Goal: Information Seeking & Learning: Find specific fact

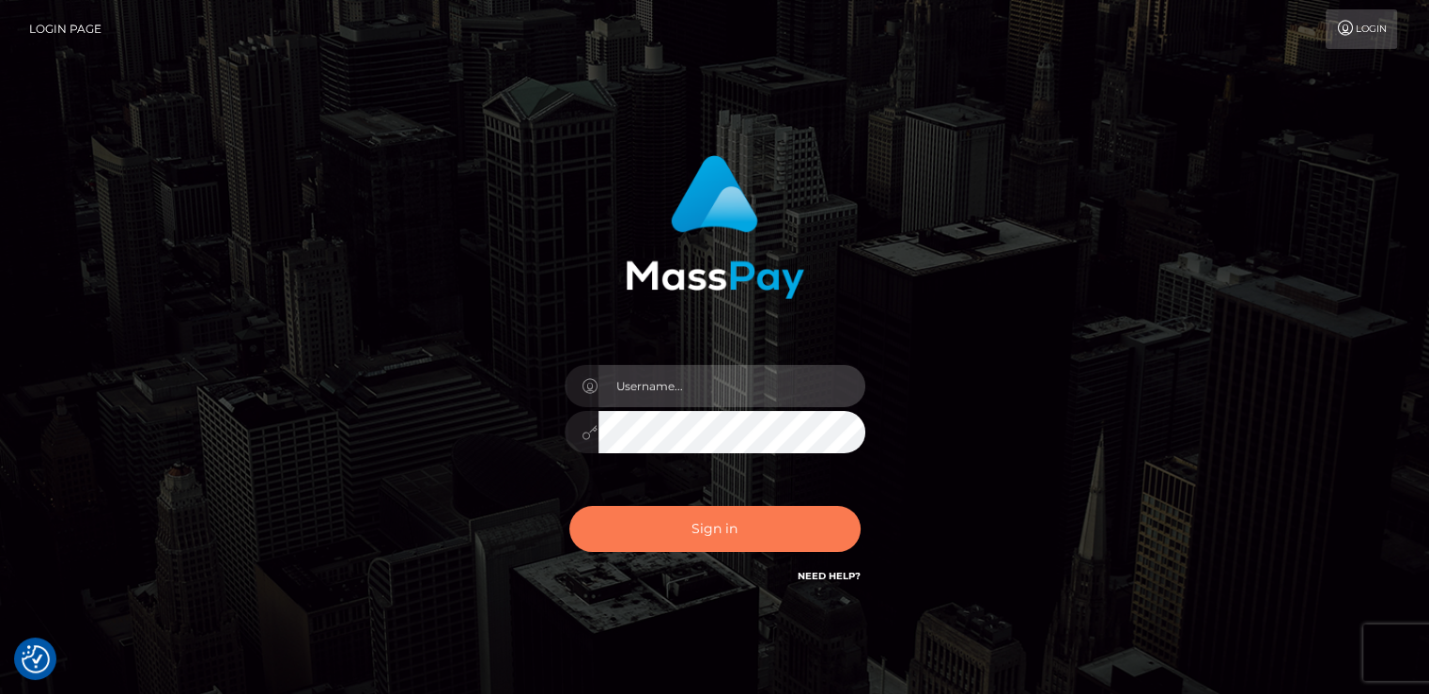
type input "catalinad"
click at [709, 523] on button "Sign in" at bounding box center [715, 529] width 291 height 46
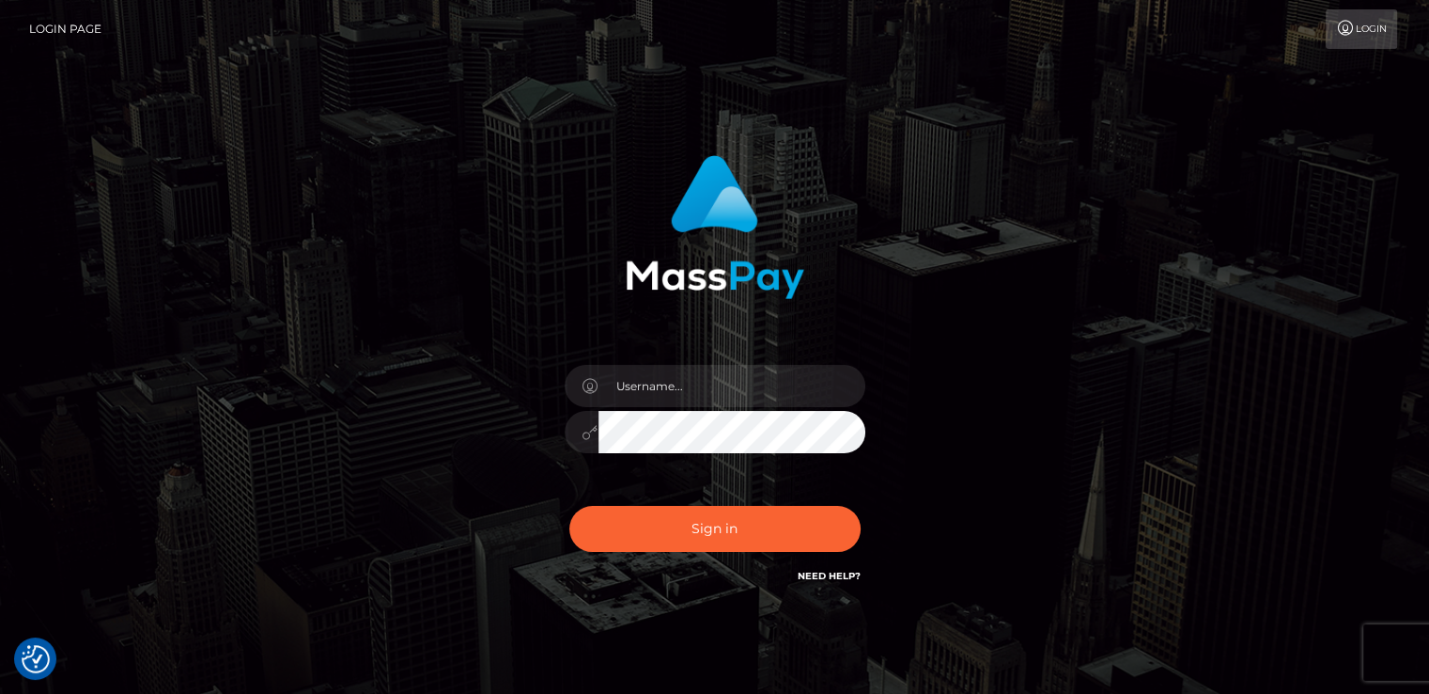
checkbox input "true"
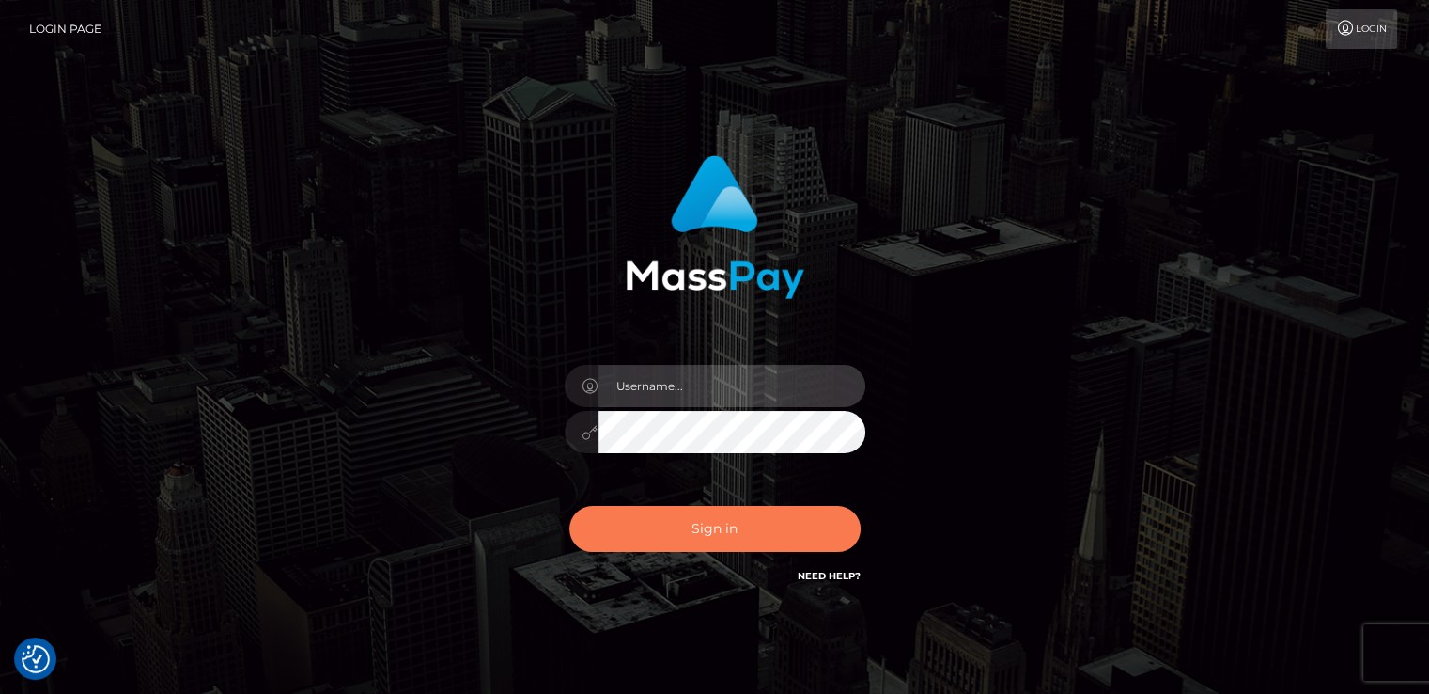
type input "catalinad"
click at [712, 540] on button "Sign in" at bounding box center [715, 529] width 291 height 46
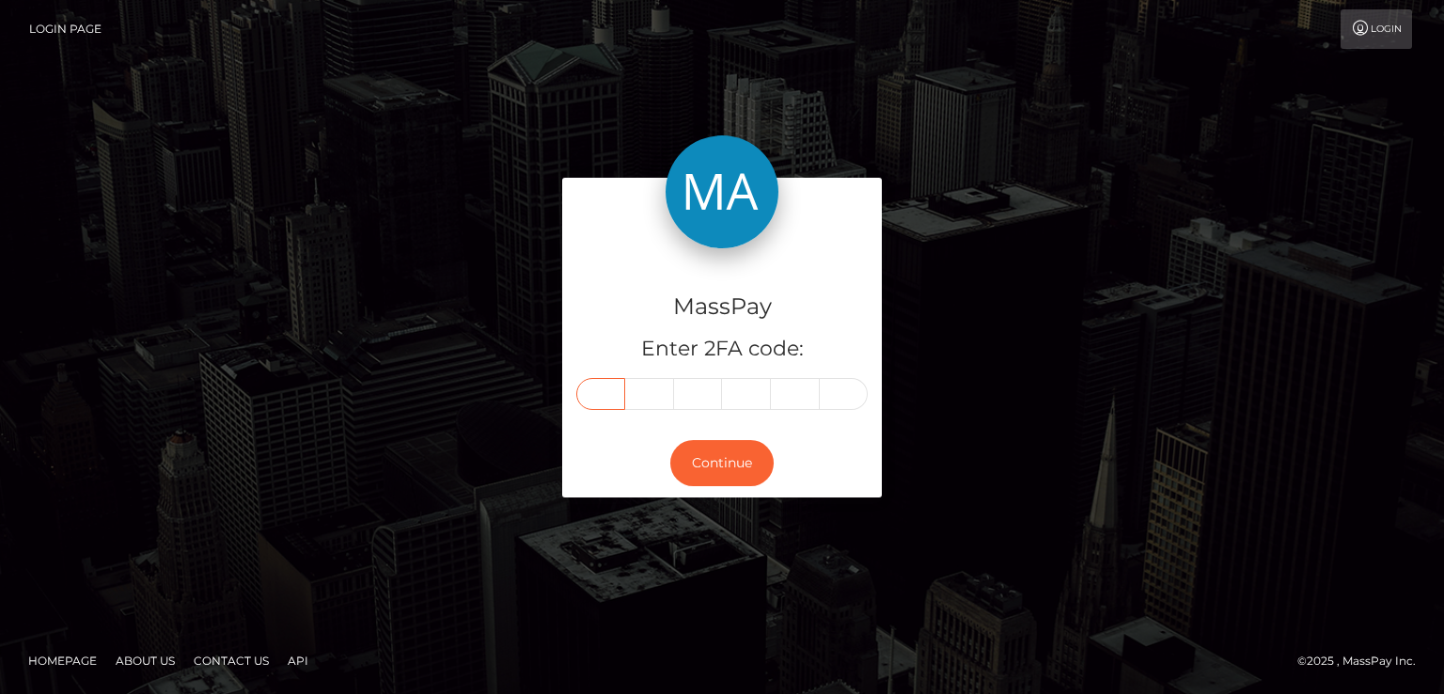
click at [593, 399] on input "text" at bounding box center [600, 394] width 49 height 32
type input "3"
type input "6"
type input "0"
type input "4"
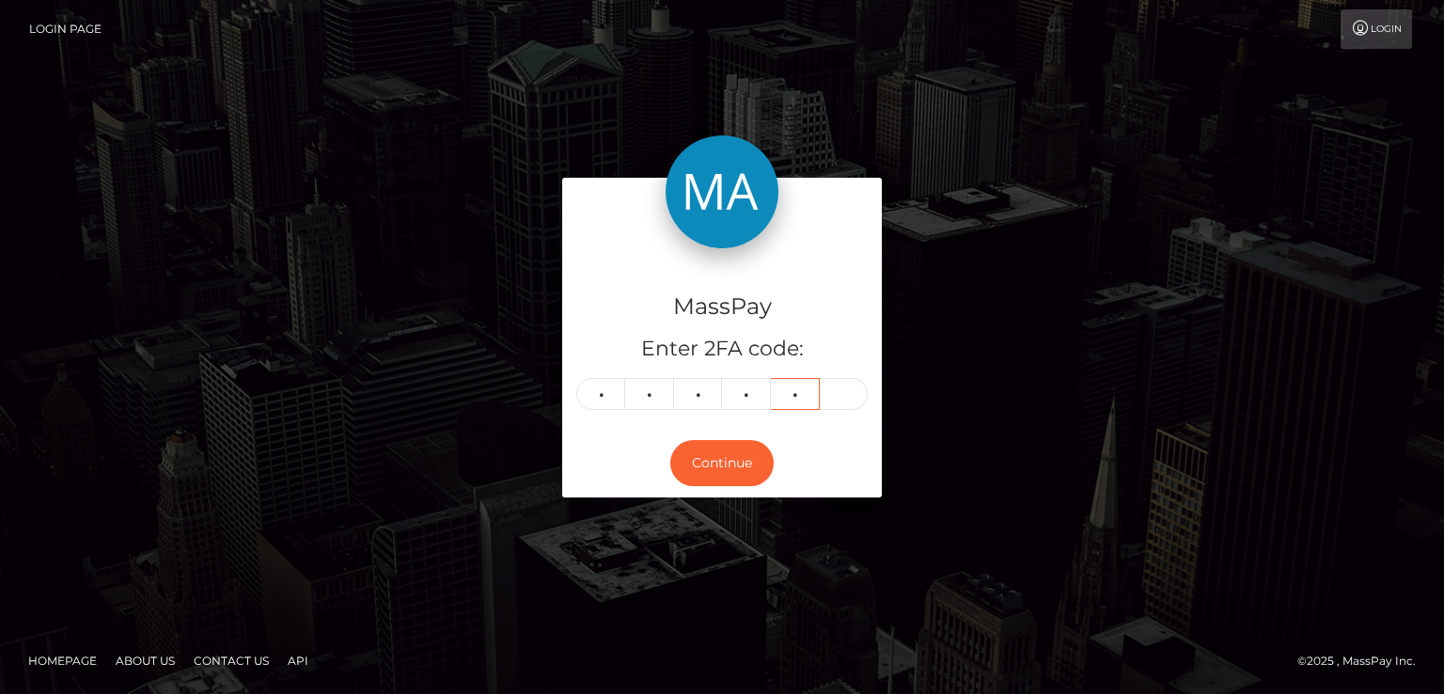
type input "9"
type input "1"
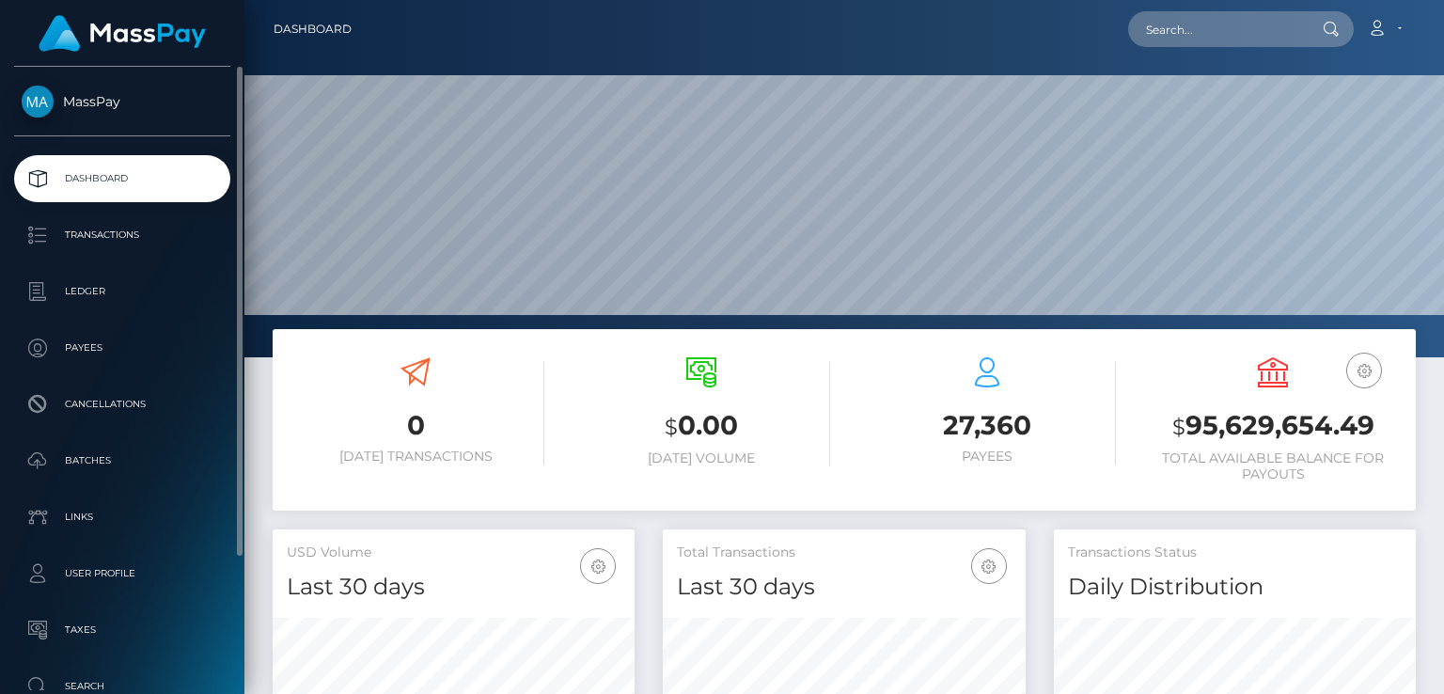
scroll to position [333, 361]
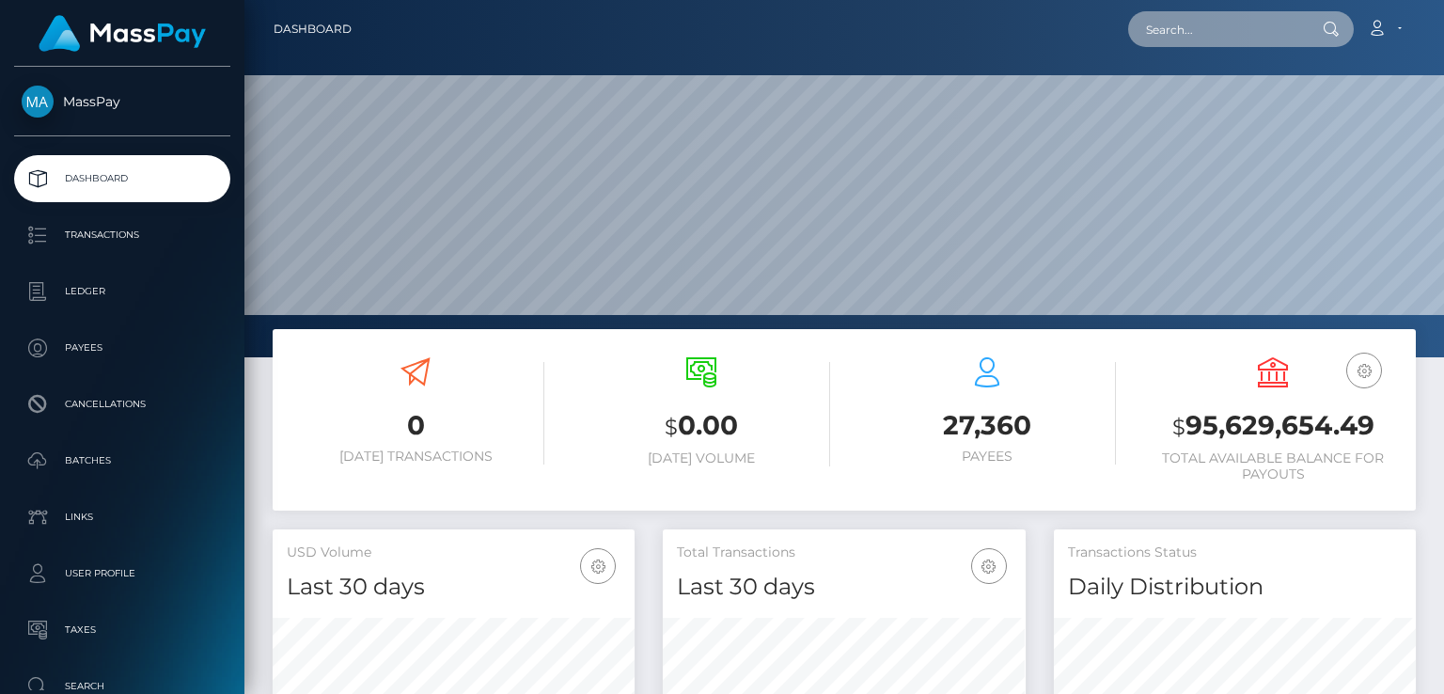
paste input "MSP90a309537c636b0"
type input "MSP90a309537c636b0"
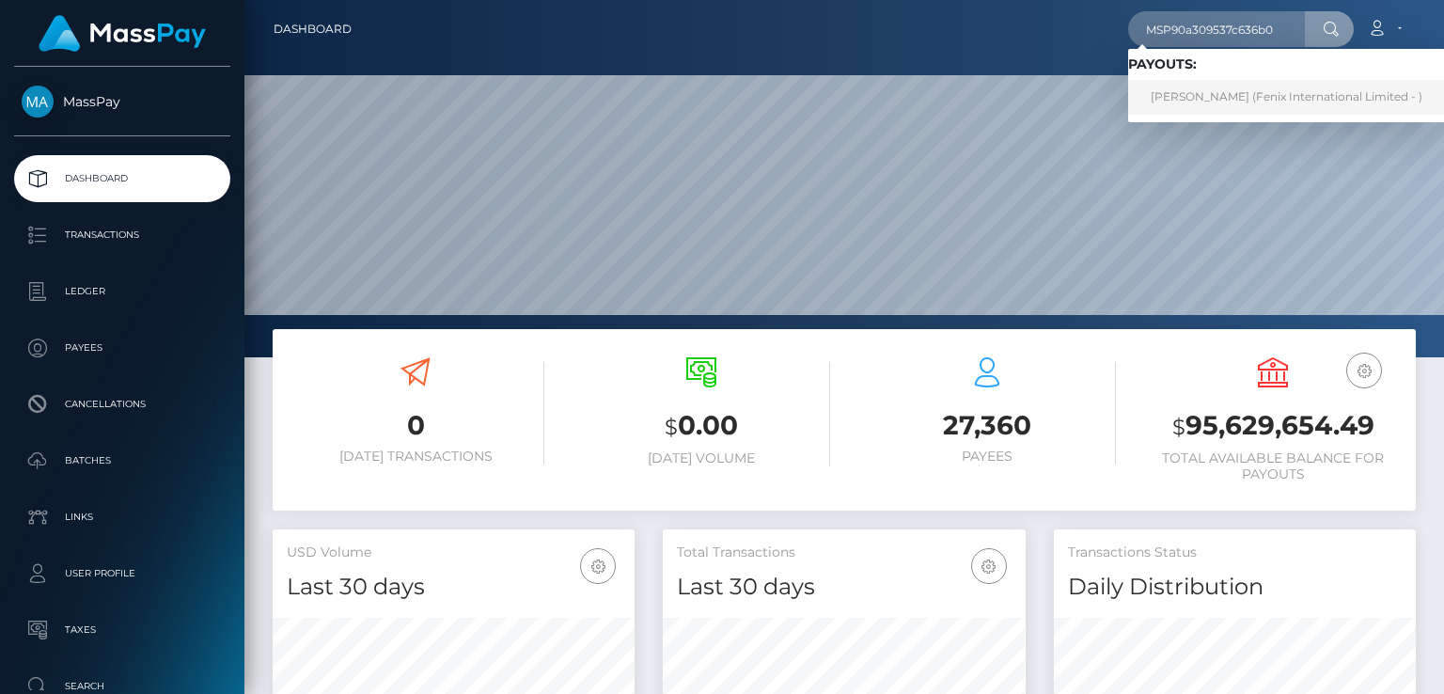
click at [1210, 104] on link "POOJA RANI (Fenix International Limited - )" at bounding box center [1286, 97] width 317 height 35
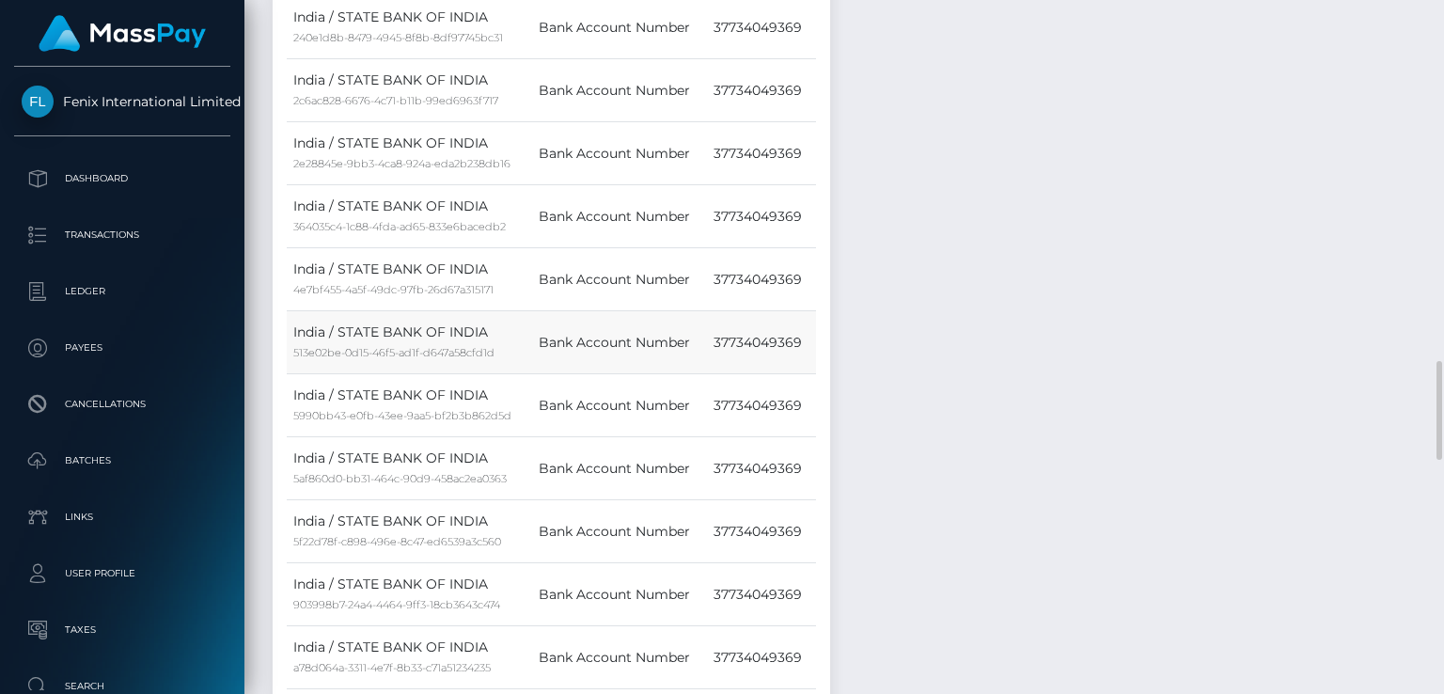
scroll to position [3383, 0]
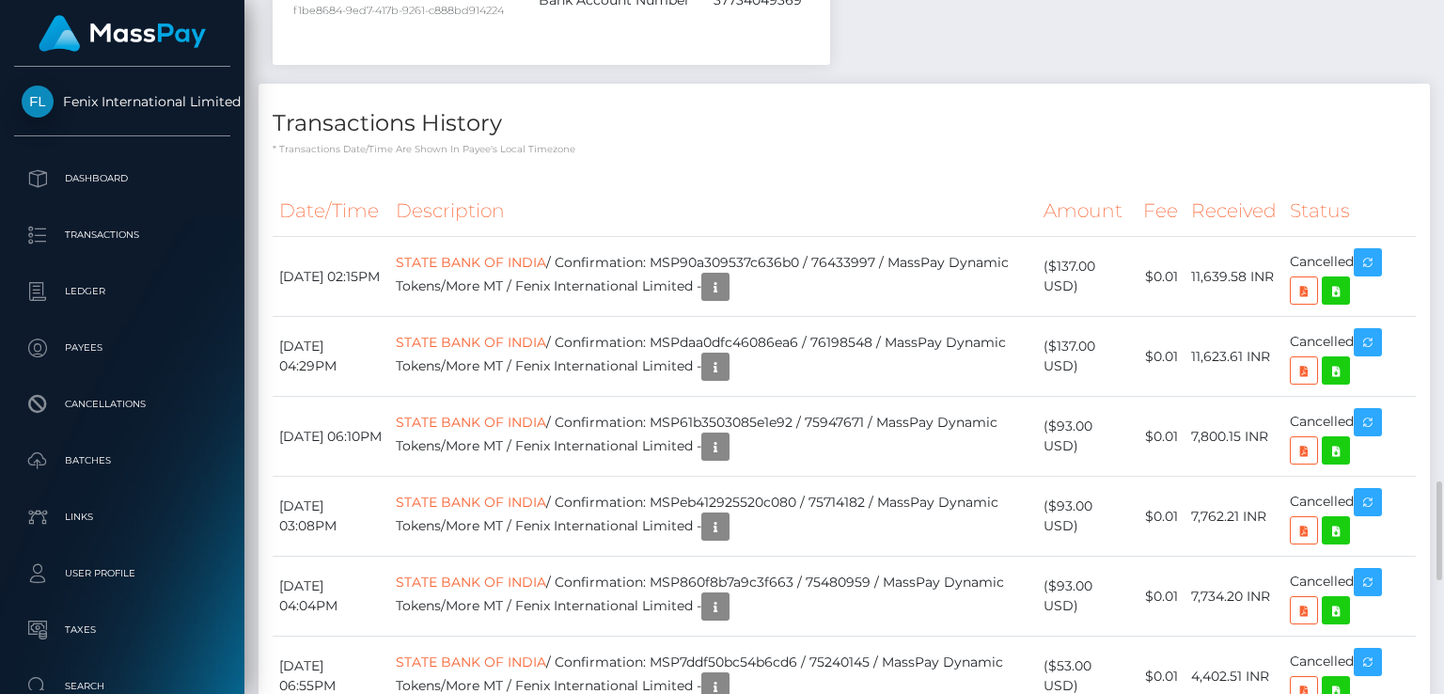
click at [995, 107] on h4 "Transactions History" at bounding box center [844, 123] width 1143 height 33
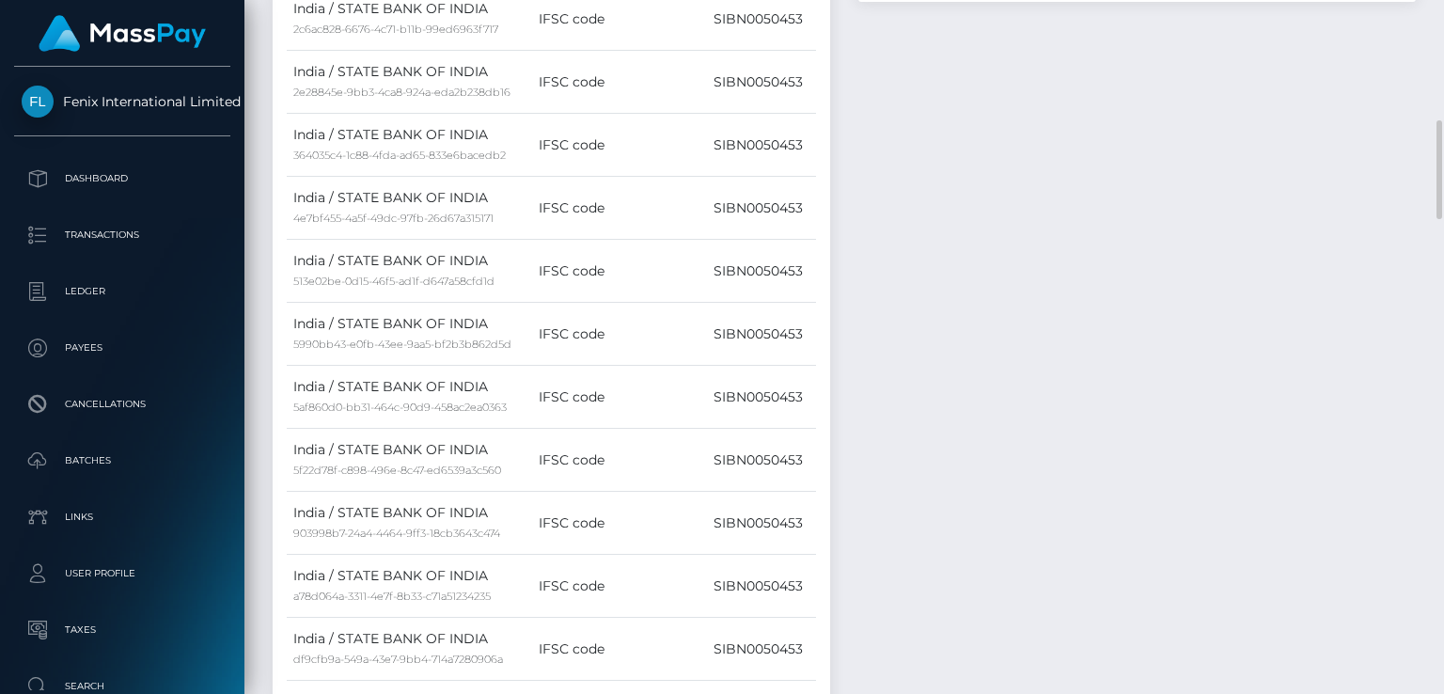
scroll to position [0, 0]
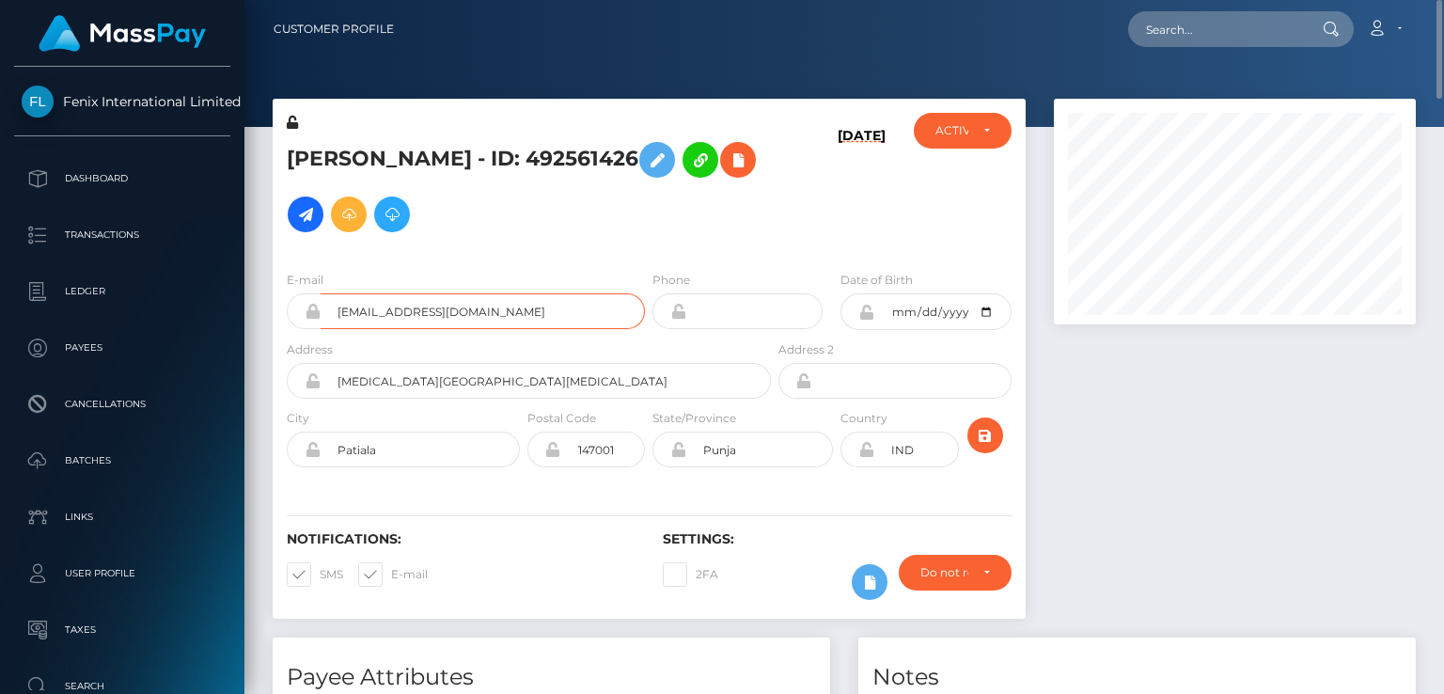
click at [398, 314] on input "onlyfansayisha85@gmail.com" at bounding box center [482, 311] width 324 height 36
click at [398, 315] on input "onlyfansayisha85@gmail.com" at bounding box center [482, 311] width 324 height 36
click at [398, 319] on input "onlyfansayisha85@gmail.com" at bounding box center [482, 311] width 324 height 36
drag, startPoint x: 398, startPoint y: 315, endPoint x: 387, endPoint y: 309, distance: 12.6
click at [387, 309] on input "onlyfansayisha85@gmail.com" at bounding box center [482, 311] width 324 height 36
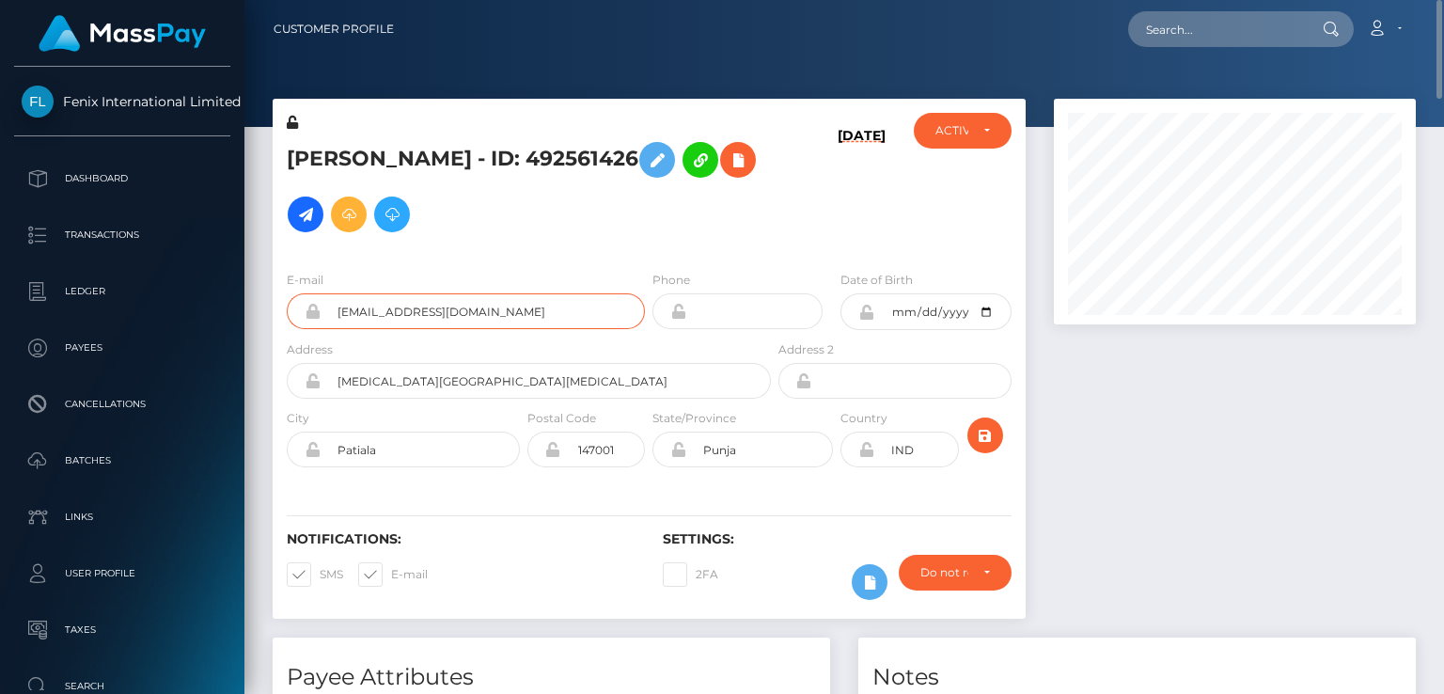
click at [387, 309] on input "onlyfansayisha85@gmail.com" at bounding box center [482, 311] width 324 height 36
click at [547, 682] on h4 "Payee Attributes" at bounding box center [551, 677] width 529 height 33
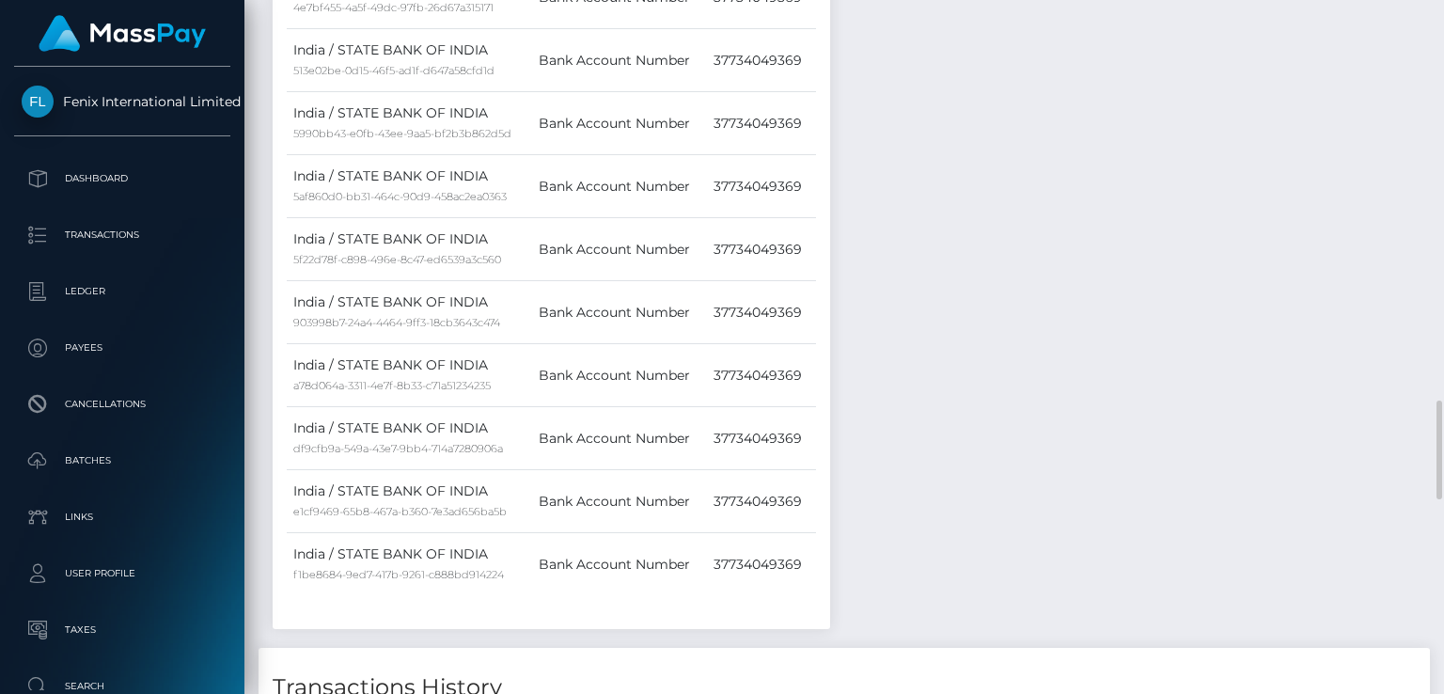
scroll to position [3383, 0]
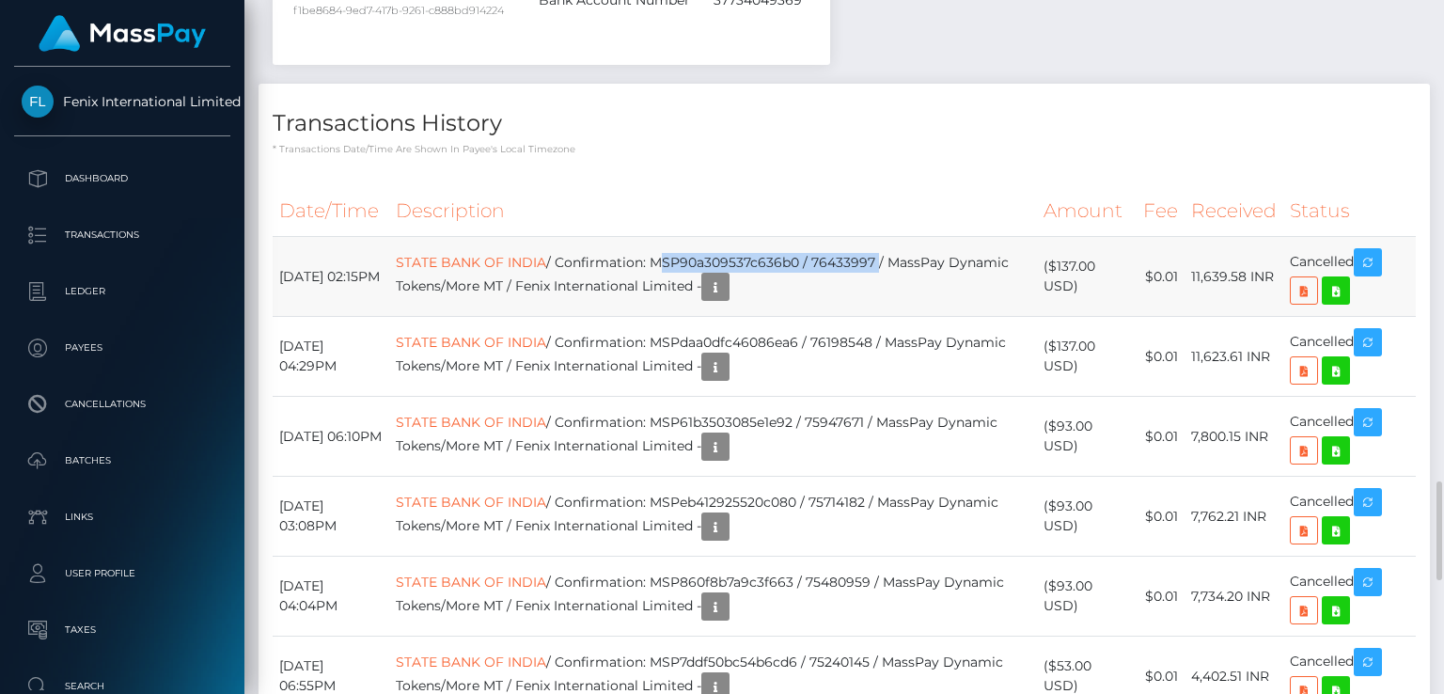
drag, startPoint x: 679, startPoint y: 253, endPoint x: 899, endPoint y: 249, distance: 219.9
click at [899, 249] on td "STATE BANK OF INDIA / Confirmation: MSP90a309537c636b0 / 76433997 / MassPay Dyn…" at bounding box center [713, 277] width 648 height 80
copy td "MSP90a309537c636b0 / 76433997"
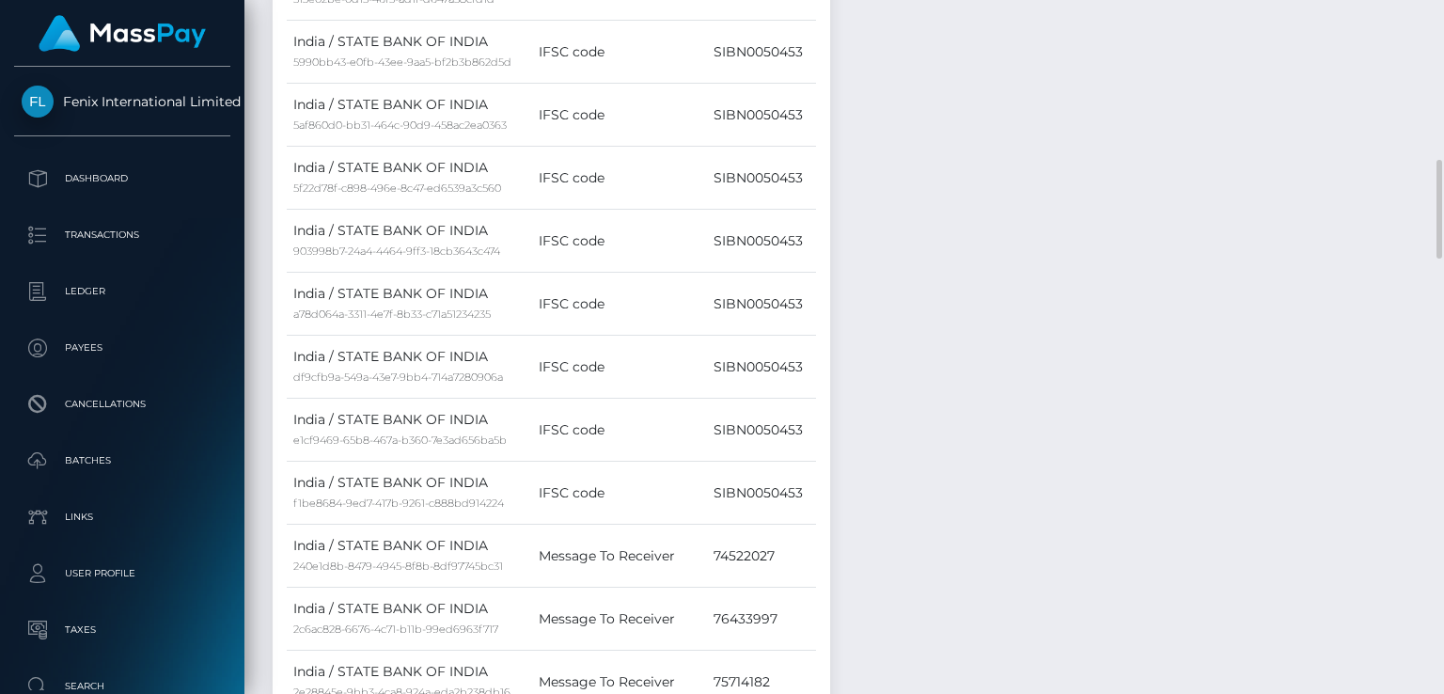
scroll to position [0, 0]
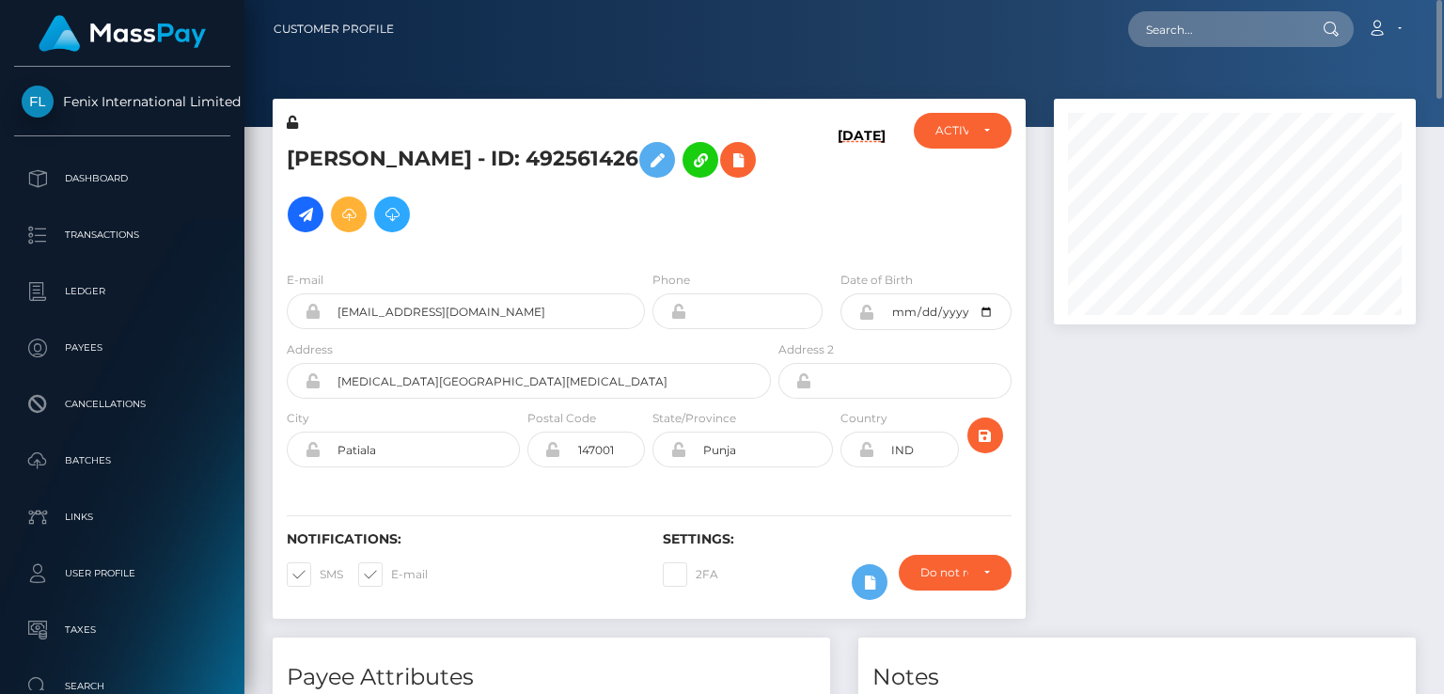
click at [372, 154] on h5 "POOJA RANI - ID: 492561426" at bounding box center [524, 187] width 474 height 109
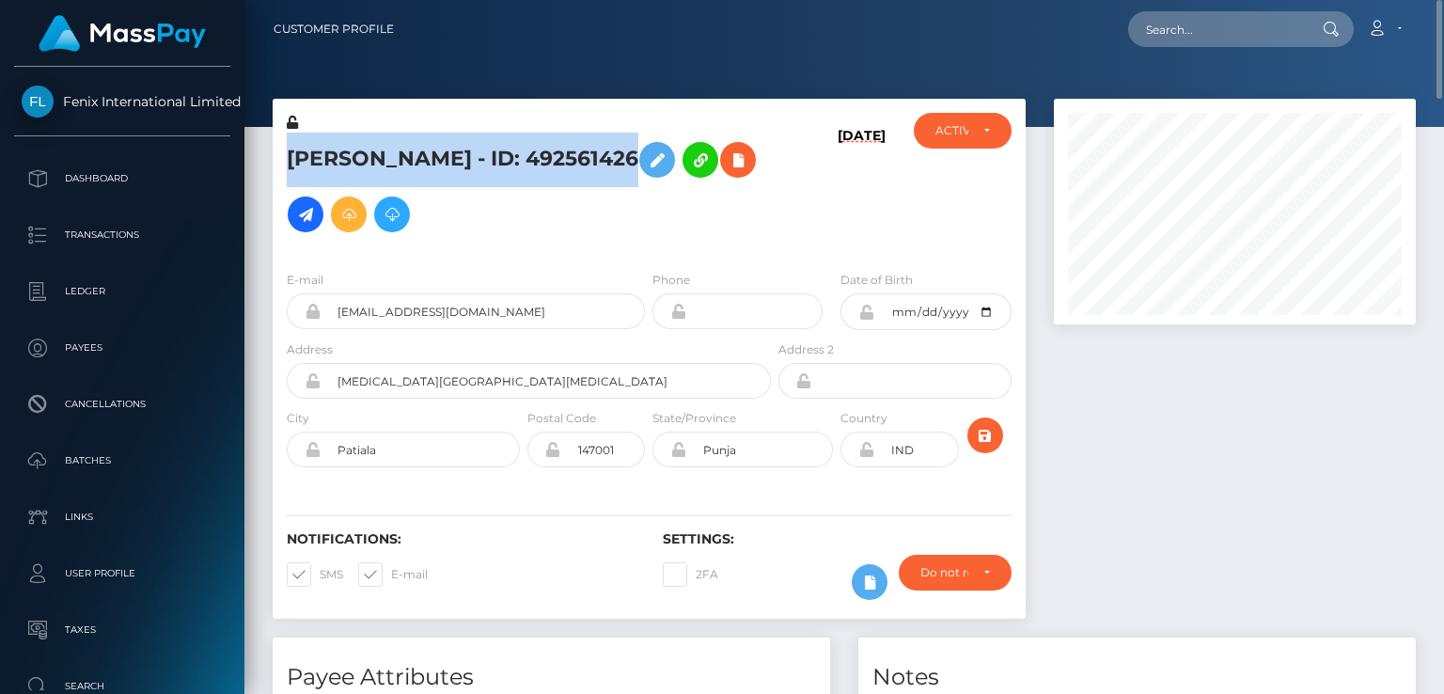
click at [372, 154] on h5 "POOJA RANI - ID: 492561426" at bounding box center [524, 187] width 474 height 109
copy h5 "POOJA RANI - ID: 492561426"
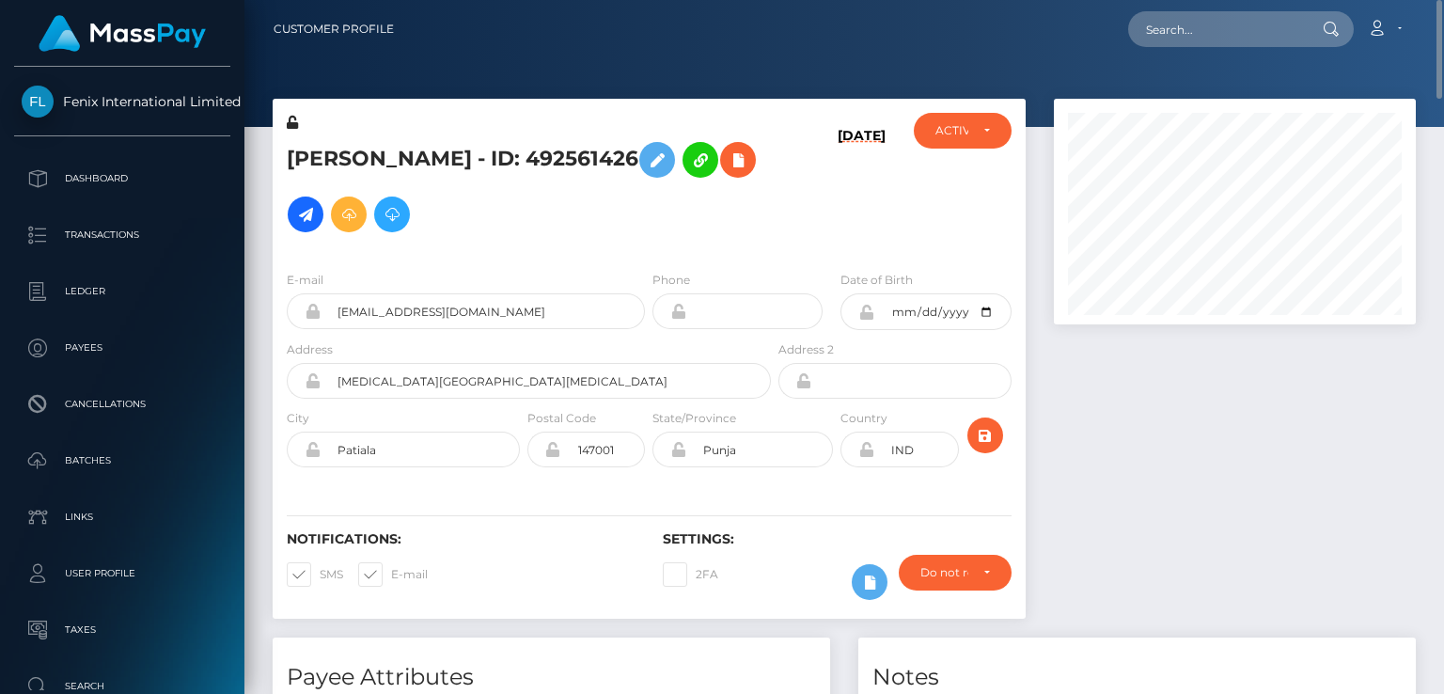
click at [1406, 399] on div at bounding box center [1234, 368] width 390 height 538
click at [1250, 23] on input "text" at bounding box center [1216, 29] width 177 height 36
type input "py61915053"
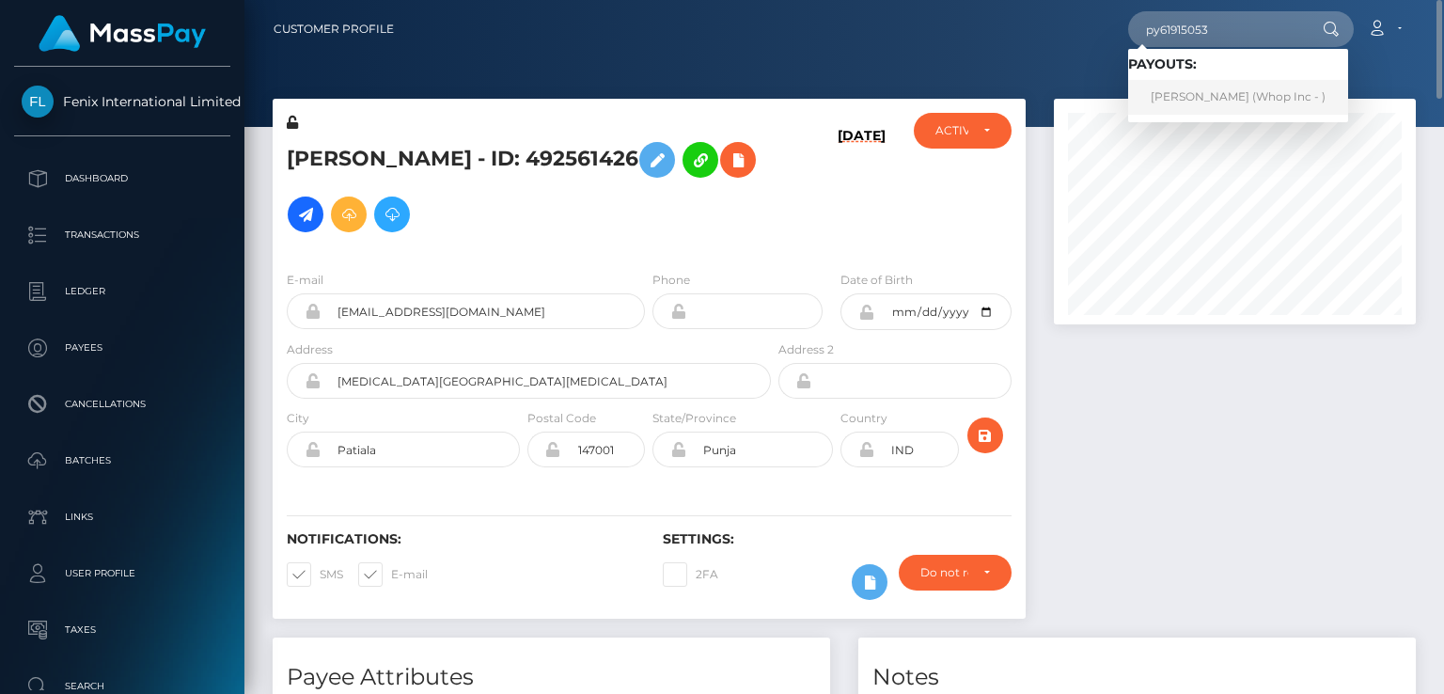
click at [1210, 98] on link "Abdul Wahaab Malik (Whop Inc - )" at bounding box center [1238, 97] width 220 height 35
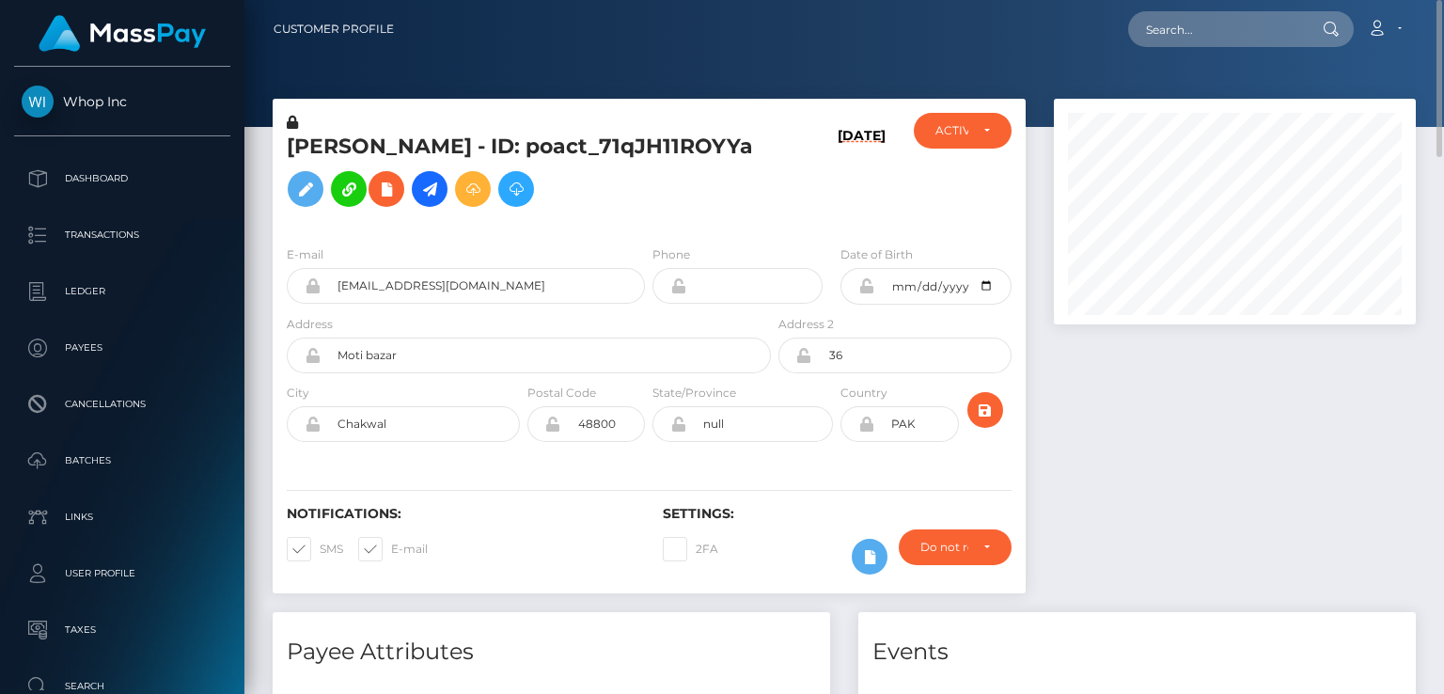
click at [411, 139] on h5 "[PERSON_NAME] - ID: poact_71qJH11ROYYa" at bounding box center [524, 175] width 474 height 84
copy h5 "[PERSON_NAME] - ID: poact_71qJH11ROYYa"
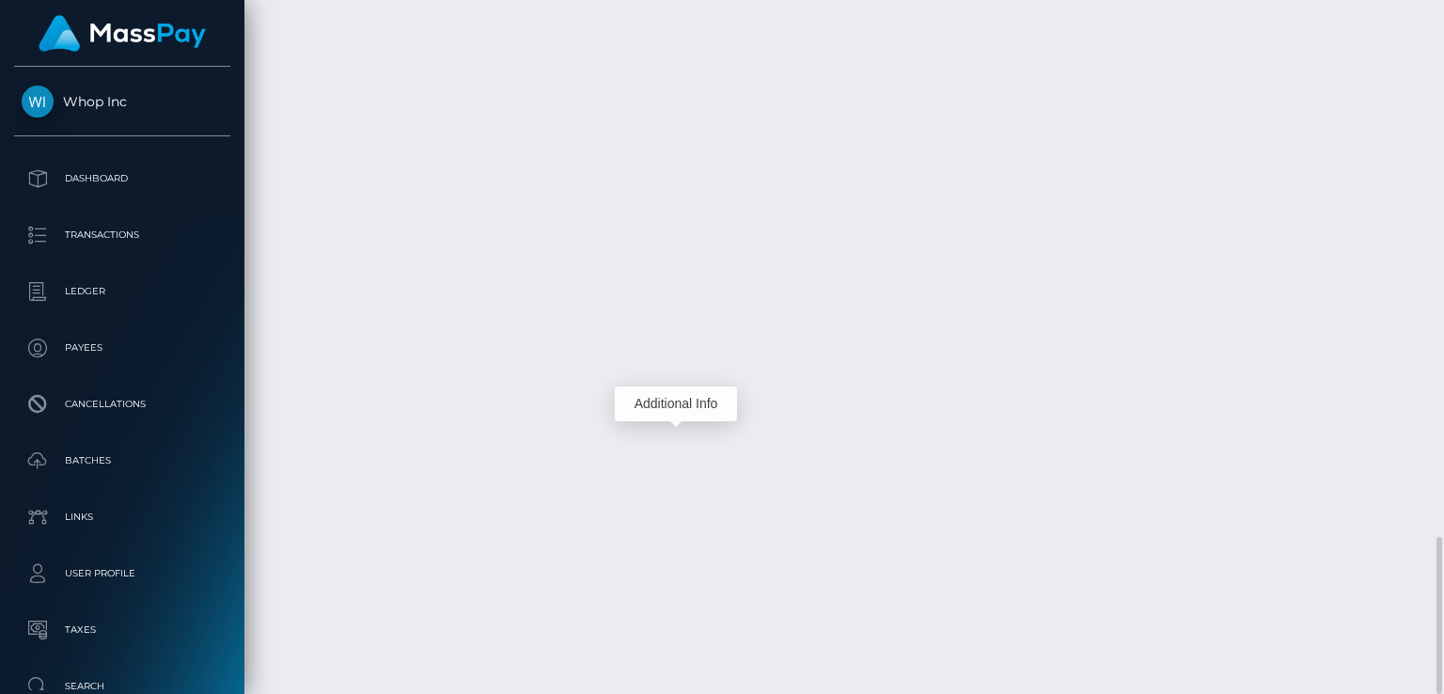
scroll to position [226, 361]
copy td "PY61915053"
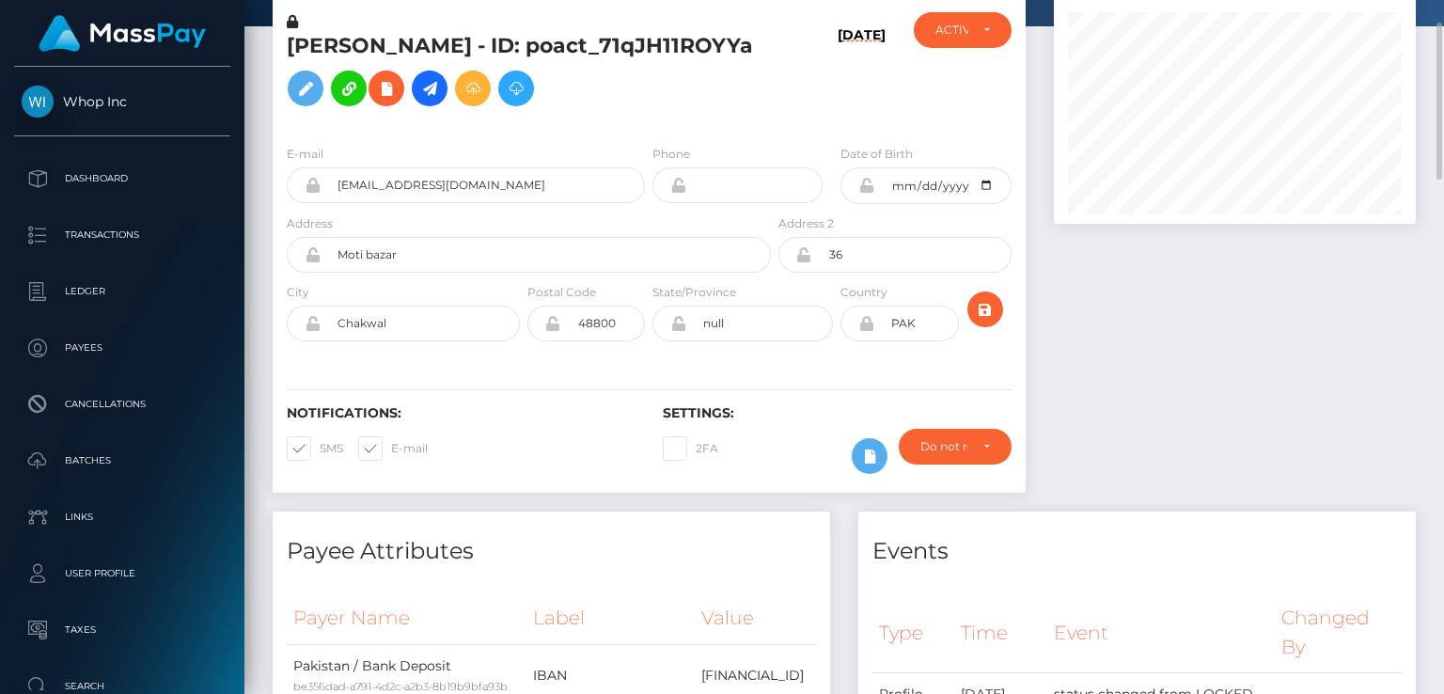
scroll to position [0, 0]
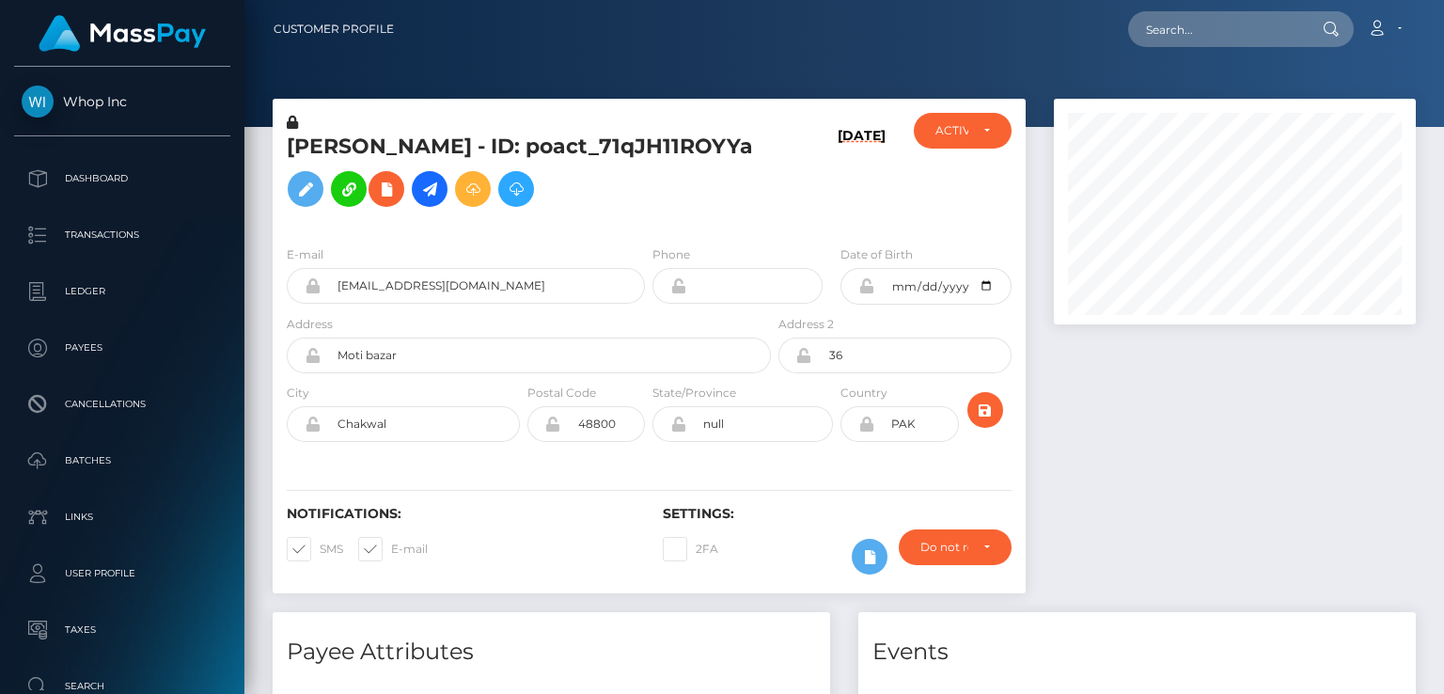
scroll to position [226, 361]
paste input "c212fec6-a4e6-4c44-be93-24826ac5c454"
type input "c212fec6-a4e6-4c44-be93-24826ac5c454"
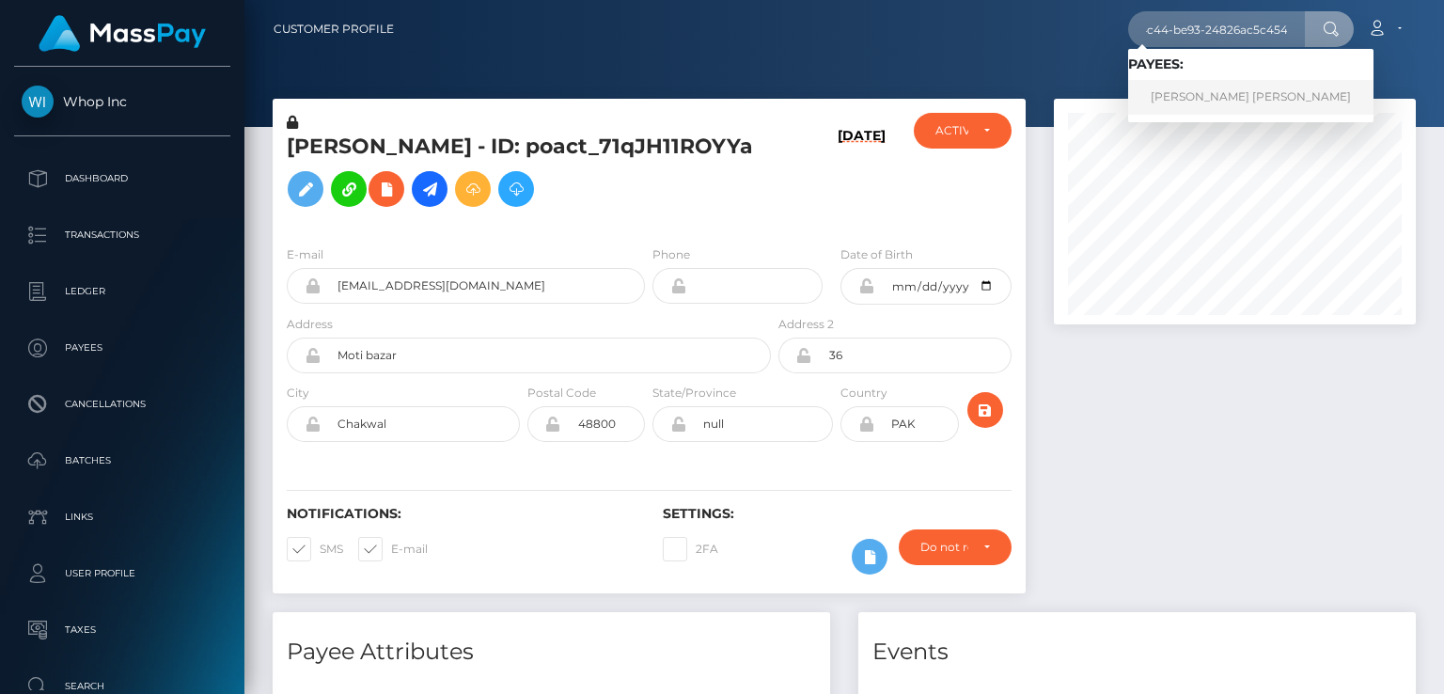
scroll to position [0, 0]
click at [1210, 101] on link "OCEANE PAULETTE ELIANE JULIEN ZAIG" at bounding box center [1250, 97] width 245 height 35
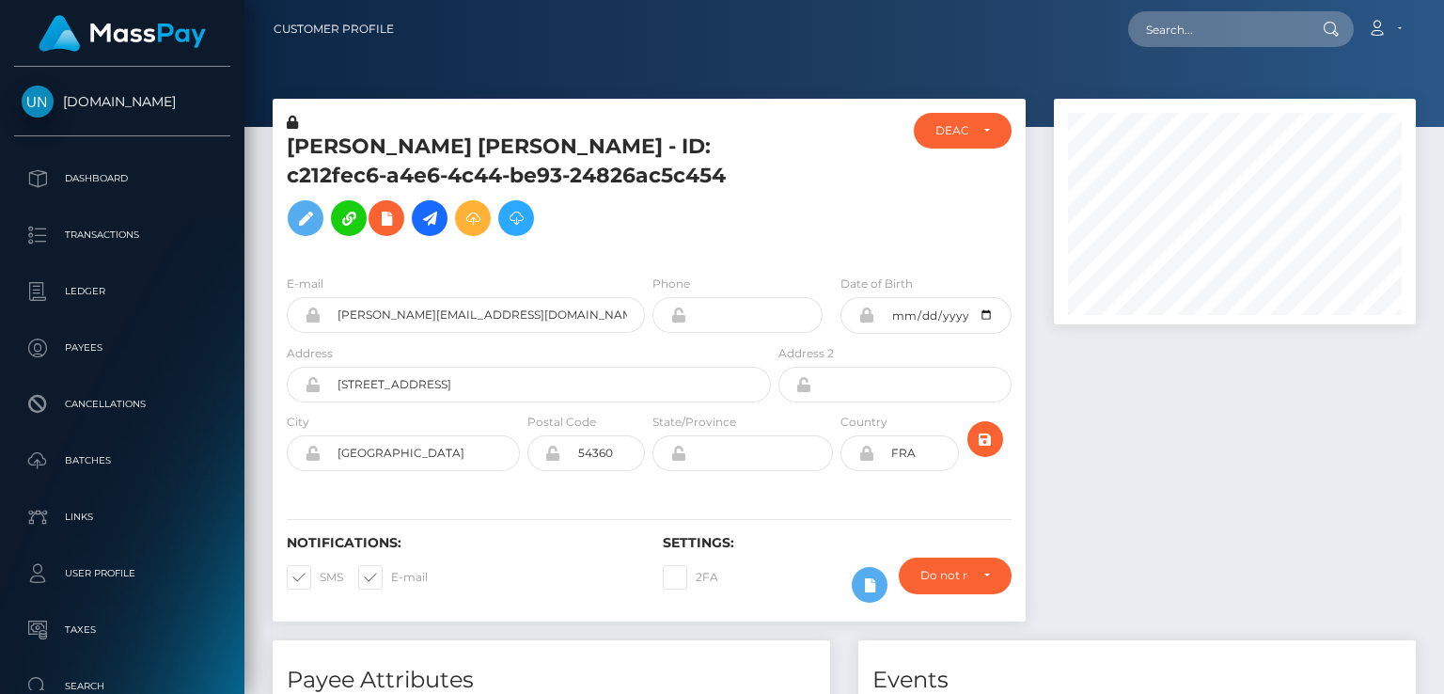
scroll to position [226, 361]
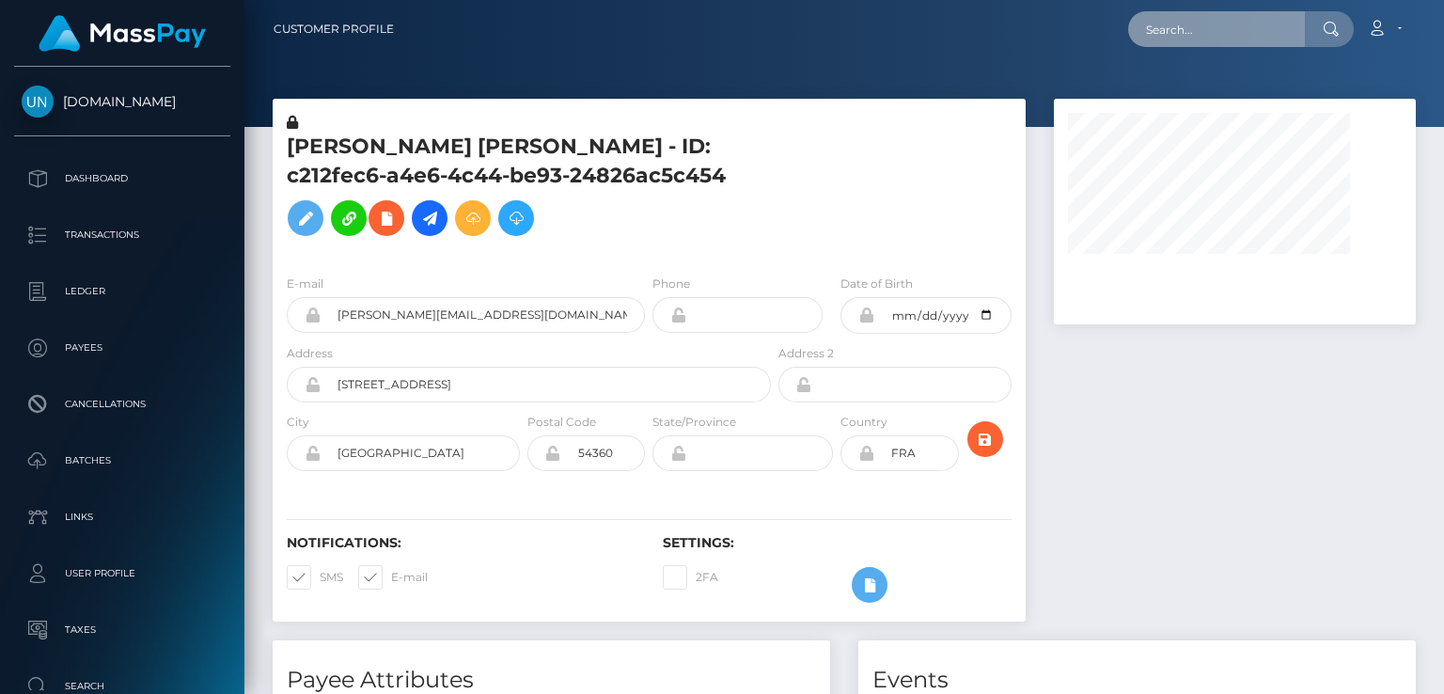
click at [1172, 29] on input "text" at bounding box center [1216, 29] width 177 height 36
paste input "597659917465169920"
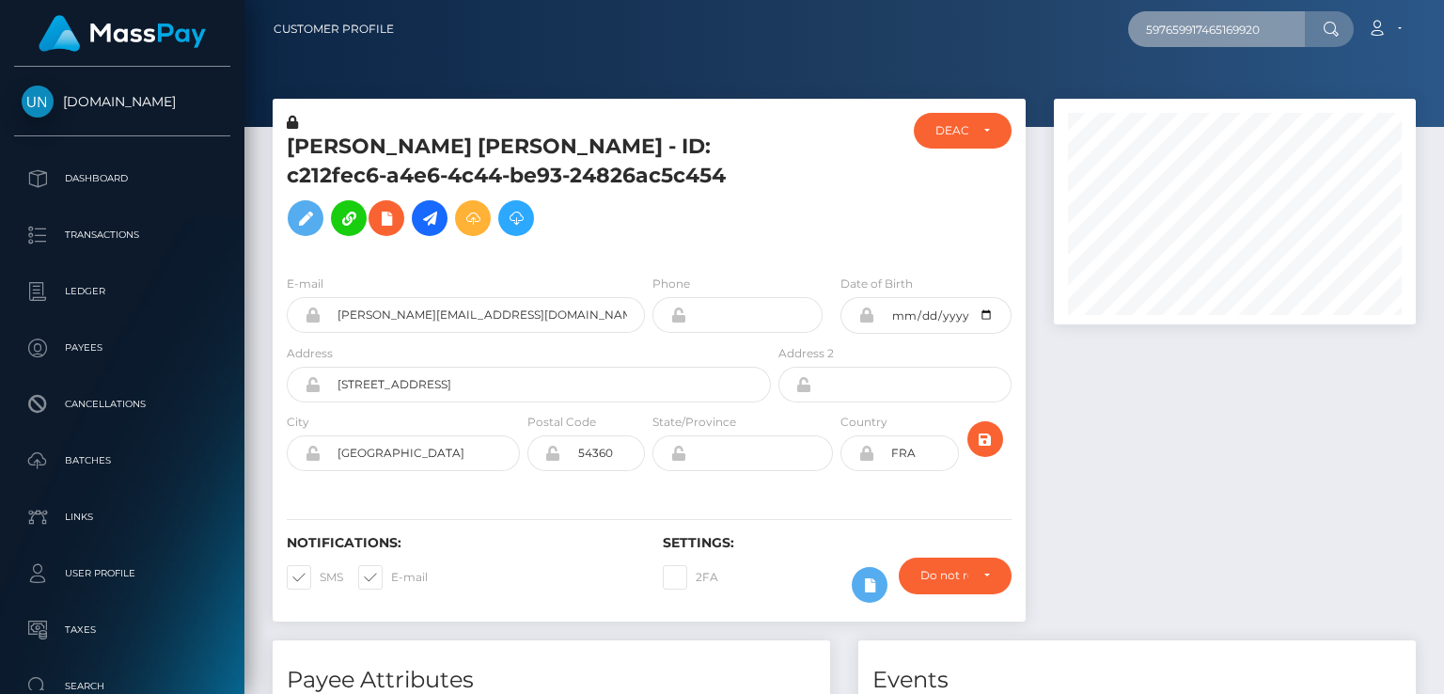
scroll to position [226, 361]
type input "597659917465169920"
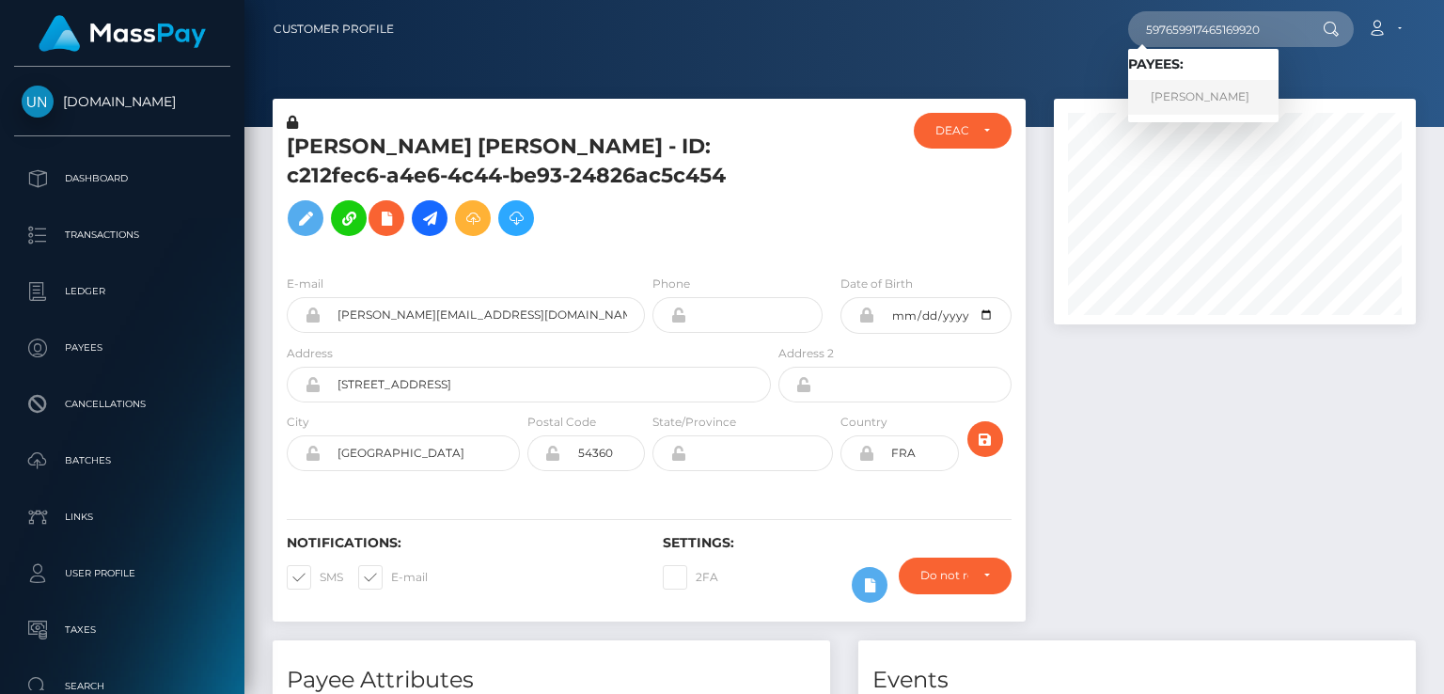
click at [1175, 102] on link "Giuliana Sculco" at bounding box center [1203, 97] width 150 height 35
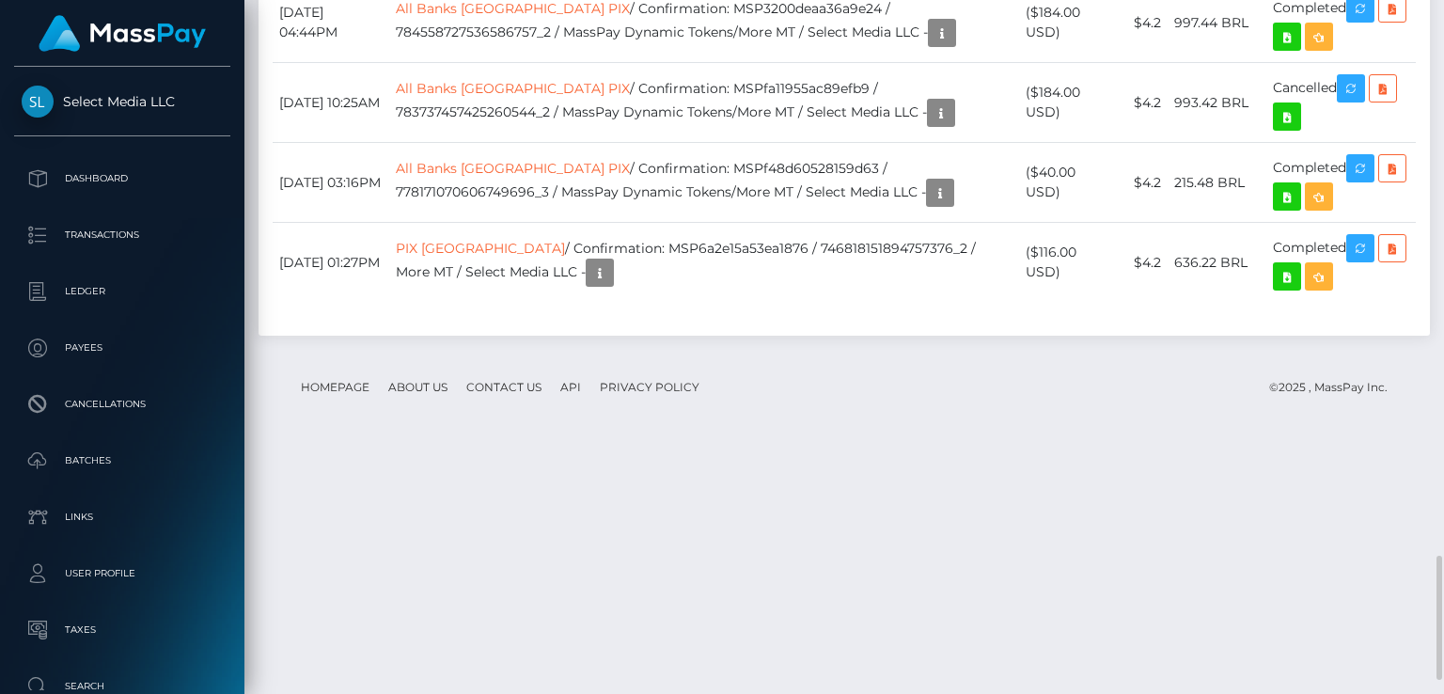
scroll to position [226, 361]
click at [932, 151] on div "Date/Time Description Amount Fee Received Status NUBANK All Banks Brazil PIX" at bounding box center [843, 86] width 1171 height 498
click at [1368, 245] on body "Select Media LLC Dashboard Transactions Ledger Payees Cancellations" at bounding box center [722, 347] width 1444 height 694
drag, startPoint x: 590, startPoint y: 229, endPoint x: 585, endPoint y: 258, distance: 29.5
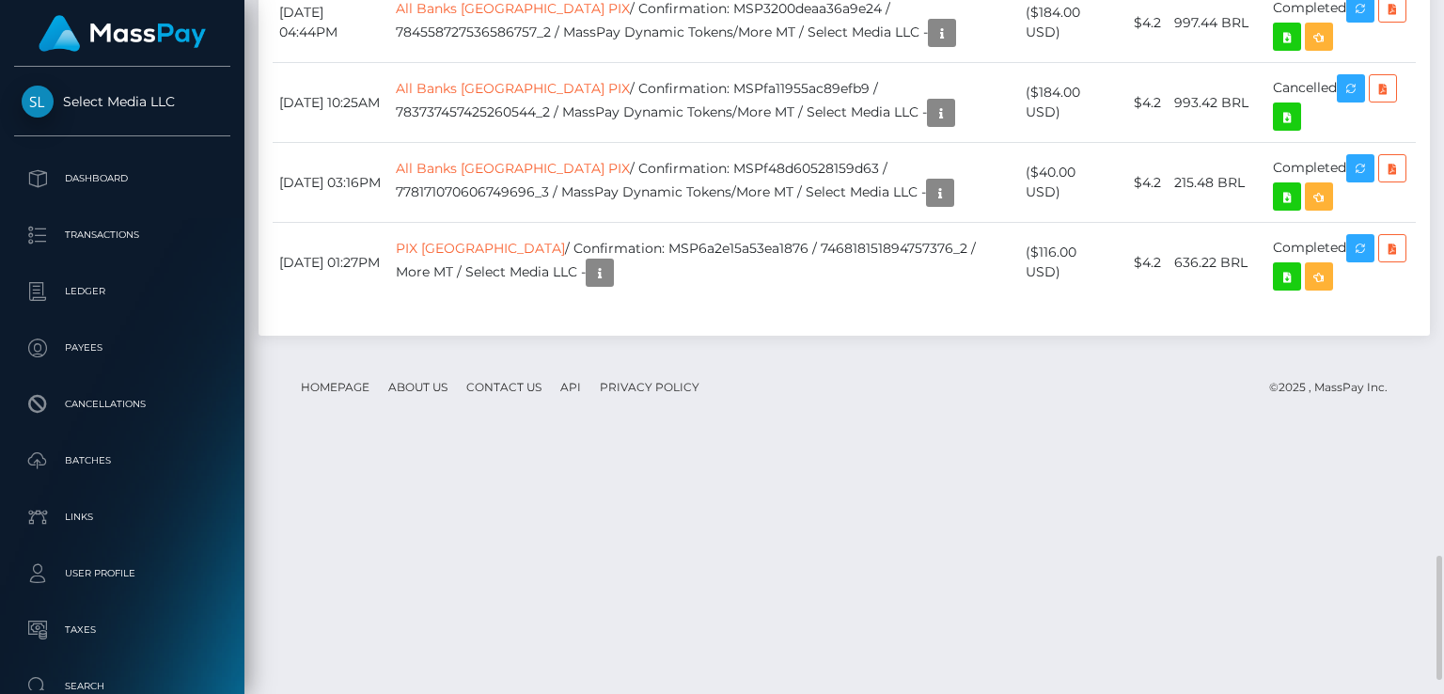
drag, startPoint x: 585, startPoint y: 258, endPoint x: 564, endPoint y: 242, distance: 26.1
drag, startPoint x: 590, startPoint y: 233, endPoint x: 586, endPoint y: 247, distance: 14.6
drag, startPoint x: 586, startPoint y: 247, endPoint x: 554, endPoint y: 248, distance: 32.0
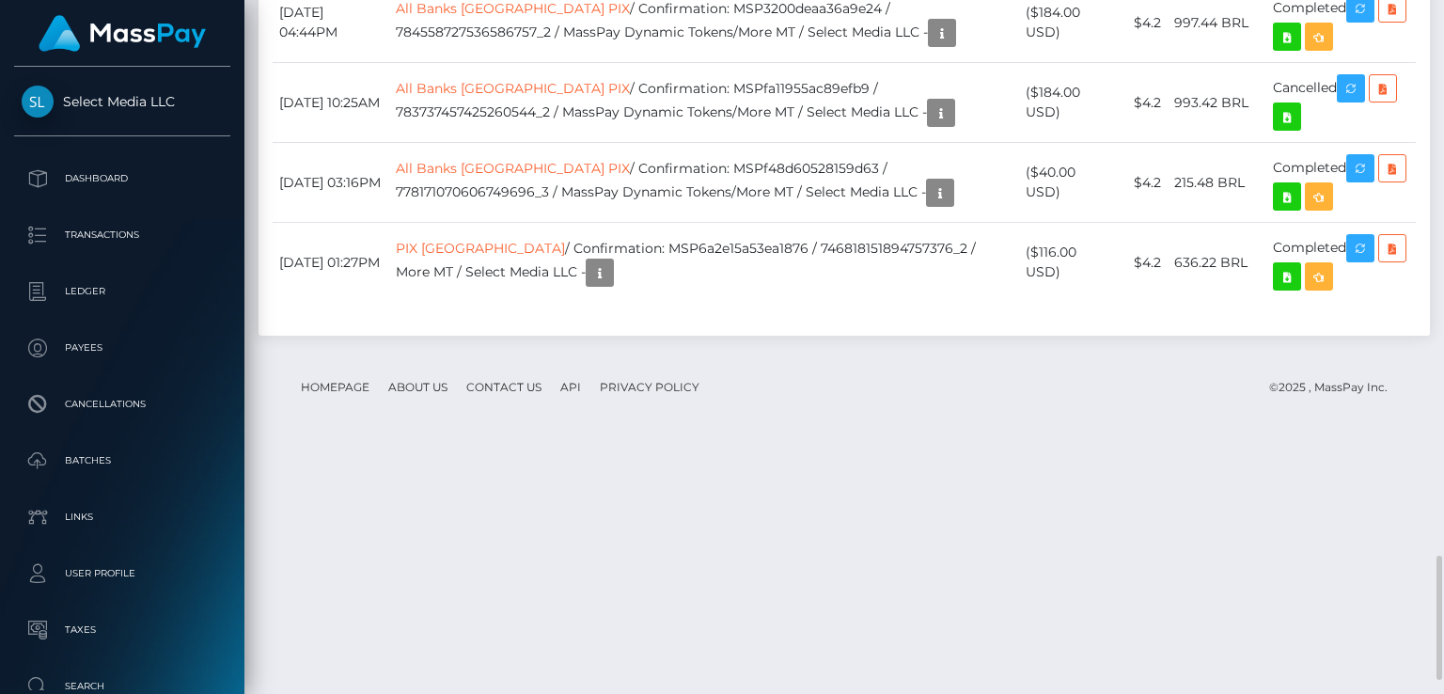
drag, startPoint x: 587, startPoint y: 231, endPoint x: 583, endPoint y: 248, distance: 17.6
copy td "e4a92551-113c-46a0-83f5-7c28b45c069c / 806965365539094528_2"
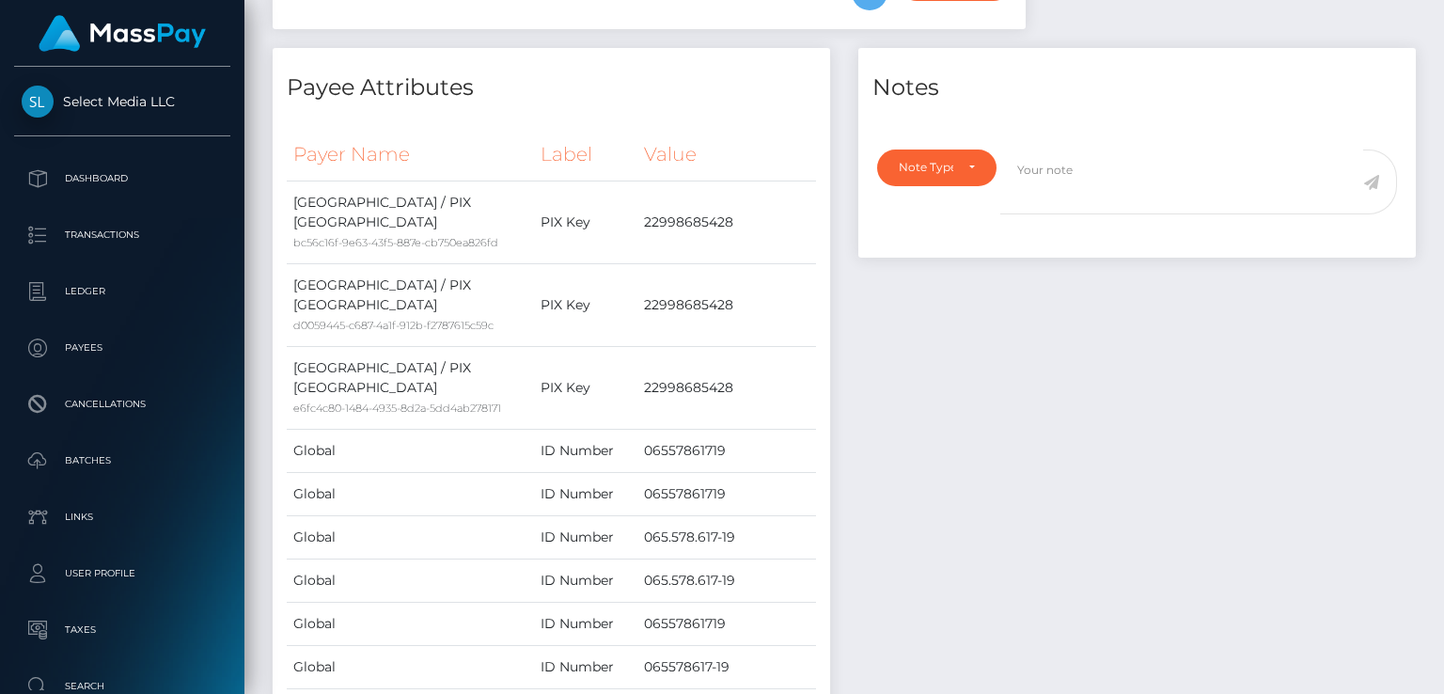
scroll to position [0, 0]
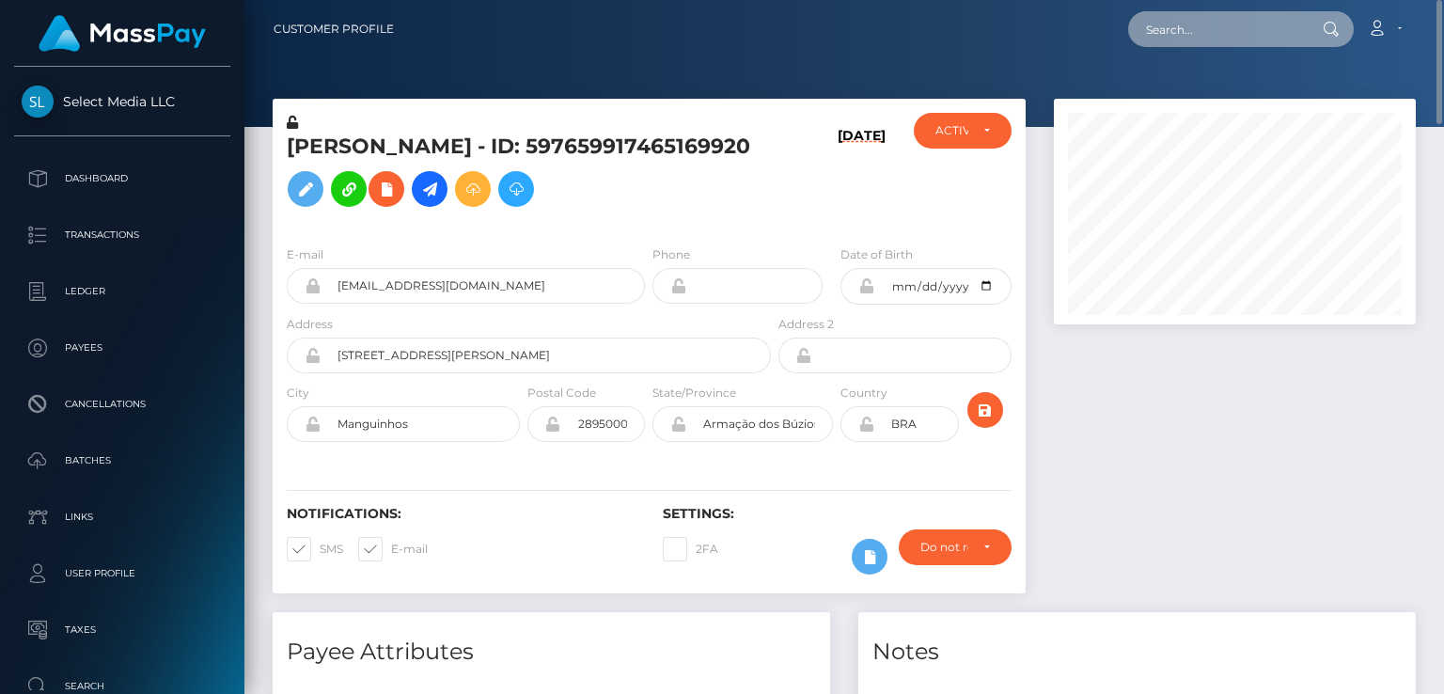
paste input "david.alison3702@gmail.com"
type input "david.alison3702@gmail.com"
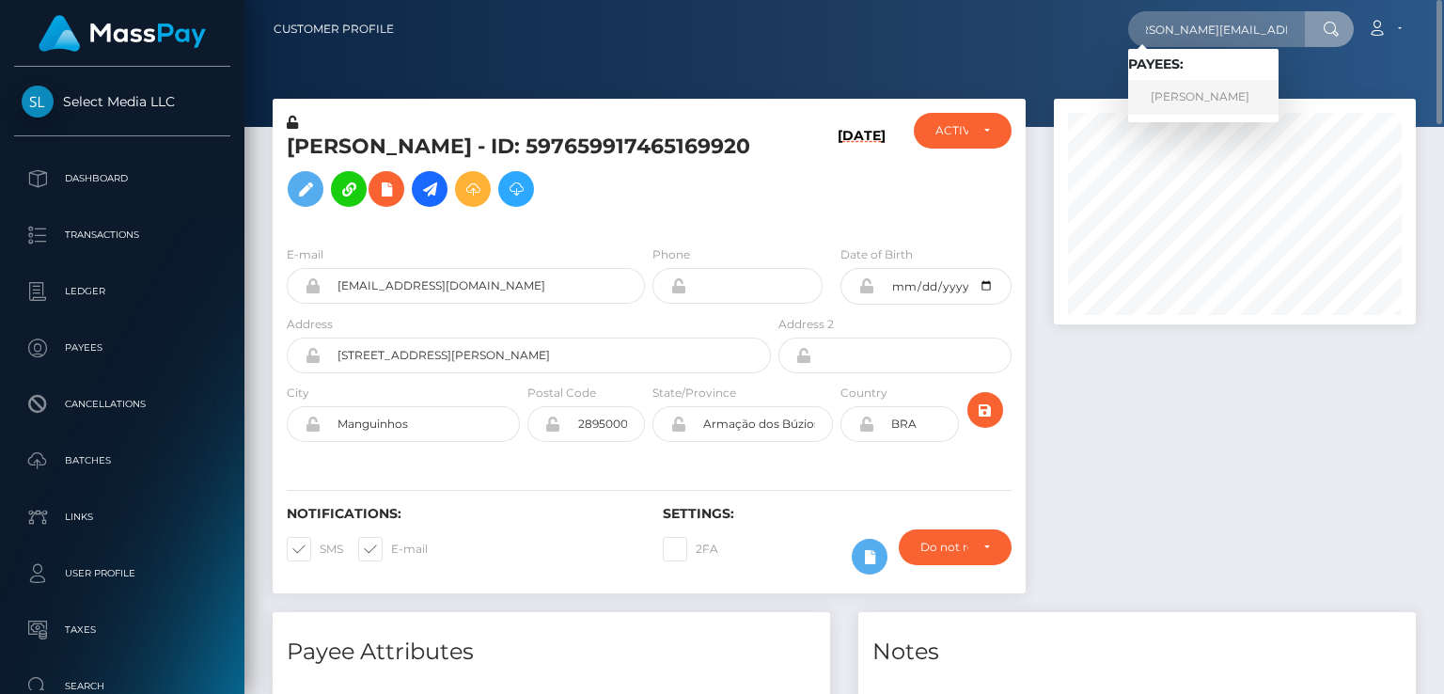
scroll to position [0, 0]
click at [1194, 104] on link "Muhammad Hayat" at bounding box center [1203, 97] width 150 height 35
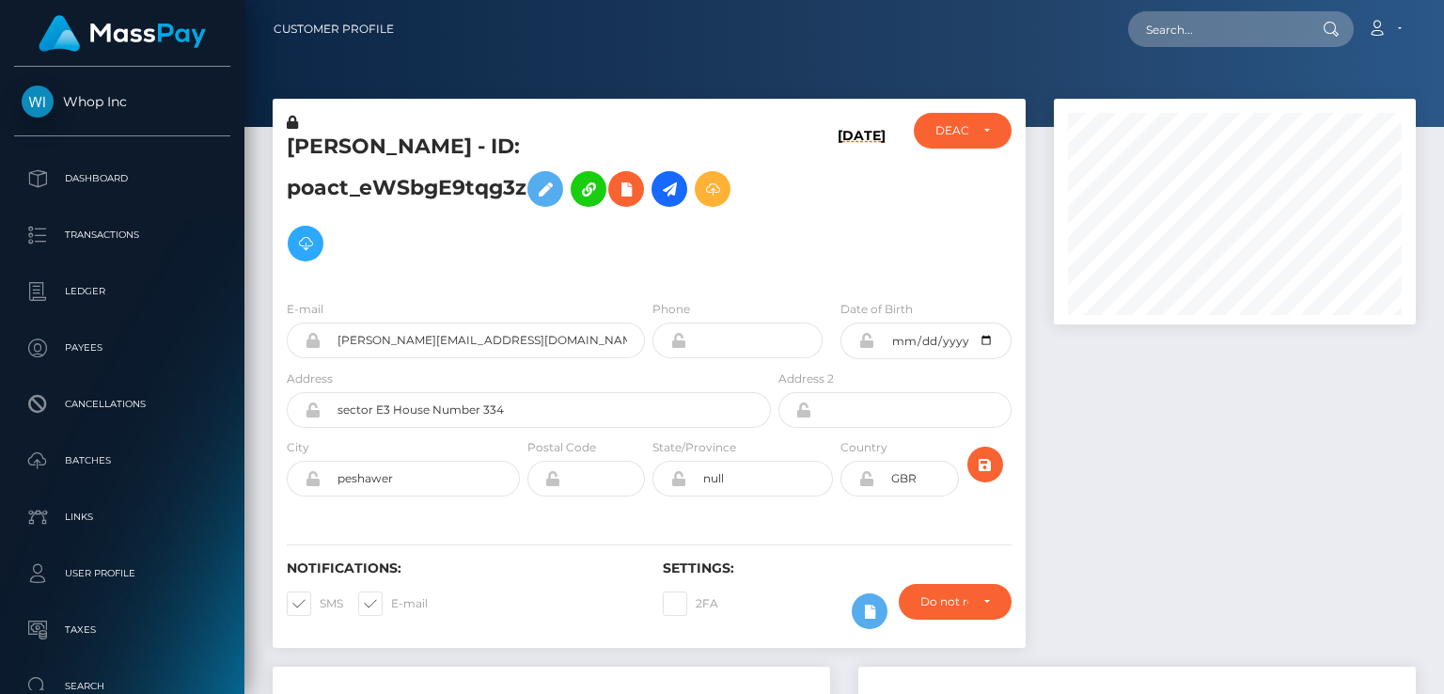
scroll to position [226, 361]
paste input "[EMAIL_ADDRESS][DOMAIN_NAME]"
type input "[EMAIL_ADDRESS][DOMAIN_NAME]"
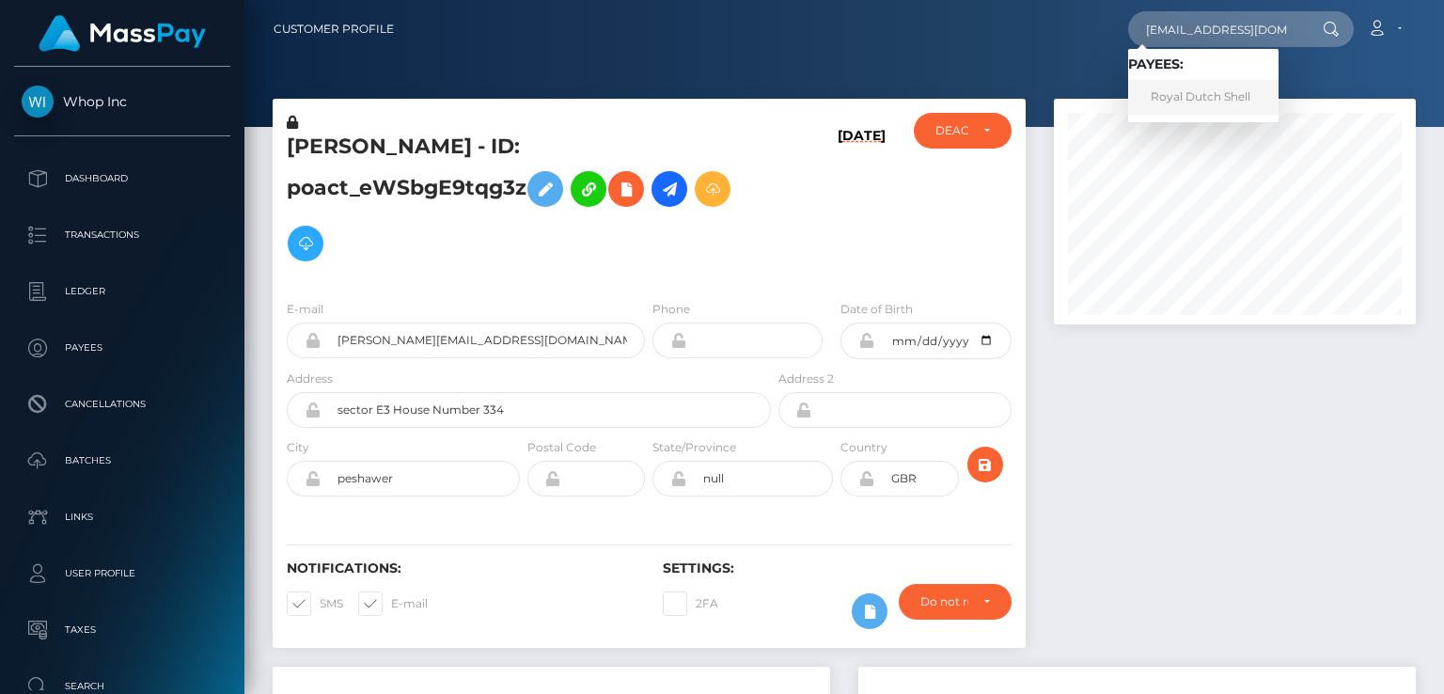
click at [1210, 106] on link "Royal Dutch Shell" at bounding box center [1203, 97] width 150 height 35
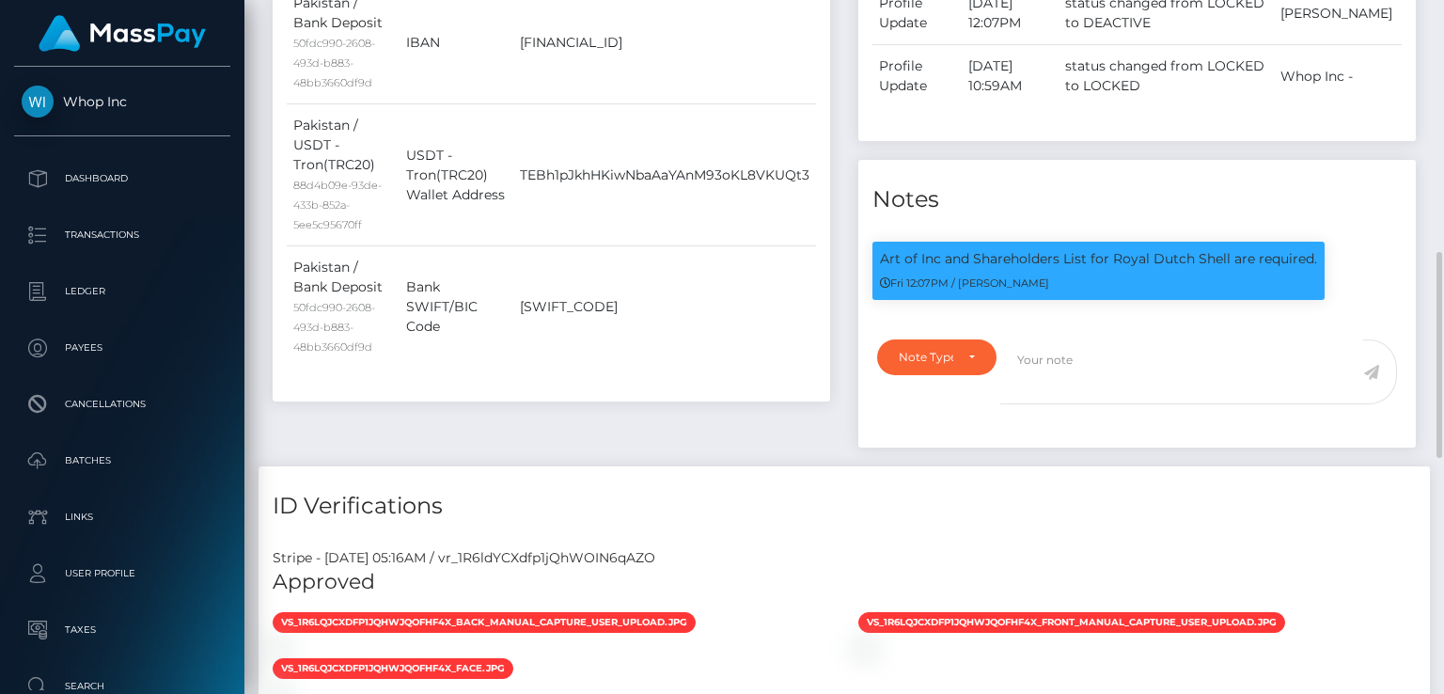
scroll to position [226, 361]
drag, startPoint x: 880, startPoint y: 257, endPoint x: 1309, endPoint y: 248, distance: 429.6
click at [1309, 249] on p "Art of Inc and Shareholders List for Royal Dutch Shell are required." at bounding box center [1098, 259] width 437 height 20
copy p "Art of Inc and Shareholders List for Royal Dutch Shell are required"
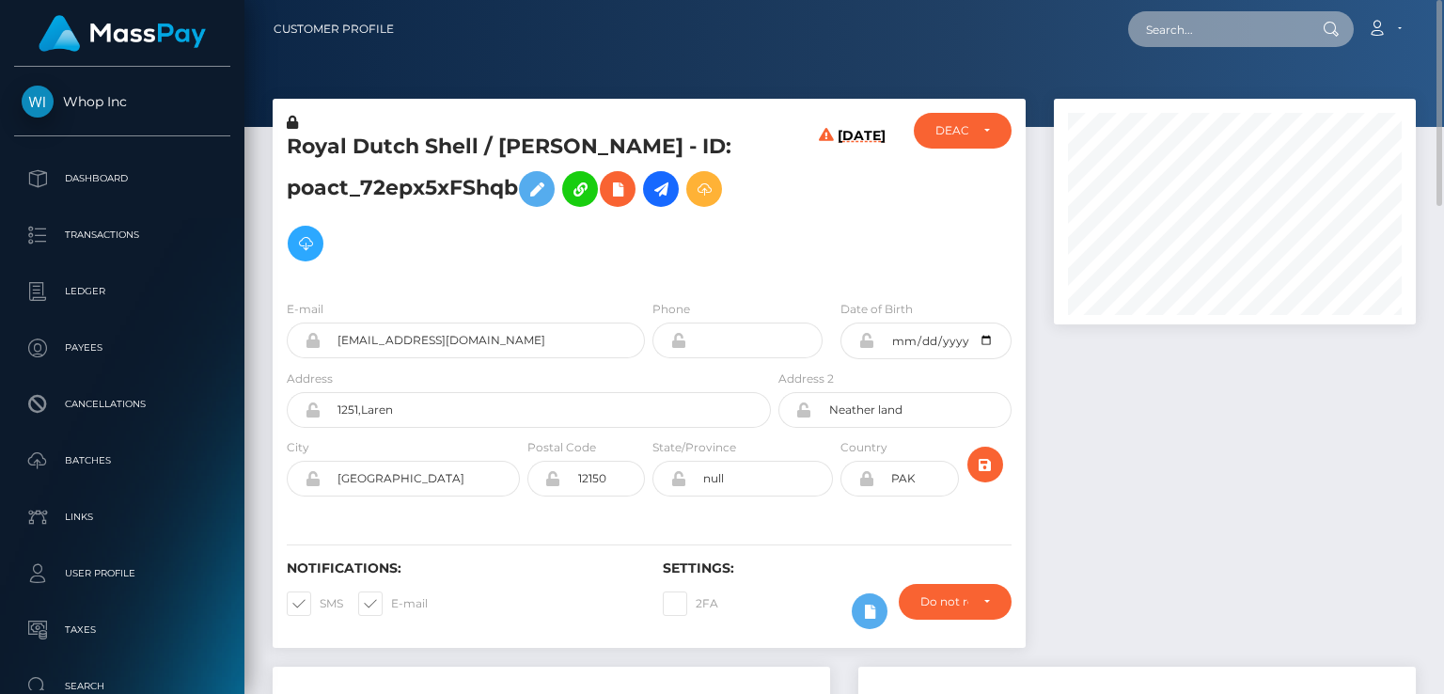
paste input "candyterrac@gmail.com"
type input "candyterrac@gmail.com"
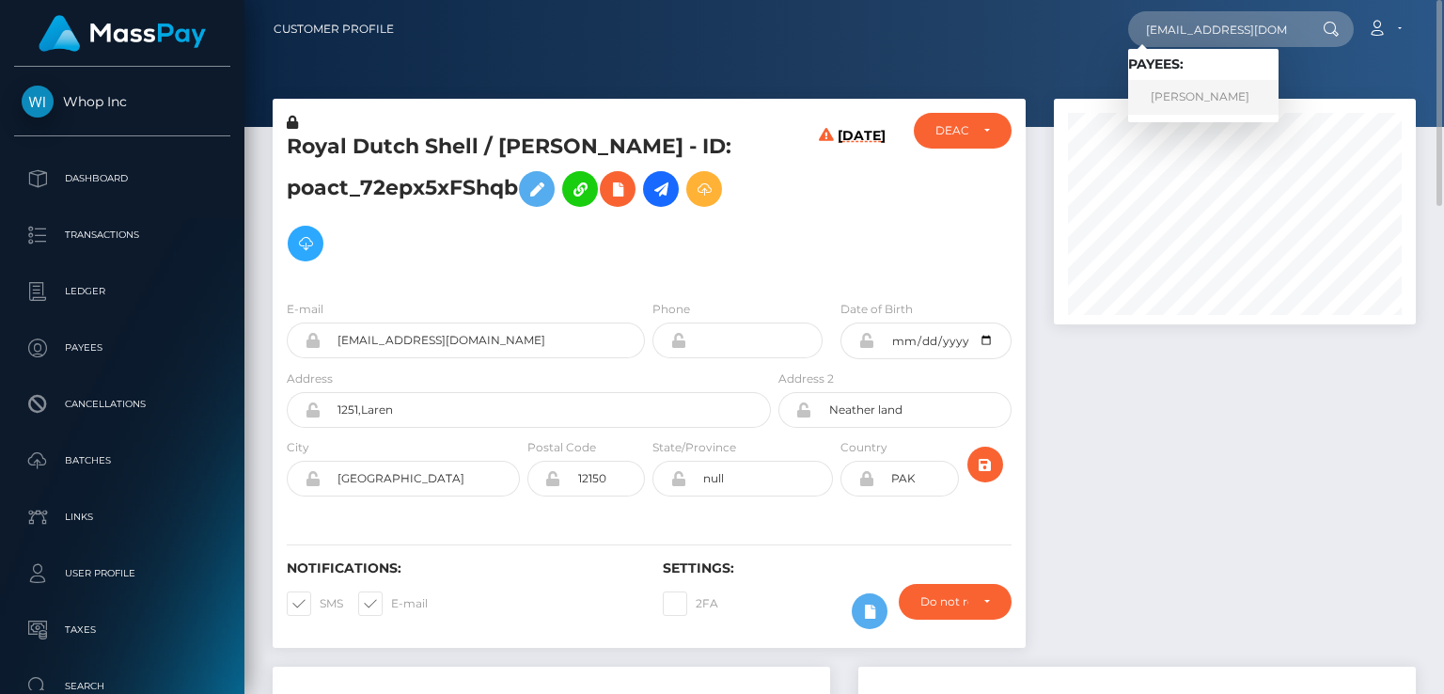
click at [1204, 108] on link "Haseeb Ahmed" at bounding box center [1203, 97] width 150 height 35
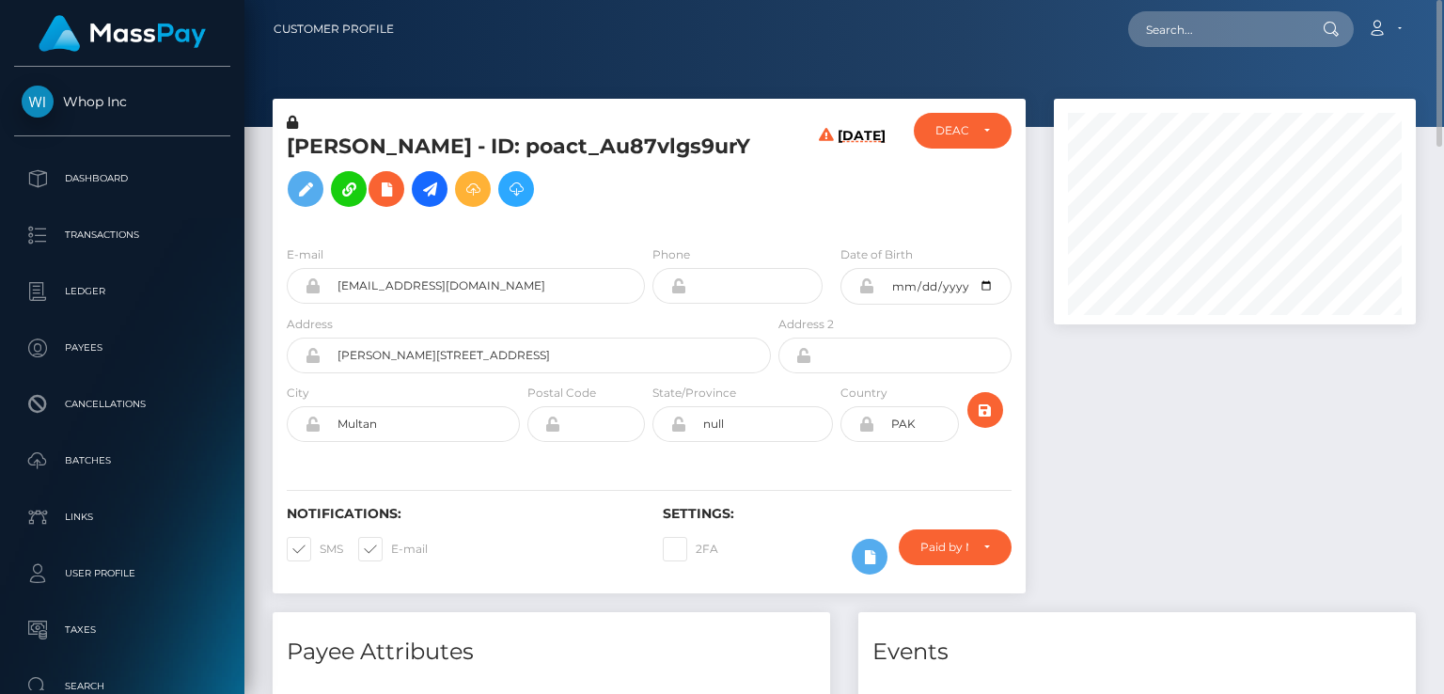
click at [425, 142] on h5 "Haseeb Ahmed - ID: poact_Au87vlgs9urY" at bounding box center [524, 175] width 474 height 84
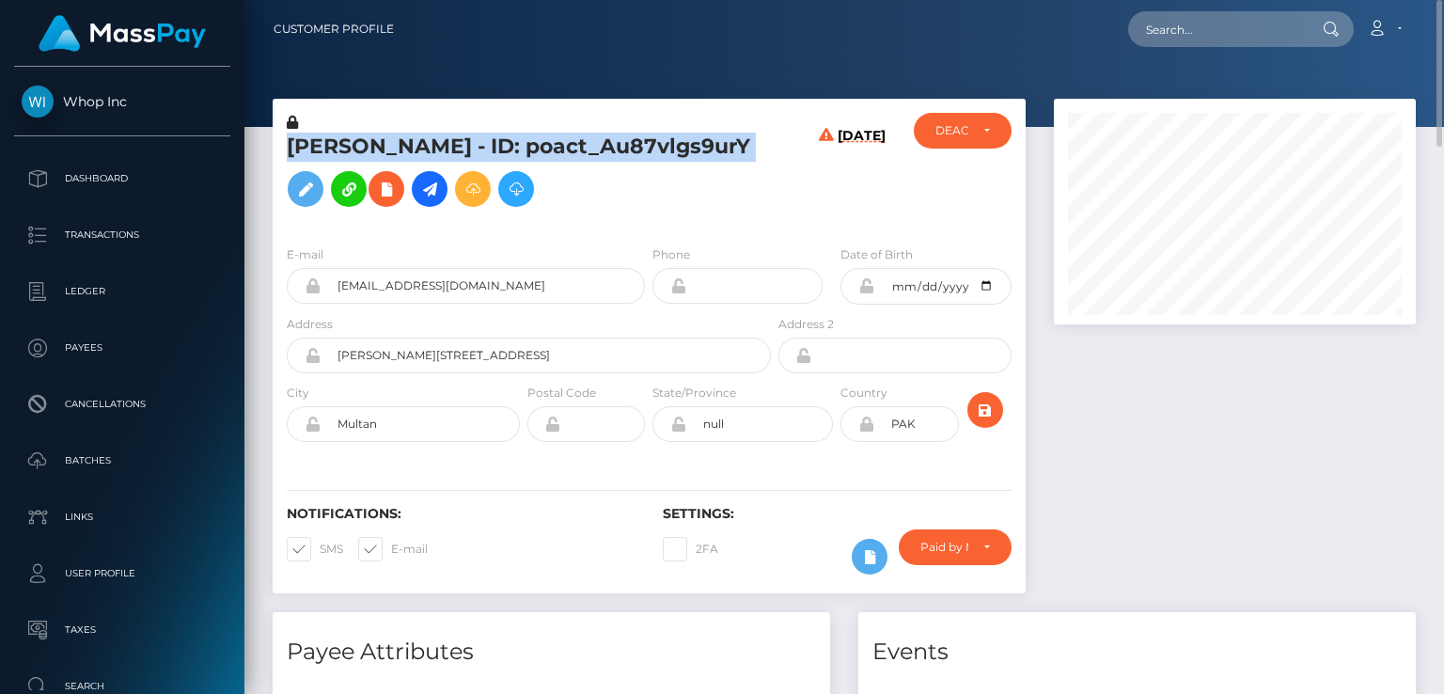
copy h5 "Haseeb Ahmed - ID: poact_Au87vlgs9urY"
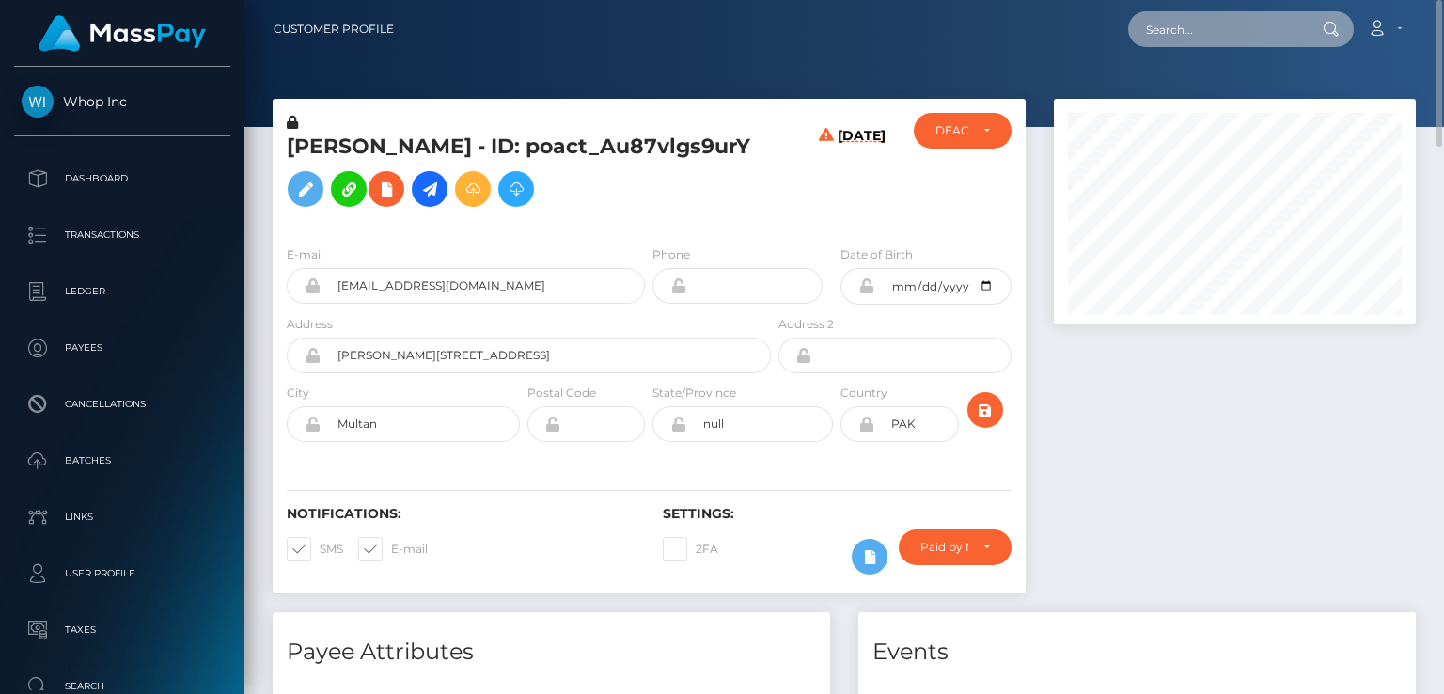
paste input "user_E2GtyZYsbpf9T"
type input "user_E2GtyZYsbpf9T"
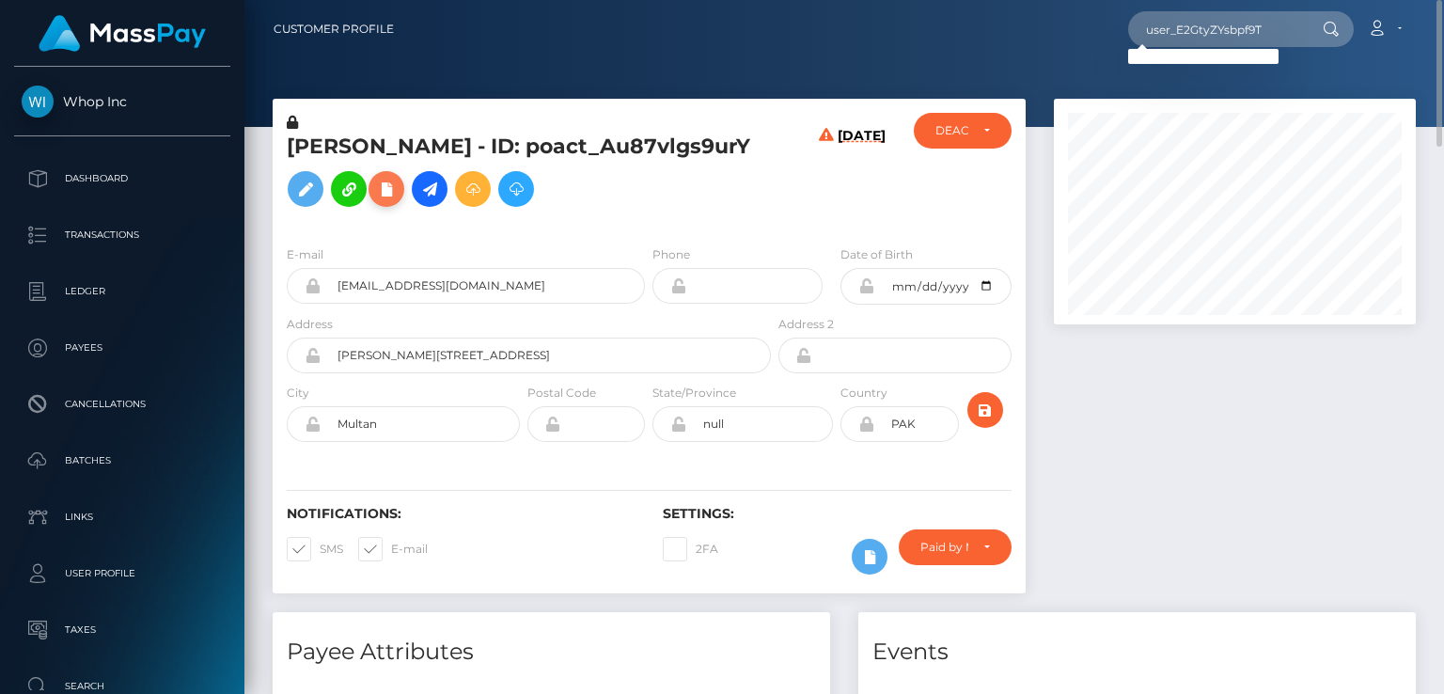
click at [382, 193] on icon at bounding box center [386, 189] width 23 height 23
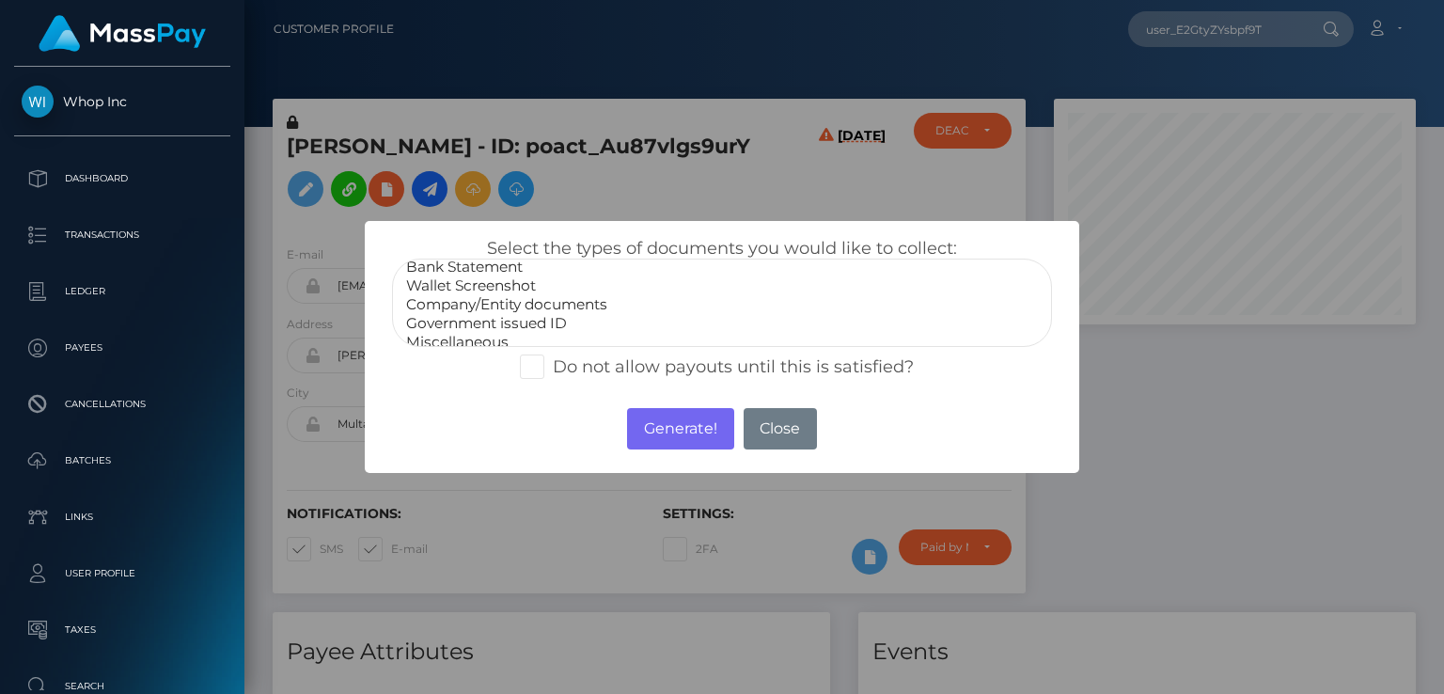
scroll to position [38, 0]
select select "Government issued ID"
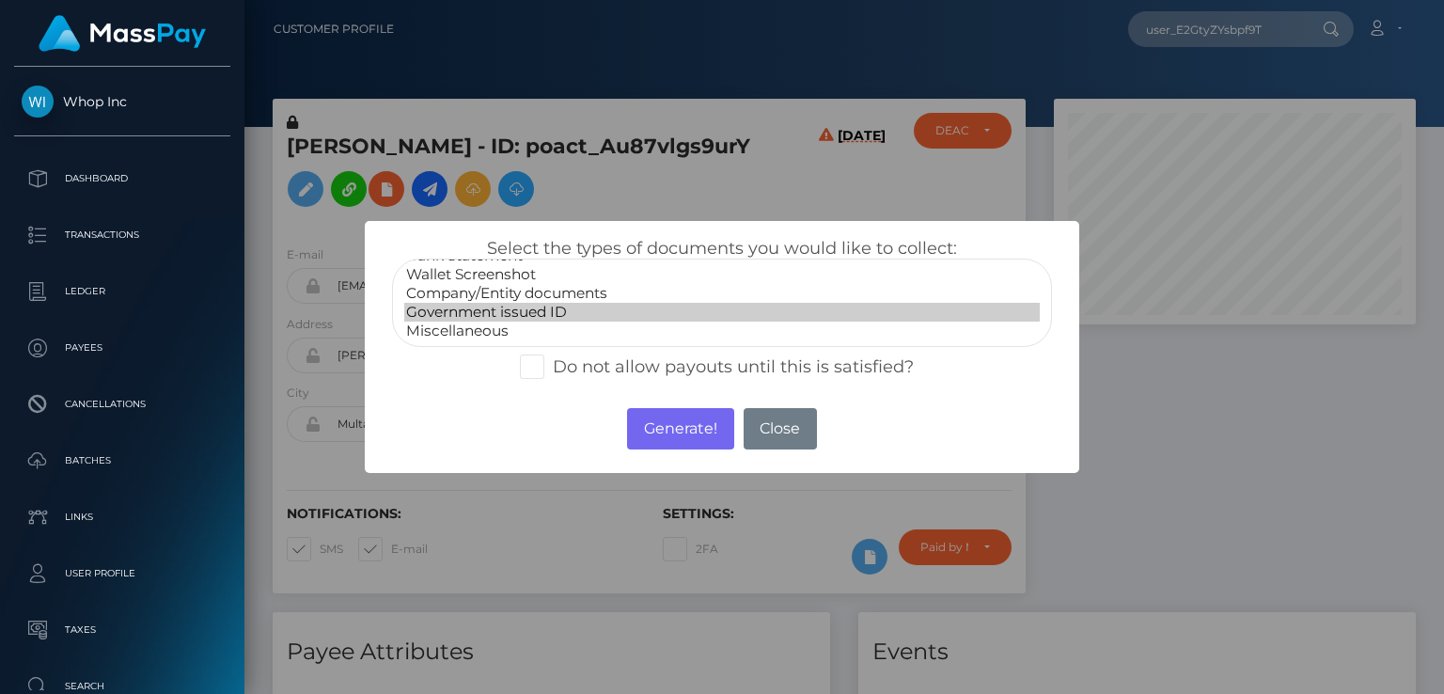
click at [490, 309] on option "Government issued ID" at bounding box center [721, 312] width 635 height 19
click at [695, 431] on button "Generate!" at bounding box center [680, 428] width 106 height 41
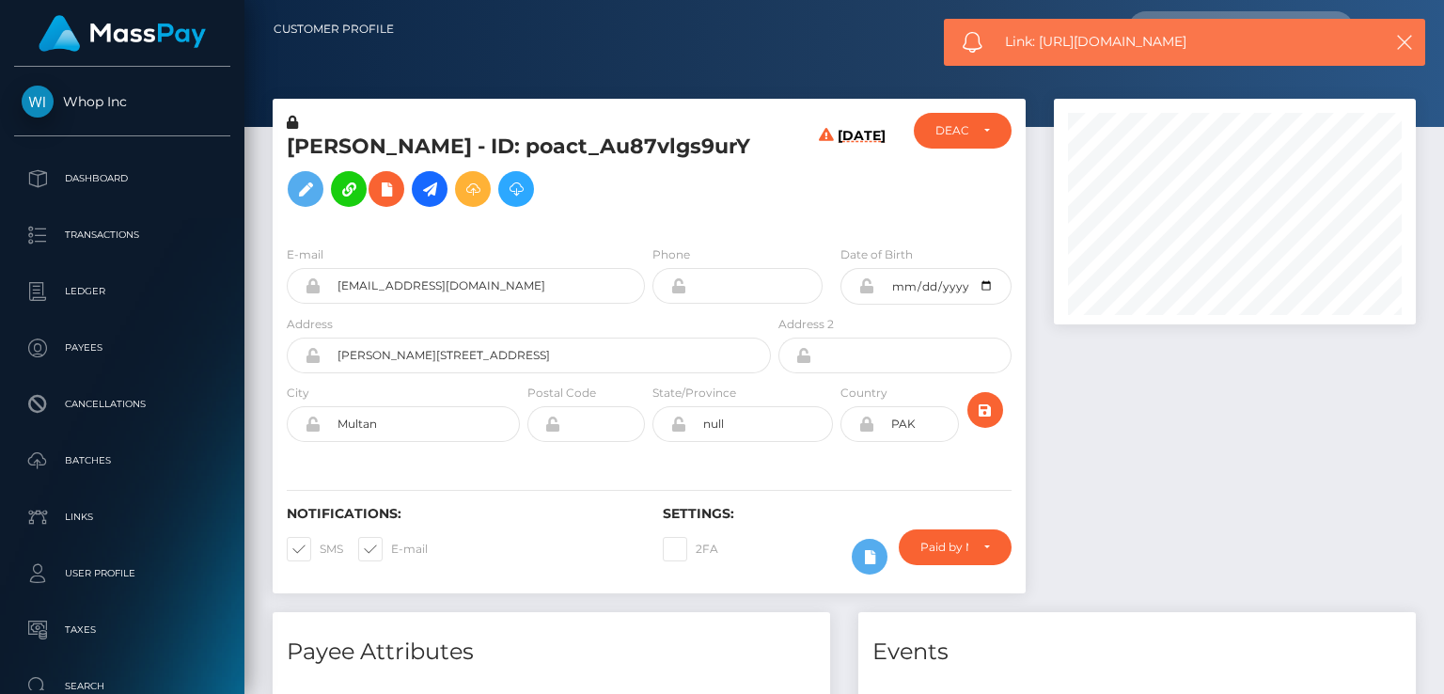
click at [1079, 47] on span "Link: https://l.maspay.io/ugUlH" at bounding box center [1183, 42] width 357 height 20
copy span "Link: https://l.maspay.io/ugUlH"
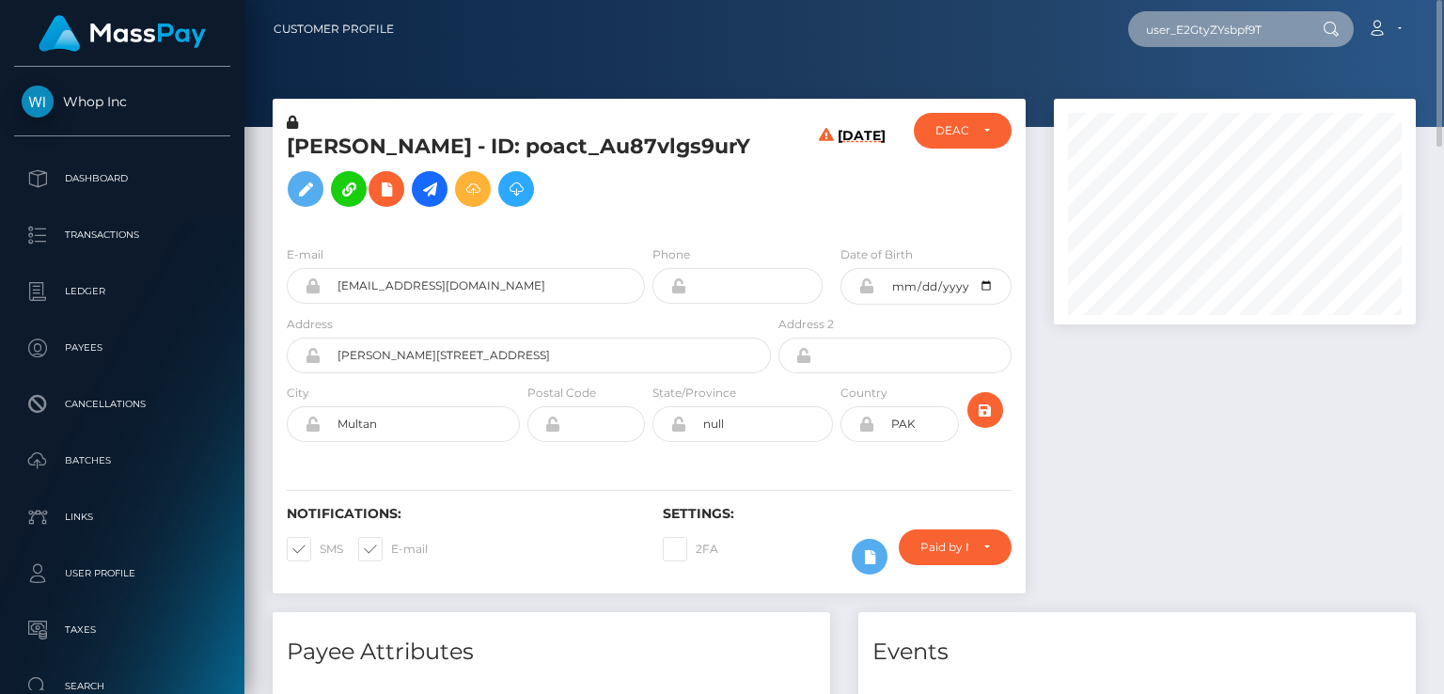
drag, startPoint x: 1285, startPoint y: 27, endPoint x: 1127, endPoint y: 45, distance: 158.9
click at [1127, 39] on div "user_E2GtyZYsbpf9T Loading... Loading... Account Edit Profile Logout" at bounding box center [912, 28] width 1006 height 39
paste input "onlinepmr@gmail.com"
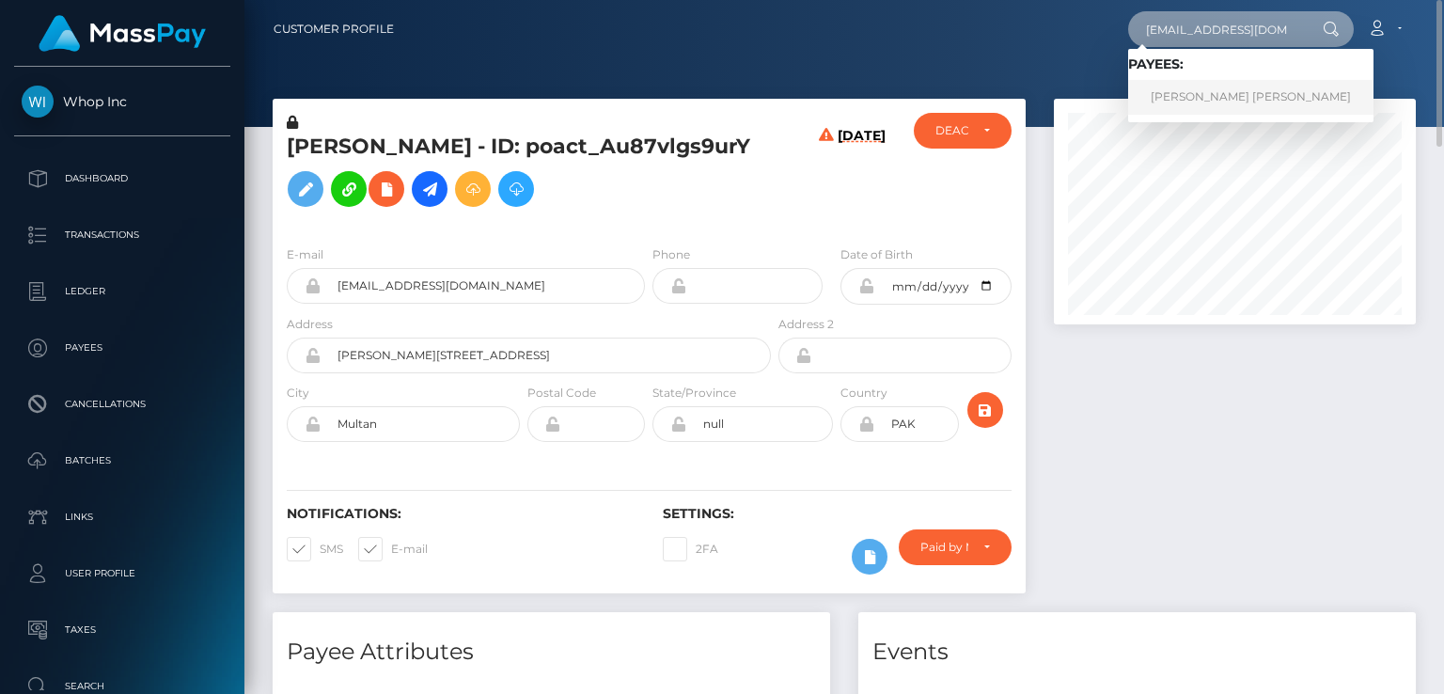
type input "onlinepmr@gmail.com"
drag, startPoint x: 1238, startPoint y: 101, endPoint x: 1228, endPoint y: 102, distance: 9.6
click at [1237, 100] on link "MOHAMMED ROSHAN MOHAMMED ROSHAN" at bounding box center [1250, 97] width 245 height 35
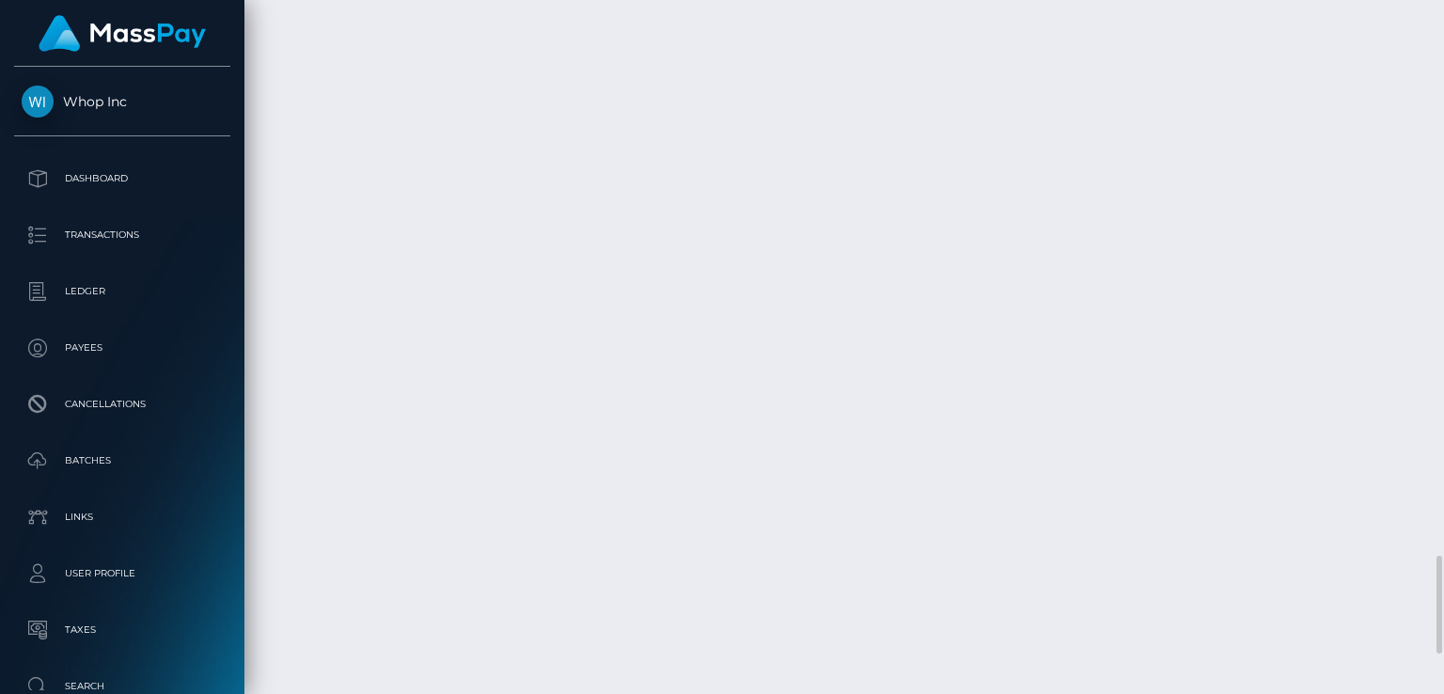
scroll to position [4190, 0]
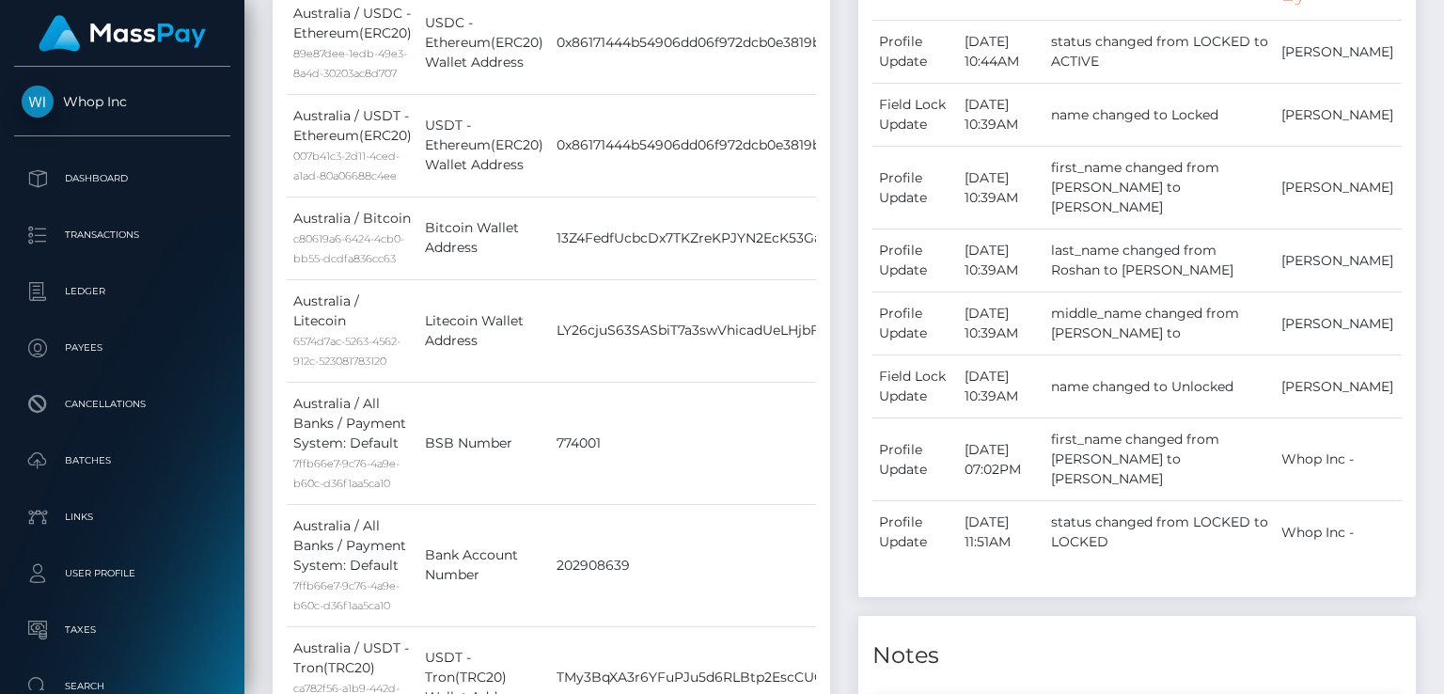
scroll to position [0, 0]
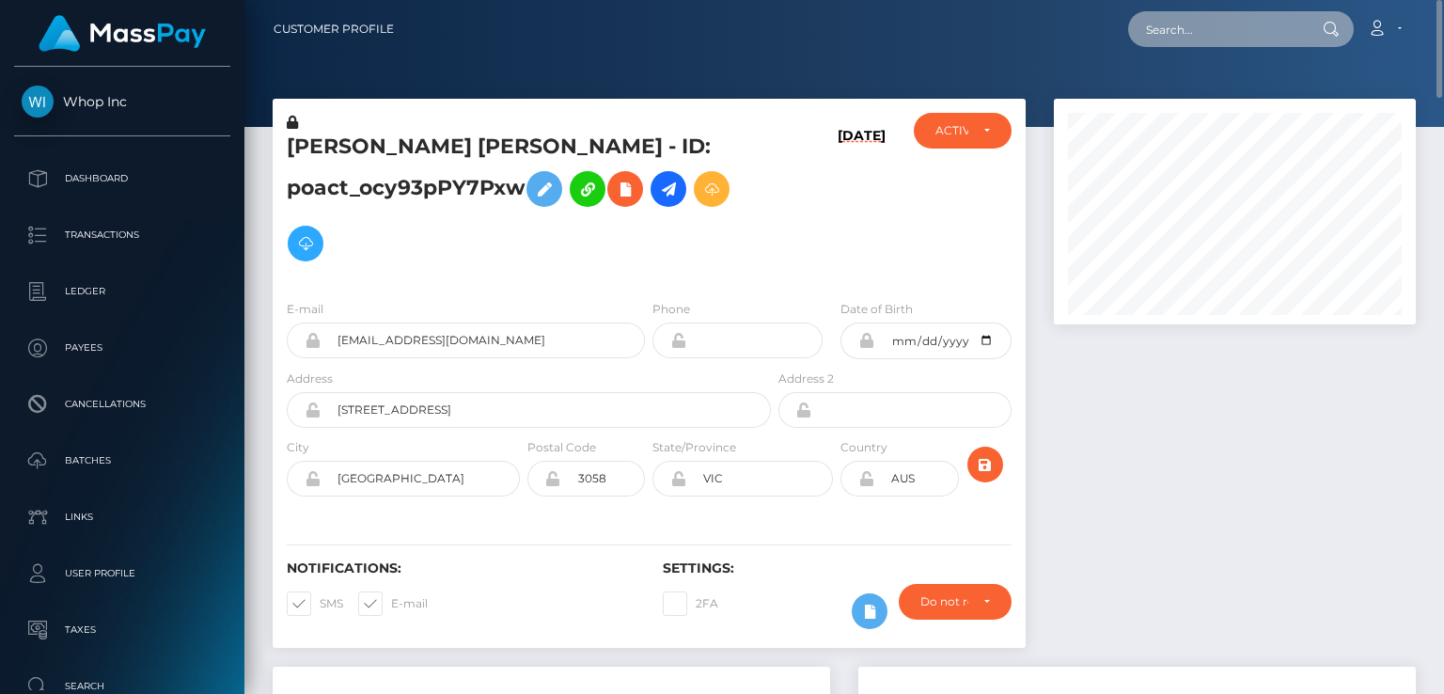
paste input "[EMAIL_ADDRESS][DOMAIN_NAME]"
type input "[EMAIL_ADDRESS][DOMAIN_NAME]"
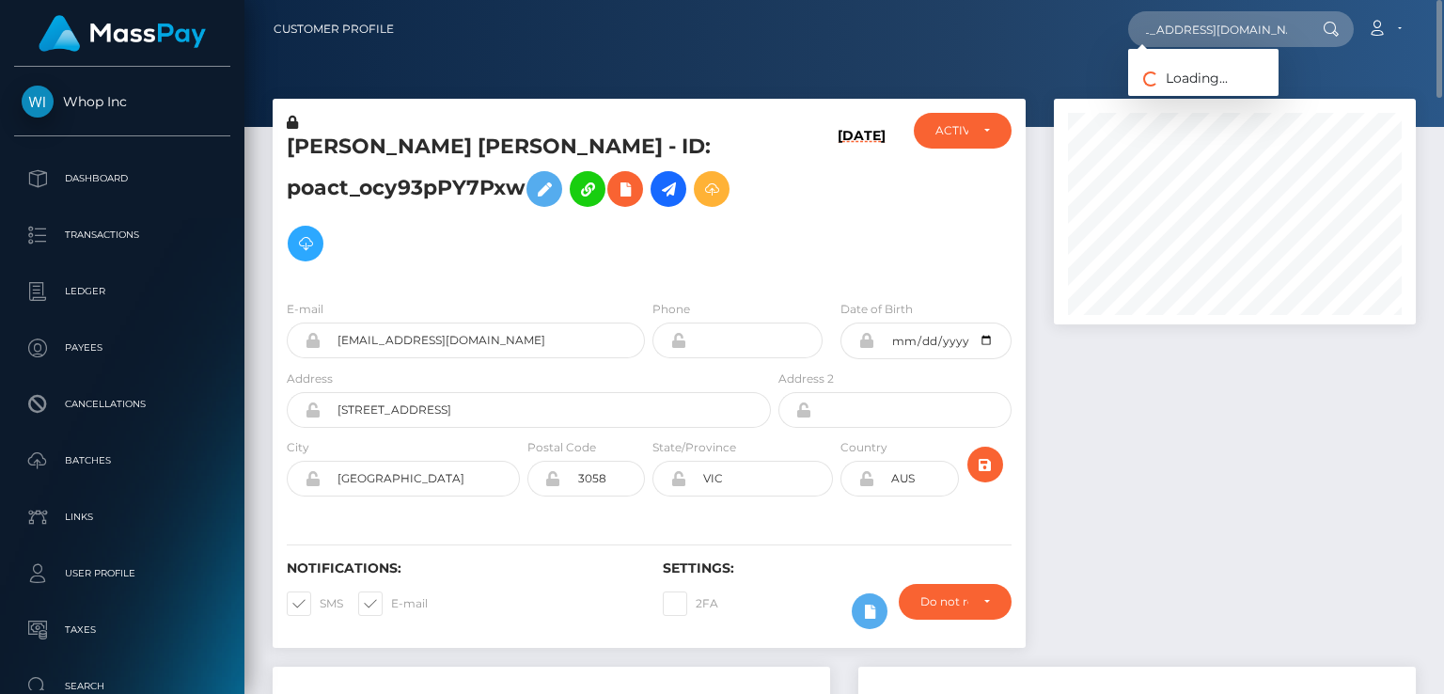
scroll to position [0, 0]
click at [1218, 99] on link "Makarios Dimerli" at bounding box center [1203, 97] width 150 height 35
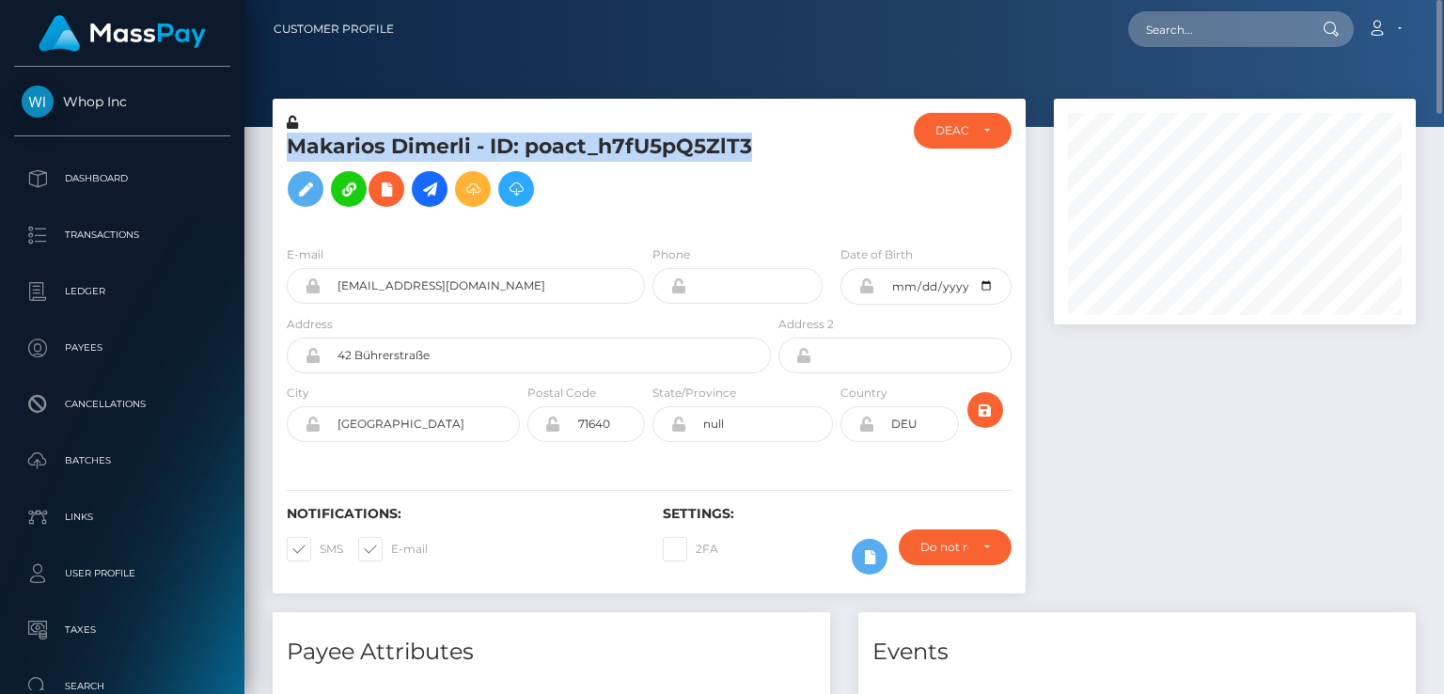
drag, startPoint x: 289, startPoint y: 147, endPoint x: 750, endPoint y: 151, distance: 461.5
click at [750, 151] on h5 "Makarios Dimerli - ID: poact_h7fU5pQ5ZlT3" at bounding box center [524, 175] width 474 height 84
copy h5 "Makarios Dimerli - ID: poact_h7fU5pQ5ZlT3"
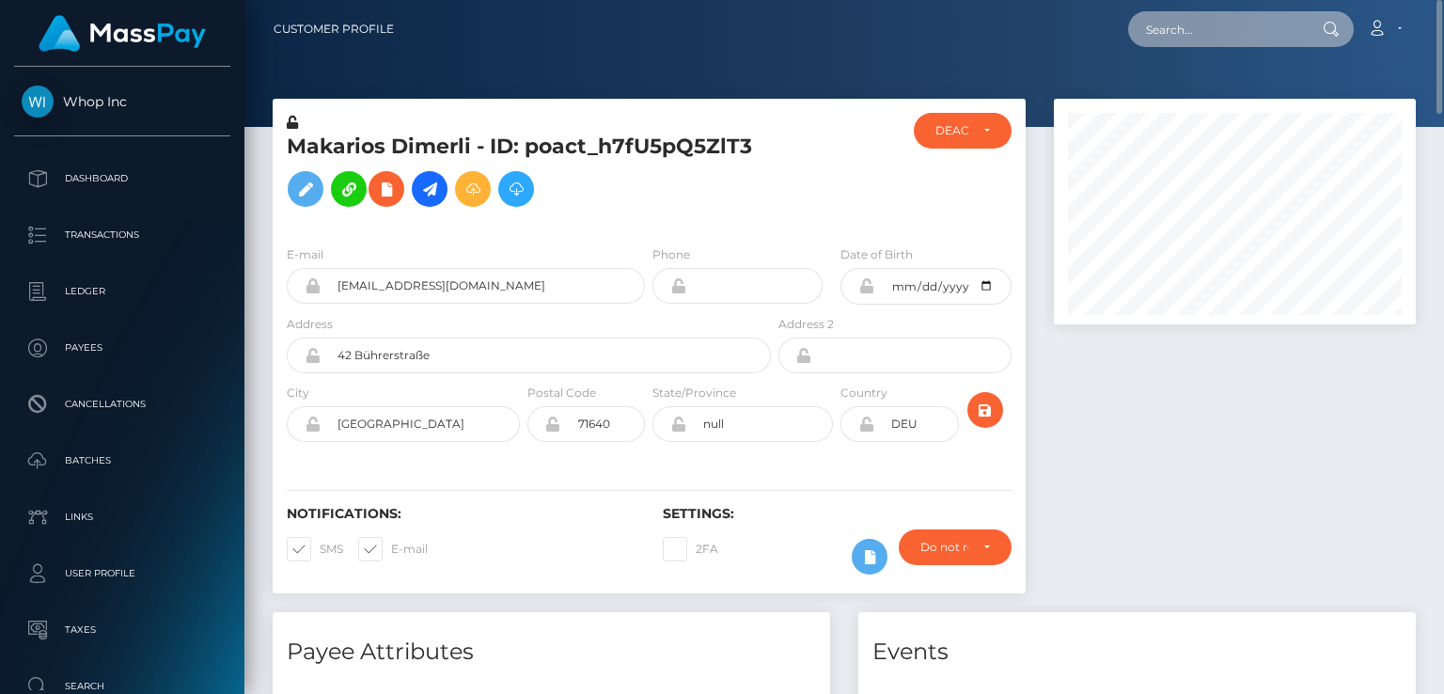
paste input "[EMAIL_ADDRESS][DOMAIN_NAME]"
type input "[EMAIL_ADDRESS][DOMAIN_NAME]"
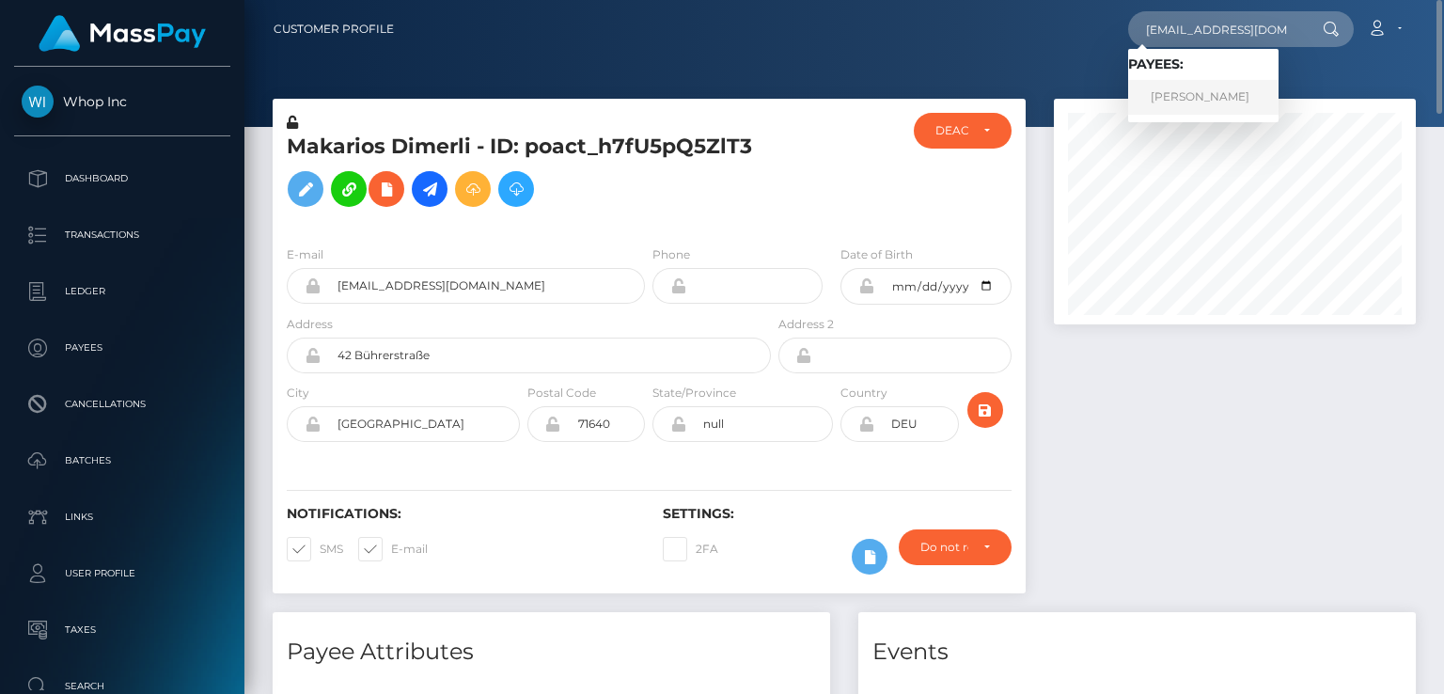
click at [1195, 95] on link "[PERSON_NAME]" at bounding box center [1203, 97] width 150 height 35
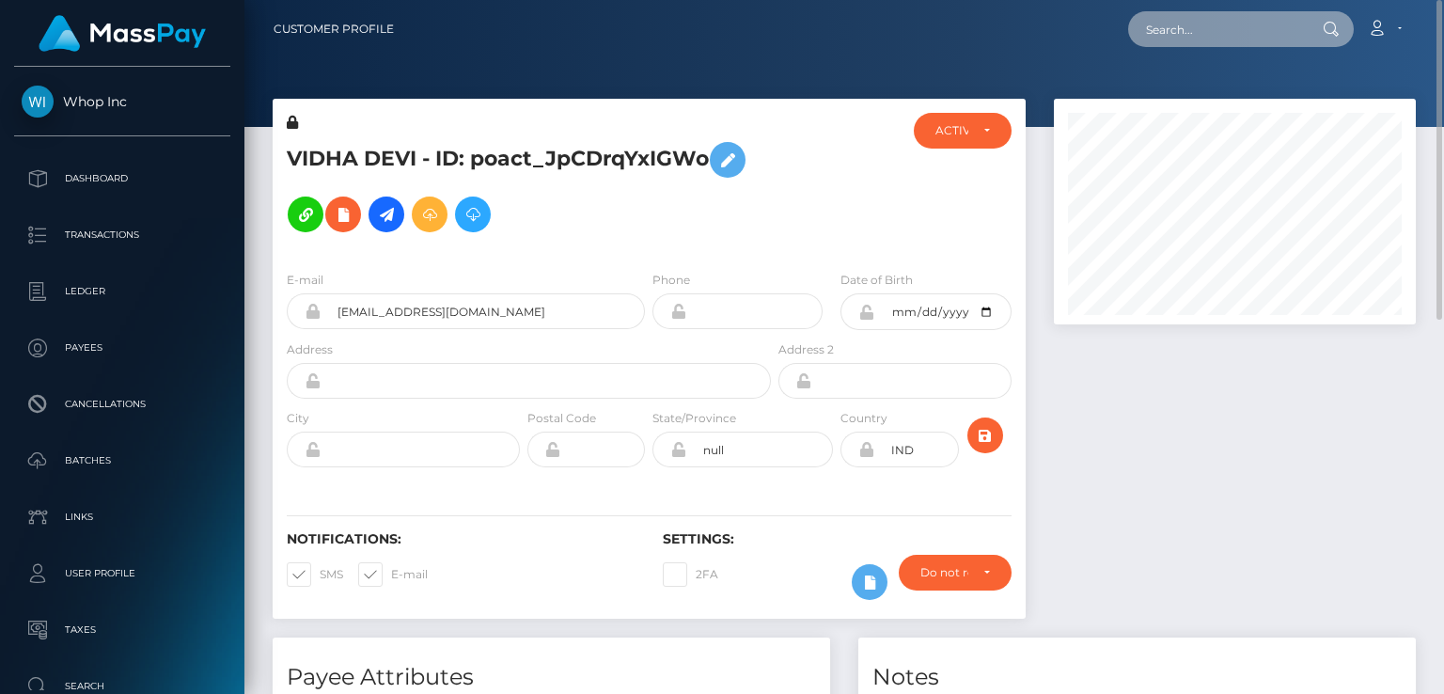
paste input "[EMAIL_ADDRESS][DOMAIN_NAME]"
type input "[EMAIL_ADDRESS][DOMAIN_NAME]"
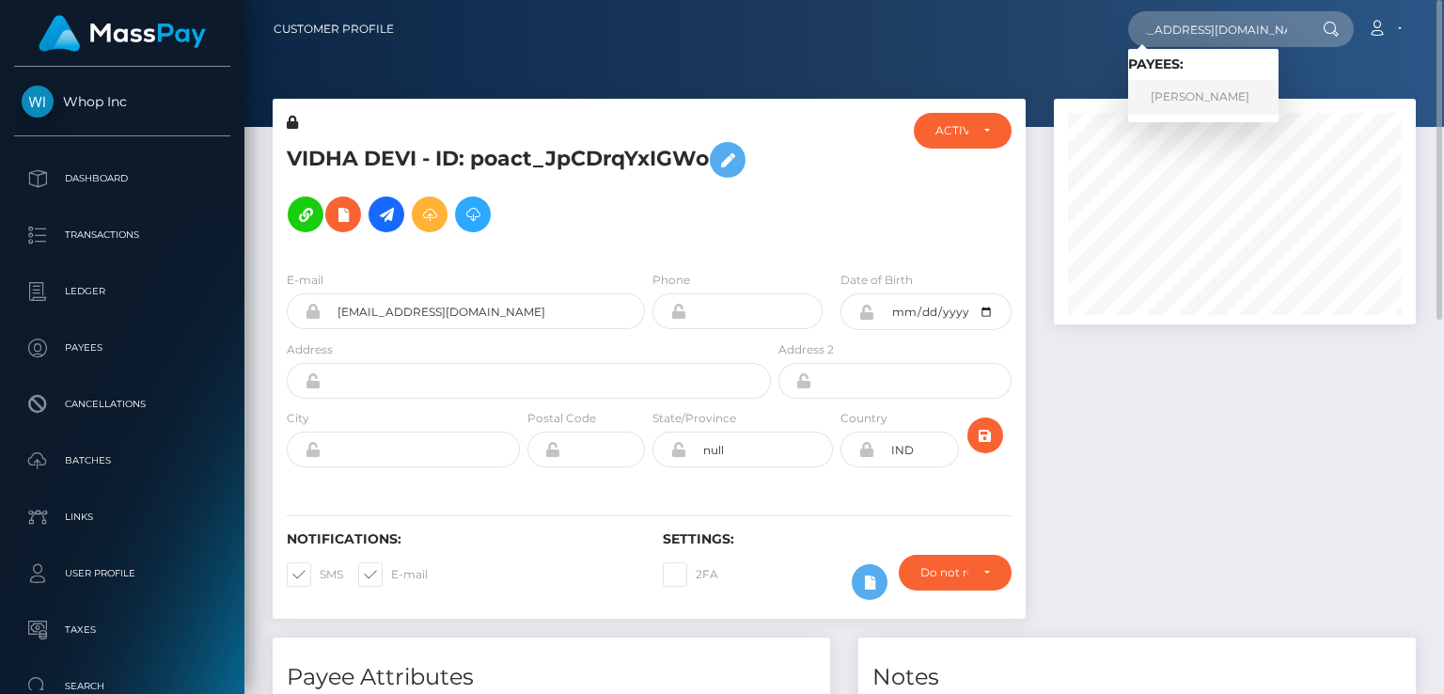
scroll to position [0, 0]
click at [1207, 94] on link "Murad Khan" at bounding box center [1203, 97] width 150 height 35
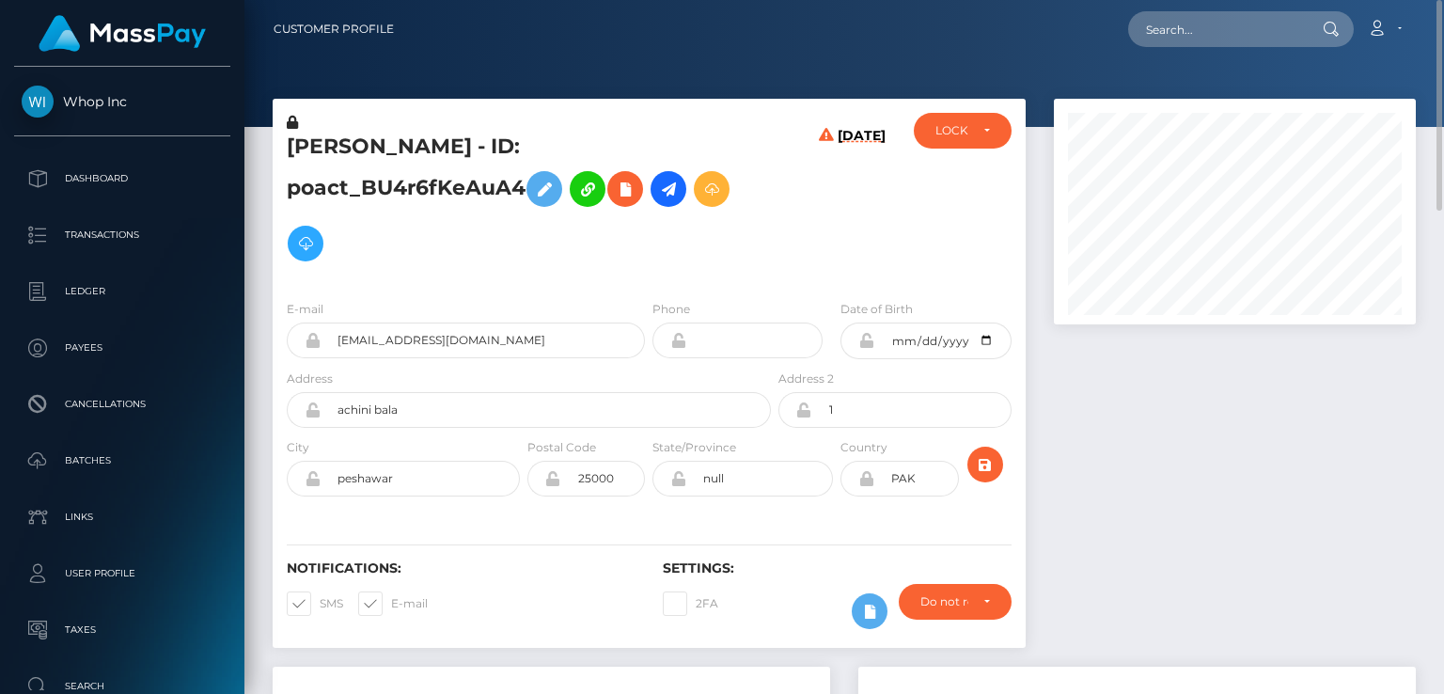
click at [398, 148] on h5 "[PERSON_NAME] - ID: poact_BU4r6fKeAuA4" at bounding box center [524, 202] width 474 height 138
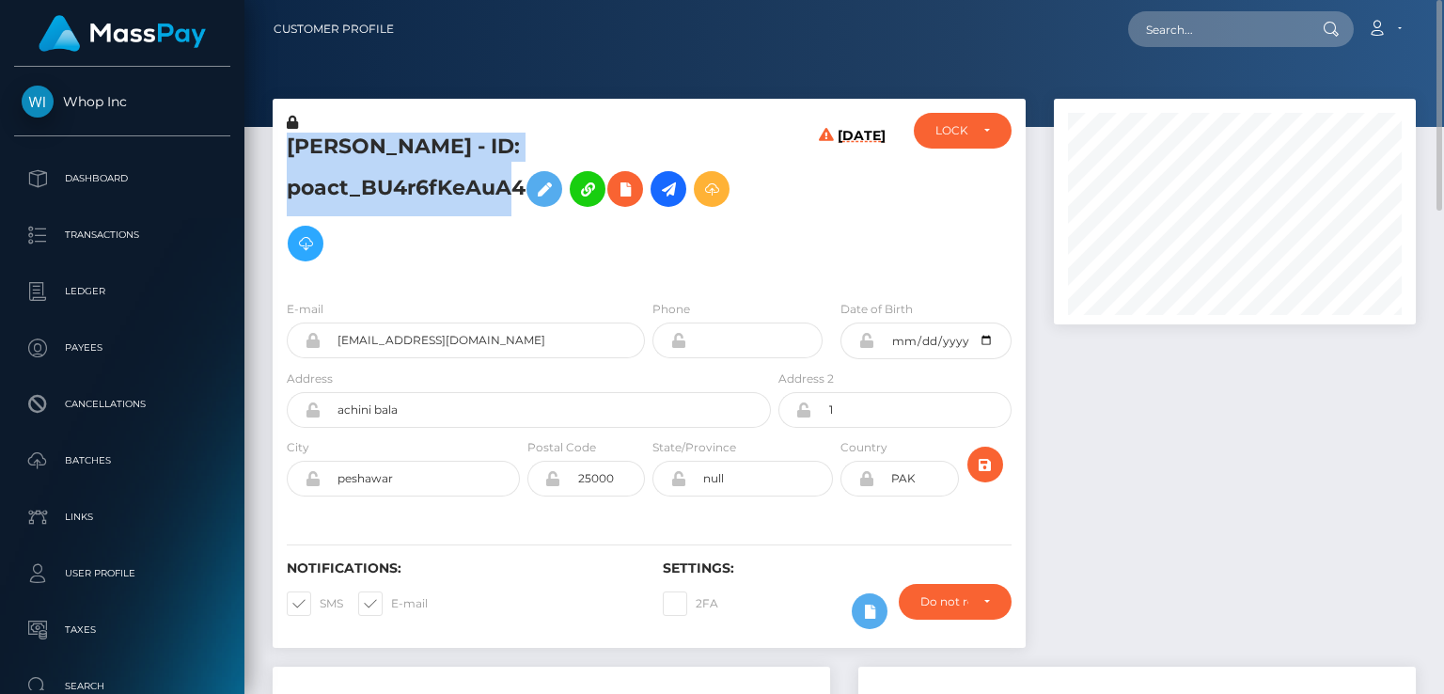
click at [398, 148] on h5 "[PERSON_NAME] - ID: poact_BU4r6fKeAuA4" at bounding box center [524, 202] width 474 height 138
copy h5 "Murad Khan - ID: poact_BU4r6fKeAuA4"
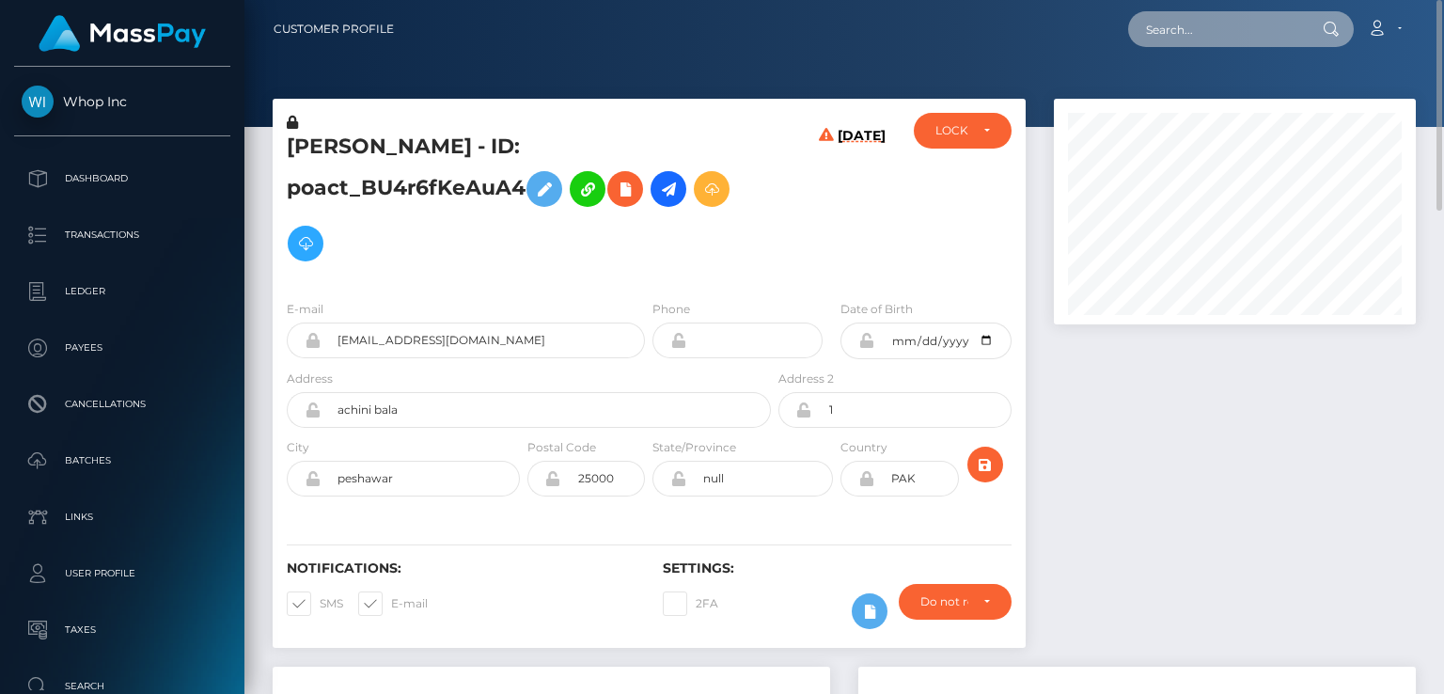
paste input "[EMAIL_ADDRESS][DOMAIN_NAME]"
type input "[EMAIL_ADDRESS][DOMAIN_NAME]"
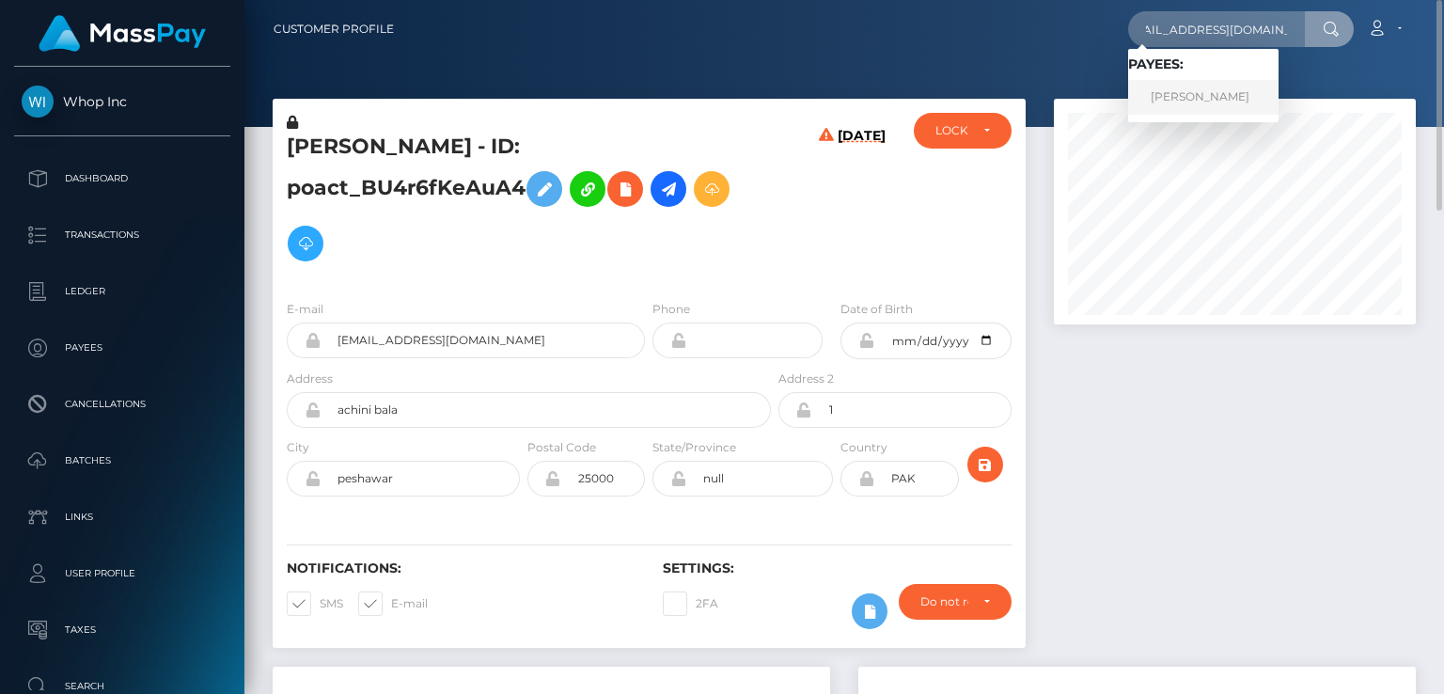
click at [1172, 102] on link "Kshitiz Singh" at bounding box center [1203, 97] width 150 height 35
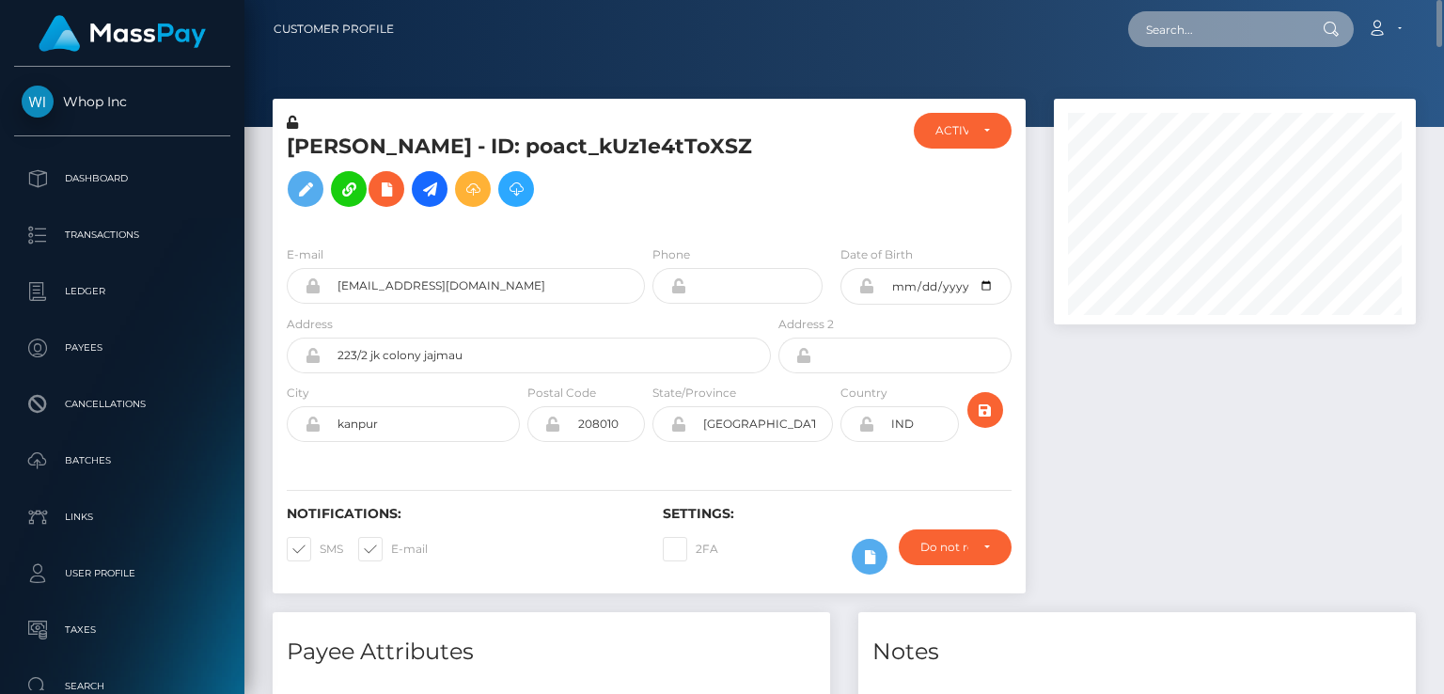
paste input "[EMAIL_ADDRESS][DOMAIN_NAME]"
type input "[EMAIL_ADDRESS][DOMAIN_NAME]"
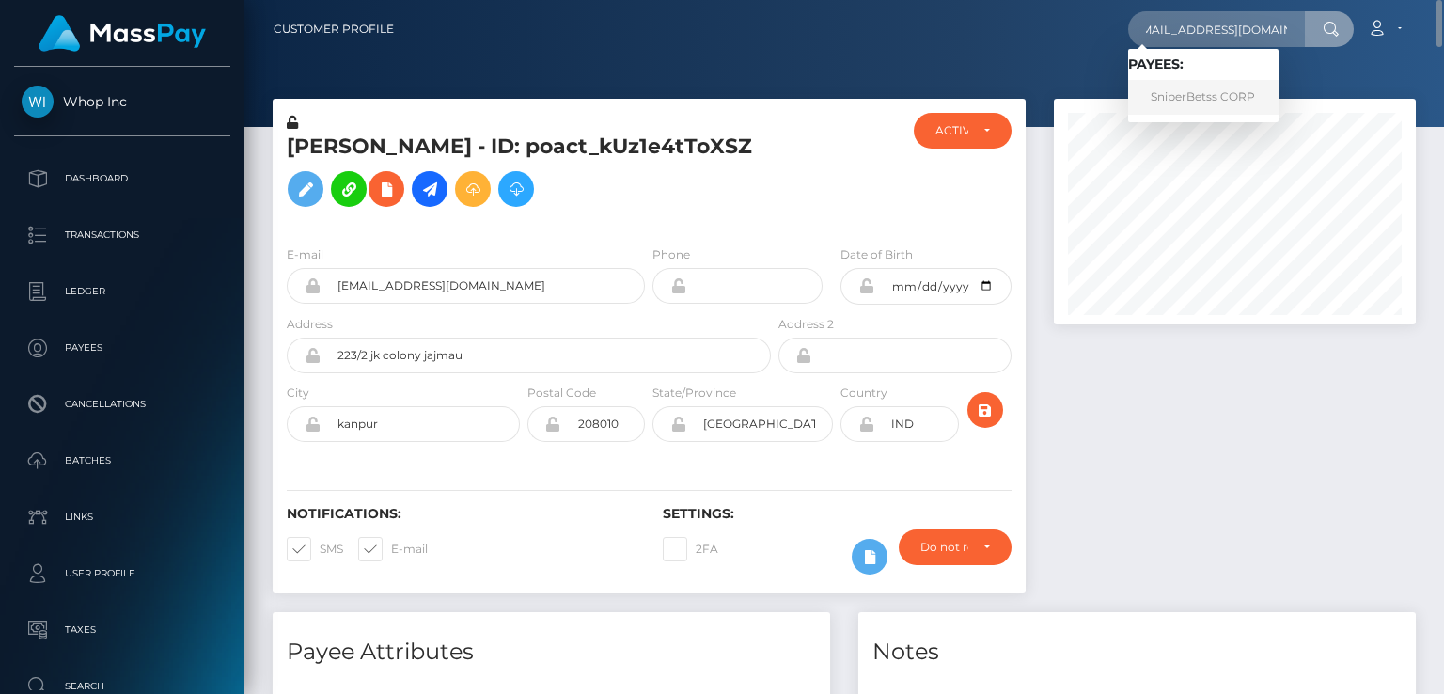
scroll to position [0, 0]
click at [1194, 87] on link "SniperBetss CORP" at bounding box center [1203, 97] width 150 height 35
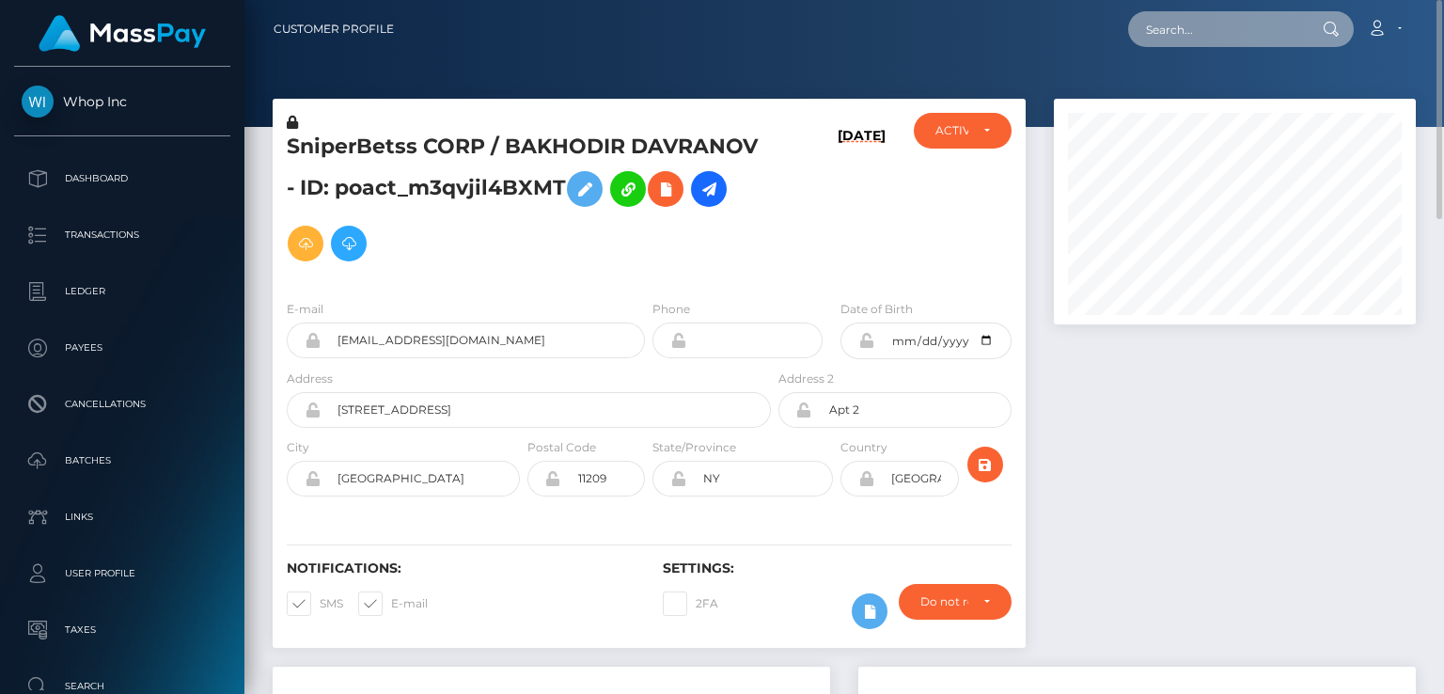
paste input "grega.osek1@gmail.com"
type input "grega.osek1@gmail.com"
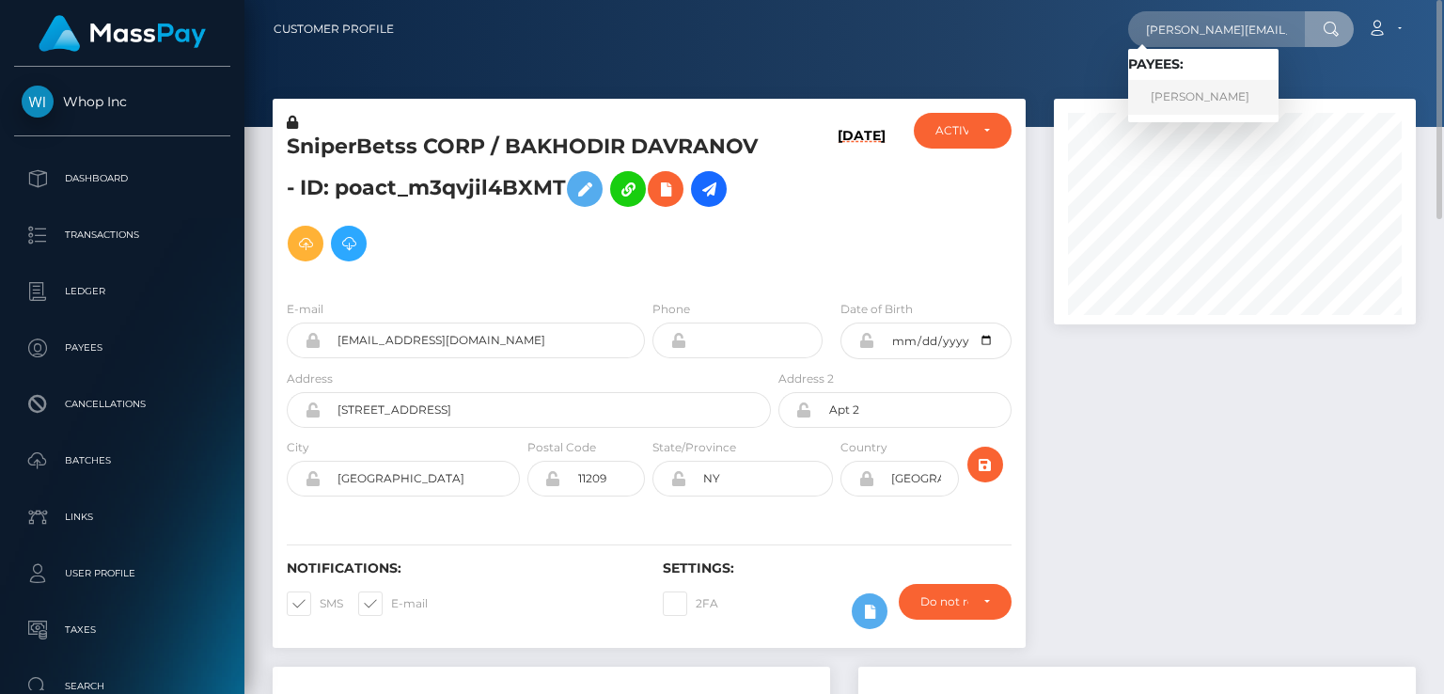
click at [1167, 109] on link "GREGOR OSEK" at bounding box center [1203, 97] width 150 height 35
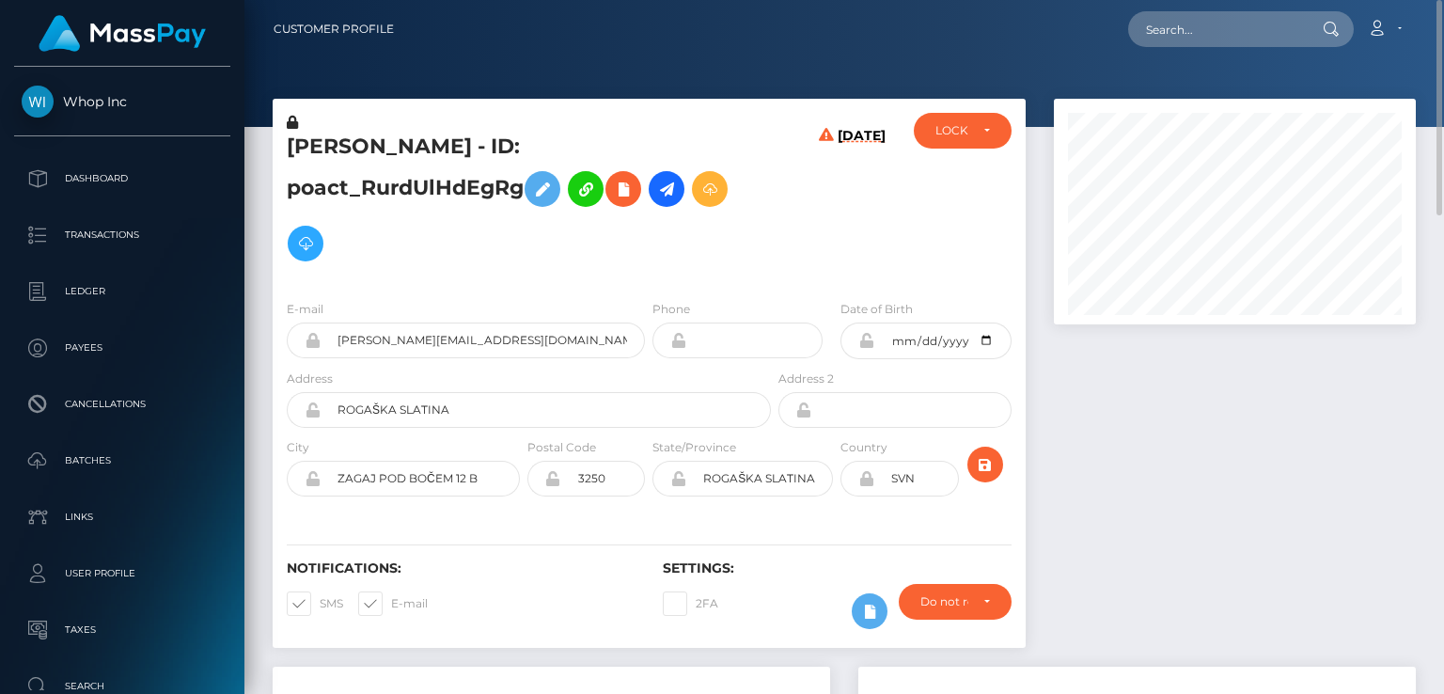
click at [481, 136] on h5 "GREGOR OSEK - ID: poact_RurdUlHdEgRg" at bounding box center [524, 202] width 474 height 138
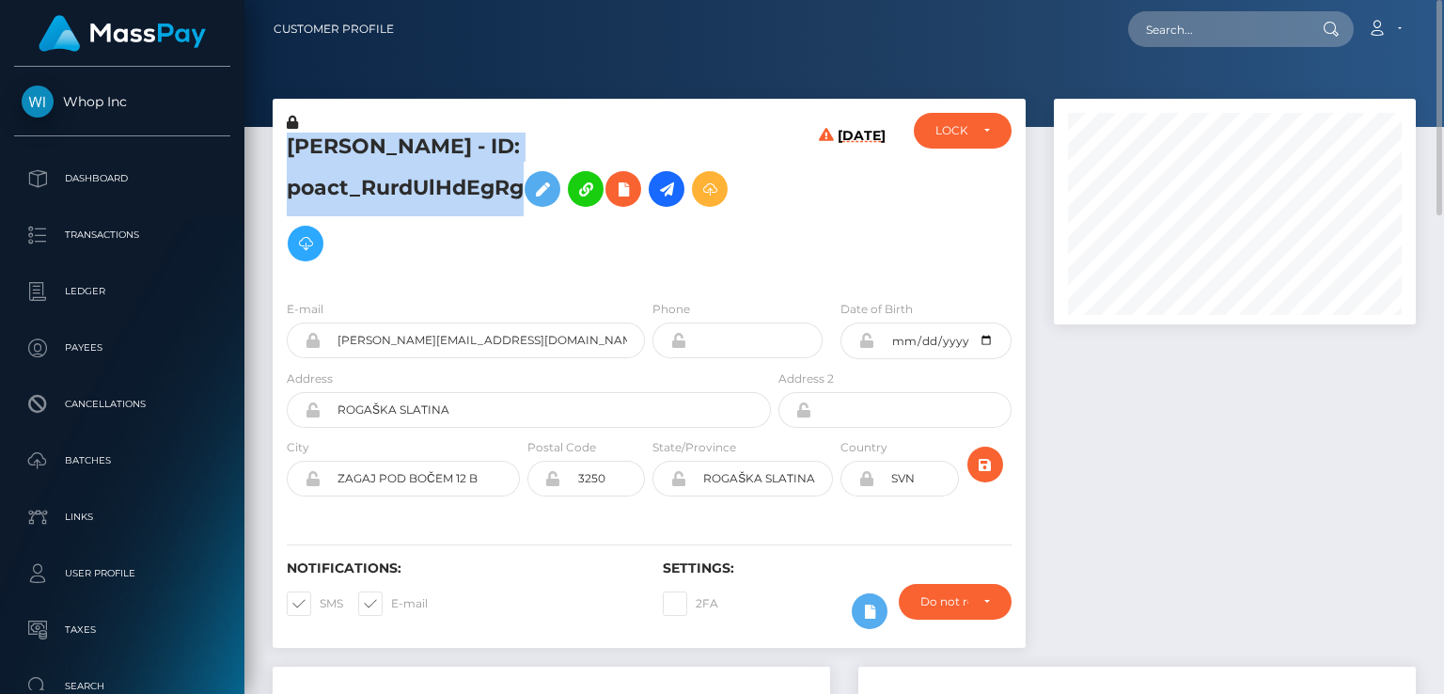
click at [481, 136] on h5 "GREGOR OSEK - ID: poact_RurdUlHdEgRg" at bounding box center [524, 202] width 474 height 138
copy h5 "GREGOR OSEK - ID: poact_RurdUlHdEgRg"
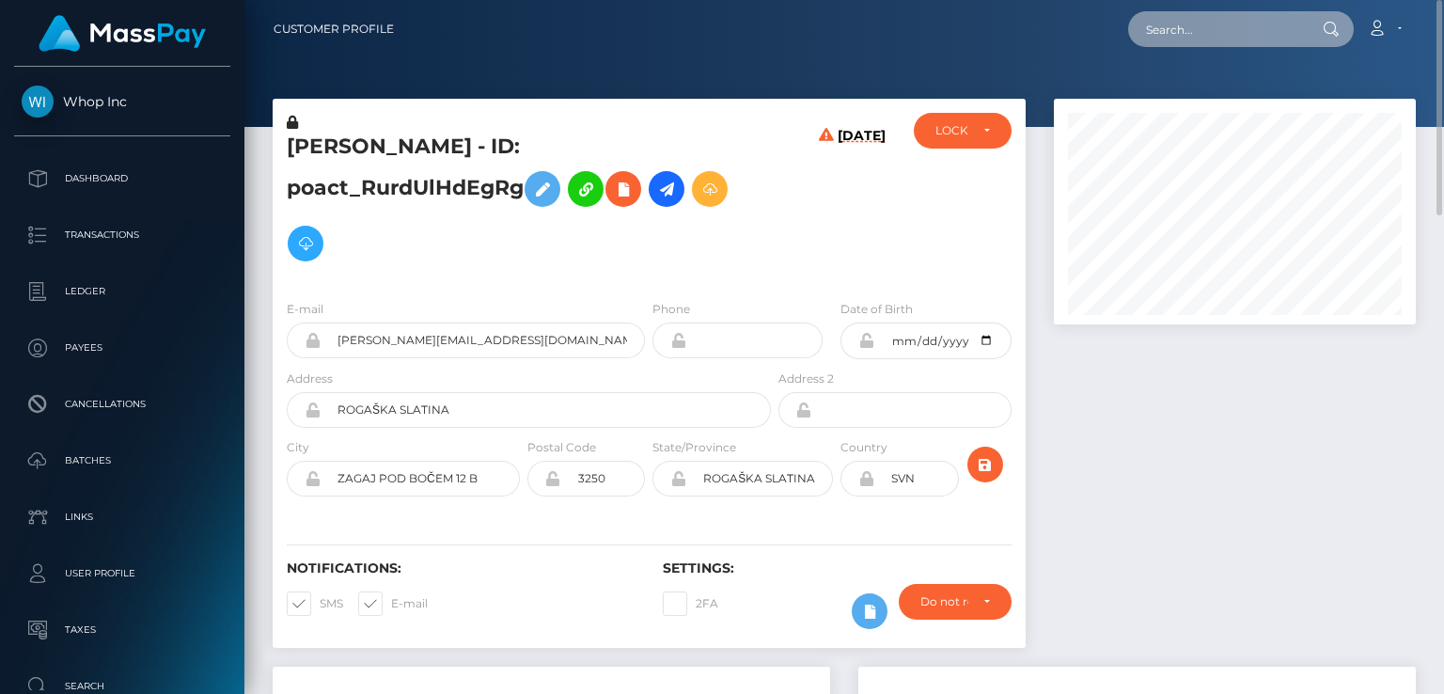
paste input "[EMAIL_ADDRESS][DOMAIN_NAME]"
type input "[EMAIL_ADDRESS][DOMAIN_NAME]"
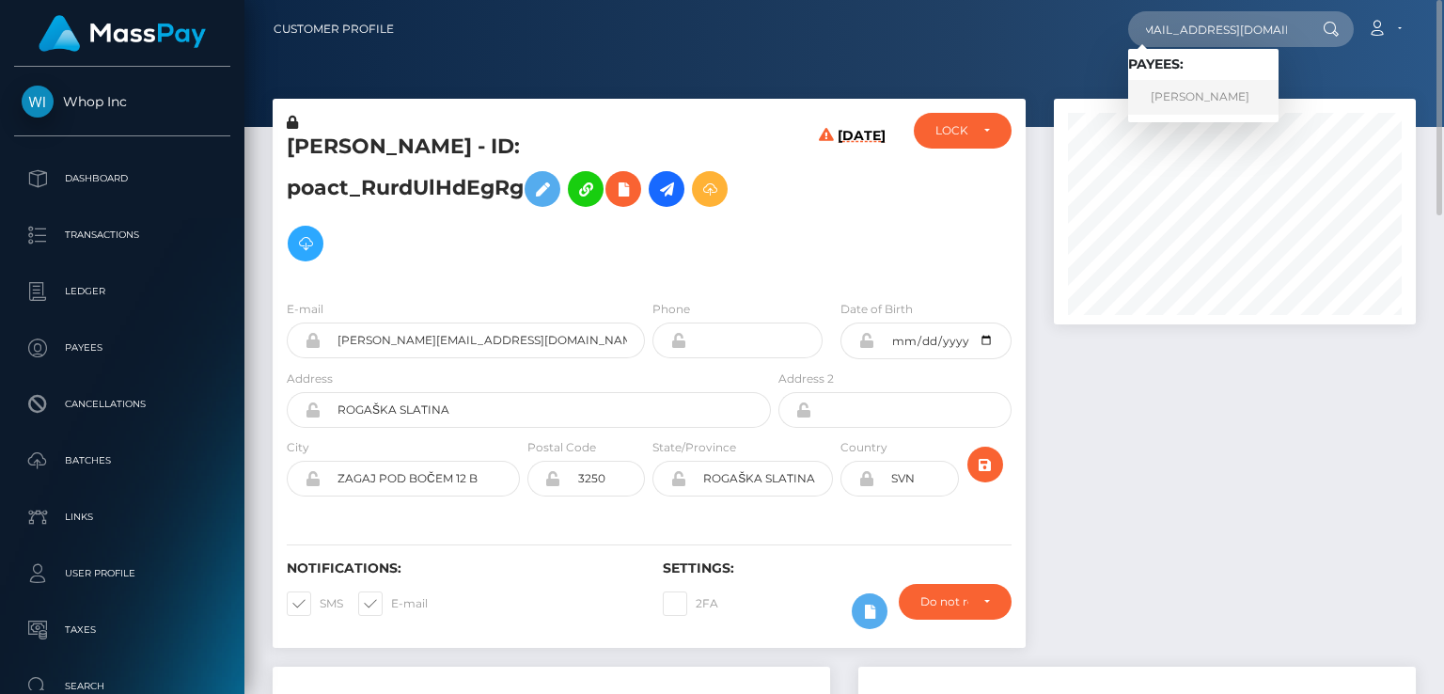
scroll to position [0, 0]
click at [1165, 90] on link "Barkat Ullah" at bounding box center [1203, 97] width 150 height 35
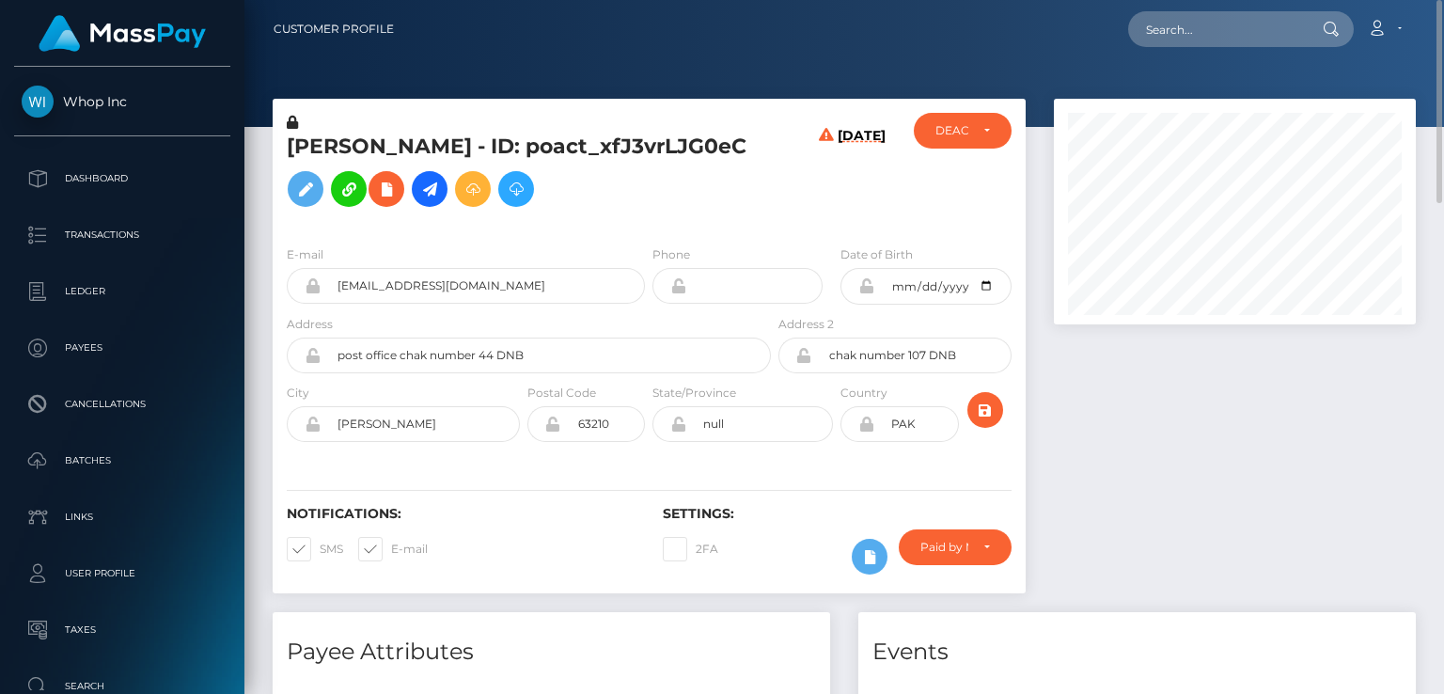
click at [294, 164] on h5 "[PERSON_NAME] - ID: poact_xfJ3vrLJG0eC" at bounding box center [524, 175] width 474 height 84
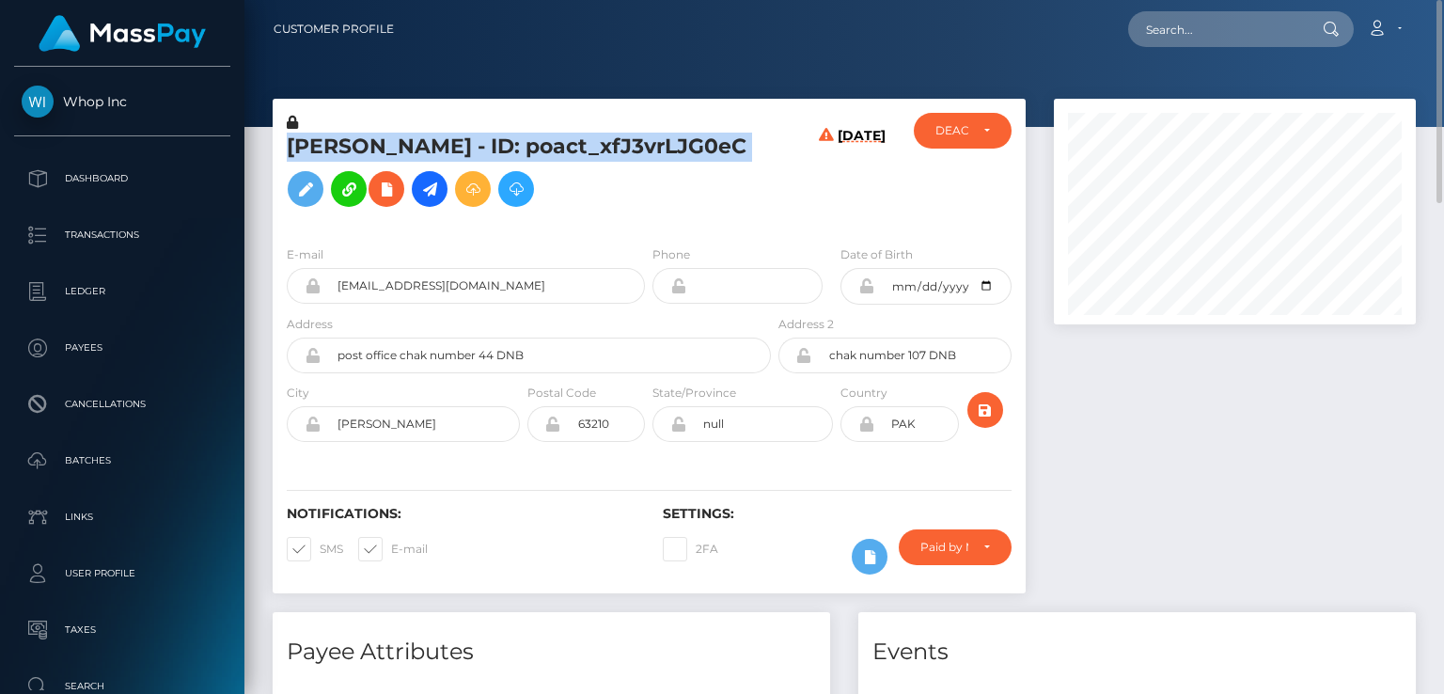
copy h5 "[PERSON_NAME] - ID: poact_xfJ3vrLJG0eC"
click at [375, 201] on icon at bounding box center [386, 189] width 23 height 23
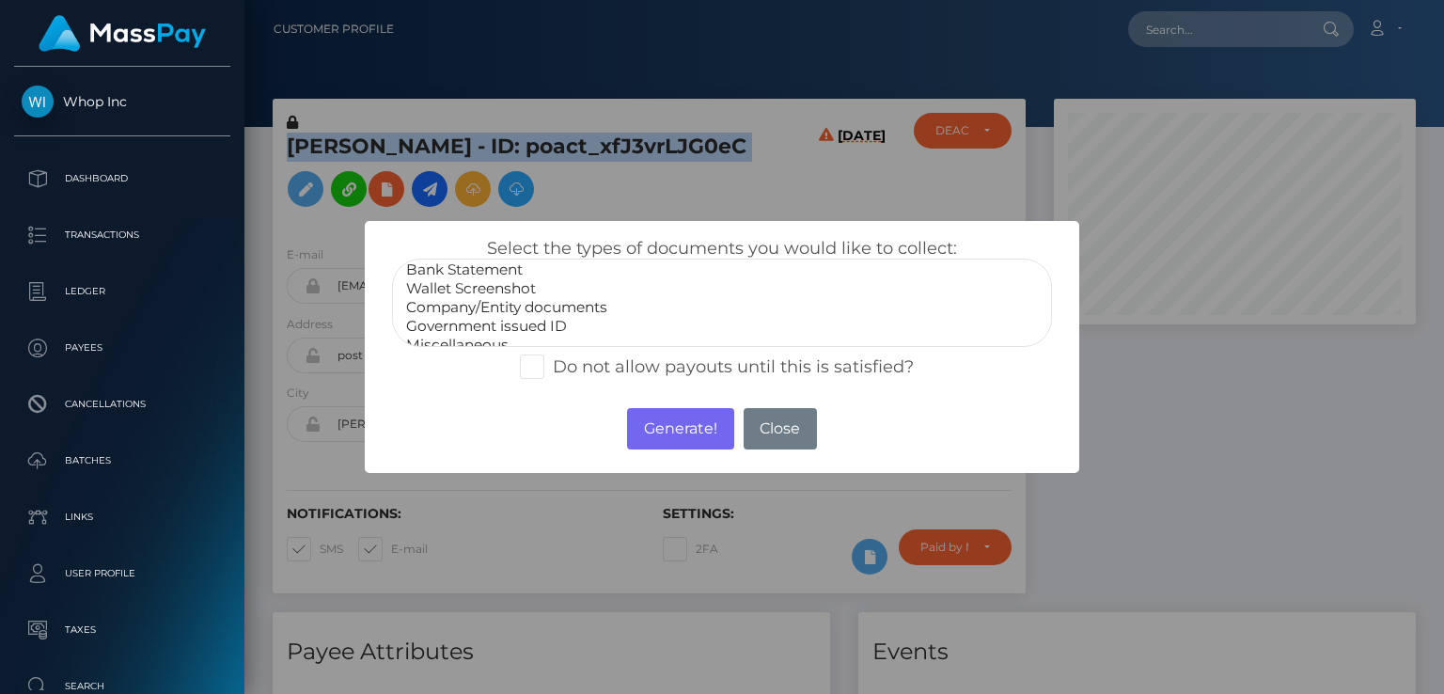
scroll to position [38, 0]
select select "Government issued ID"
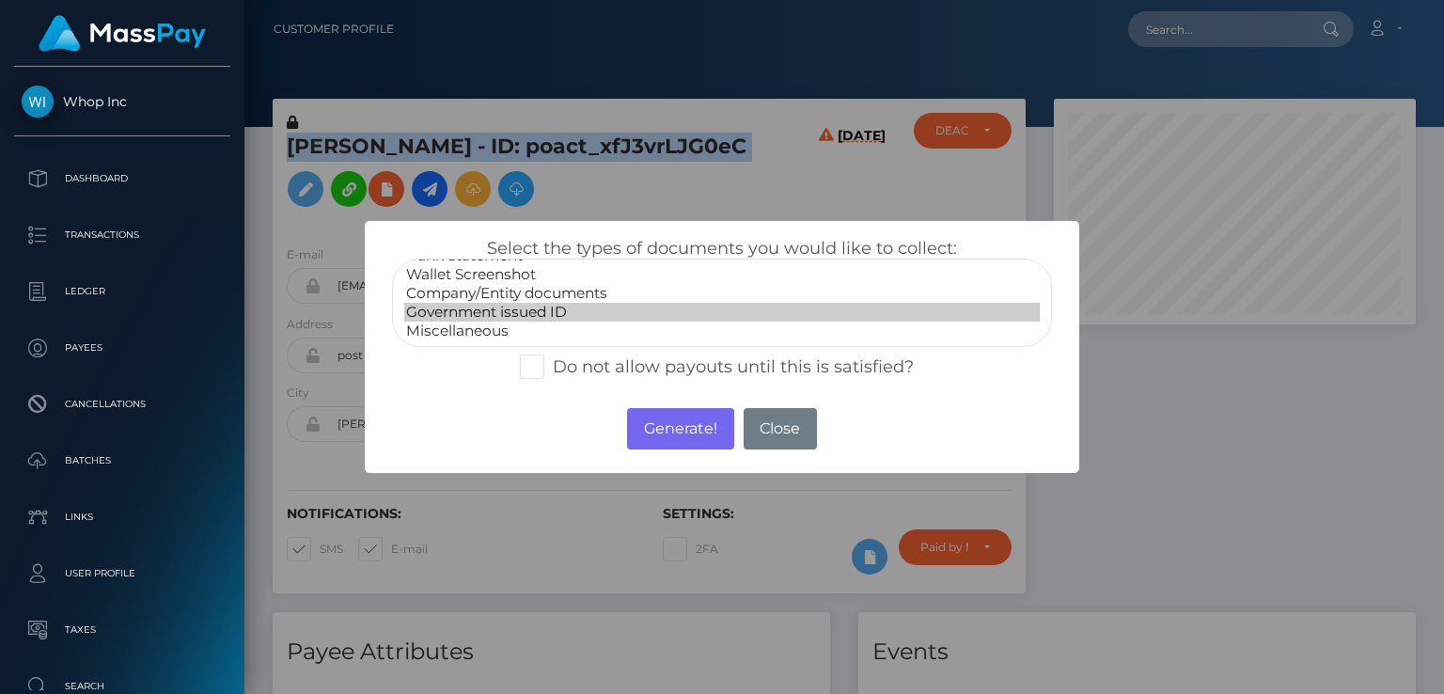
click at [550, 314] on option "Government issued ID" at bounding box center [721, 312] width 635 height 19
drag, startPoint x: 701, startPoint y: 428, endPoint x: 977, endPoint y: 241, distance: 333.6
click at [701, 427] on button "Generate!" at bounding box center [680, 428] width 106 height 41
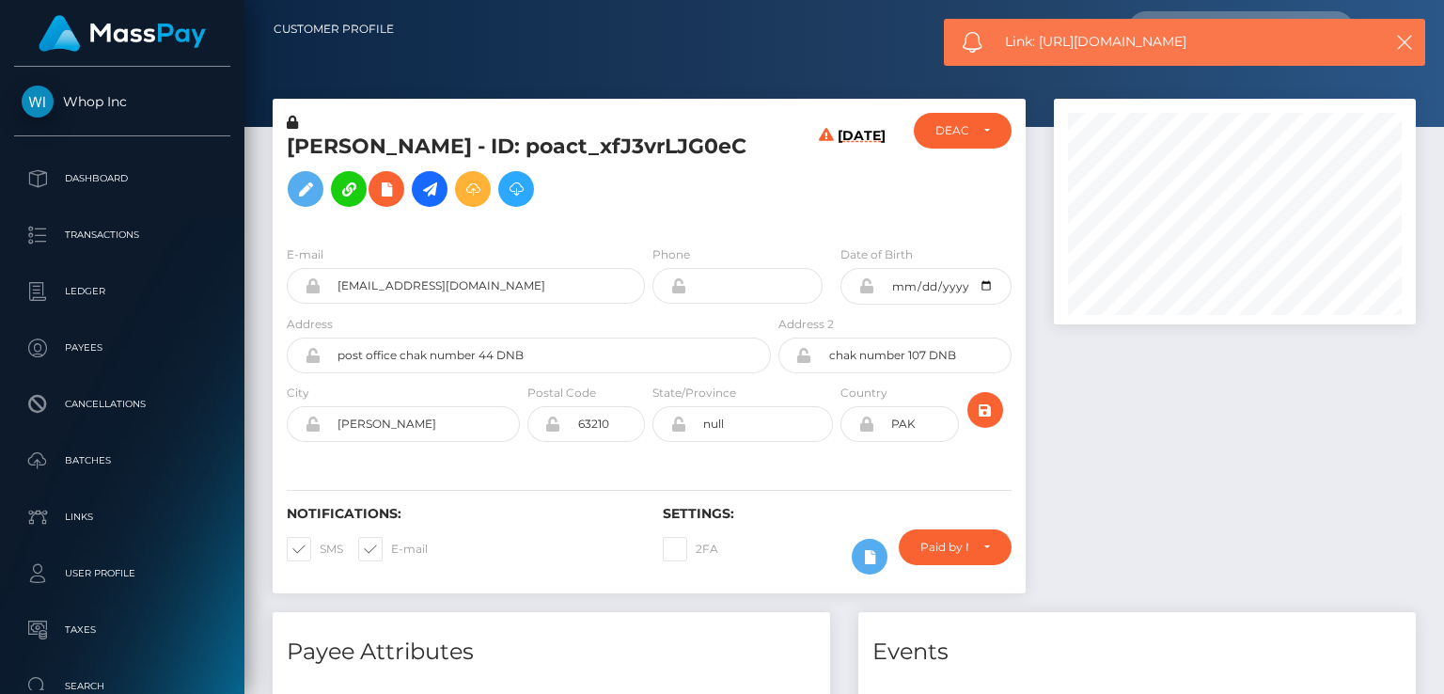
click at [1090, 50] on span "Link: [URL][DOMAIN_NAME]" at bounding box center [1183, 42] width 357 height 20
copy span "Link: [URL][DOMAIN_NAME]"
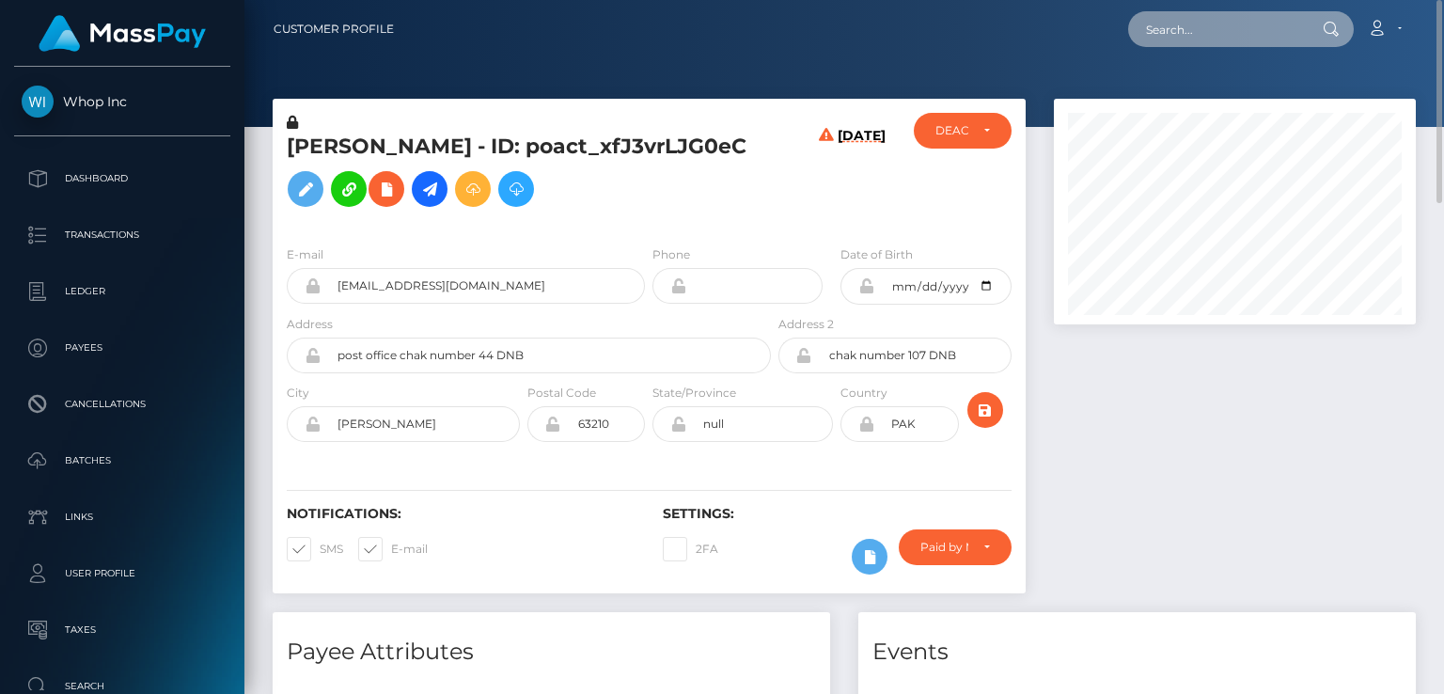
paste input "[EMAIL_ADDRESS][DOMAIN_NAME]"
type input "[EMAIL_ADDRESS][DOMAIN_NAME]"
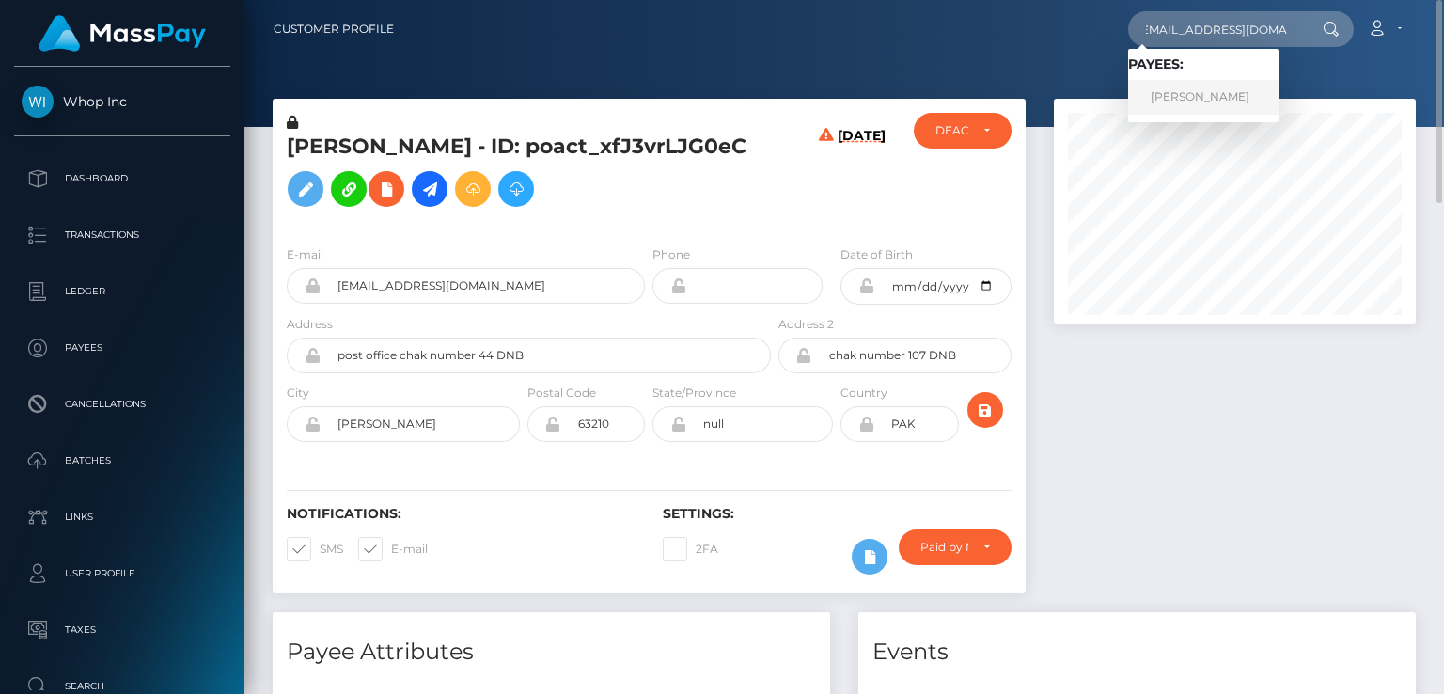
drag, startPoint x: 1244, startPoint y: 103, endPoint x: 1233, endPoint y: 100, distance: 11.9
click at [1241, 102] on link "[PERSON_NAME]" at bounding box center [1203, 97] width 150 height 35
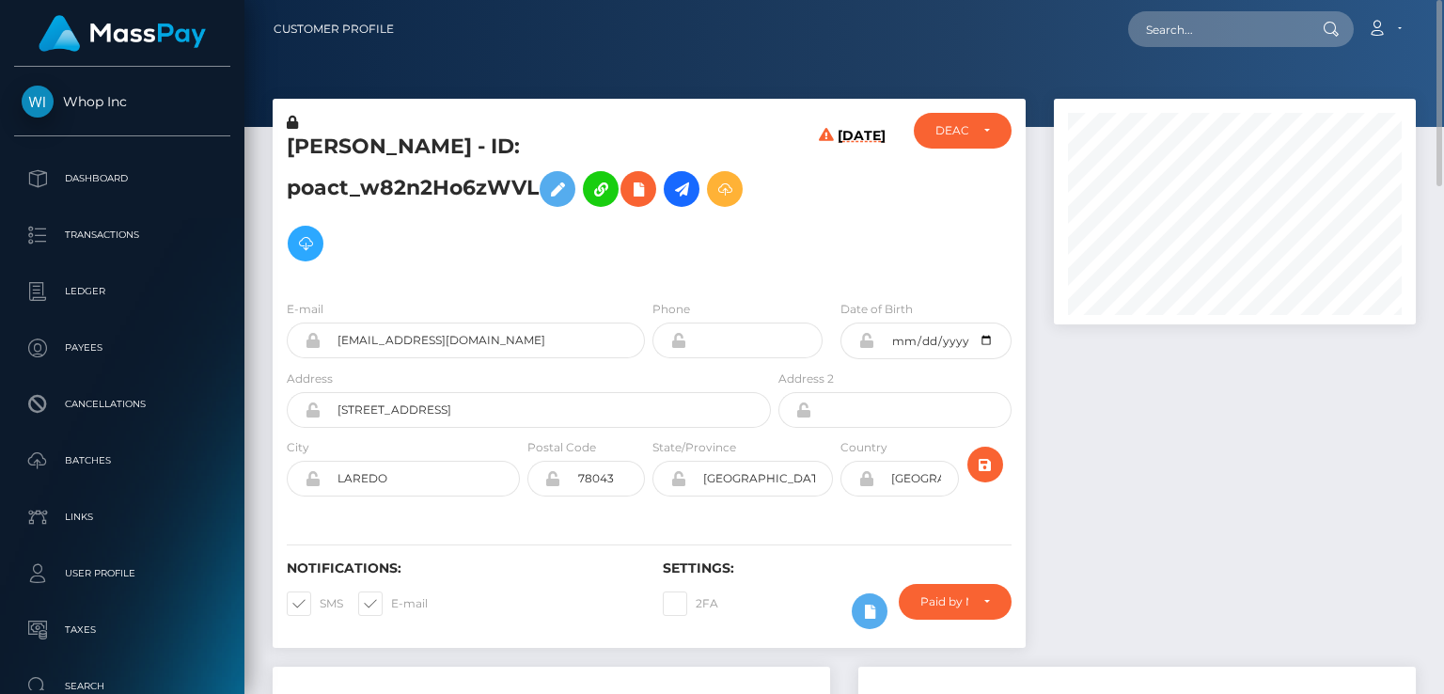
click at [419, 157] on h5 "[PERSON_NAME] - ID: poact_w82n2Ho6zWVL" at bounding box center [524, 202] width 474 height 138
click at [419, 157] on h5 "JOSE ALBERTO VASQUEZ - ID: poact_w82n2Ho6zWVL" at bounding box center [524, 202] width 474 height 138
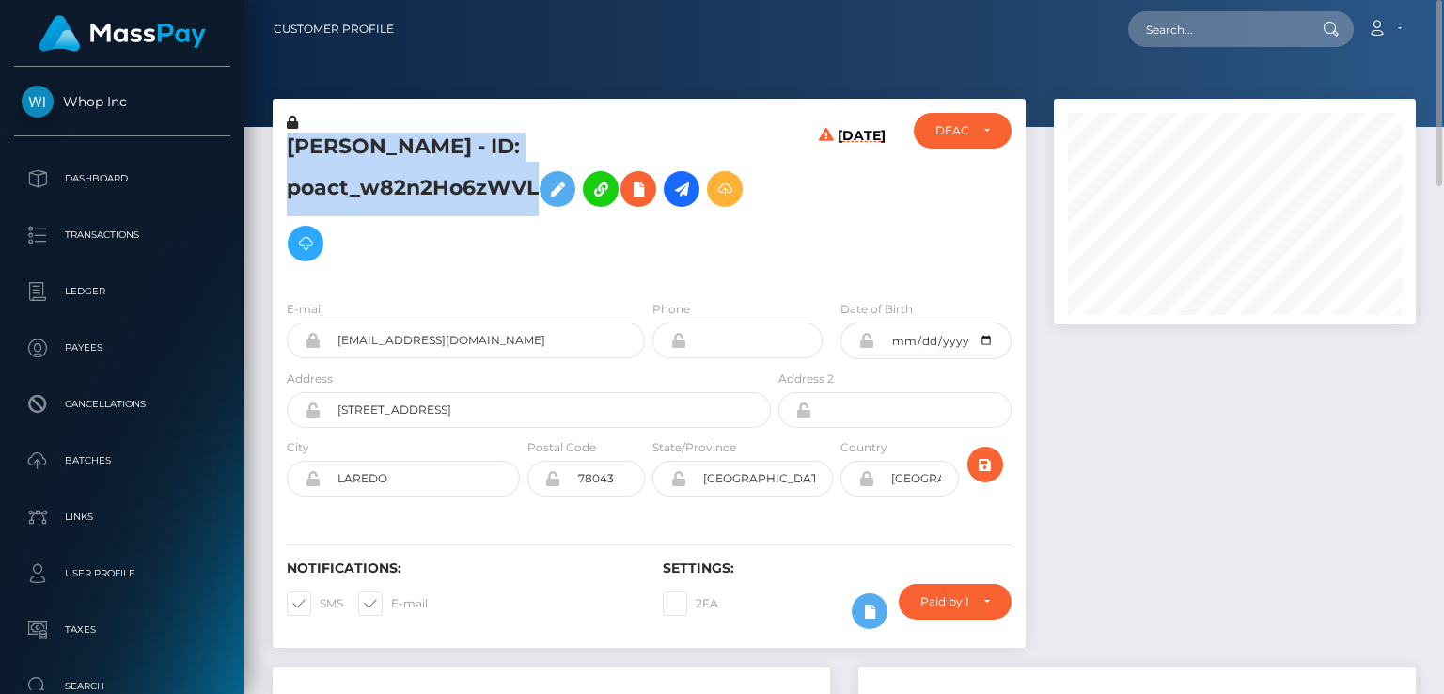
copy h5 "JOSE ALBERTO VASQUEZ - ID: poact_w82n2Ho6zWVL"
click at [643, 189] on icon at bounding box center [638, 189] width 23 height 23
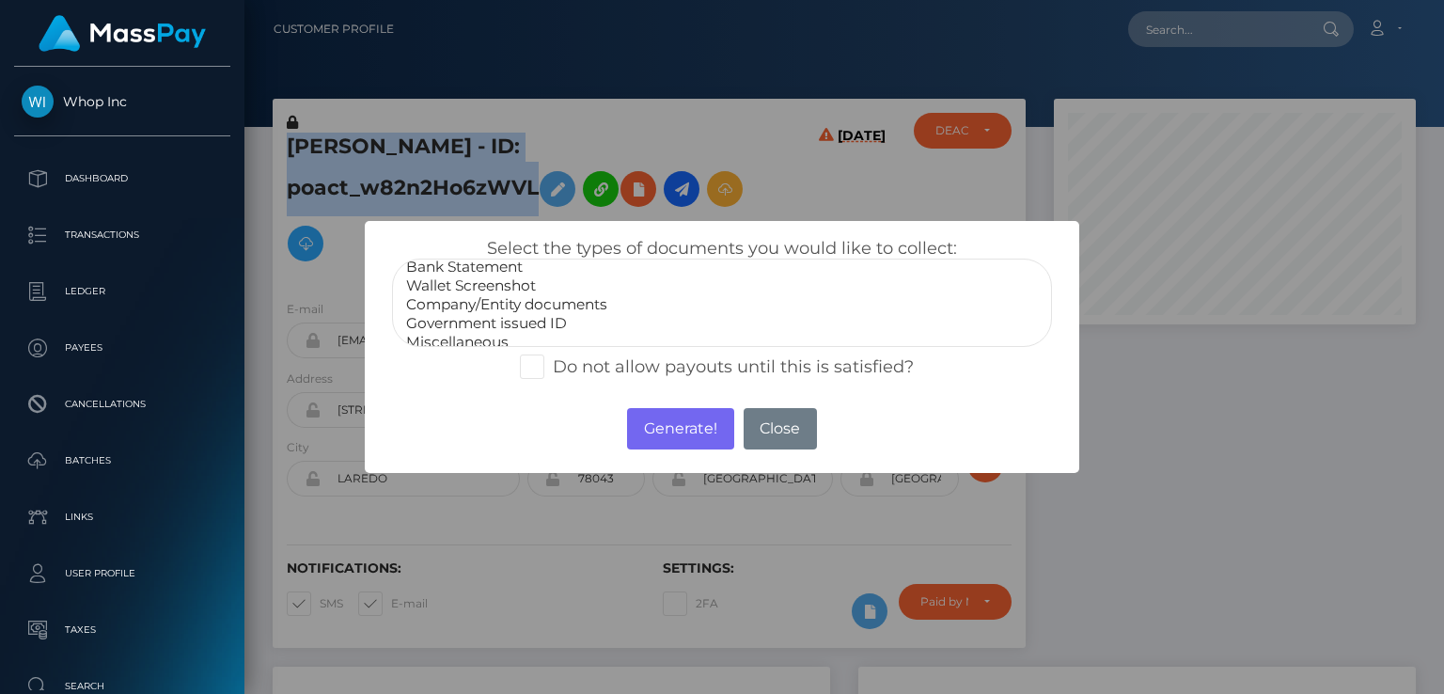
scroll to position [38, 0]
select select "Government issued ID"
click at [541, 319] on option "Government issued ID" at bounding box center [721, 312] width 635 height 19
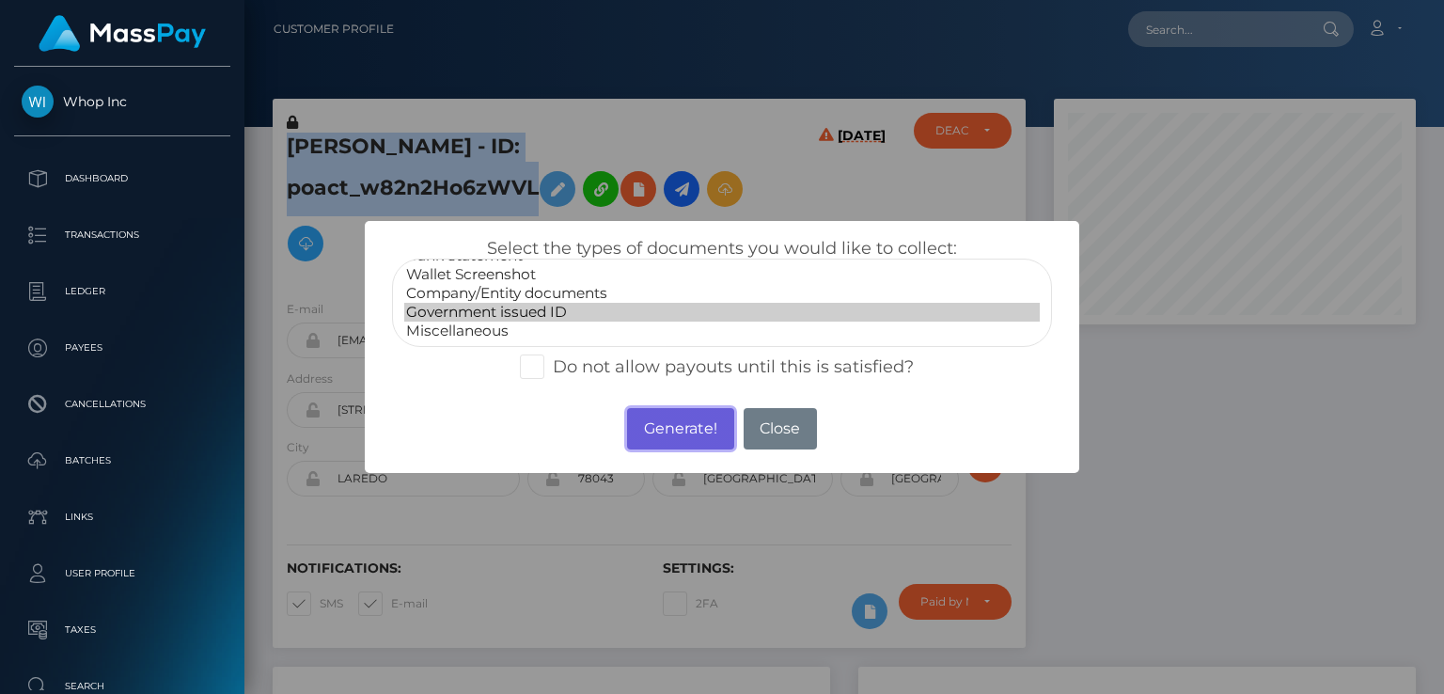
click at [689, 444] on button "Generate!" at bounding box center [680, 428] width 106 height 41
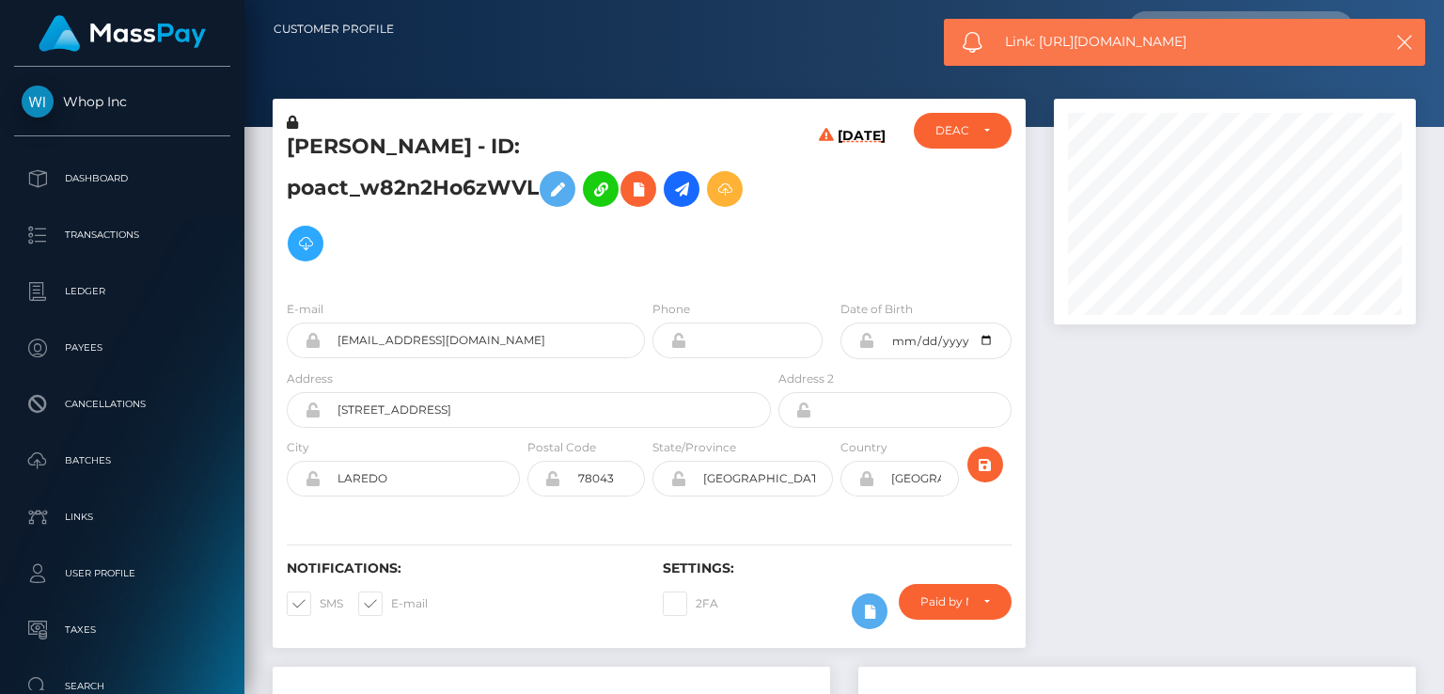
click at [1061, 45] on span "Link: https://l.maspay.io/igUbp" at bounding box center [1183, 42] width 357 height 20
click at [1061, 44] on span "Link: https://l.maspay.io/igUbp" at bounding box center [1183, 42] width 357 height 20
copy span "Link: https://l.maspay.io/igUbp"
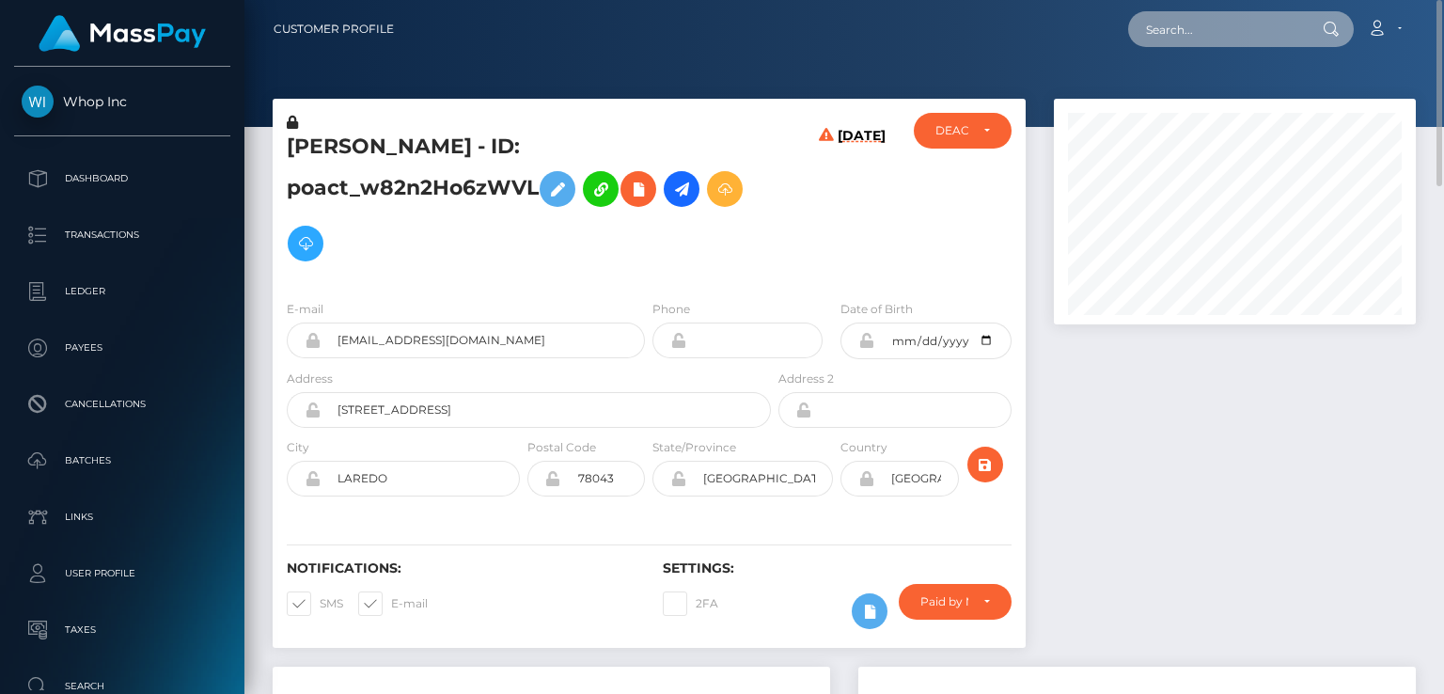
paste input "sam4cet12@gmail.com"
type input "sam4cet12@gmail.com"
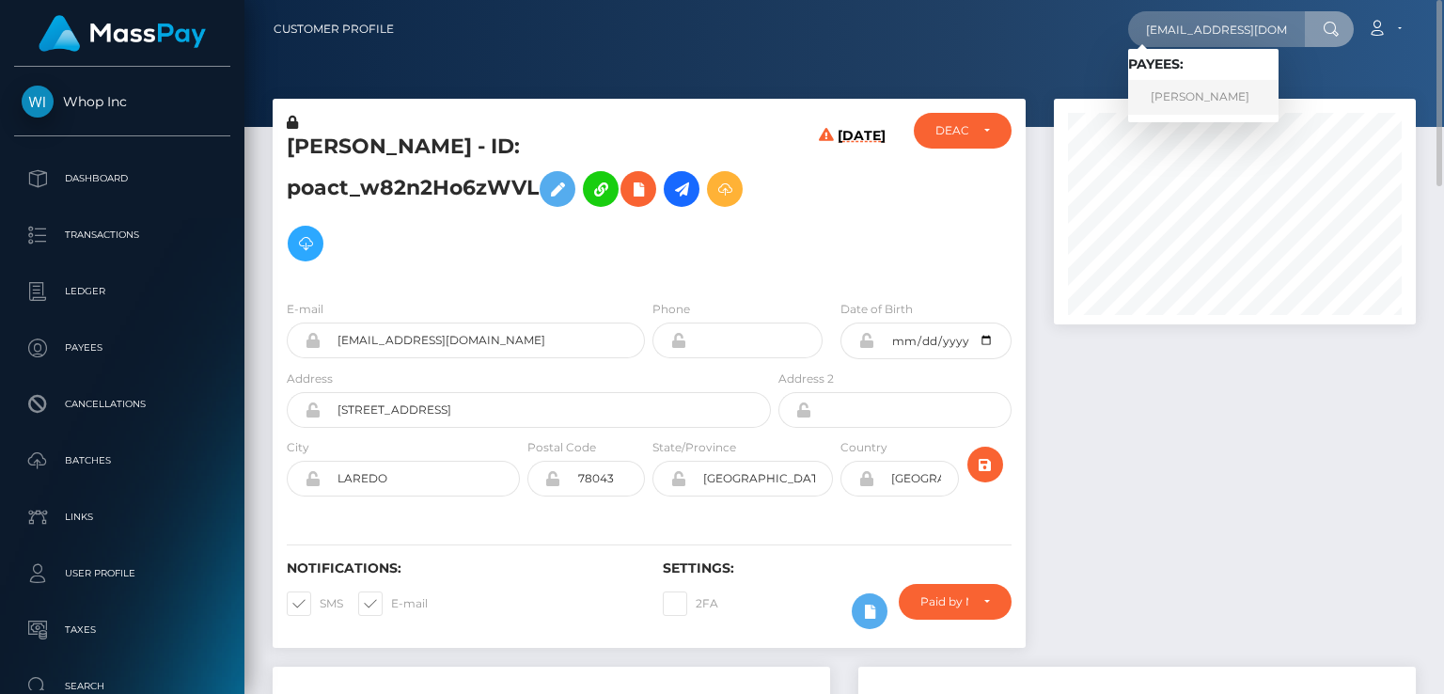
click at [1186, 90] on link "SAMUEL LUKE FAWCETT" at bounding box center [1203, 97] width 150 height 35
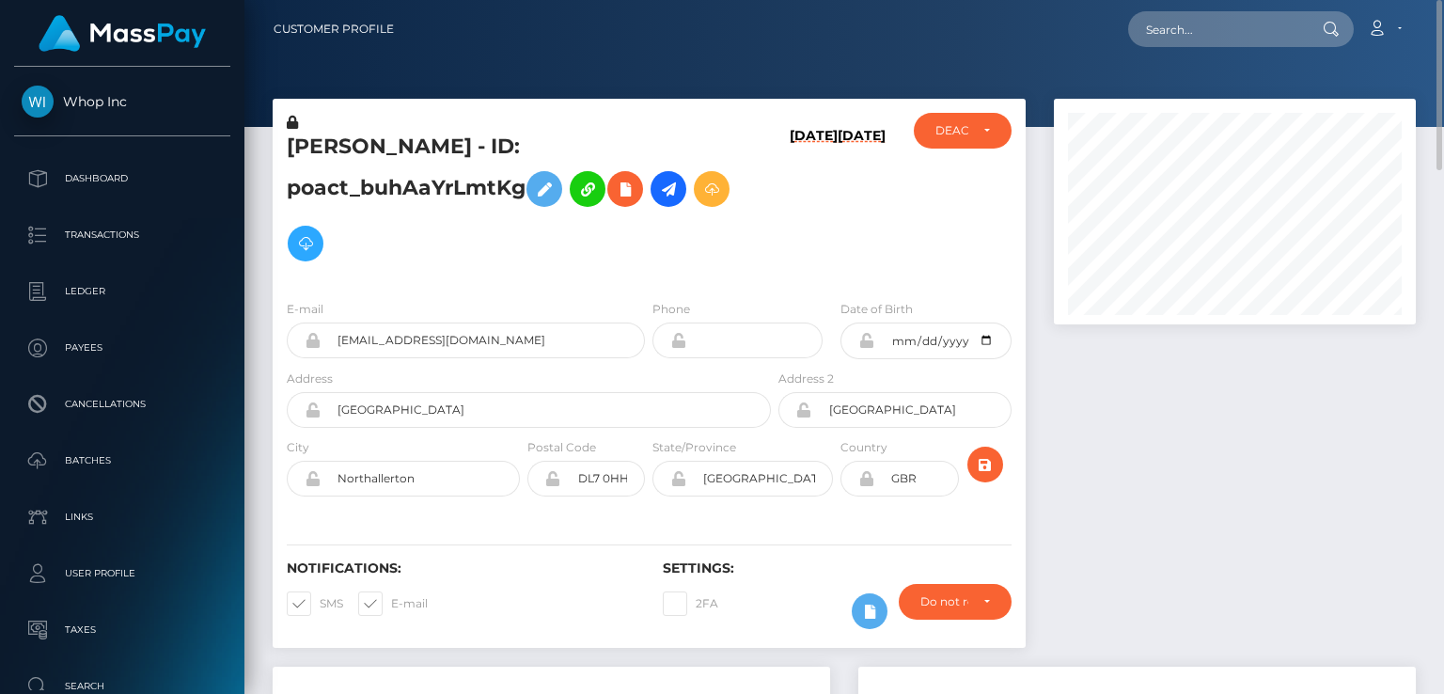
click at [408, 136] on h5 "SAMUEL LUKE FAWCETT - ID: poact_buhAaYrLmtKg" at bounding box center [524, 202] width 474 height 138
copy h5 "SAMUEL LUKE FAWCETT - ID: poact_buhAaYrLmtKg"
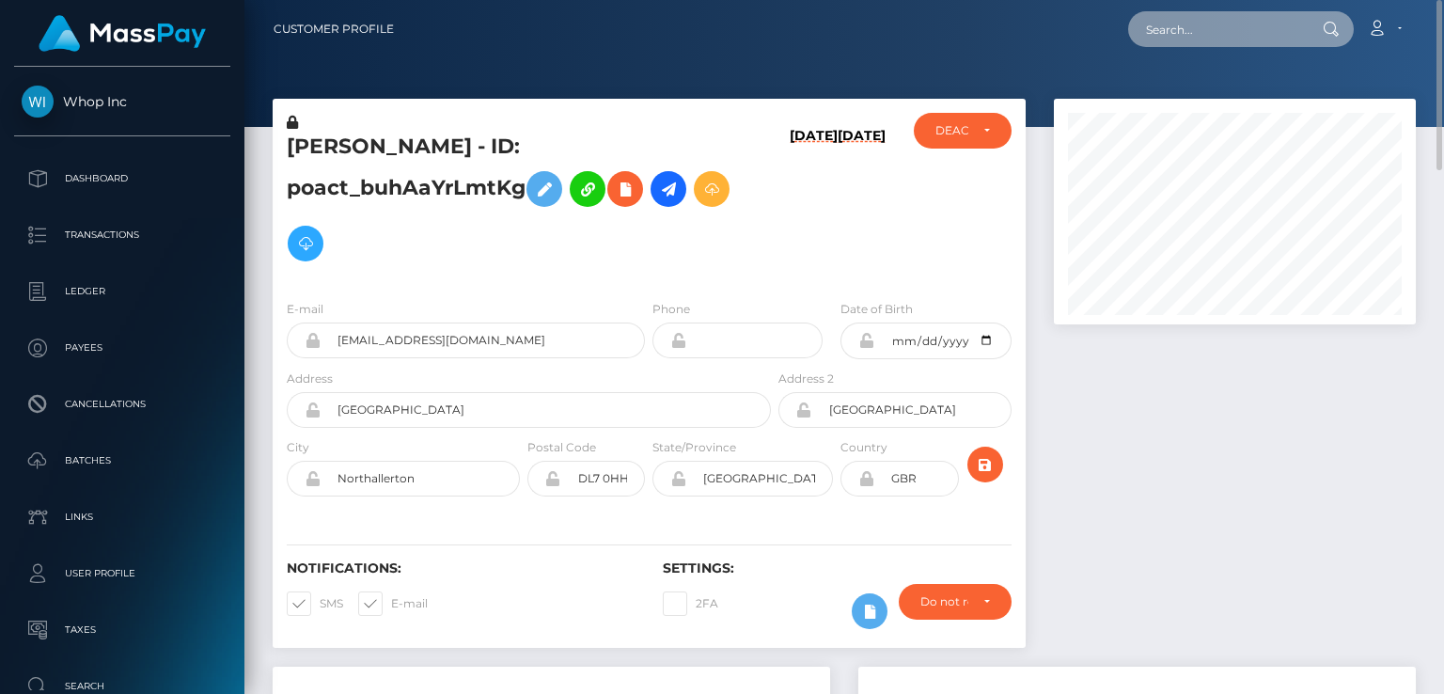
paste input "MSP6ad3340aad6c8aa"
type input "MSP6ad3340aad6c8aa"
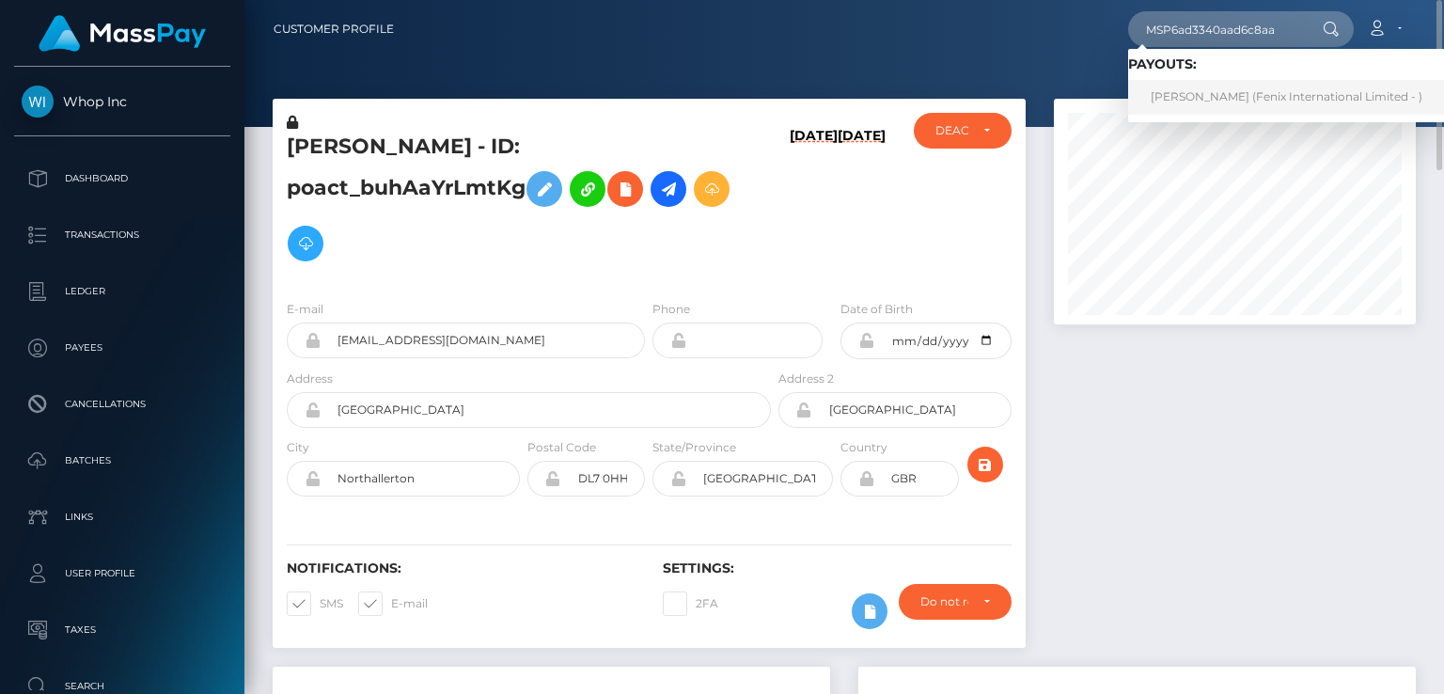
click at [1225, 99] on link "Korn Yappaisankul (Fenix International Limited - )" at bounding box center [1286, 97] width 317 height 35
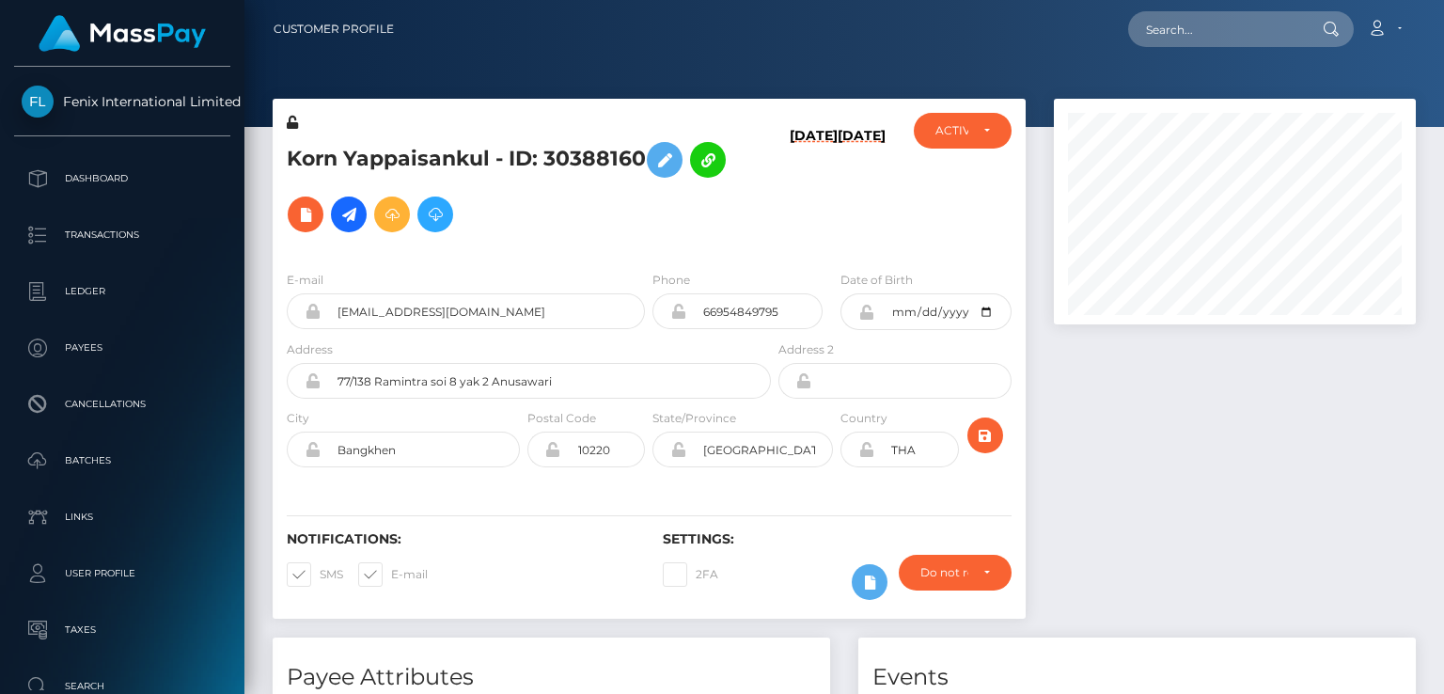
scroll to position [226, 361]
click at [823, 256] on div "E-mail memaled13@gmail.com Phone 66954849795 City" at bounding box center [649, 371] width 753 height 230
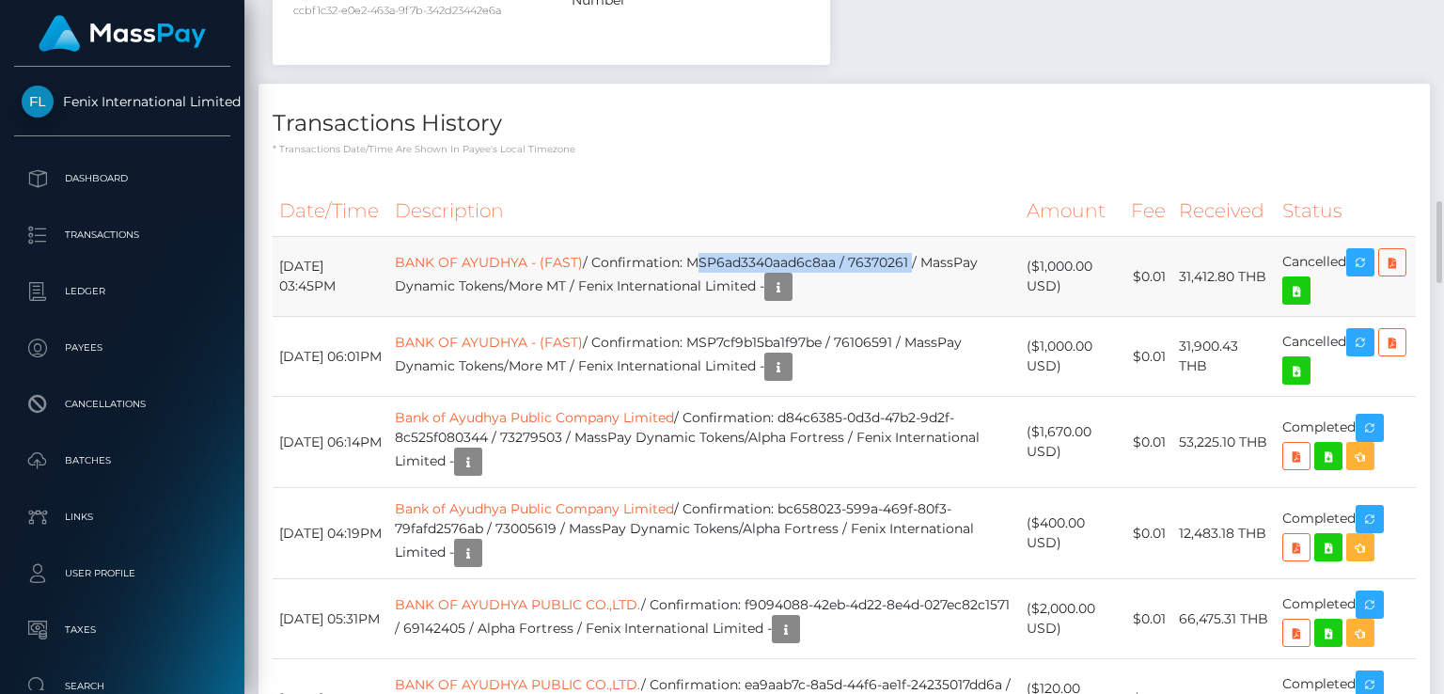
drag, startPoint x: 720, startPoint y: 262, endPoint x: 940, endPoint y: 255, distance: 220.0
click at [940, 255] on td "BANK OF AYUDHYA - (FAST) / Confirmation: MSP6ad3340aad6c8aa / 76370261 / MassPa…" at bounding box center [704, 277] width 632 height 80
copy td "MSP6ad3340aad6c8aa / 76370261"
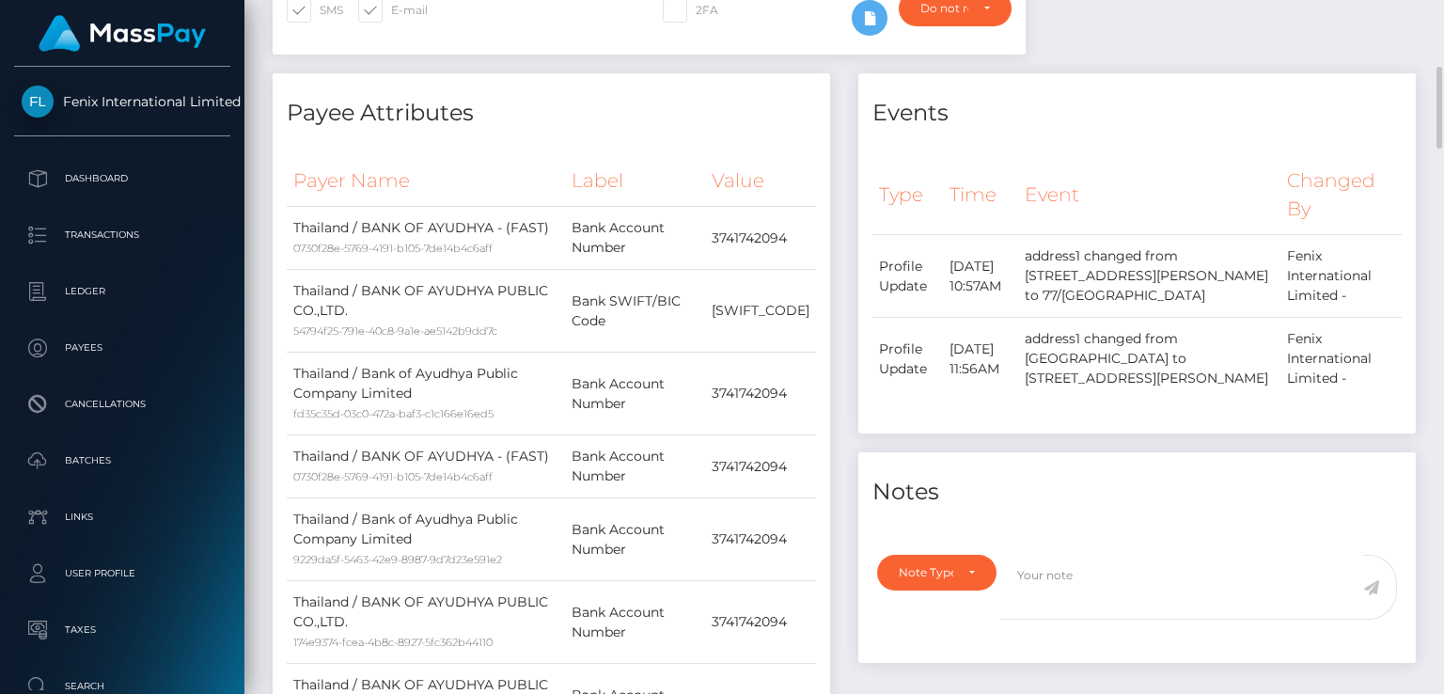
scroll to position [0, 0]
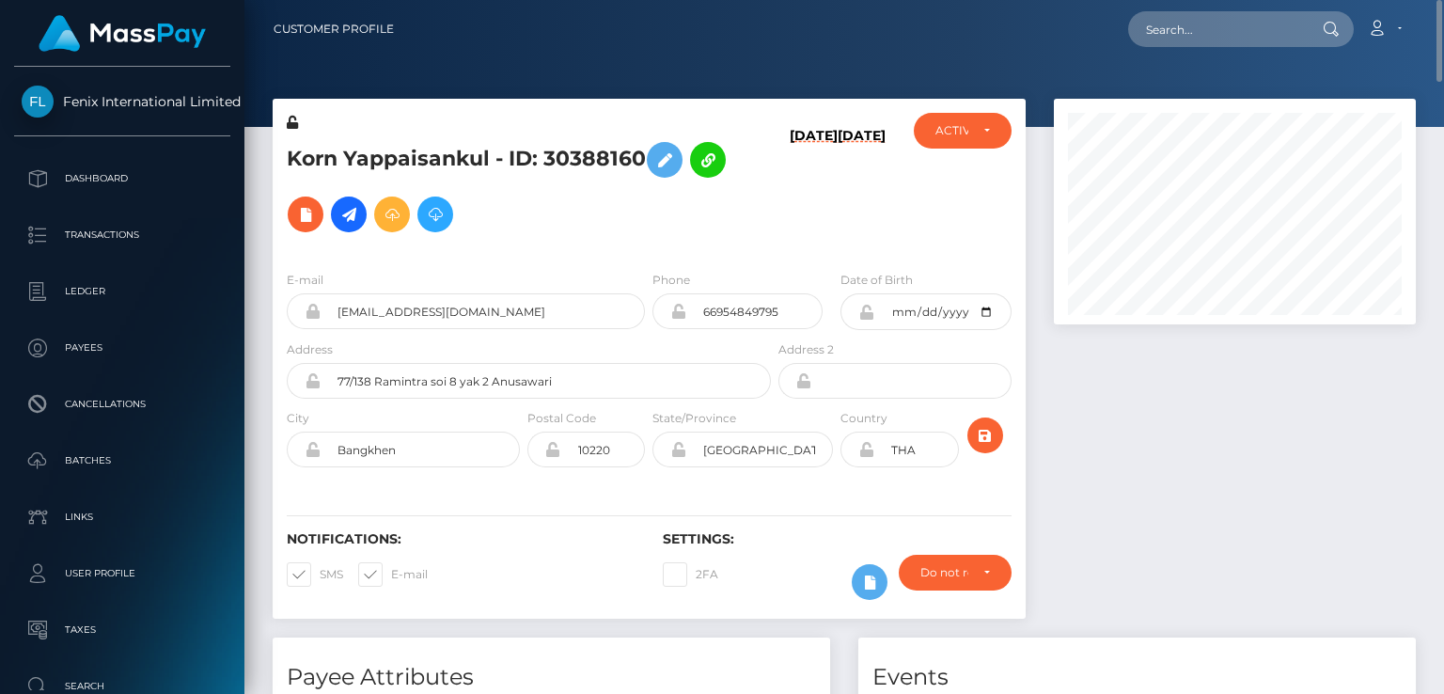
click at [447, 158] on h5 "Korn Yappaisankul - ID: 30388160" at bounding box center [524, 187] width 474 height 109
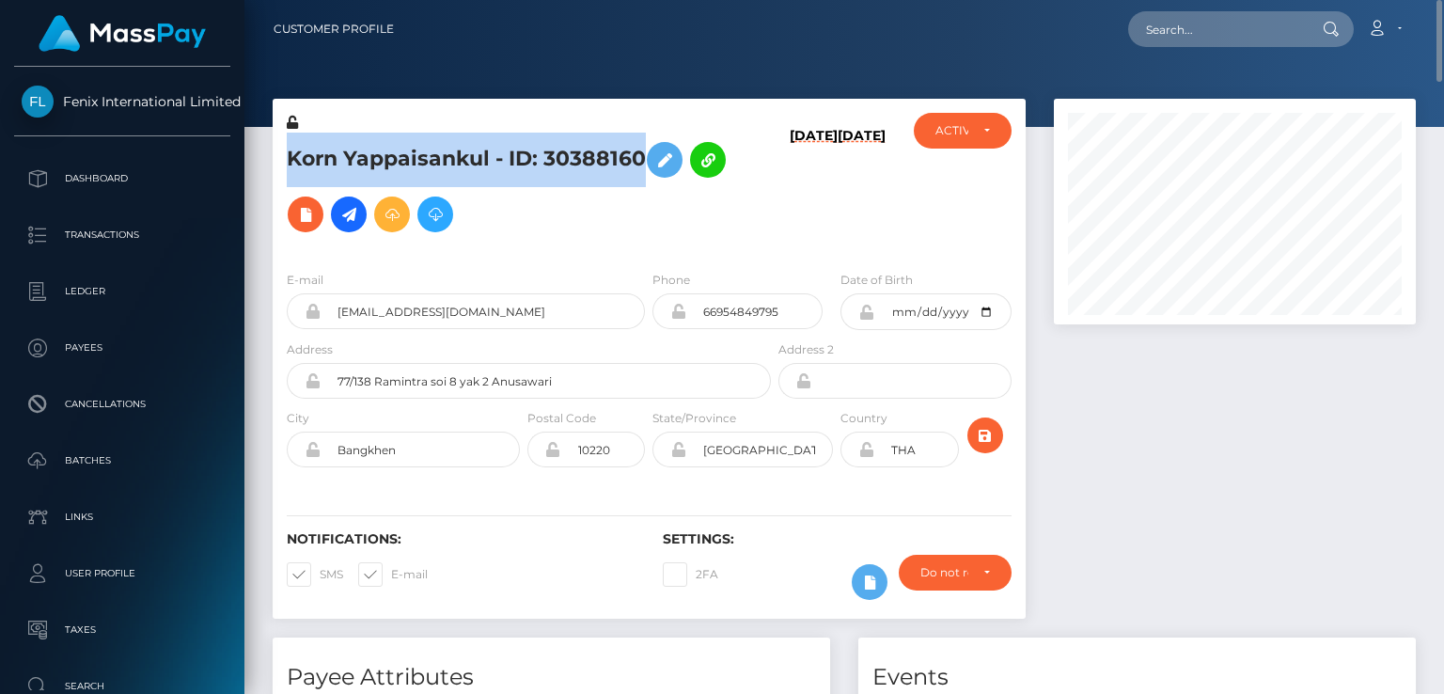
copy h5 "Korn Yappaisankul - ID: 30388160"
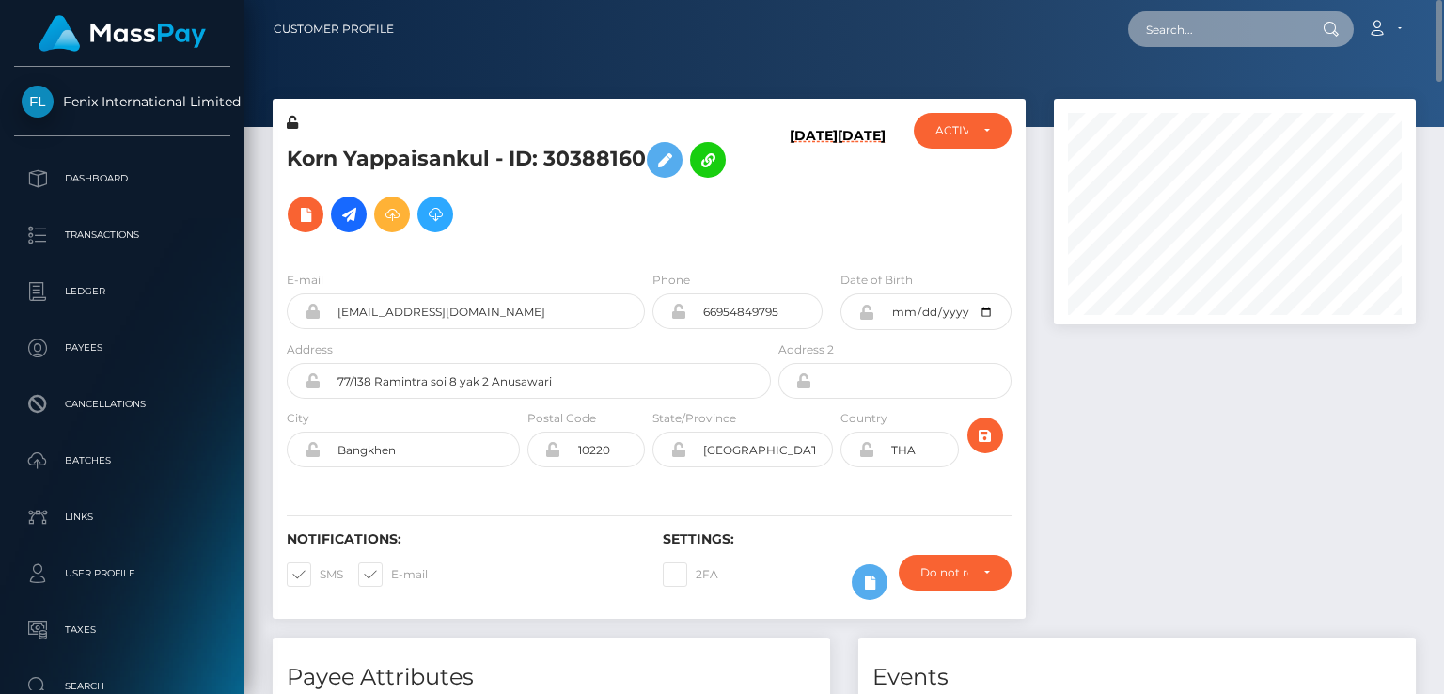
paste input "gonbeinanasi0628@gmail.com"
type input "gonbeinanasi0628@gmail.com"
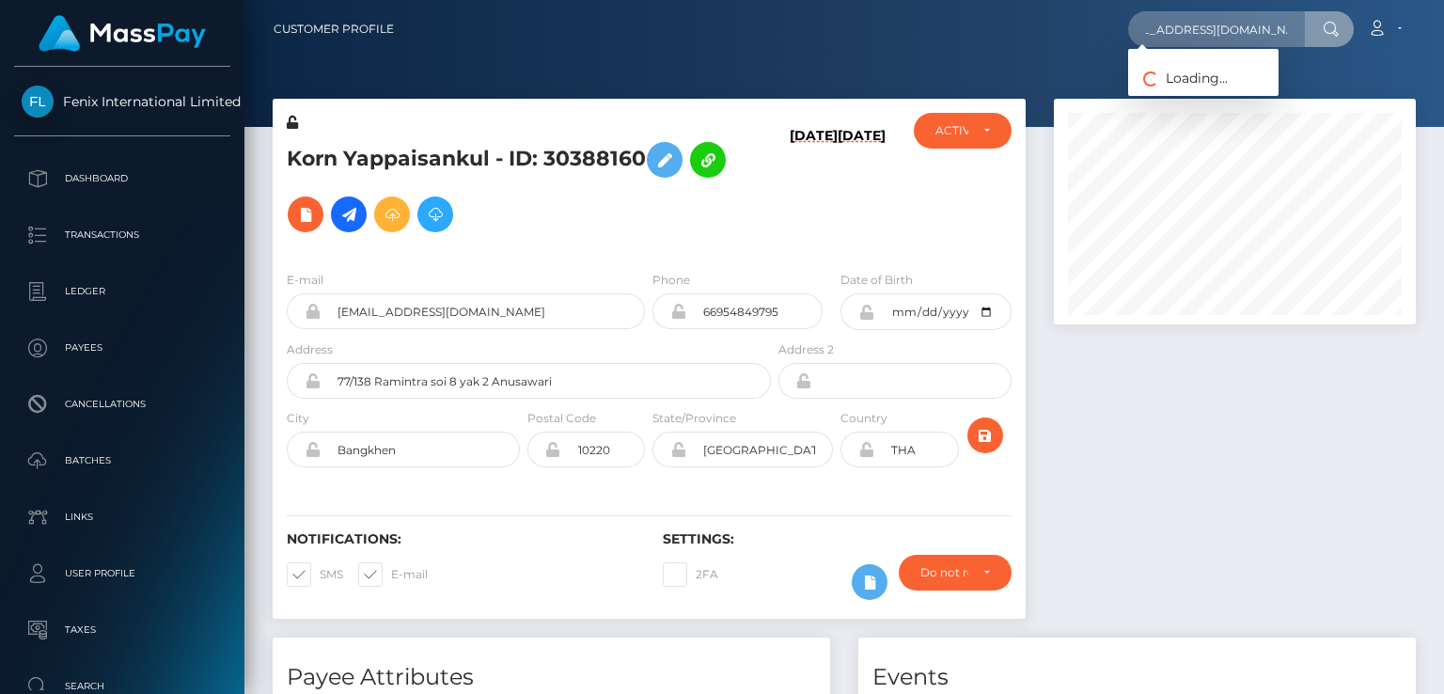
scroll to position [0, 0]
click at [1218, 92] on link "MIYUKI ENOMOTO" at bounding box center [1203, 97] width 150 height 35
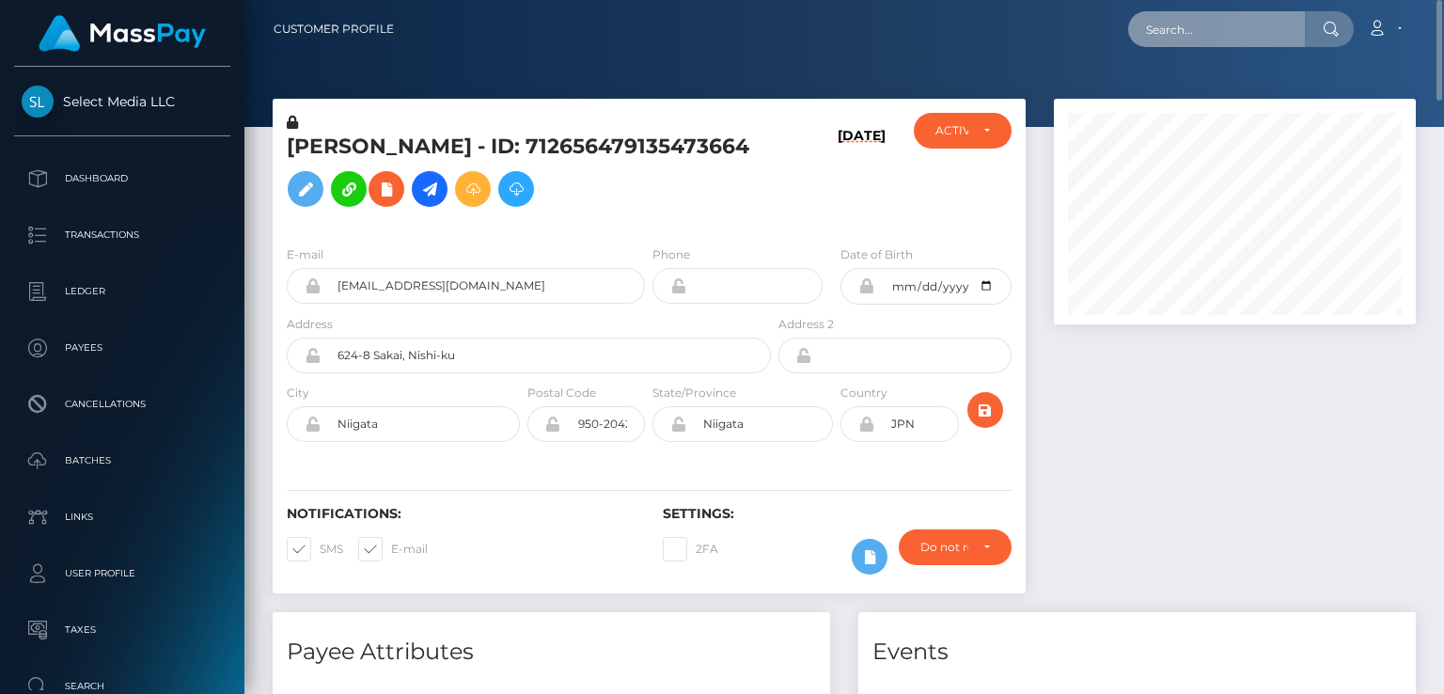
click at [1238, 27] on input "text" at bounding box center [1216, 29] width 177 height 36
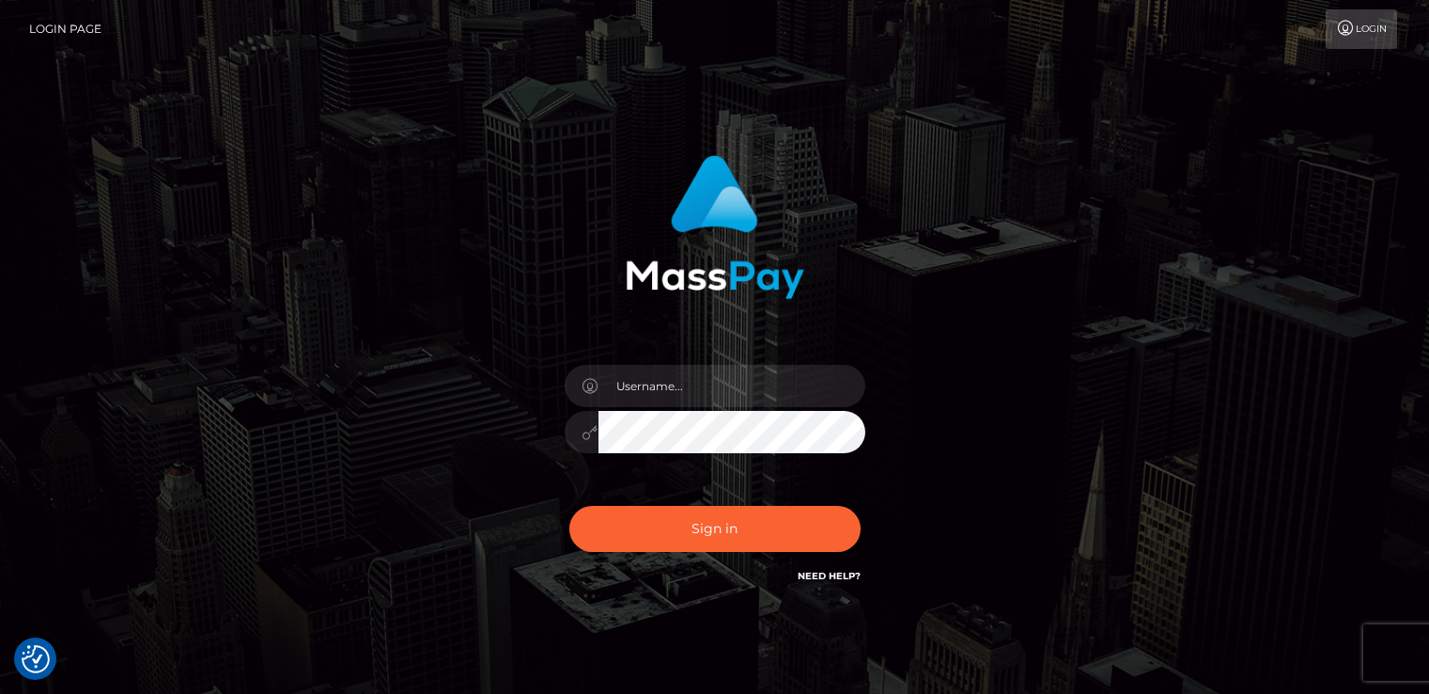
checkbox input "true"
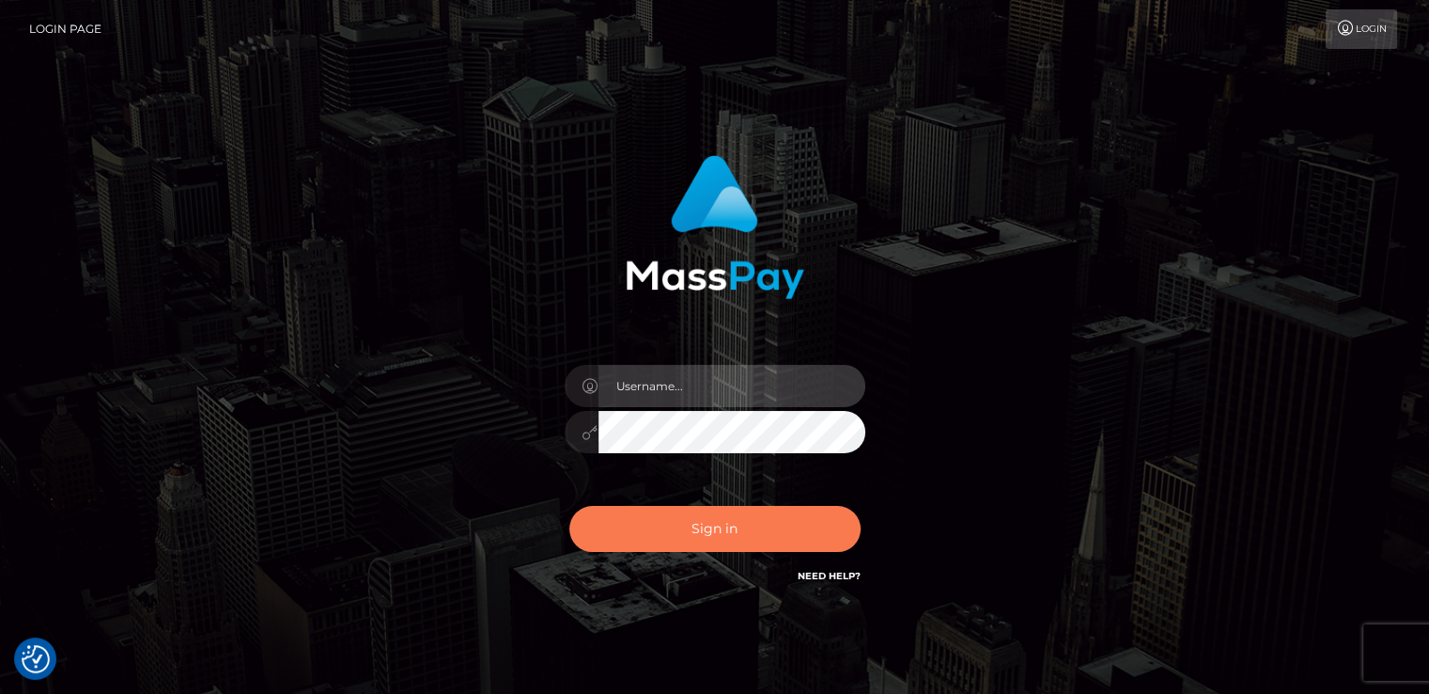
type input "catalinad"
click at [743, 529] on button "Sign in" at bounding box center [715, 529] width 291 height 46
type input "catalinad"
click at [714, 521] on button "Sign in" at bounding box center [715, 529] width 291 height 46
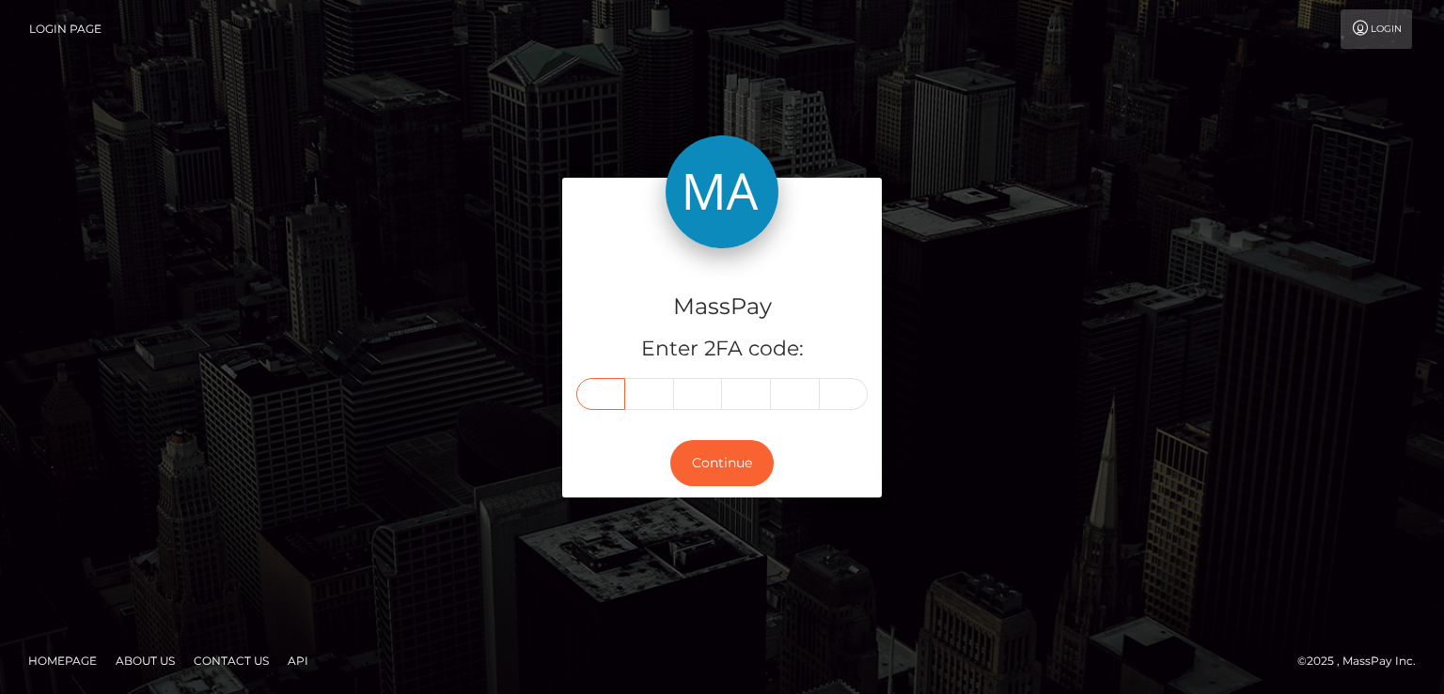
click at [616, 393] on input "text" at bounding box center [600, 394] width 49 height 32
type input "6"
type input "7"
type input "2"
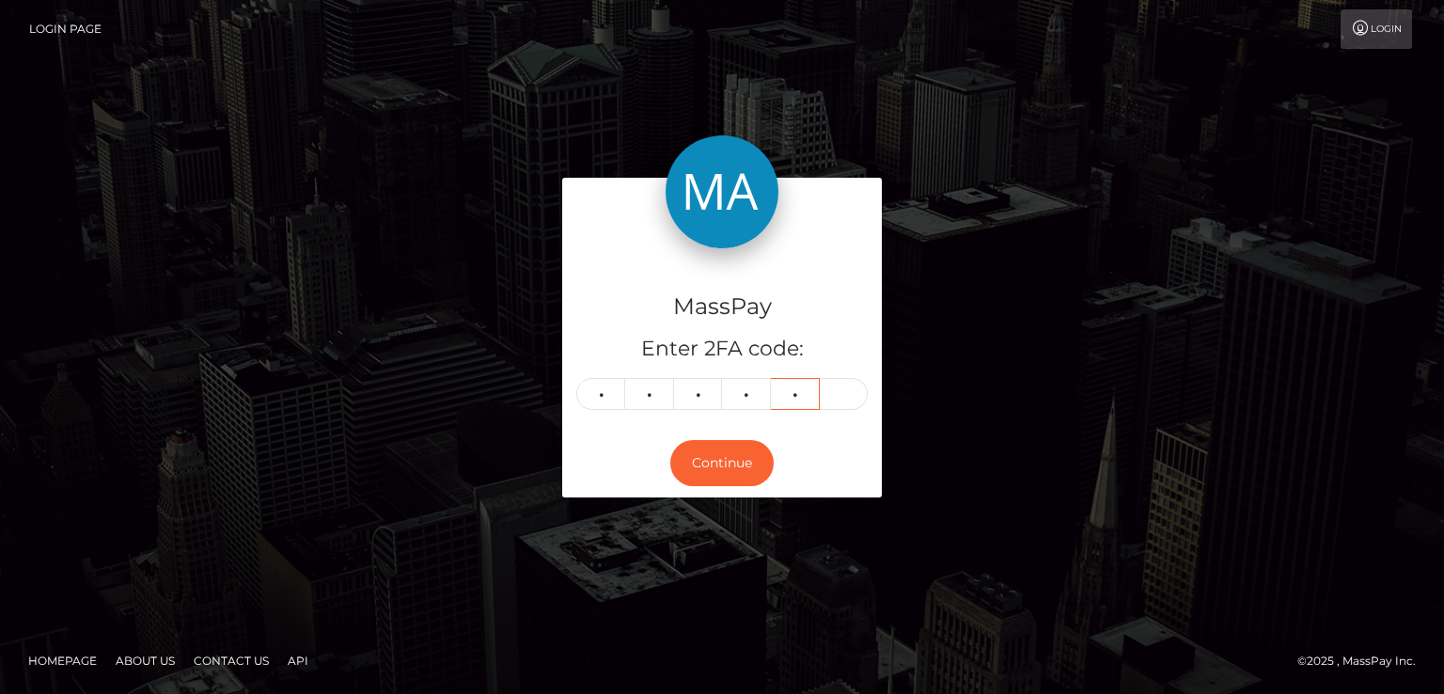
type input "2"
type input "7"
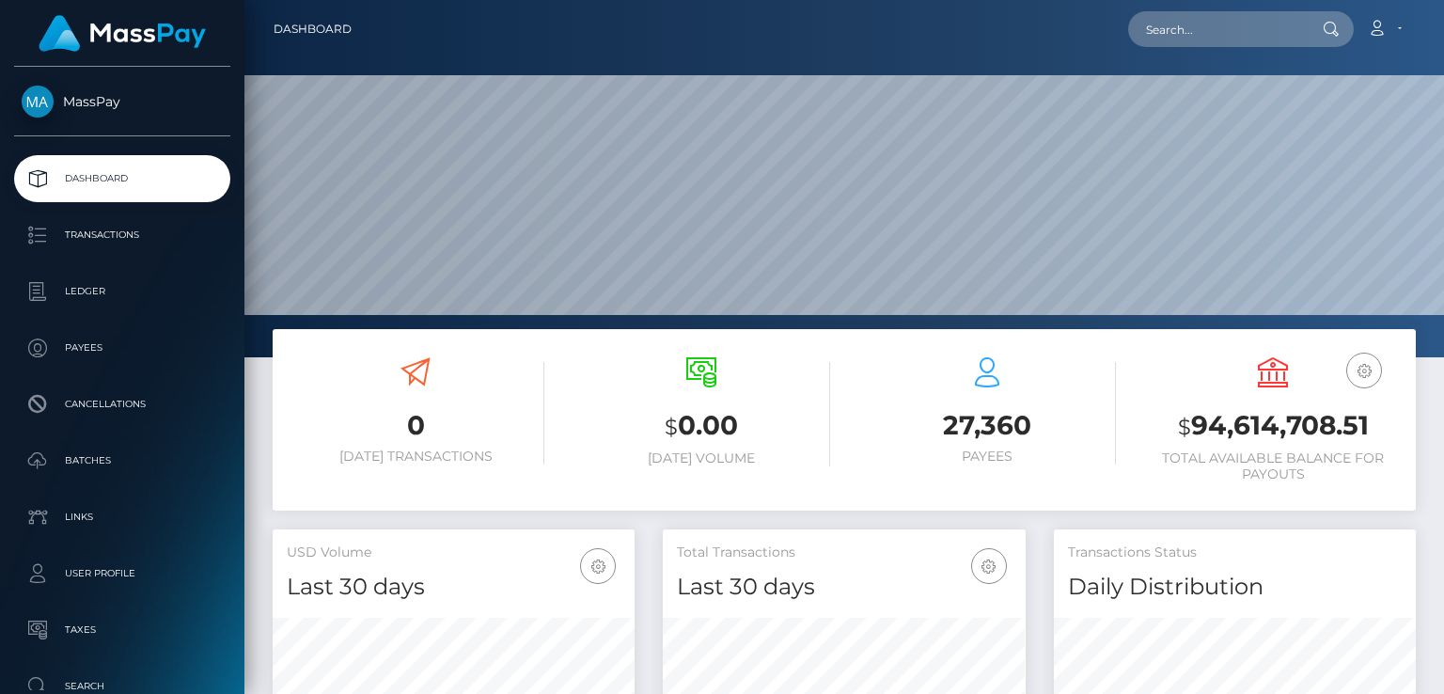
scroll to position [333, 361]
paste input "[PERSON_NAME][EMAIL_ADDRESS][DOMAIN_NAME]"
type input "[PERSON_NAME][EMAIL_ADDRESS][DOMAIN_NAME]"
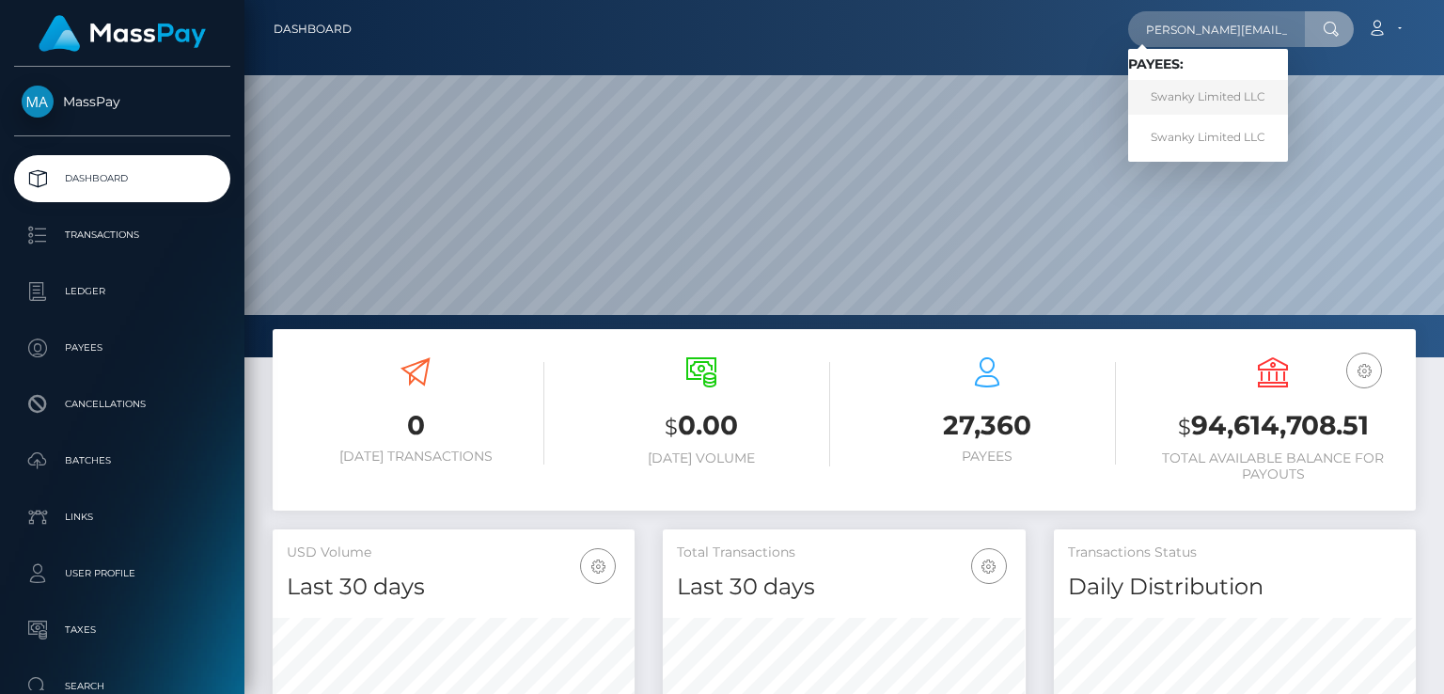
scroll to position [0, 0]
click at [1218, 101] on link "Swanky Limited LLC" at bounding box center [1208, 97] width 160 height 35
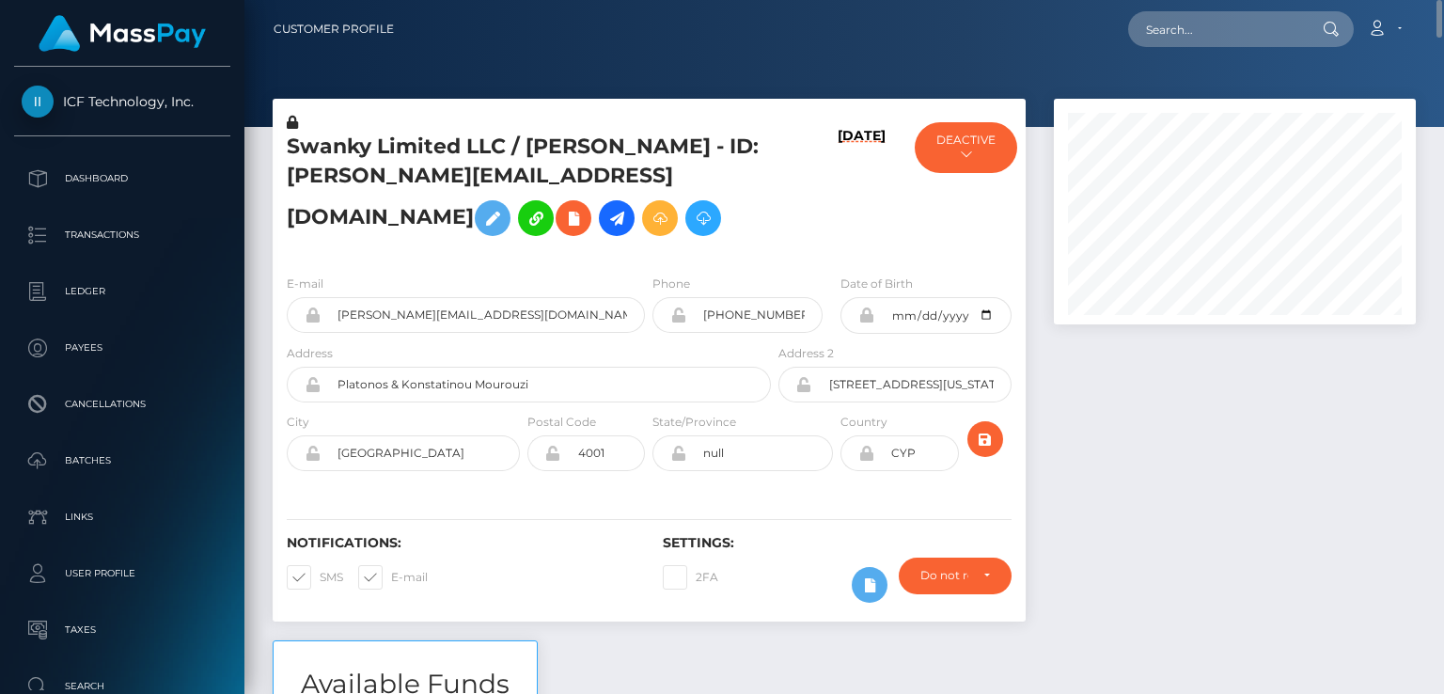
click at [391, 149] on h5 "Swanky Limited LLC / LARISA VIDRASCO - ID: jim@swankysolutions.net" at bounding box center [524, 189] width 474 height 113
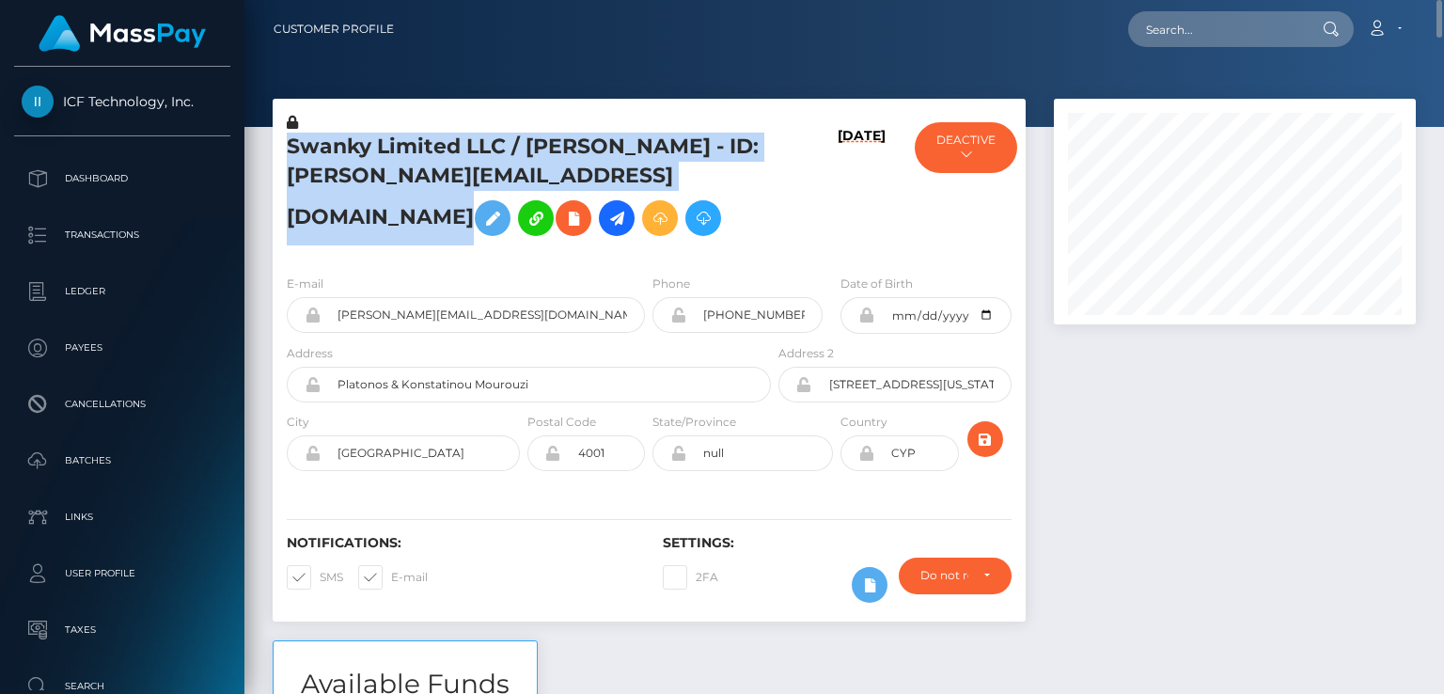
click at [391, 149] on h5 "Swanky Limited LLC / LARISA VIDRASCO - ID: jim@swankysolutions.net" at bounding box center [524, 189] width 474 height 113
copy h5 "Swanky Limited LLC / LARISA VIDRASCO - ID: jim@swankysolutions.net"
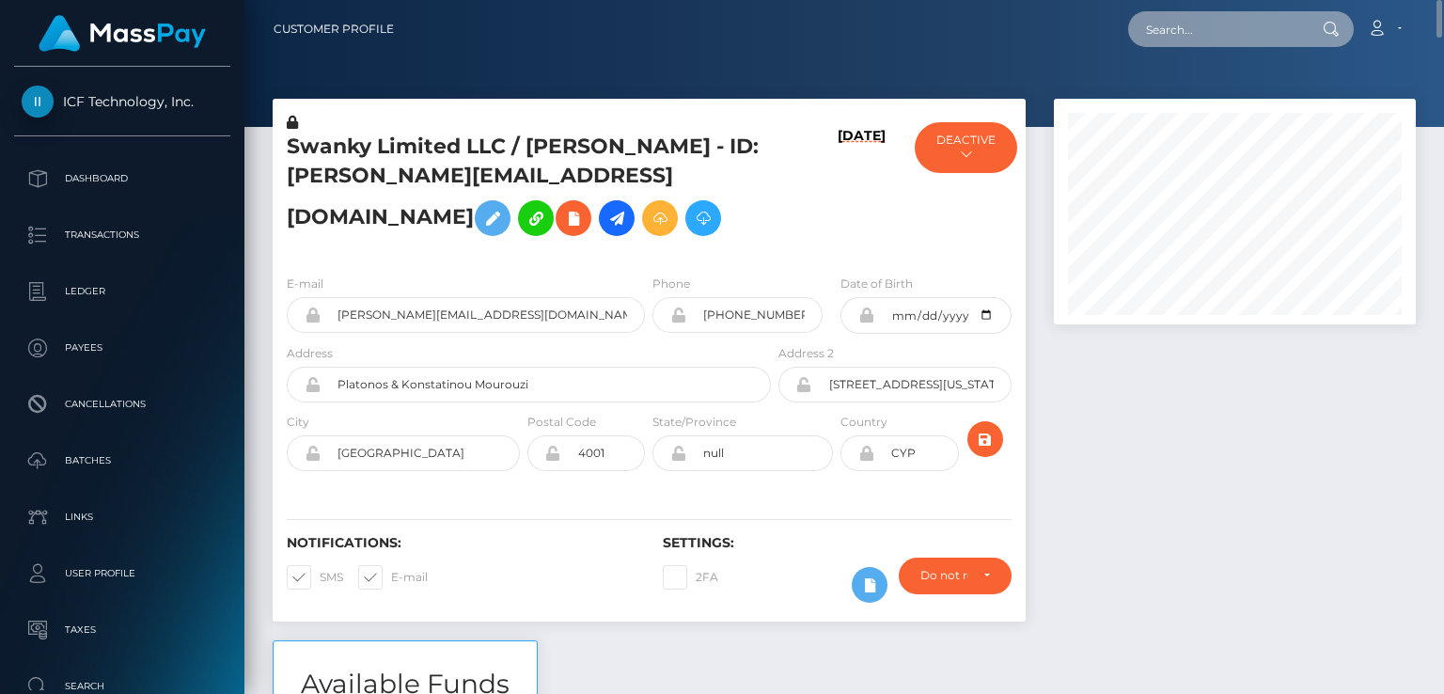
paste input "776660726717620225"
type input "776660726717620225"
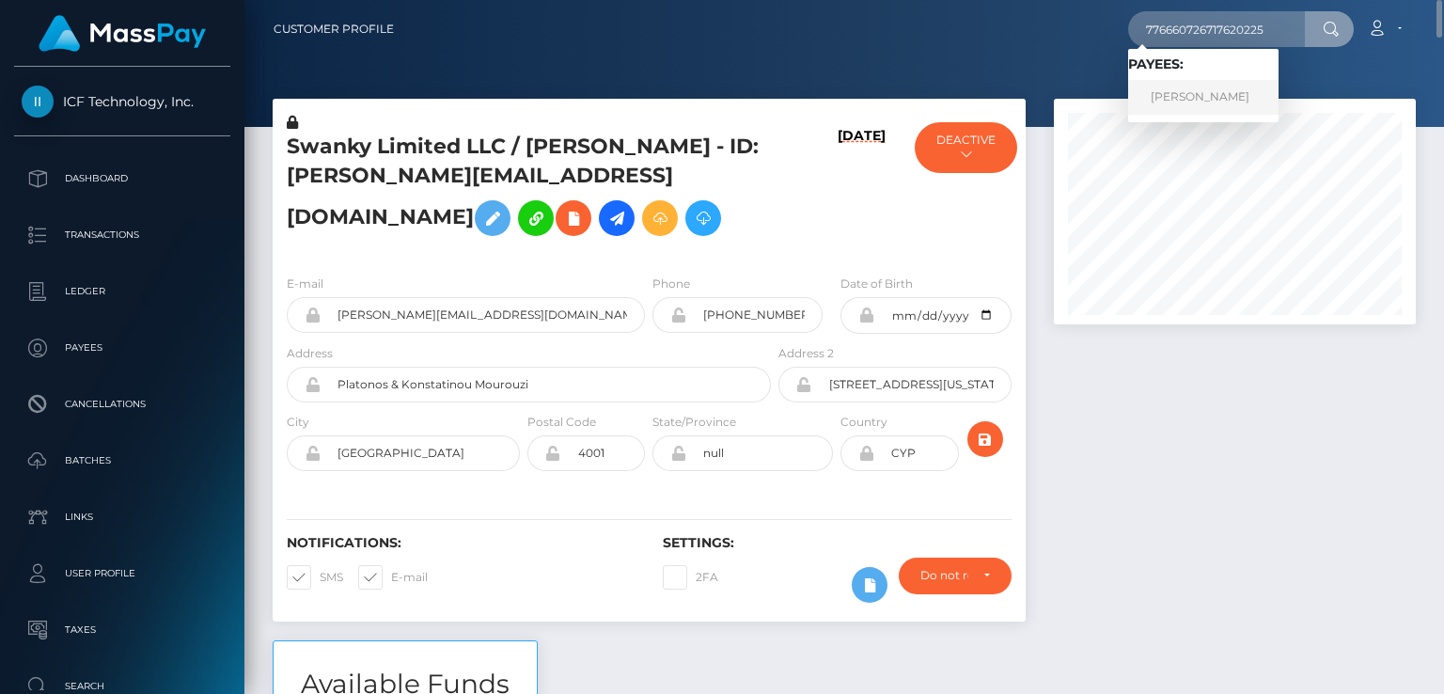
click at [1207, 93] on link "Alina Ibragimova" at bounding box center [1203, 97] width 150 height 35
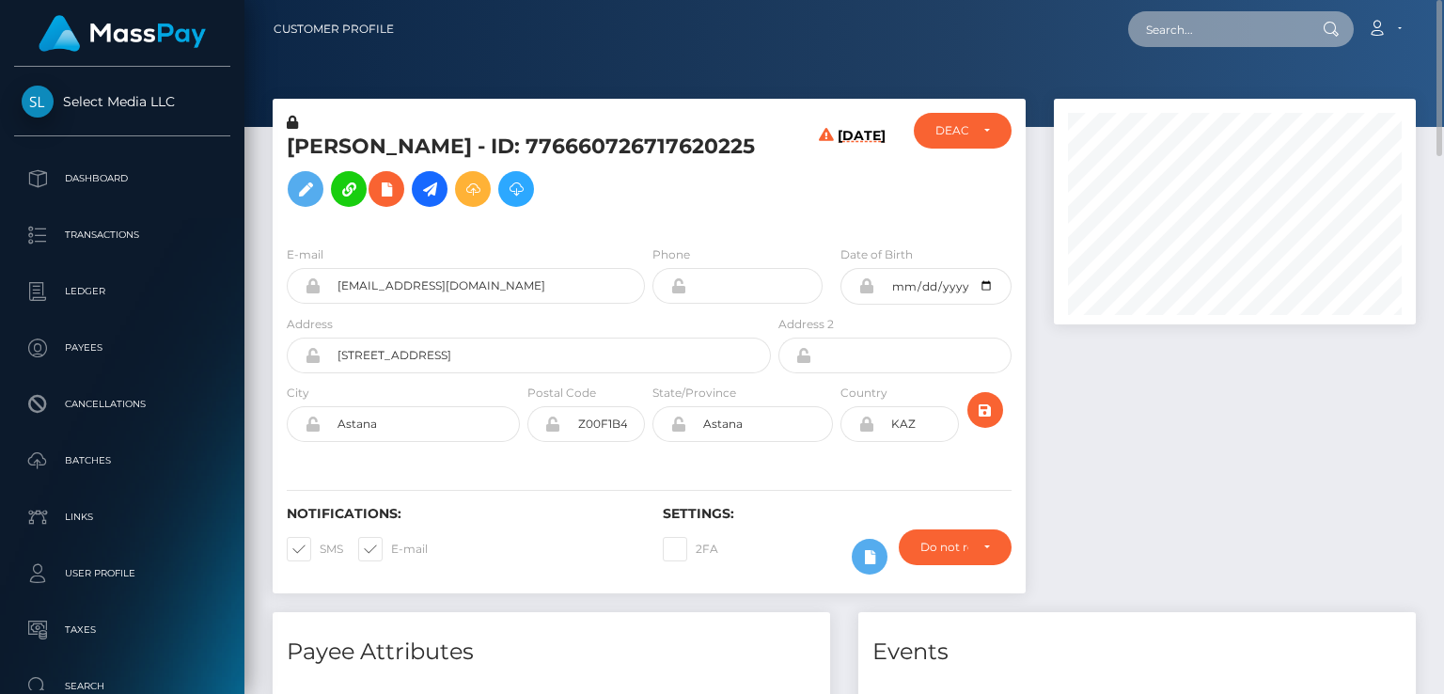
paste input "46051"
type input "46051"
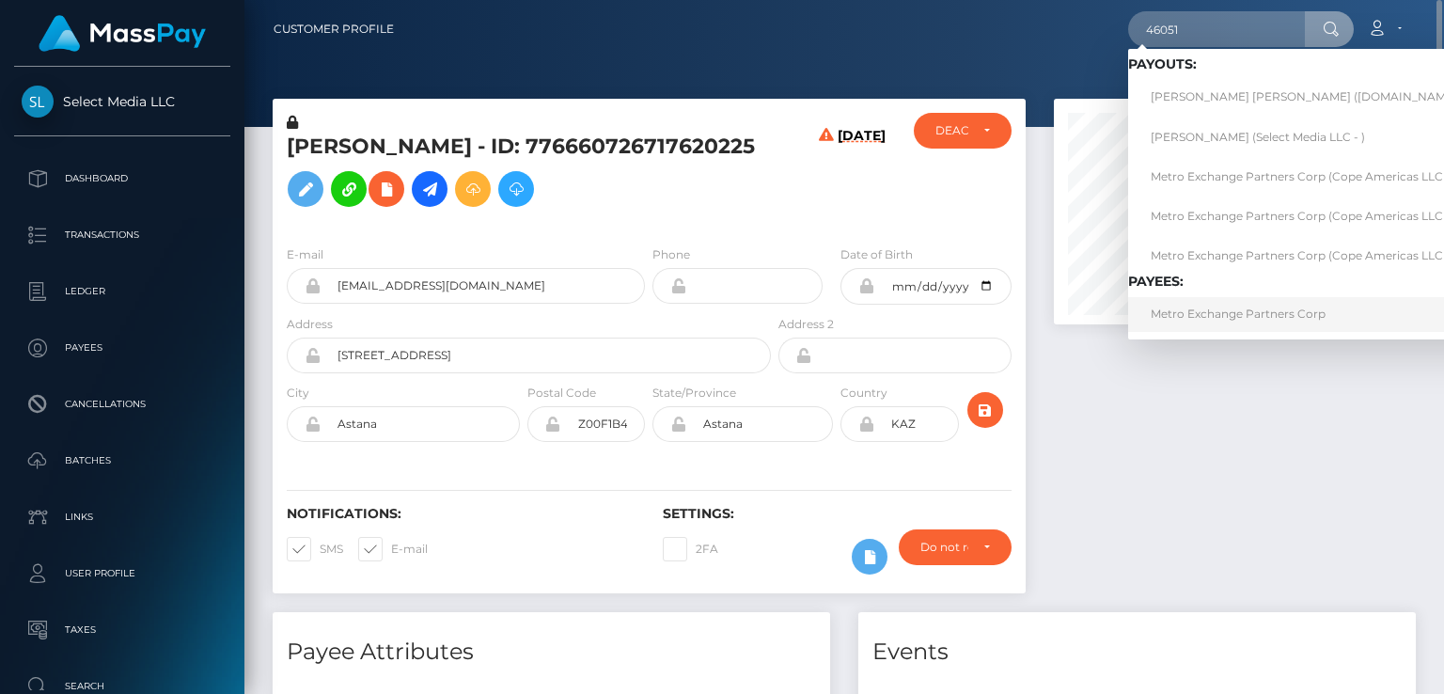
click at [1266, 317] on link "Metro Exchange Partners Corp" at bounding box center [1331, 314] width 406 height 35
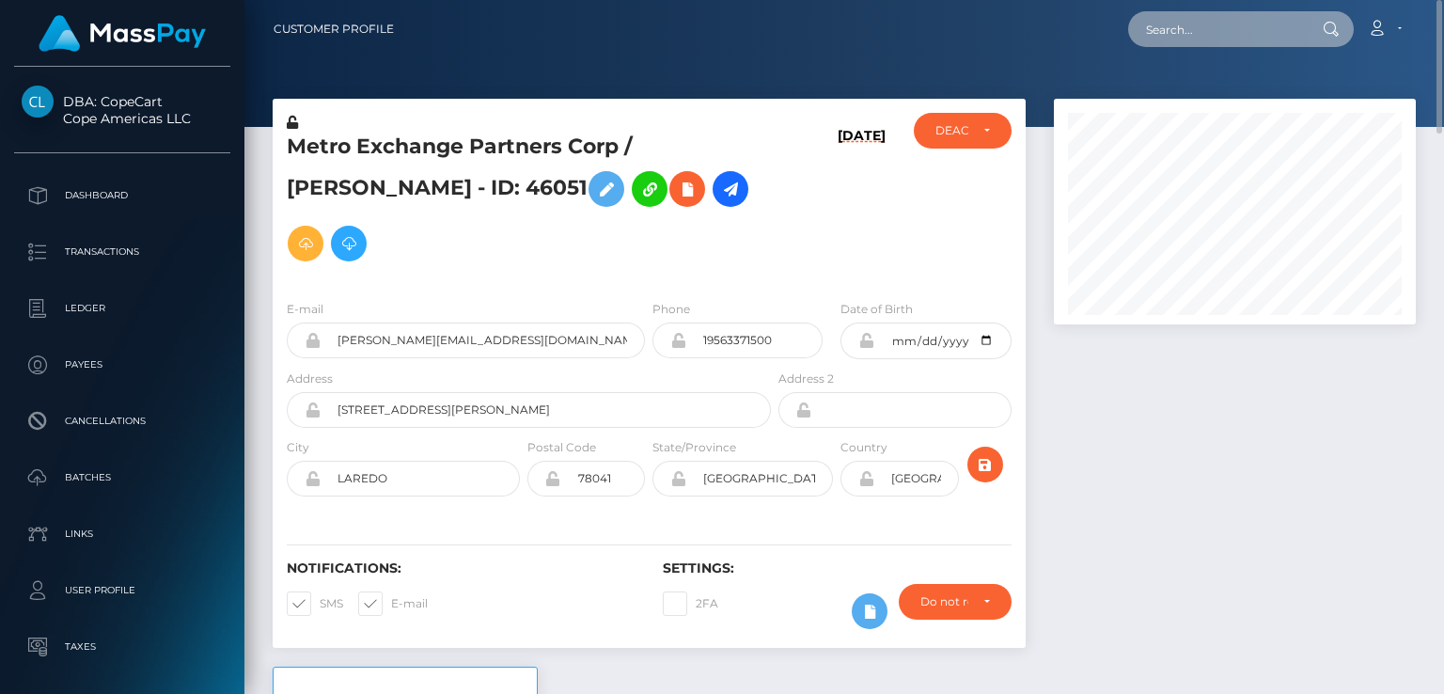
paste input "MSP896c83cb95f9f01"
type input "MSP896c83cb95f9f01"
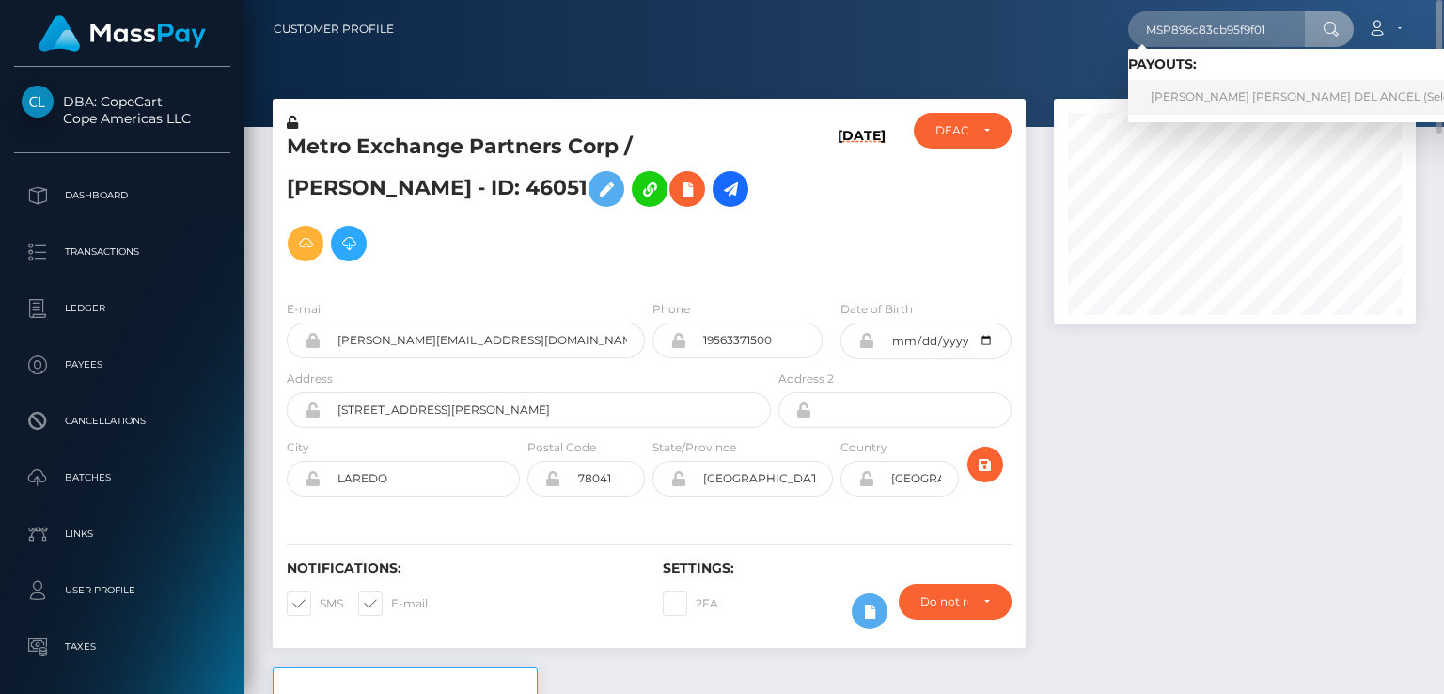
click at [1161, 108] on link "JOSE YAHIR AVILA DEL ANGEL (Select Media LLC - )" at bounding box center [1343, 97] width 430 height 35
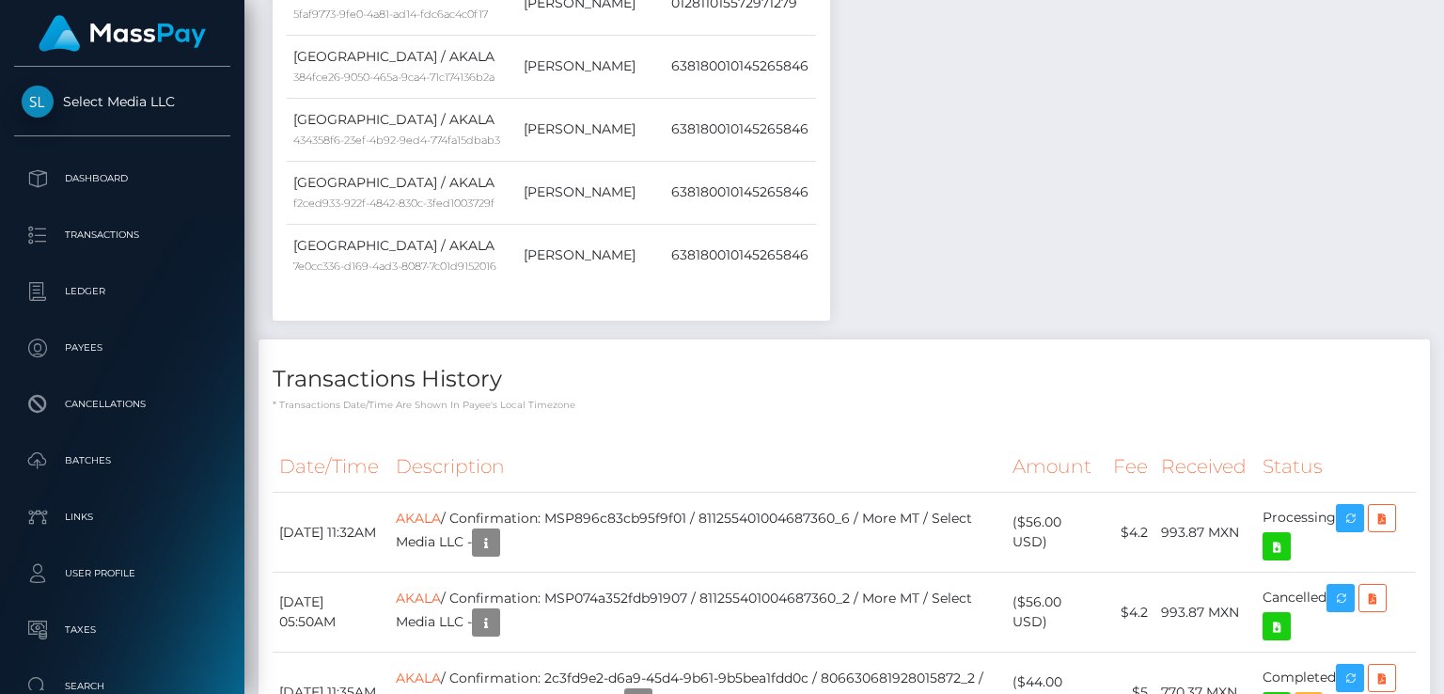
scroll to position [2819, 0]
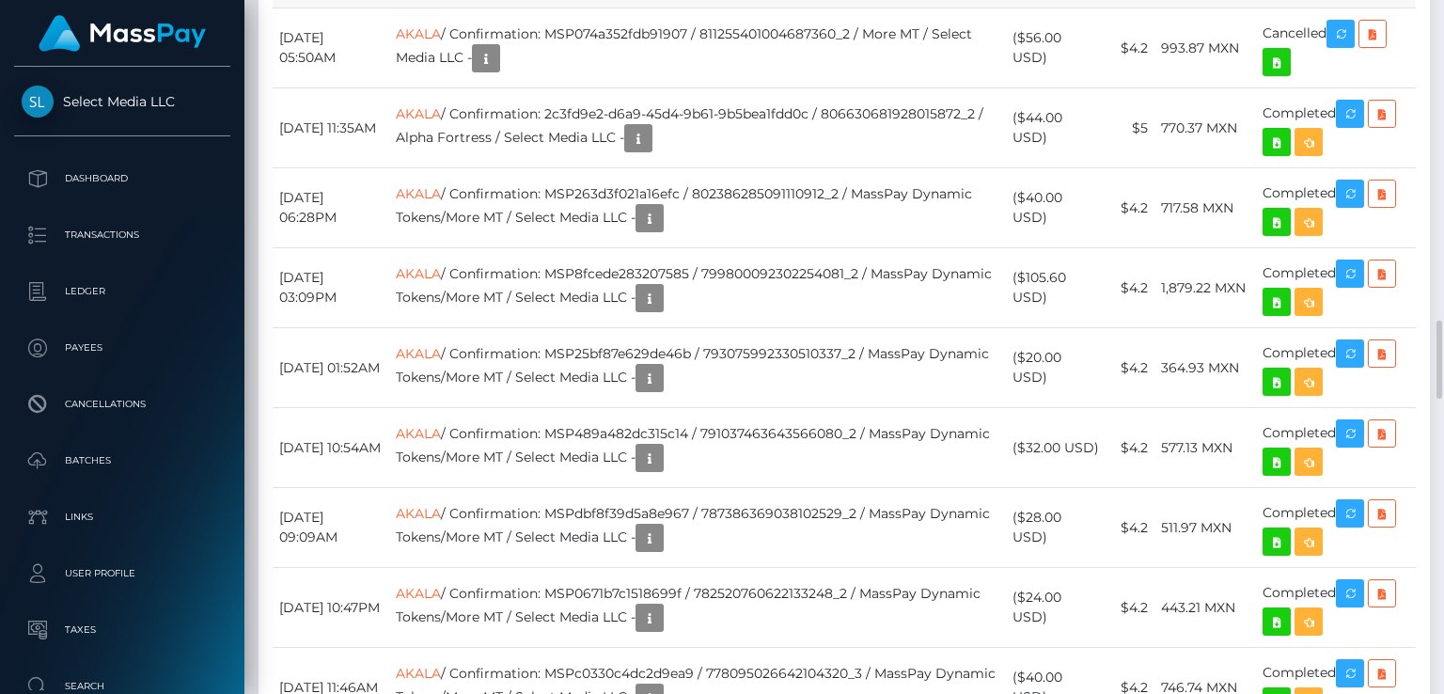
copy td "MSP896c83cb95f9f01"
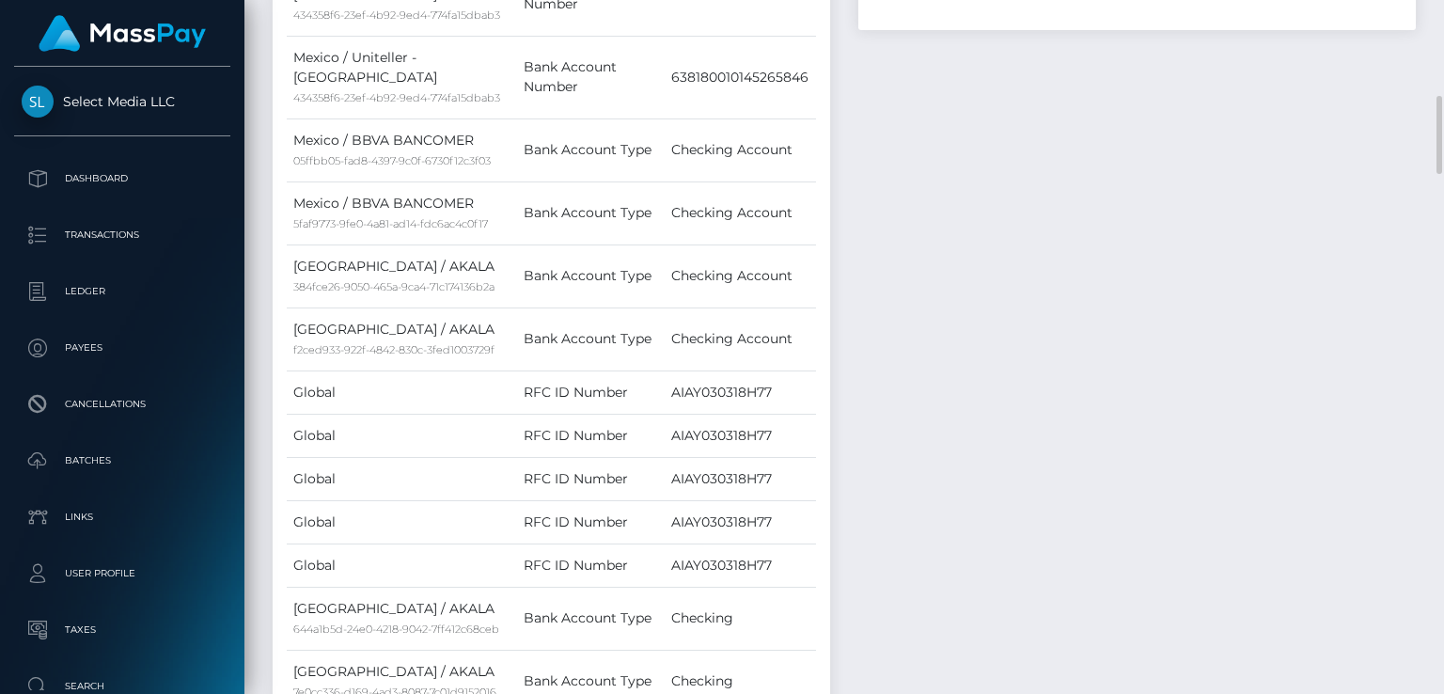
scroll to position [0, 0]
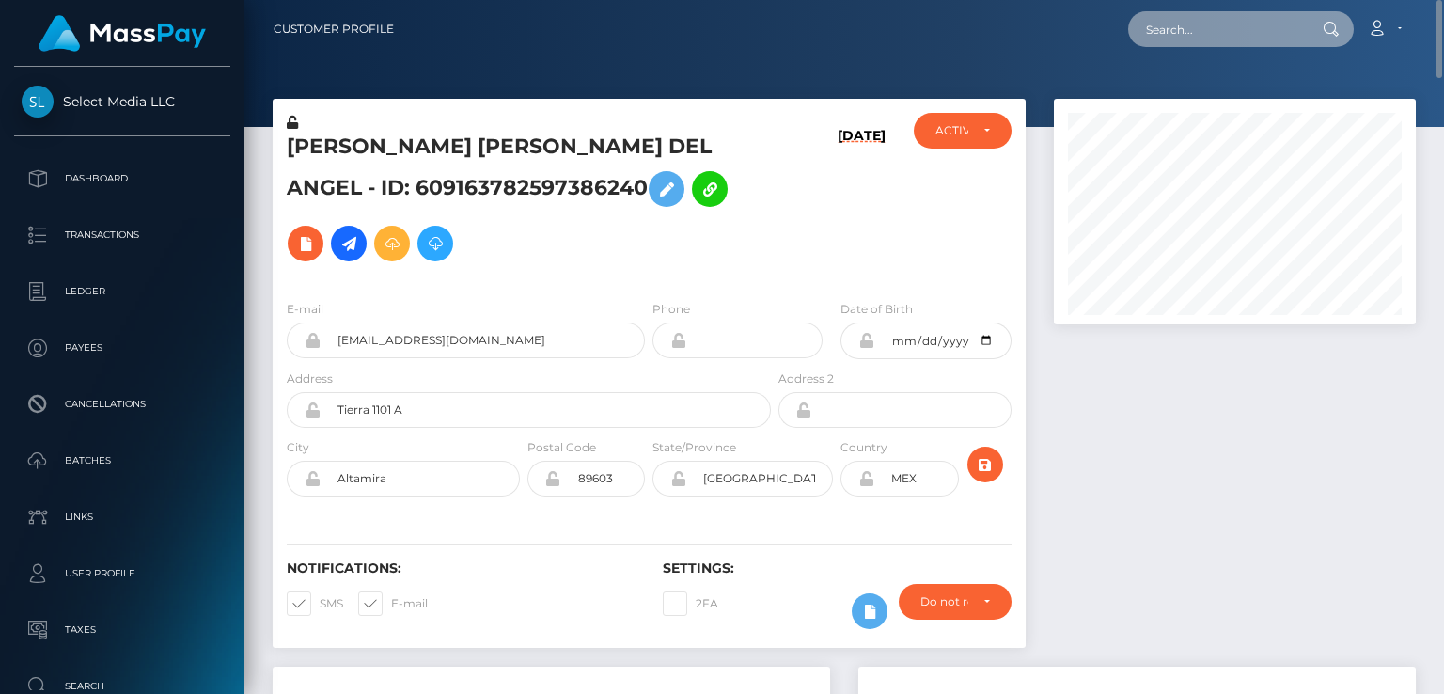
paste input "MSP32be4de354d323f"
type input "MSP32be4de354d323f"
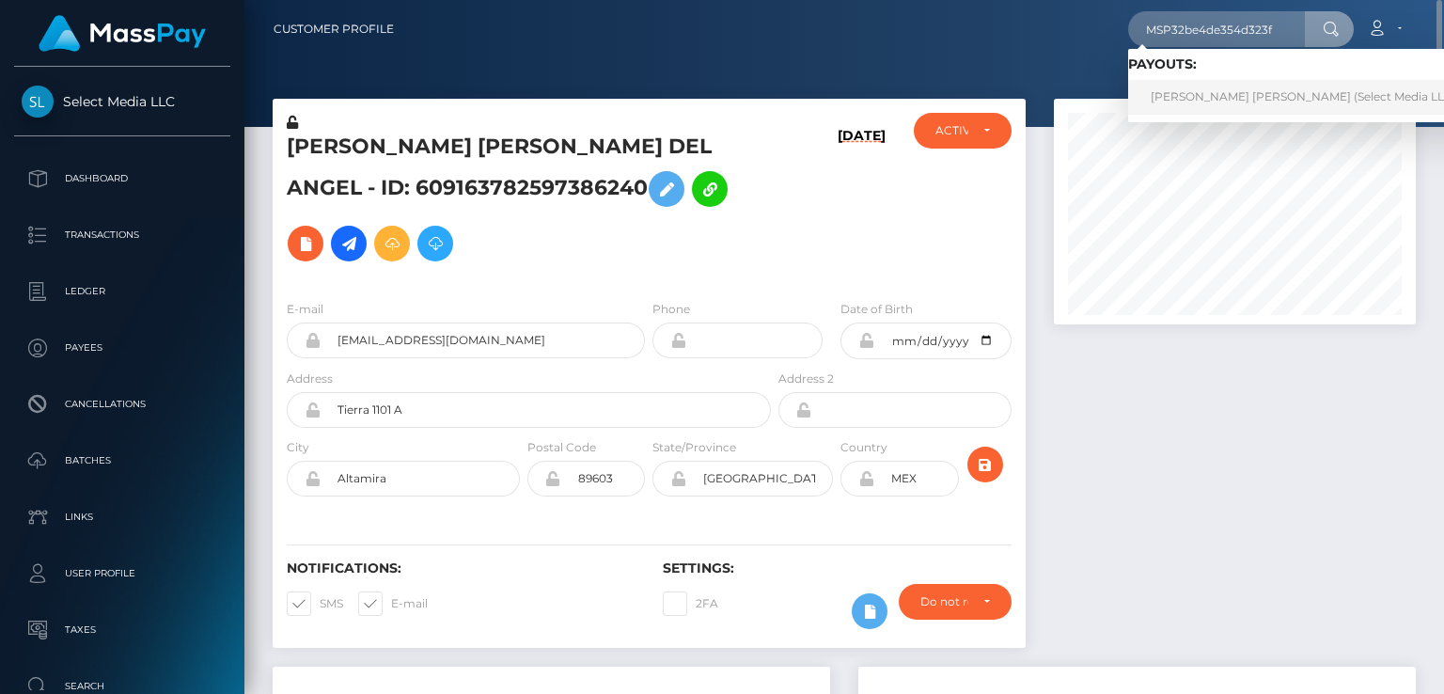
click at [1208, 94] on link "CYNTHIA MONSERRAT MORA ESPINOSA (Select Media LLC - )" at bounding box center [1308, 97] width 361 height 35
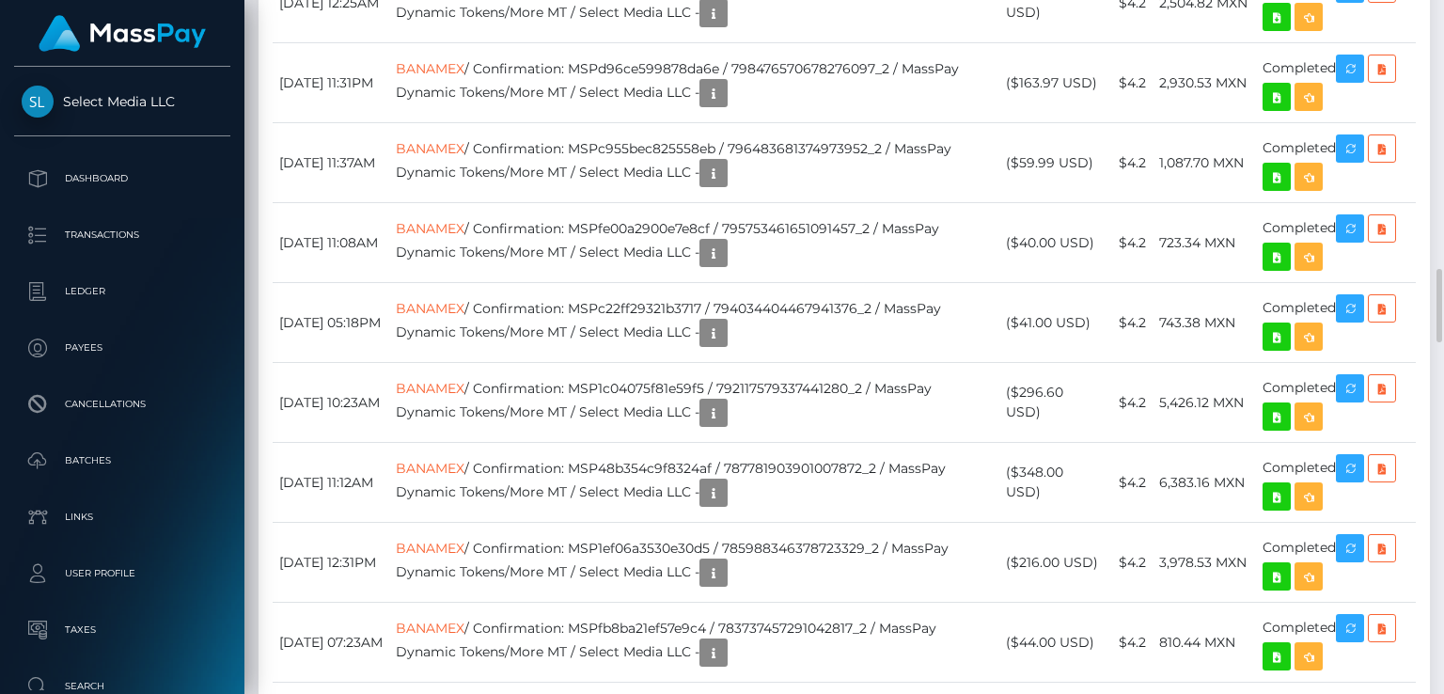
scroll to position [2255, 0]
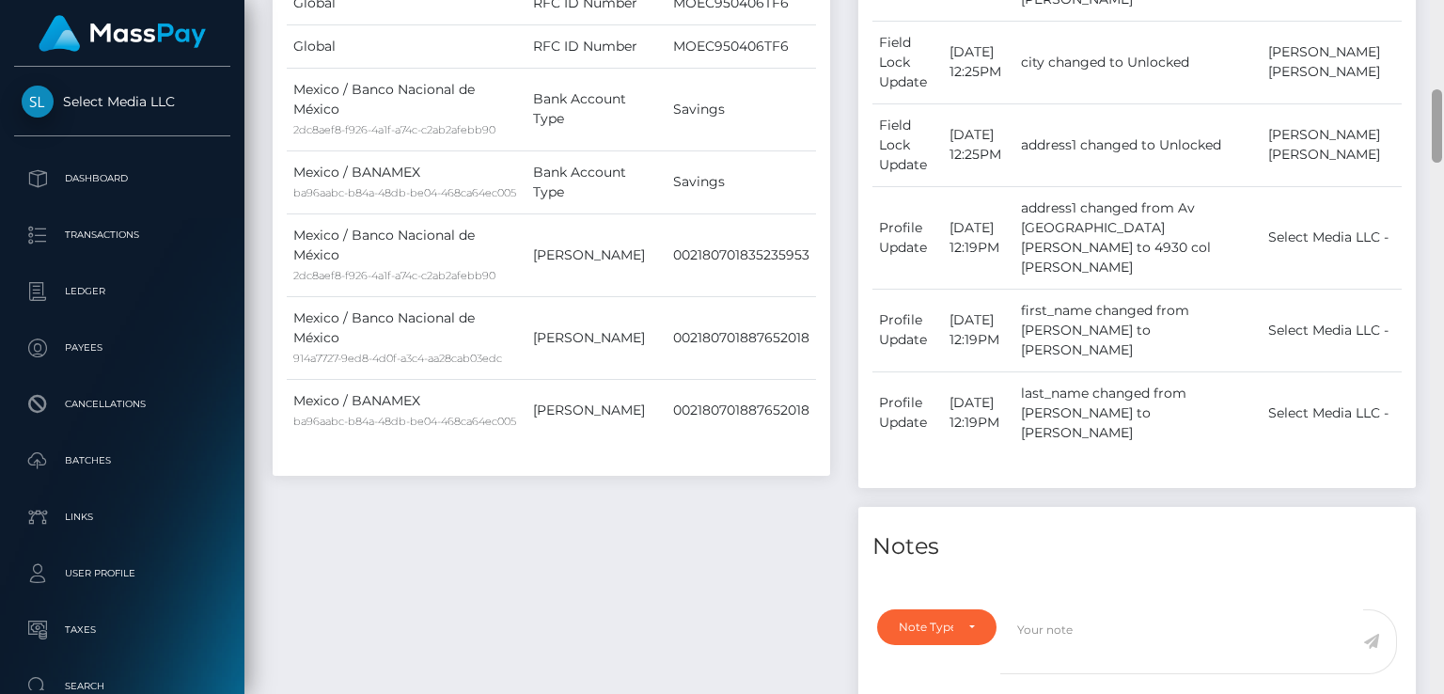
scroll to position [0, 0]
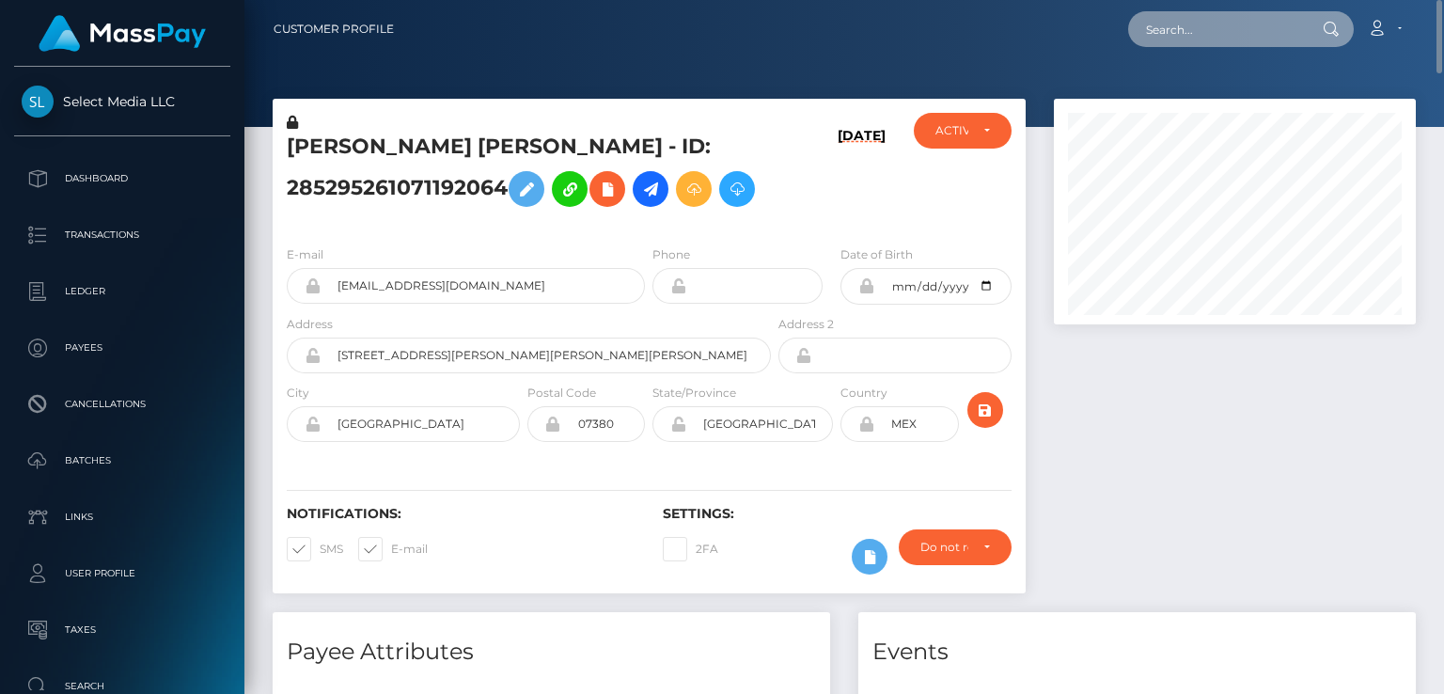
paste input "MSP3008282F17E0D17"
type input "MSP3008282F17E0D17"
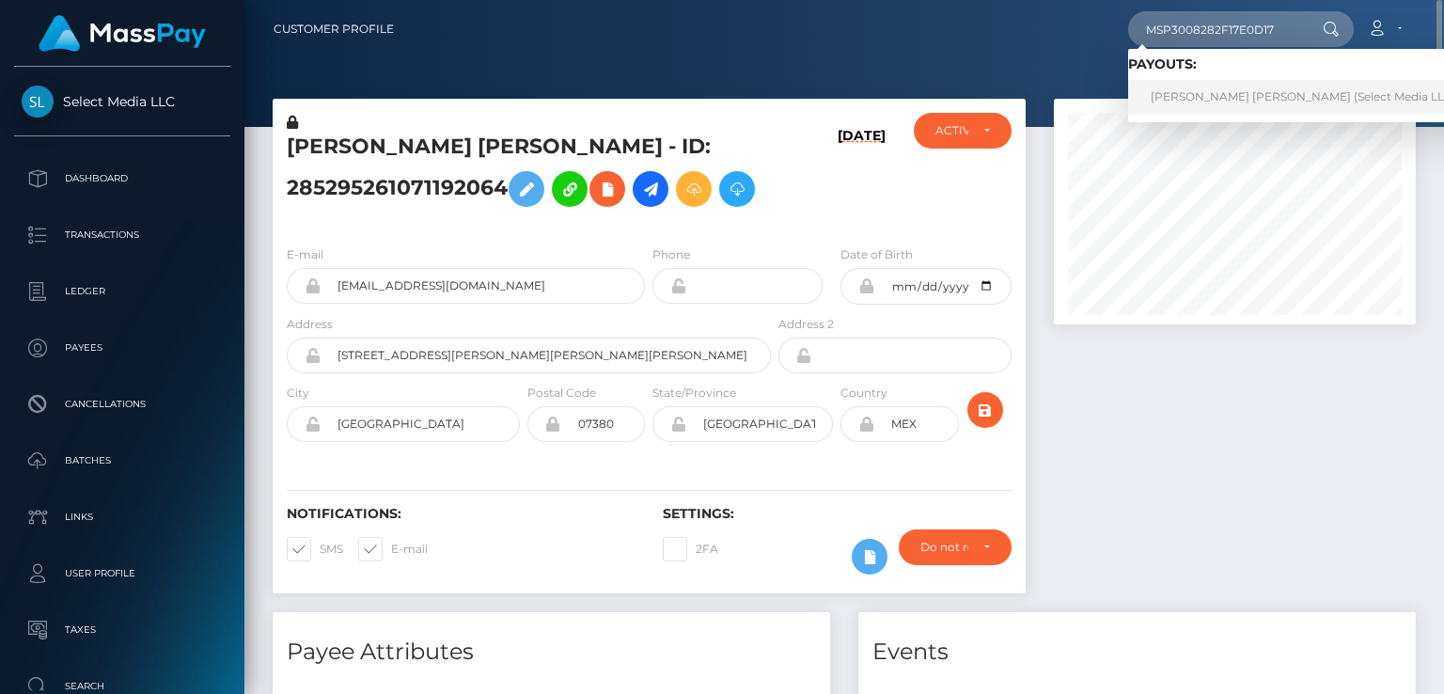
click at [1292, 102] on link "Karen Michelle Osorio Viveros (Select Media LLC - )" at bounding box center [1308, 97] width 361 height 35
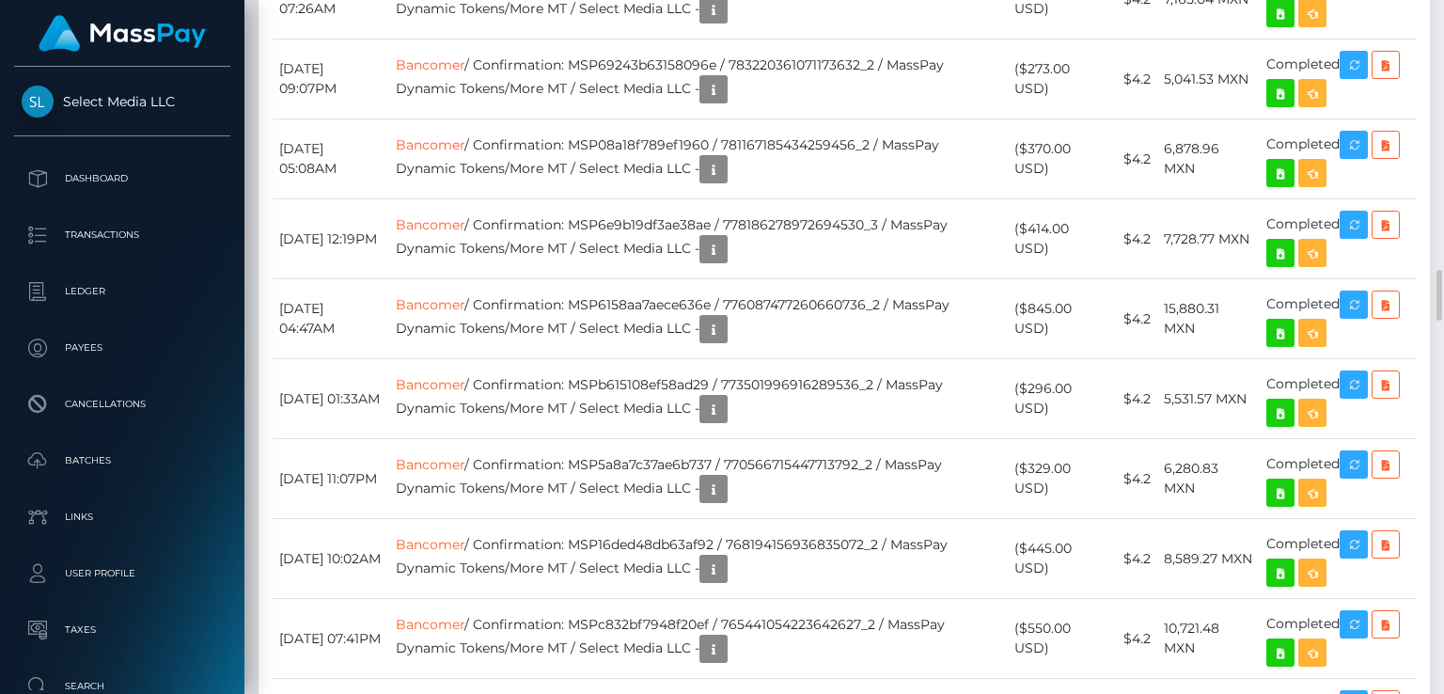
scroll to position [3101, 0]
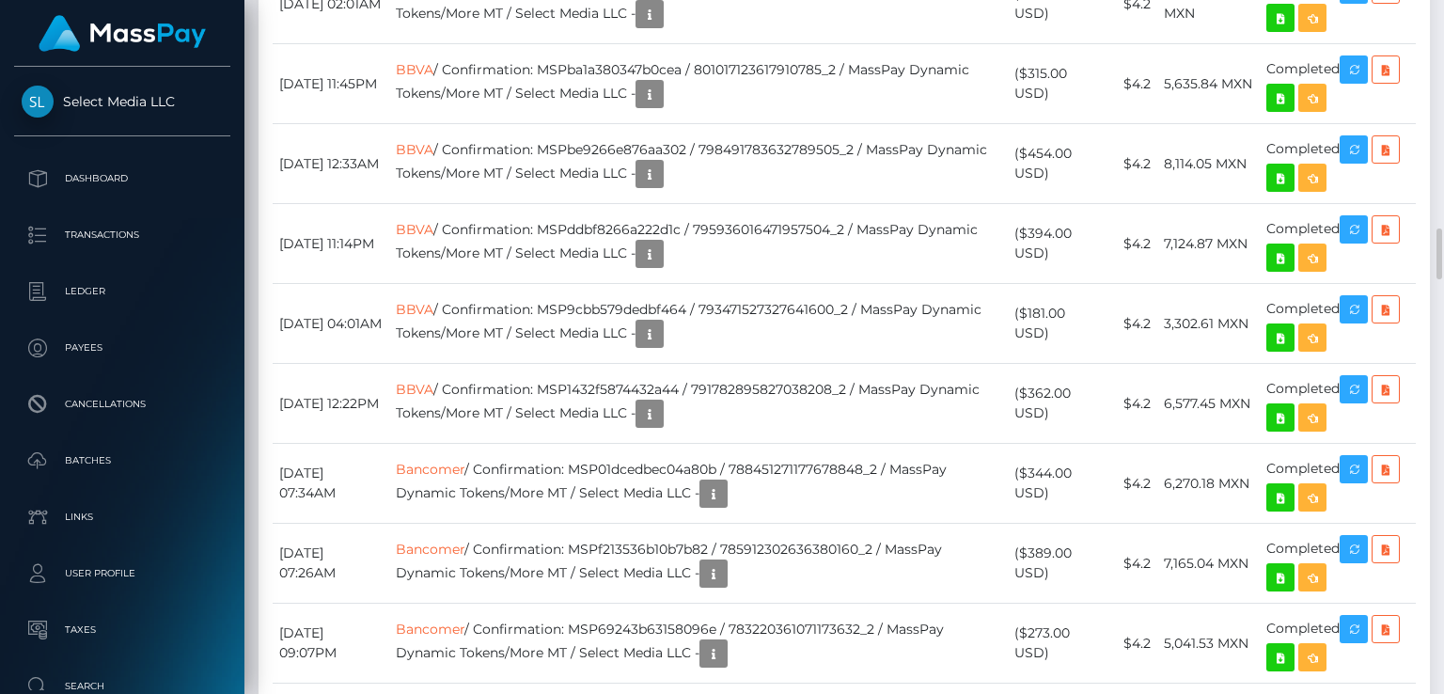
copy td "MSPdfd663004663839"
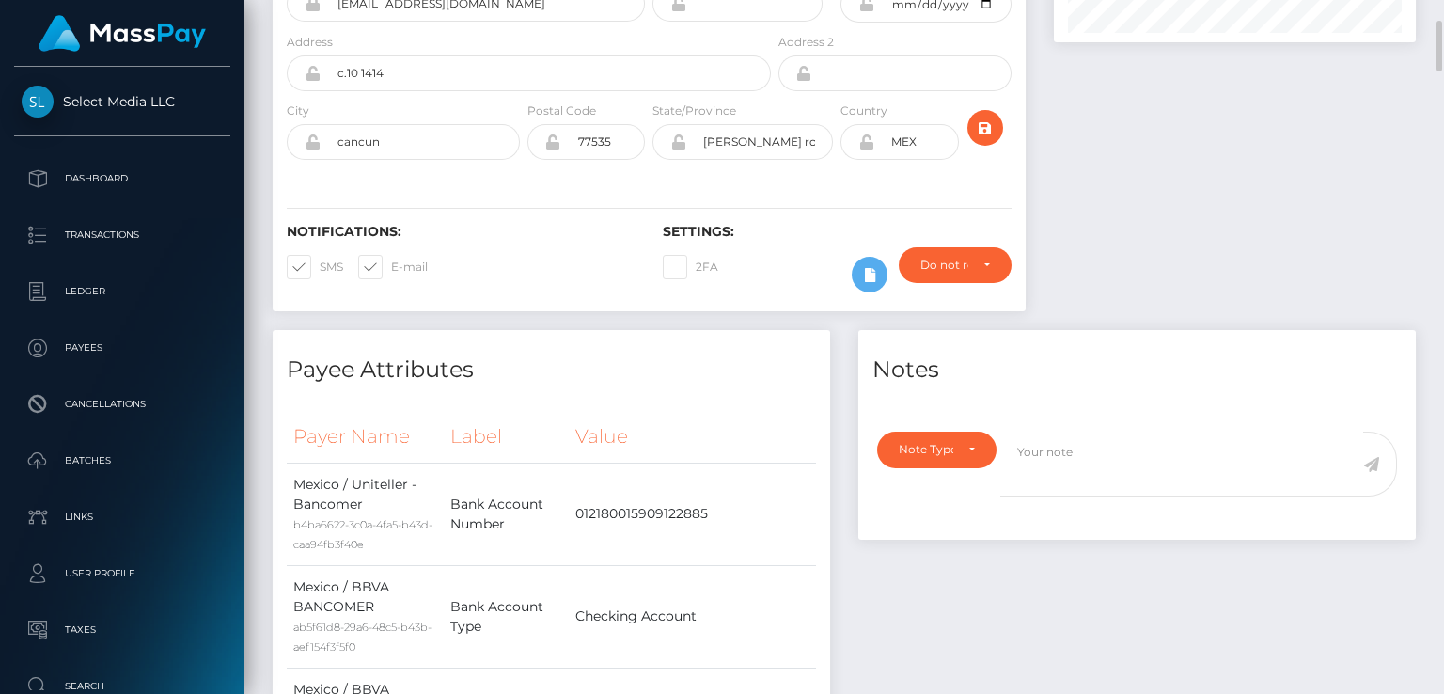
scroll to position [0, 0]
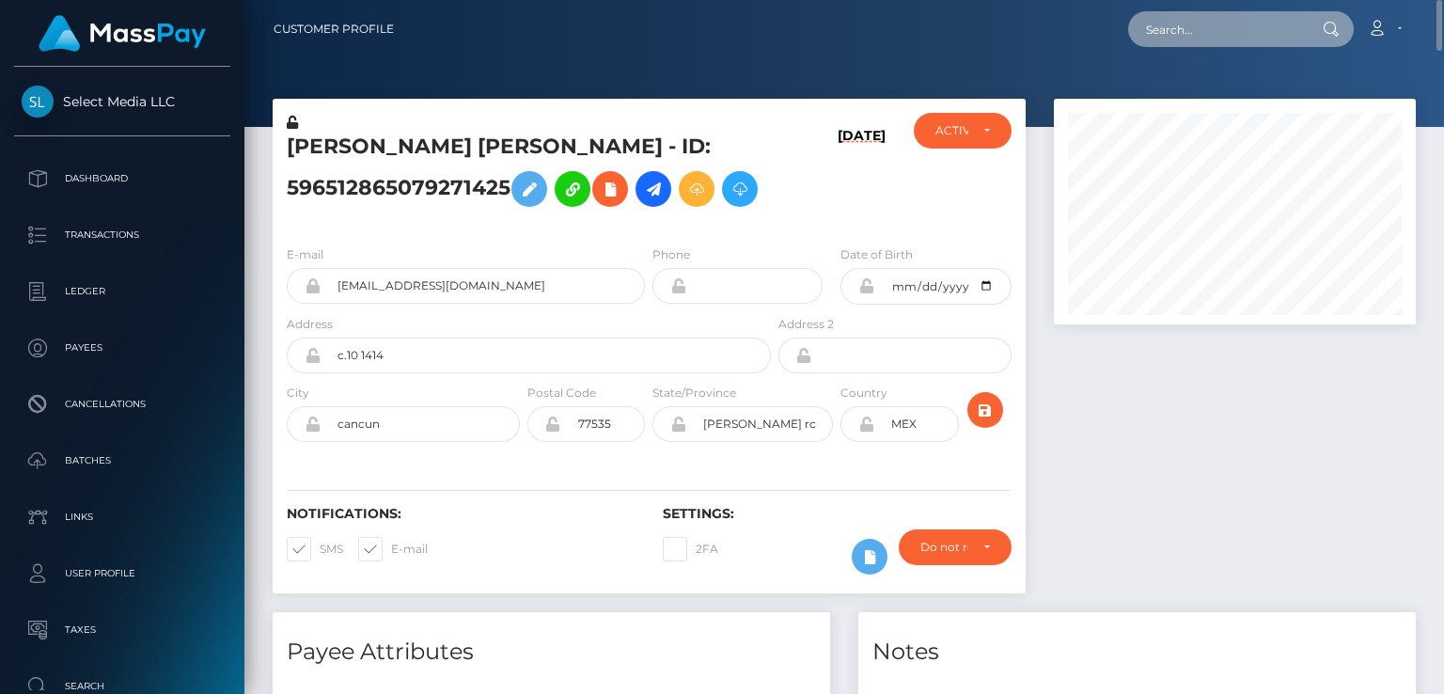
paste input "production:0-8524"
type input "production:0-8524"
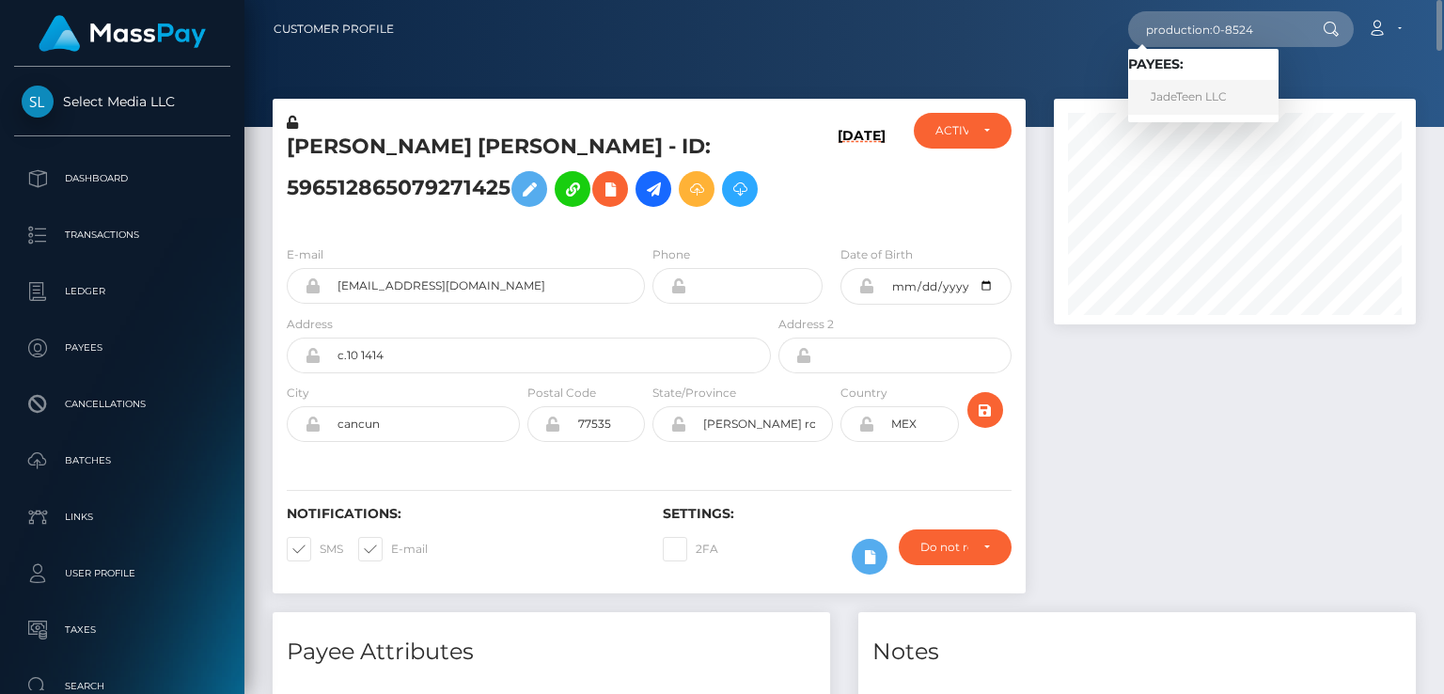
click at [1221, 106] on link "JadeTeen LLC" at bounding box center [1203, 97] width 150 height 35
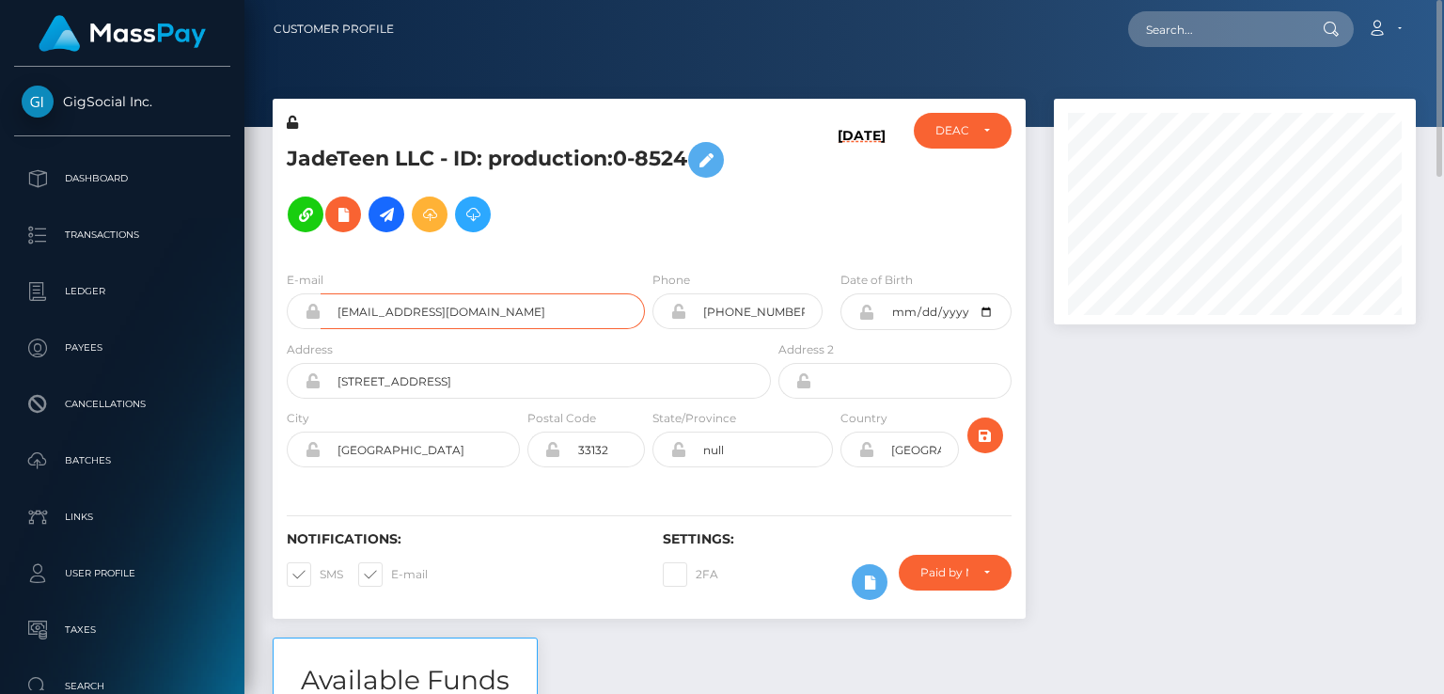
click at [419, 314] on input "maddiehowell7@gmail.com" at bounding box center [482, 311] width 324 height 36
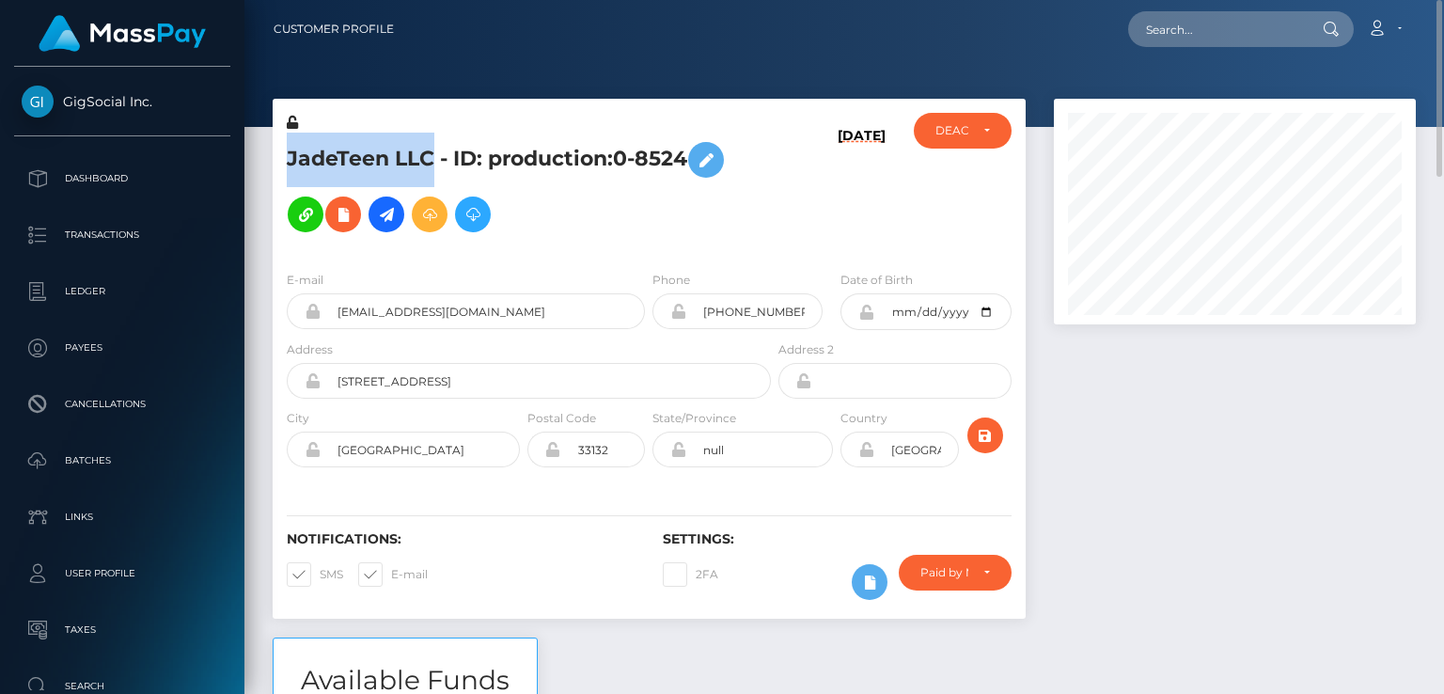
drag, startPoint x: 283, startPoint y: 154, endPoint x: 431, endPoint y: 144, distance: 148.8
click at [431, 144] on div "JadeTeen LLC - ID: production:0-8524" at bounding box center [524, 184] width 502 height 143
copy h5 "JadeTeen LLC"
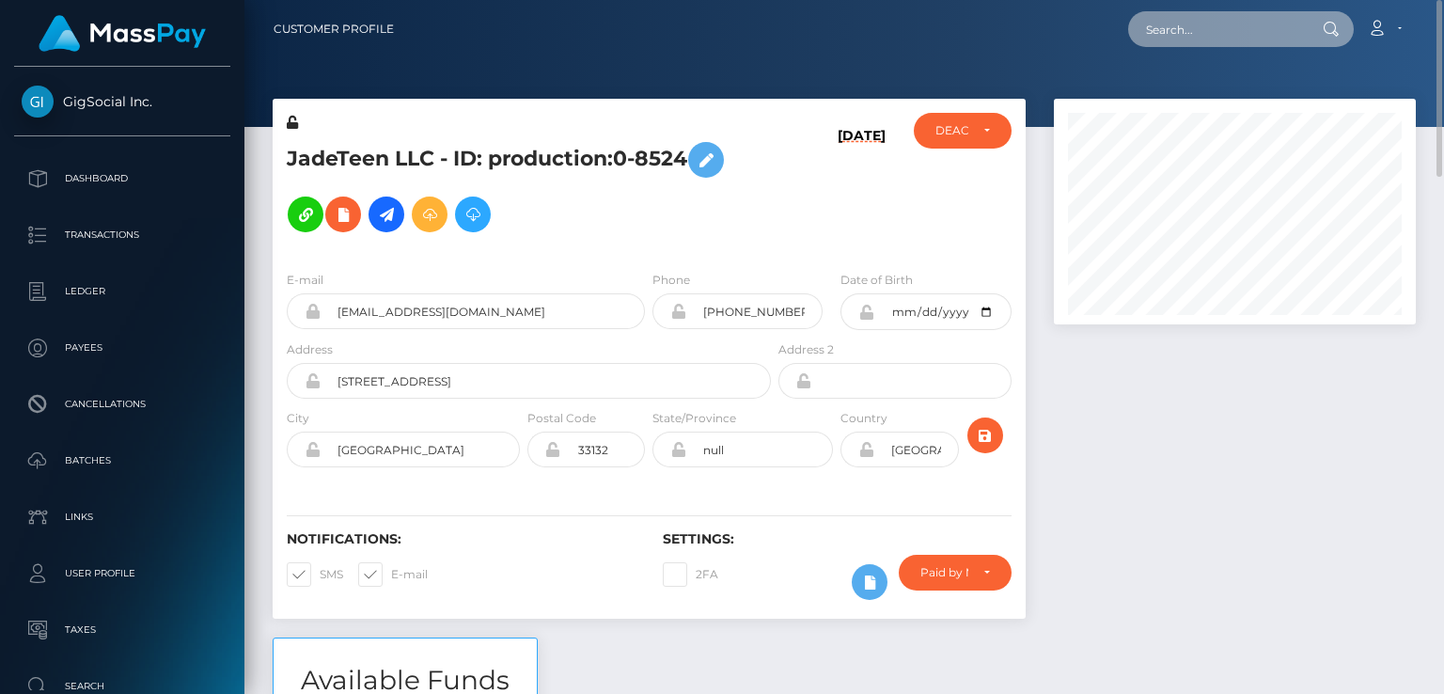
paste input "xoxo@gmail.com"
type input "xoxo@gmail.com"
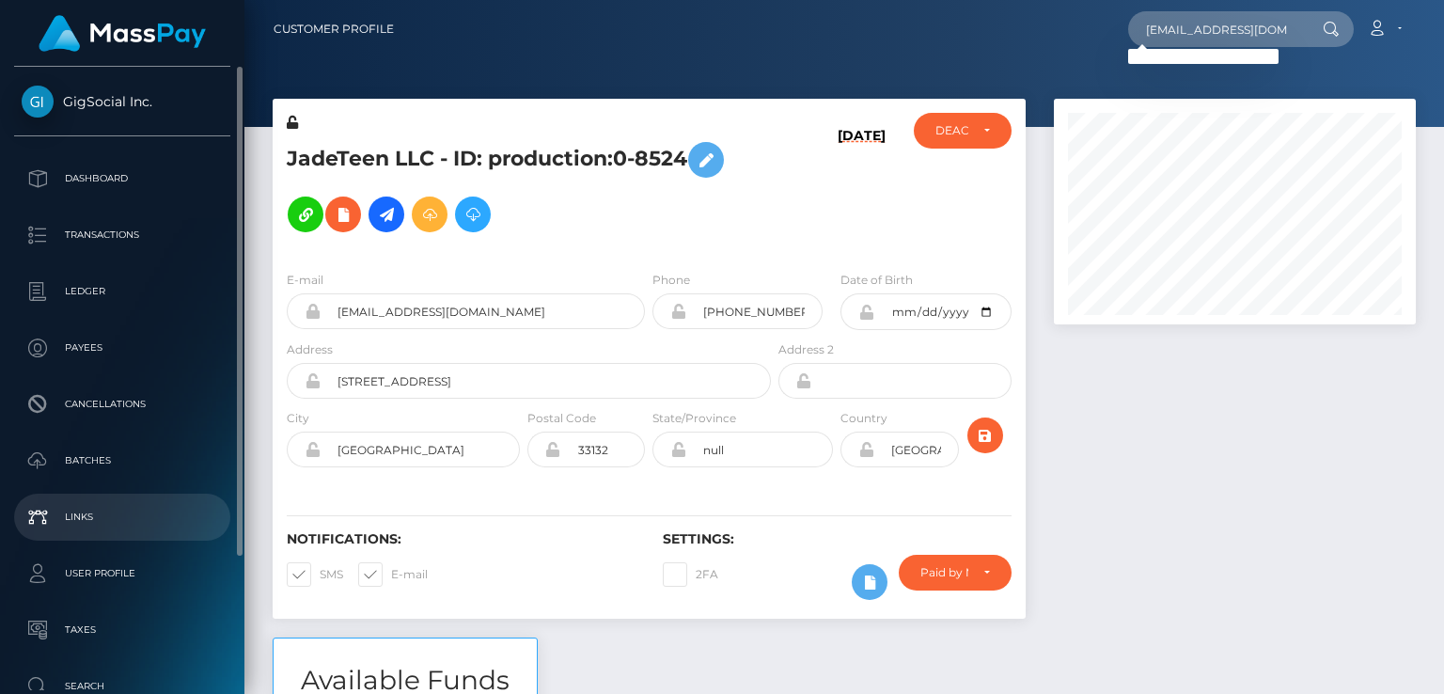
scroll to position [170, 0]
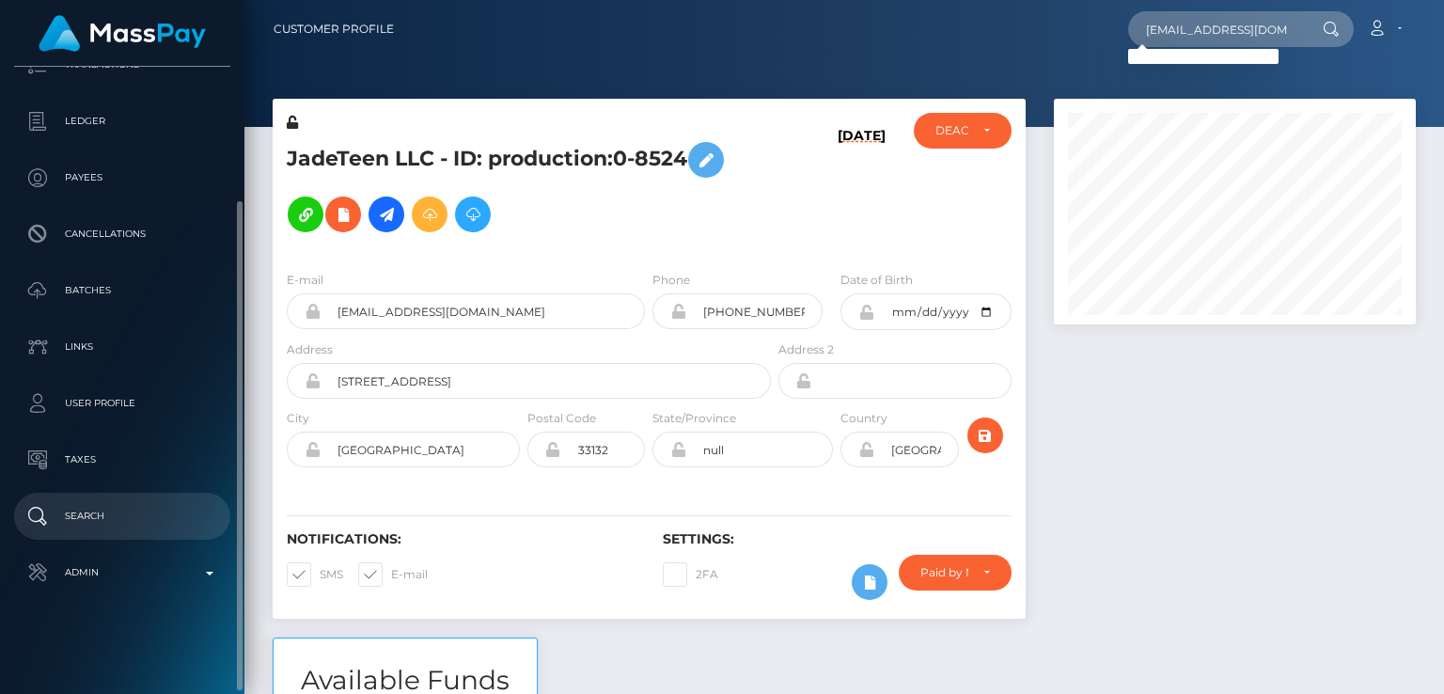
click at [139, 510] on p "Search" at bounding box center [122, 516] width 201 height 28
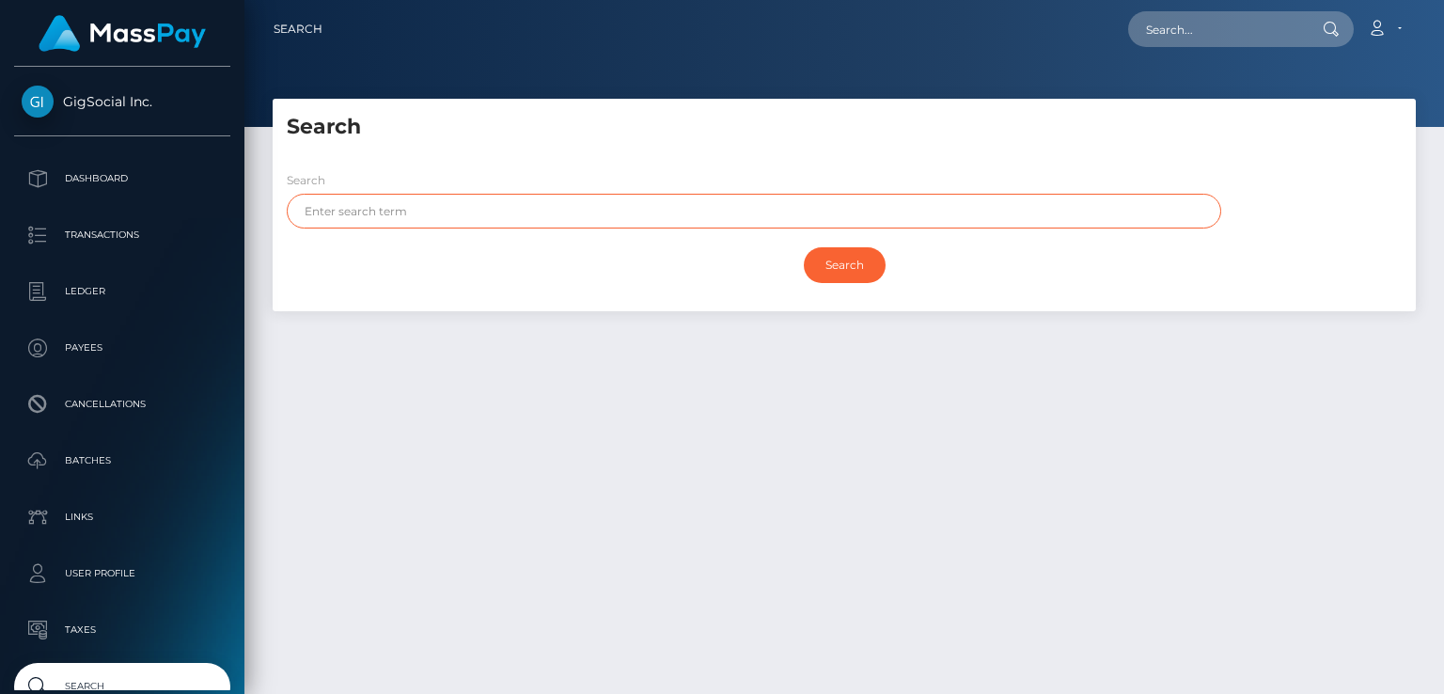
paste input "Rachael"
type input "Rachael"
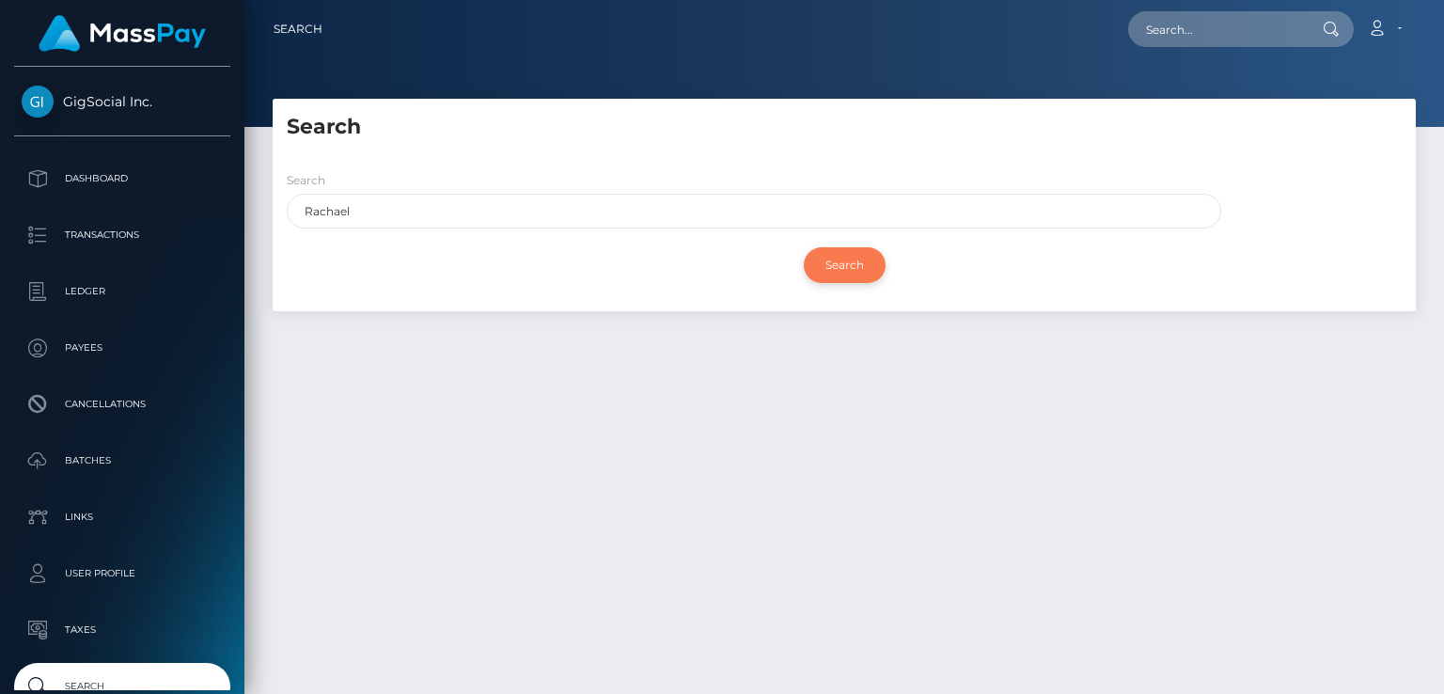
click at [838, 268] on input "Search" at bounding box center [845, 265] width 82 height 36
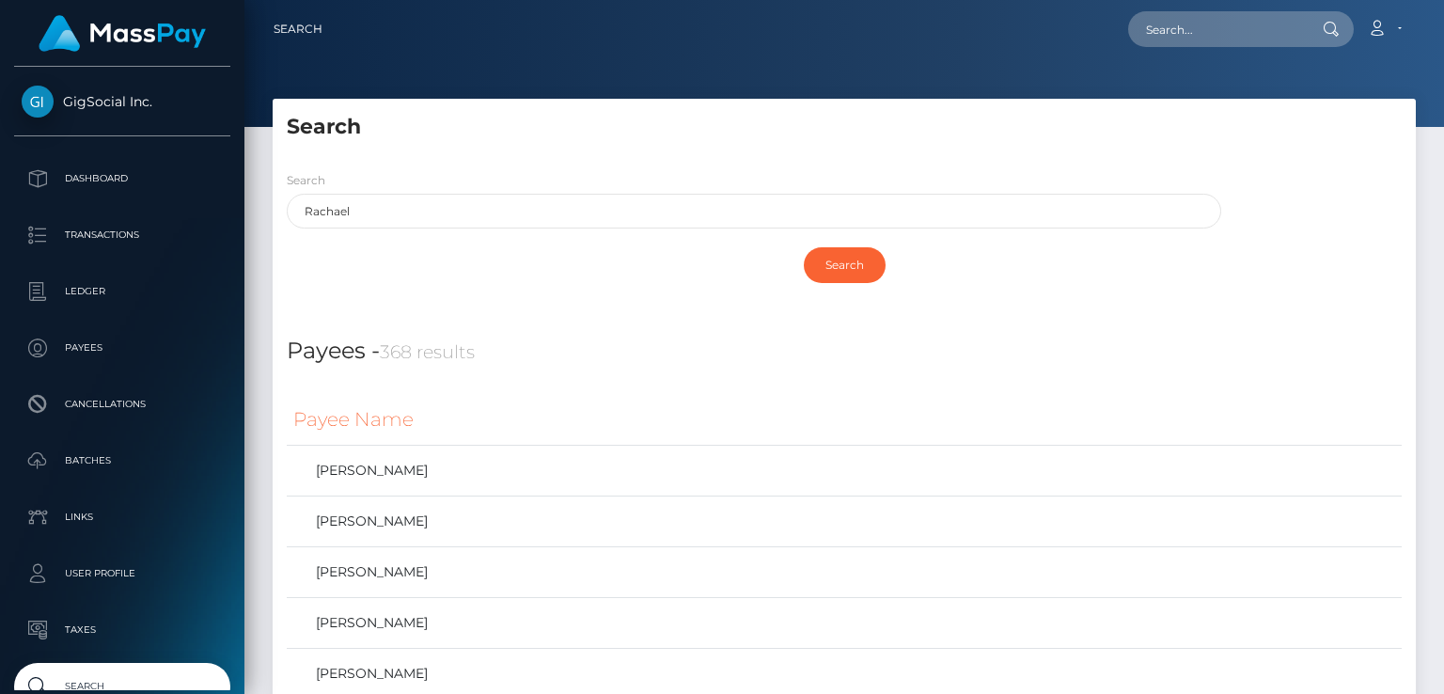
click at [793, 140] on h5 "Search" at bounding box center [844, 127] width 1115 height 29
click at [863, 156] on div "Search Rachael Search" at bounding box center [844, 233] width 1143 height 155
paste input "xoxo@gmail.com"
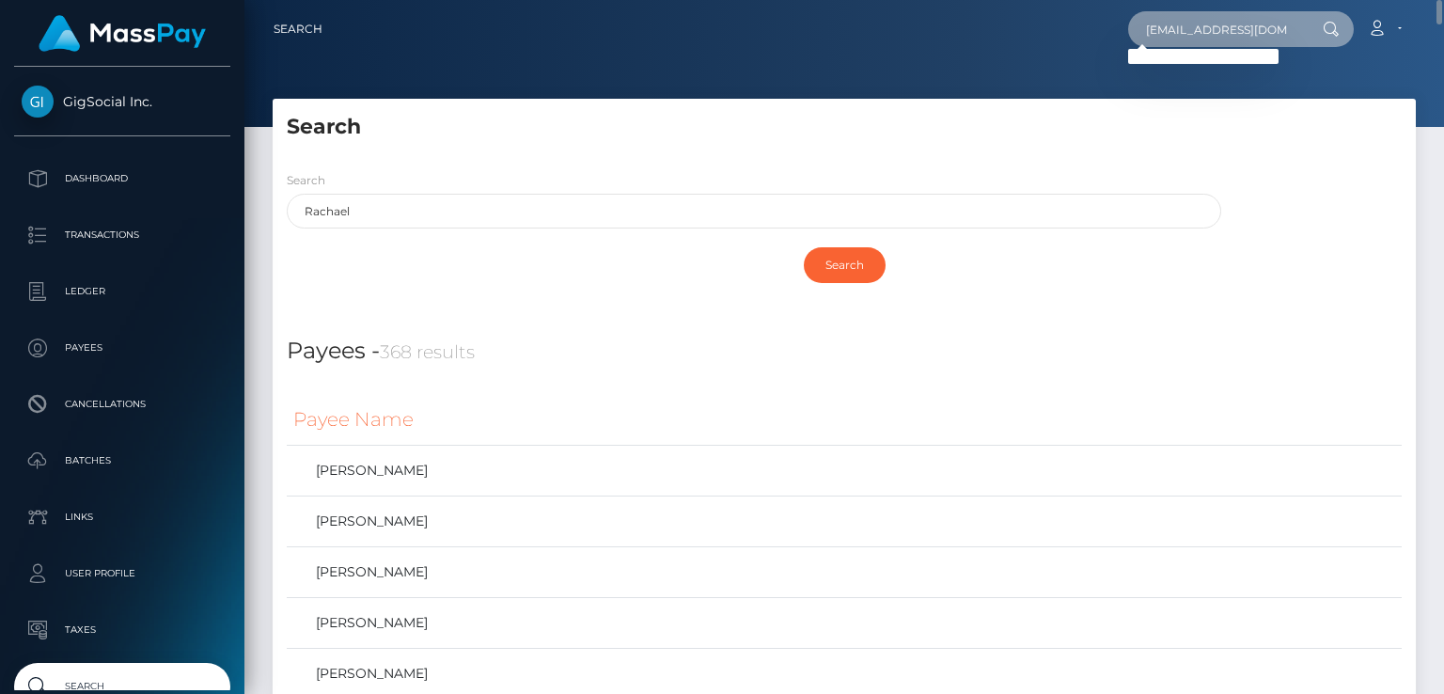
drag, startPoint x: 1268, startPoint y: 29, endPoint x: 1118, endPoint y: 48, distance: 150.6
click at [1118, 48] on div "xoxo@gmail.com Loading... Loading... Account Edit Profile Logout" at bounding box center [875, 28] width 1077 height 39
paste input "poact_HmRuSc5FIyTX"
type input "poact_HmRuSc5FIyTX"
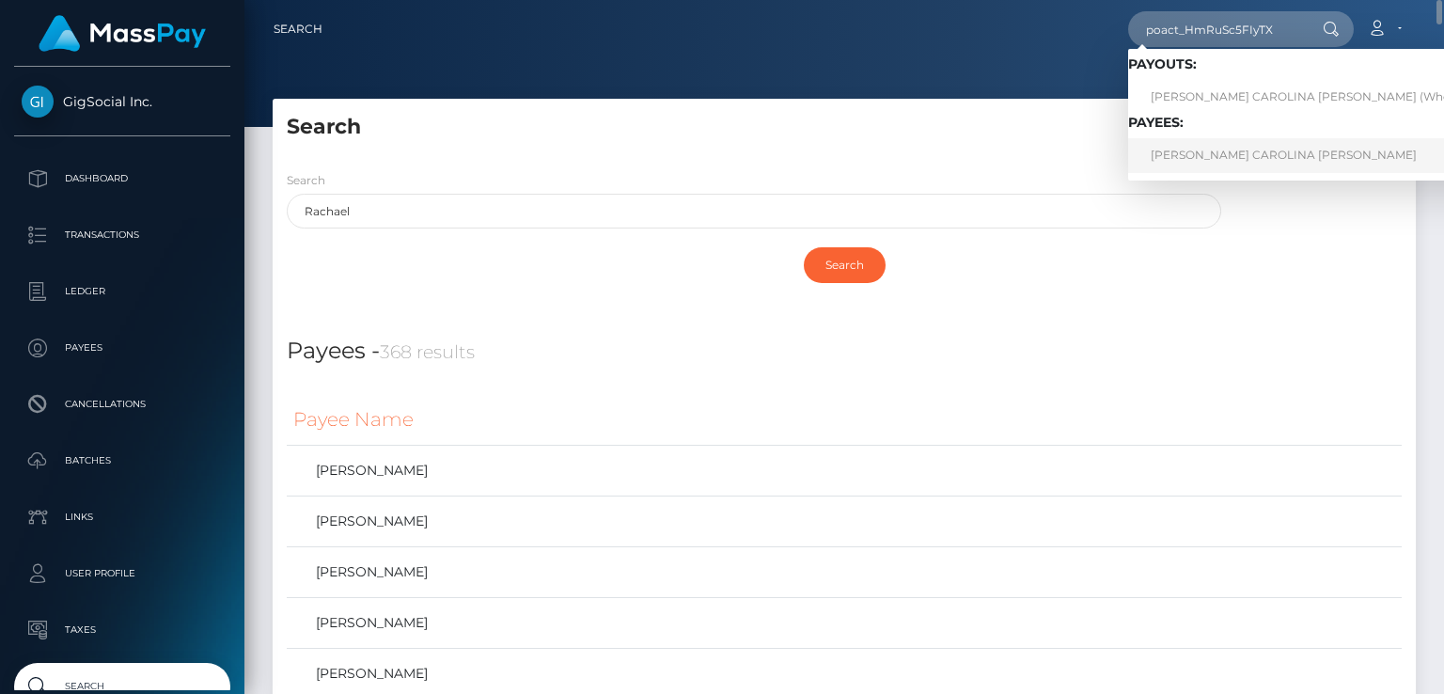
click at [1202, 155] on link "VANESSA CAROLINA VALERA LUJAN" at bounding box center [1321, 155] width 387 height 35
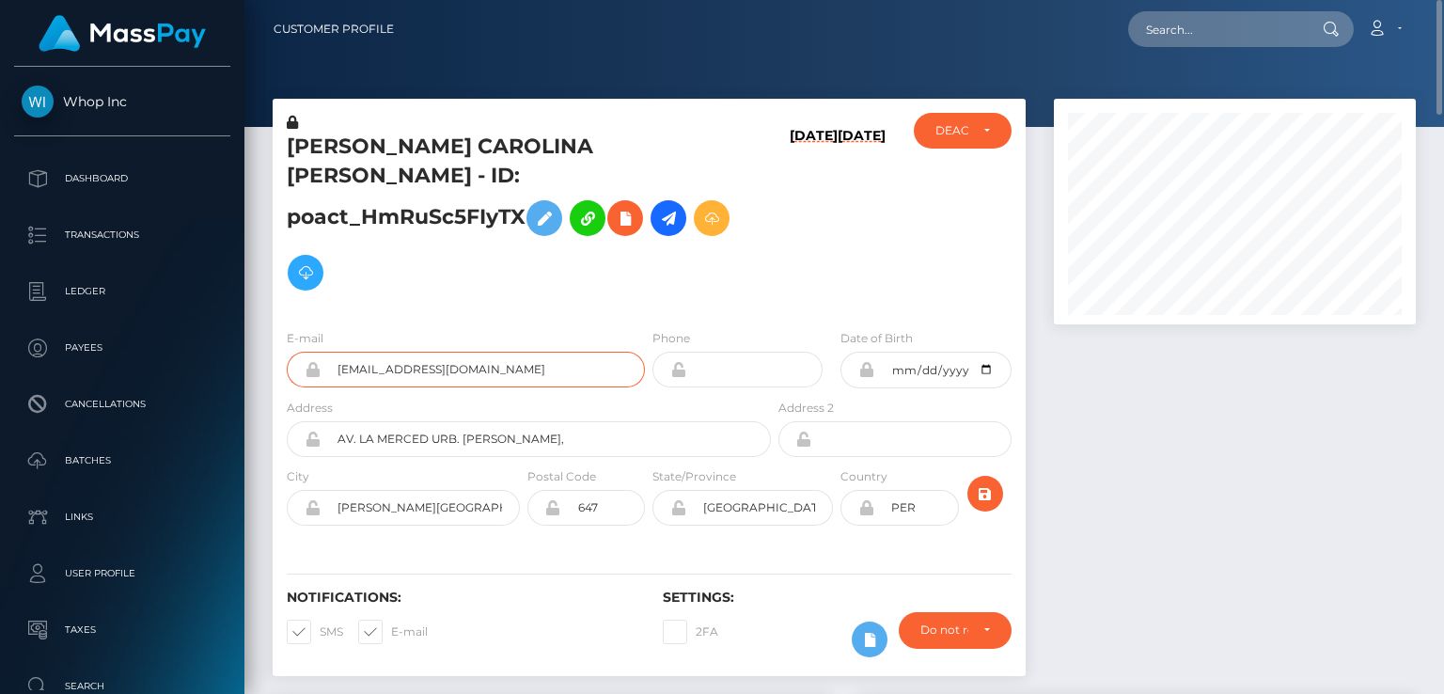
click at [403, 351] on input "[EMAIL_ADDRESS][DOMAIN_NAME]" at bounding box center [482, 369] width 324 height 36
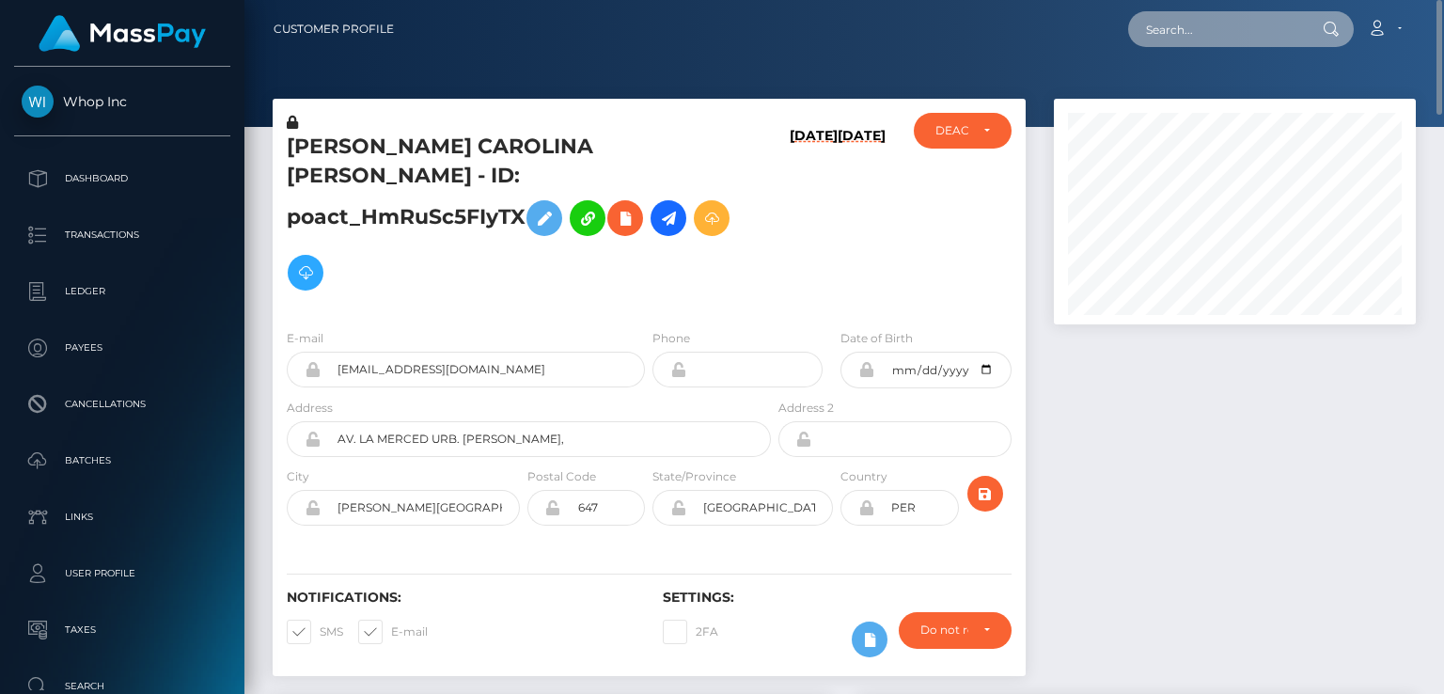
paste input "oact_xfJ3vrLJG0eC"
click at [1149, 28] on input "oact_xfJ3vrLJG0eC" at bounding box center [1216, 29] width 177 height 36
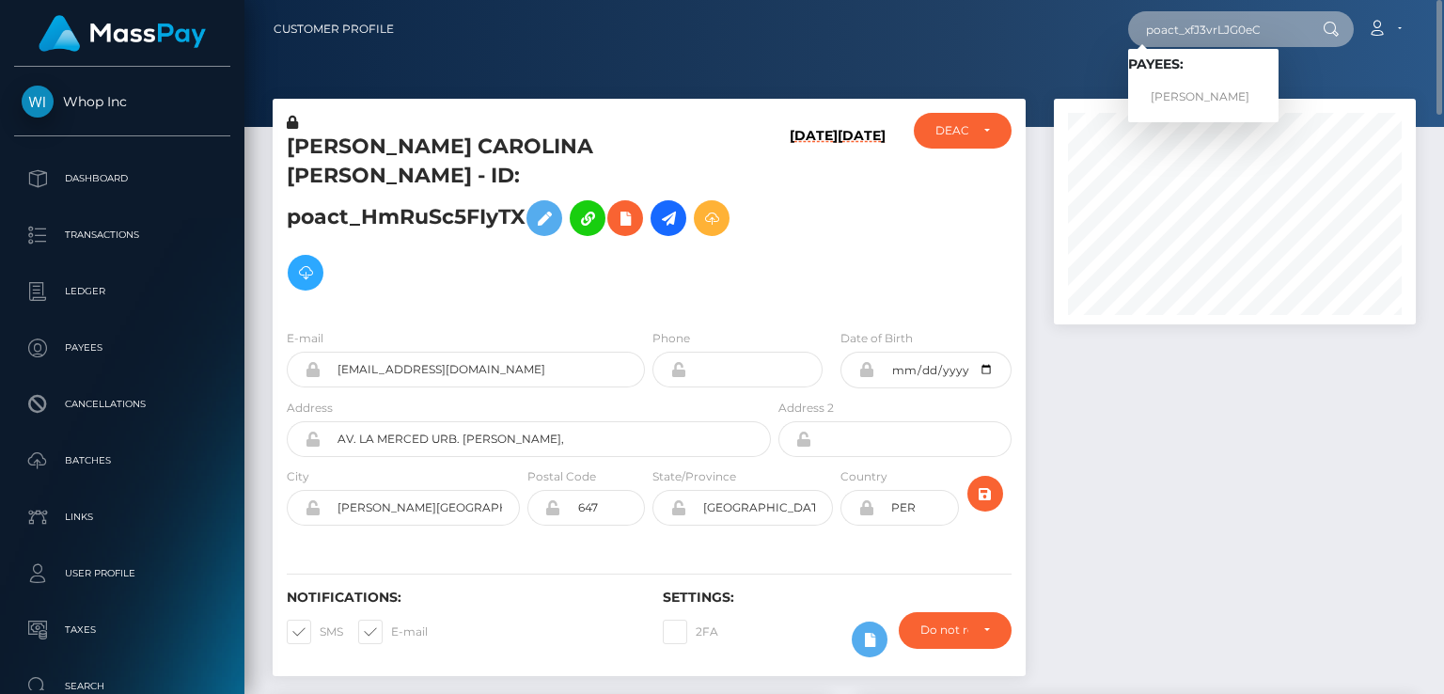
type input "poact_xfJ3vrLJG0eC"
click at [1195, 90] on link "Barkat Ullah" at bounding box center [1203, 97] width 150 height 35
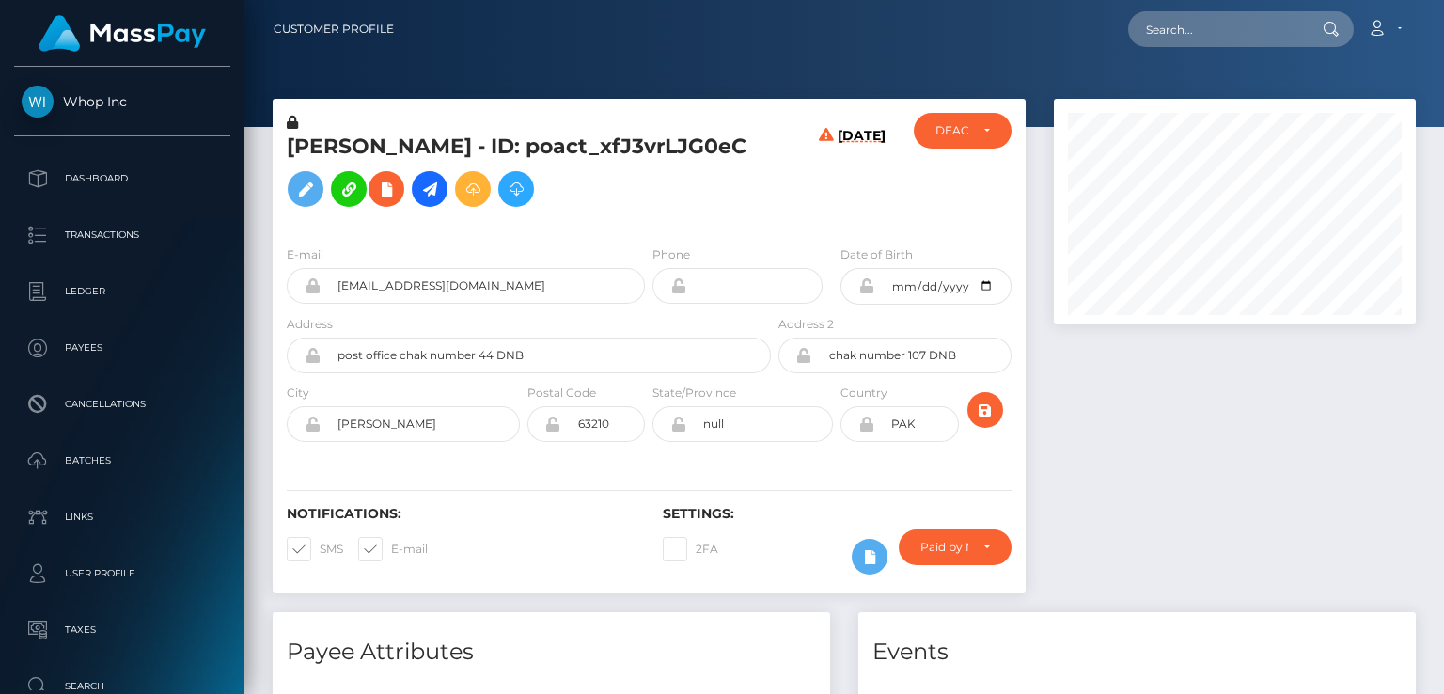
scroll to position [226, 361]
paste input "poact_w82n2Ho6zWVL"
type input "poact_w82n2Ho6zWVL"
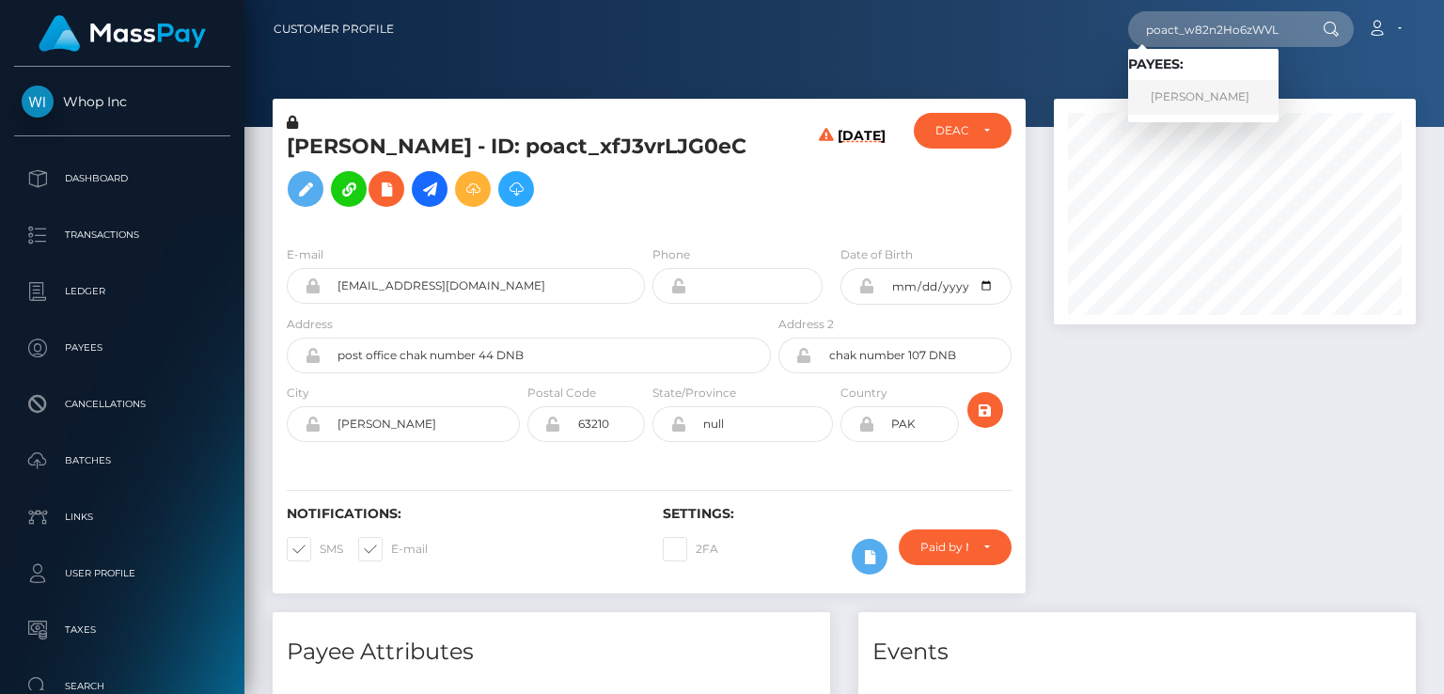
click at [1181, 97] on link "JOSE ALBERTO VASQUEZ" at bounding box center [1203, 97] width 150 height 35
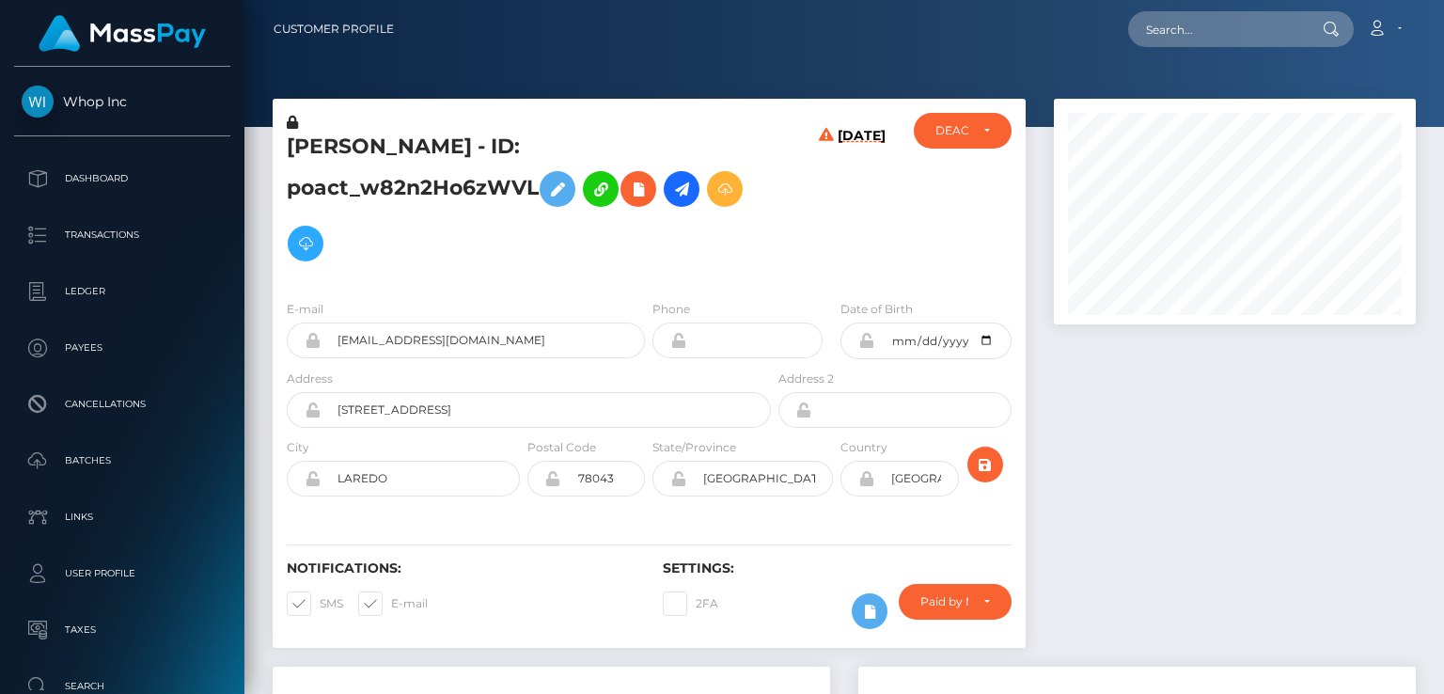
scroll to position [226, 361]
paste input "poact_Au87vlgs9urY"
type input "poact_Au87vlgs9urY"
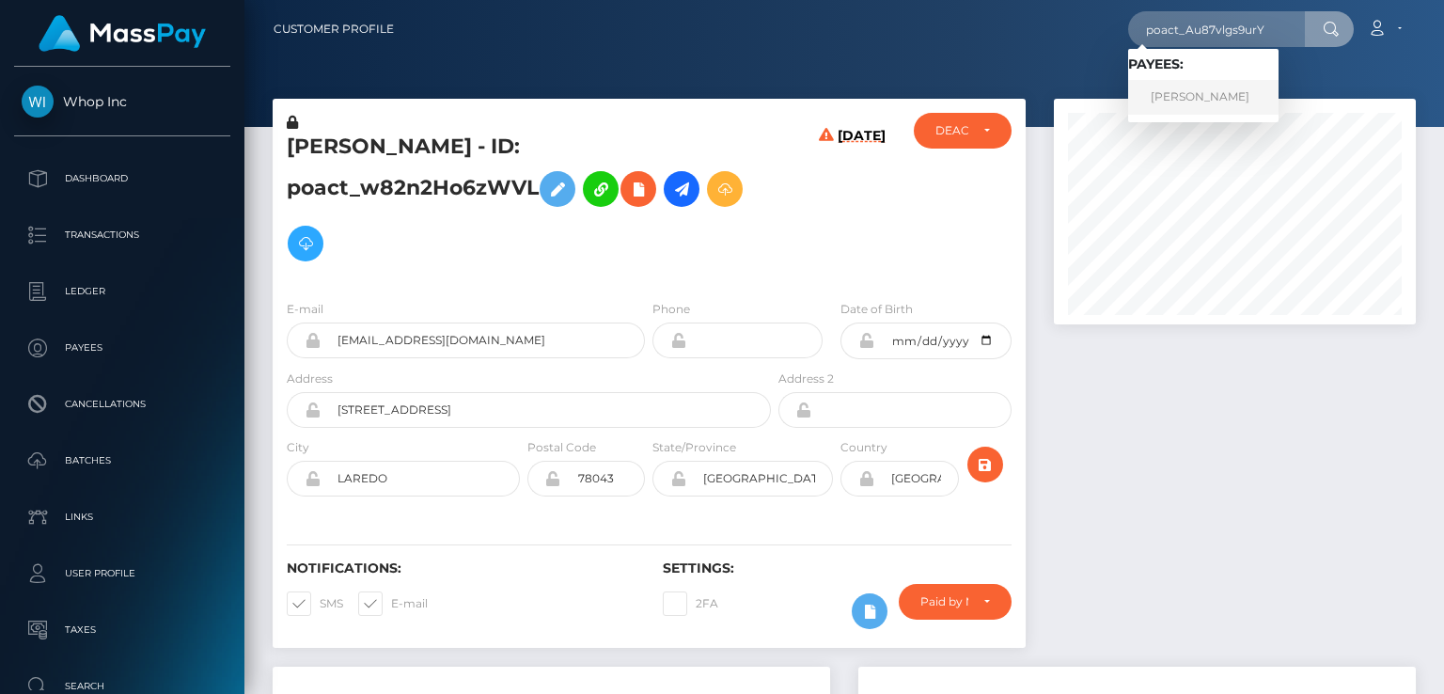
click at [1210, 97] on link "Haseeb Ahmed" at bounding box center [1203, 97] width 150 height 35
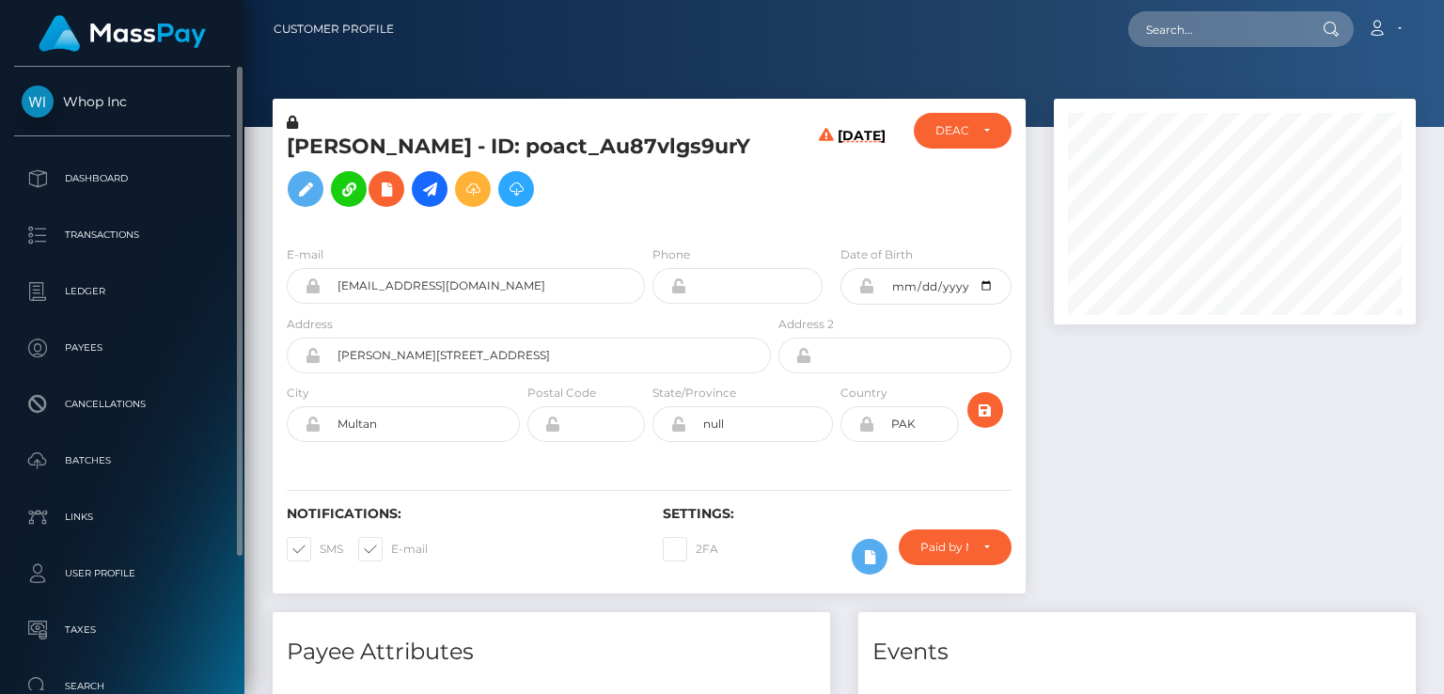
scroll to position [226, 361]
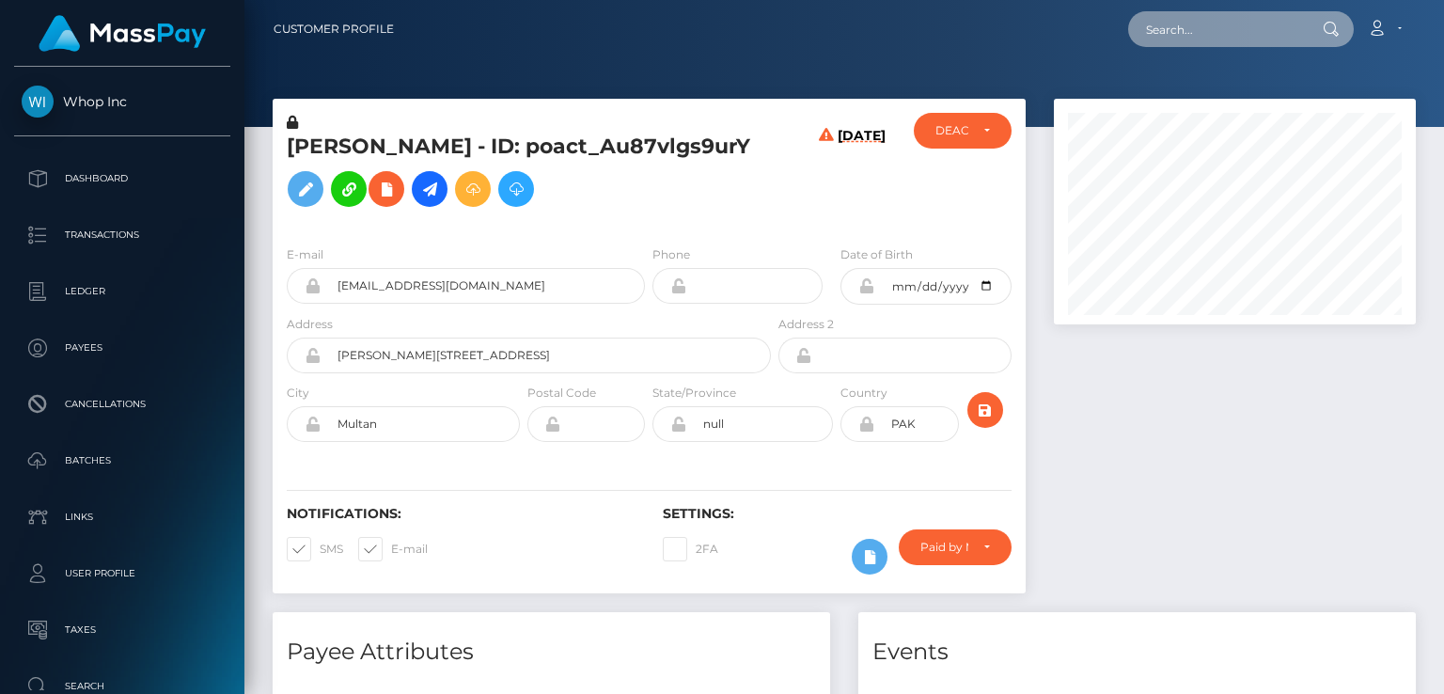
paste input "poact_HmRuSc5FIyTX"
type input "poact_HmRuSc5FIyTX"
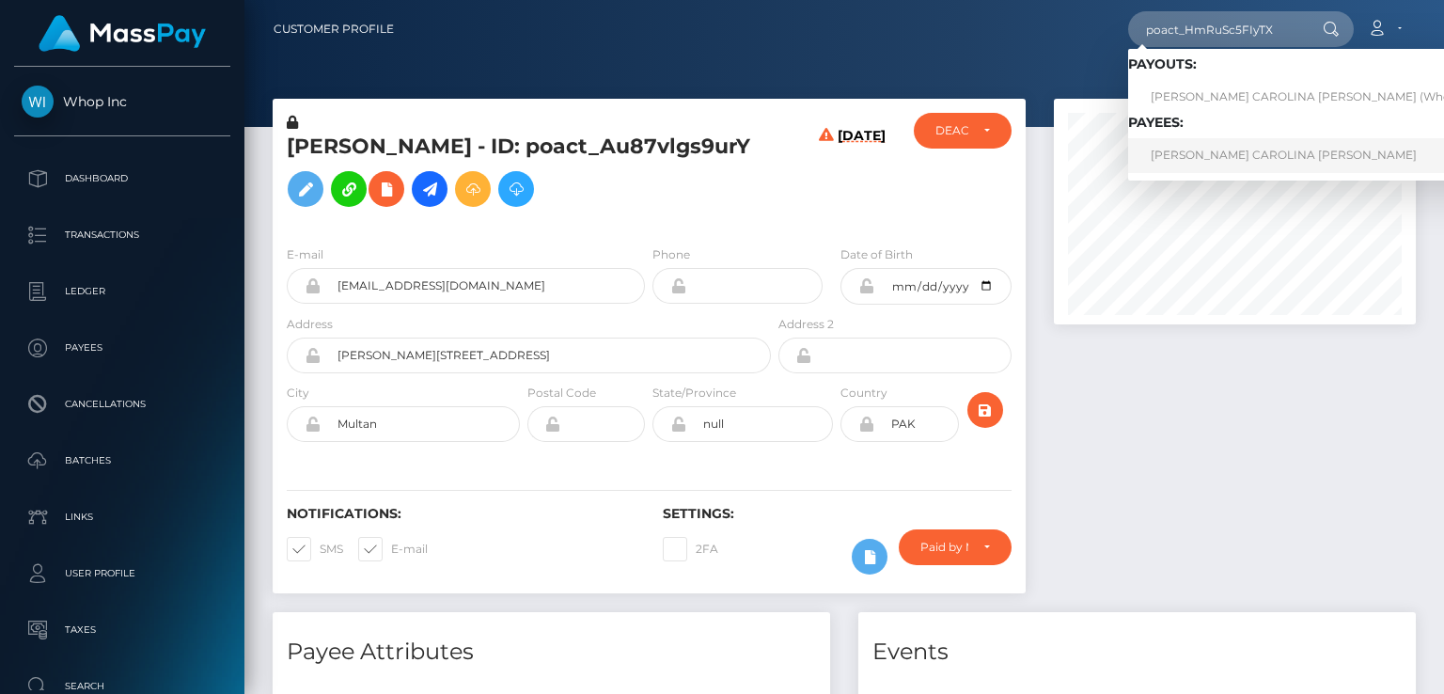
click at [1219, 159] on link "VANESSA CAROLINA VALERA LUJAN" at bounding box center [1321, 155] width 387 height 35
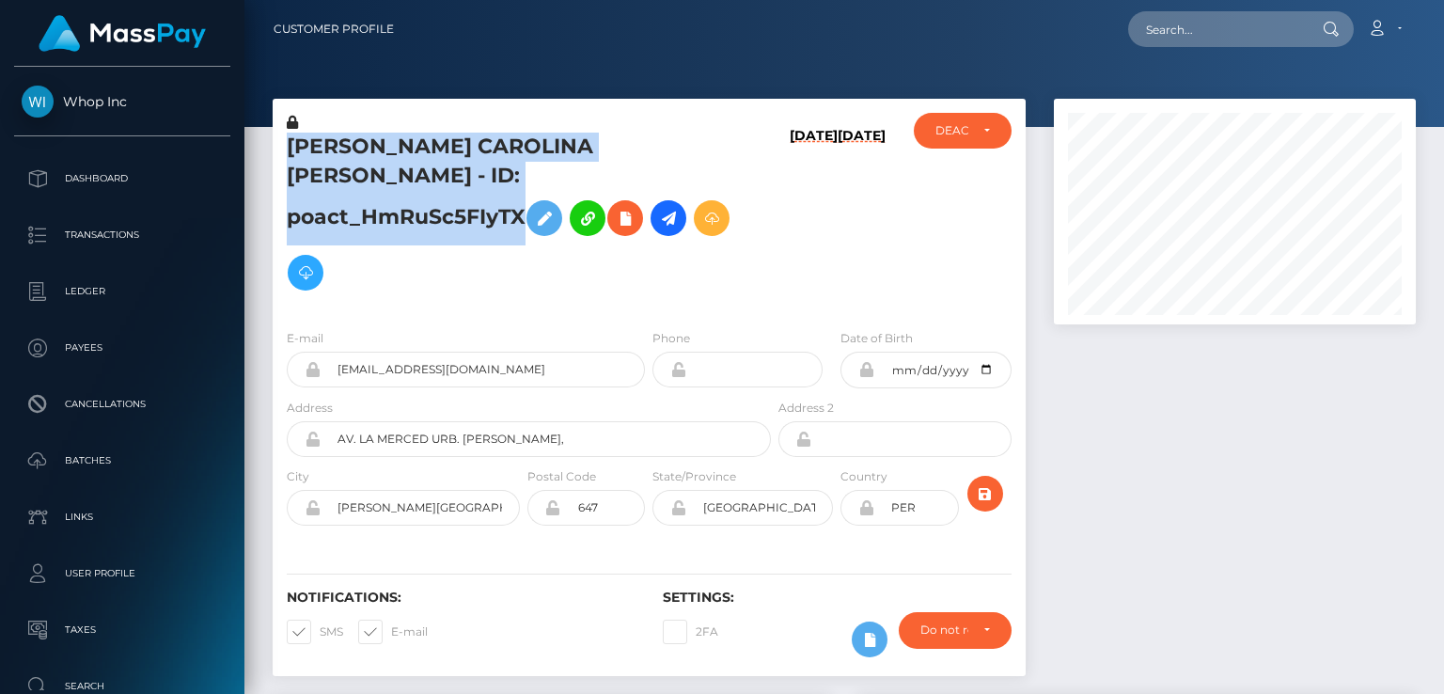
scroll to position [226, 361]
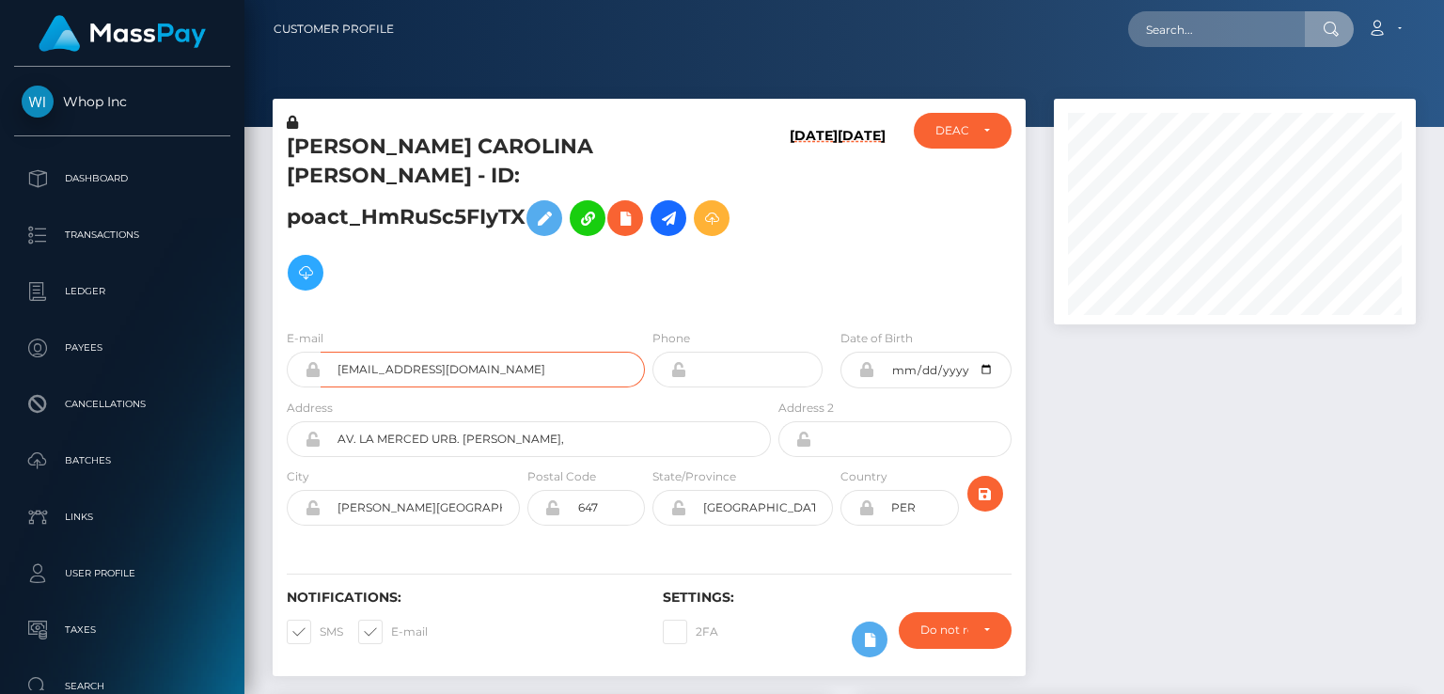
drag, startPoint x: 1193, startPoint y: 27, endPoint x: 414, endPoint y: 340, distance: 838.7
click at [414, 351] on input "supplyalien@gmail.com" at bounding box center [482, 369] width 324 height 36
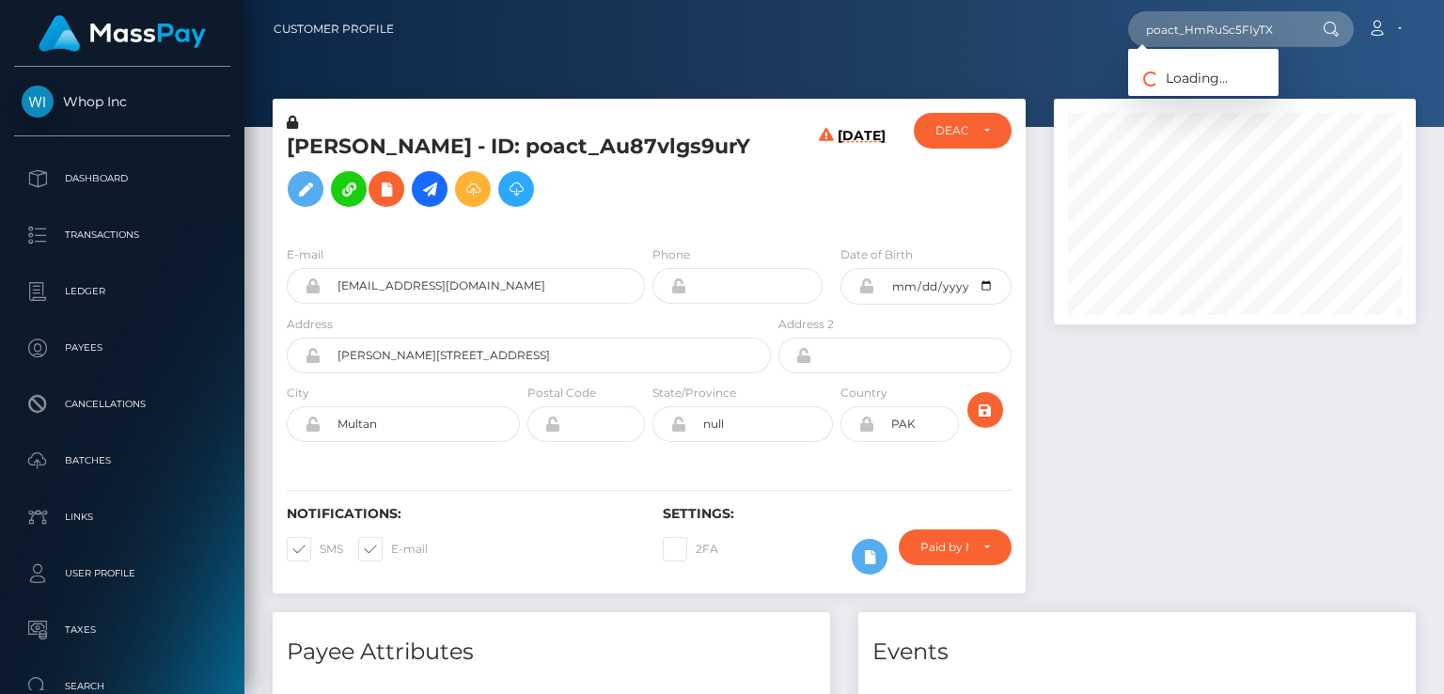
scroll to position [226, 361]
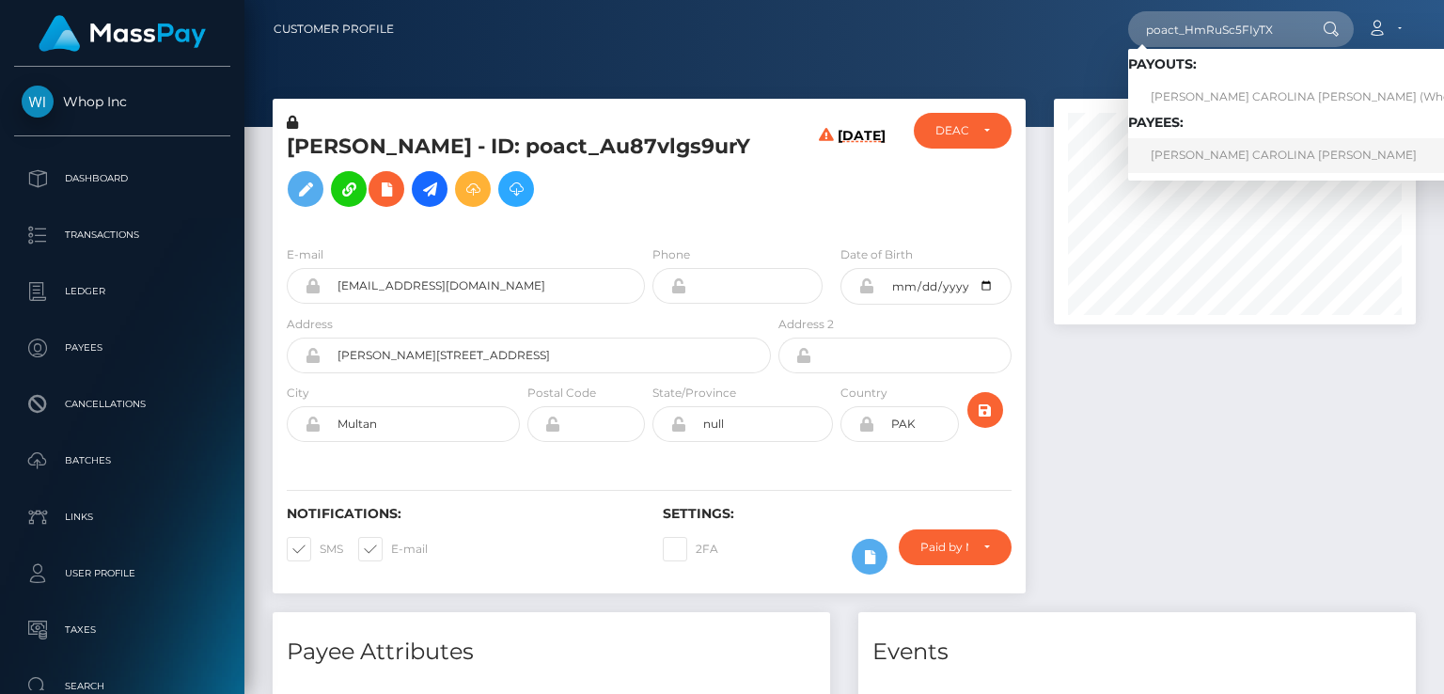
click at [1252, 151] on link "[PERSON_NAME] CAROLINA [PERSON_NAME]" at bounding box center [1321, 155] width 387 height 35
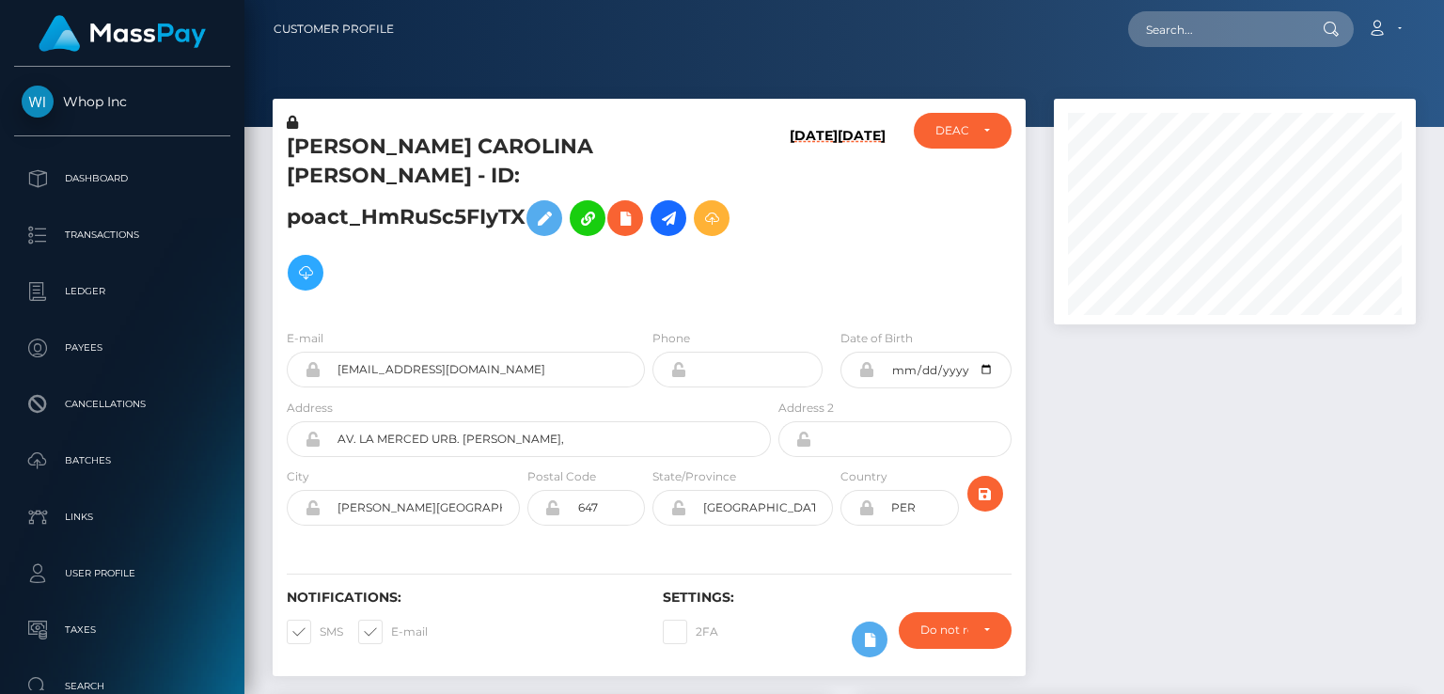
scroll to position [226, 361]
paste input "poact_PPCRwYaV2JqO"
type input "poact_PPCRwYaV2JqO"
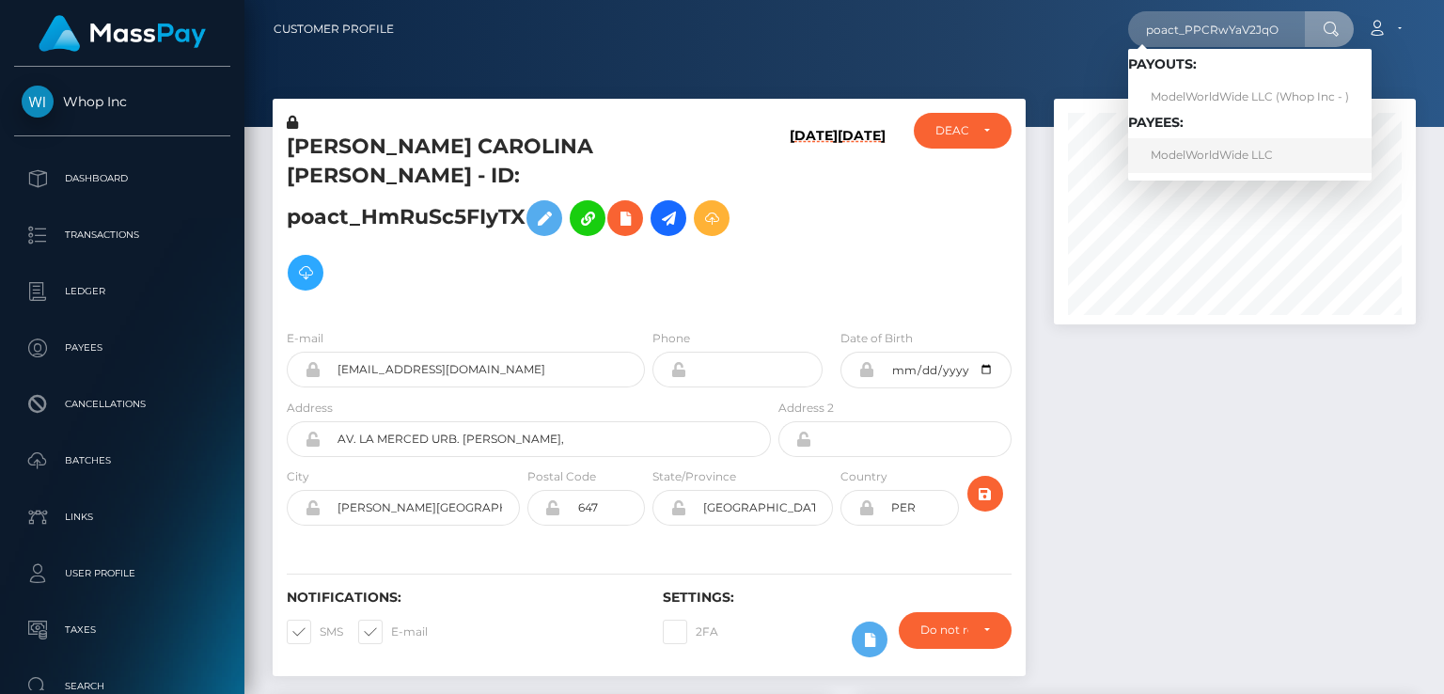
click at [1192, 149] on link "ModelWorldWide LLC" at bounding box center [1249, 155] width 243 height 35
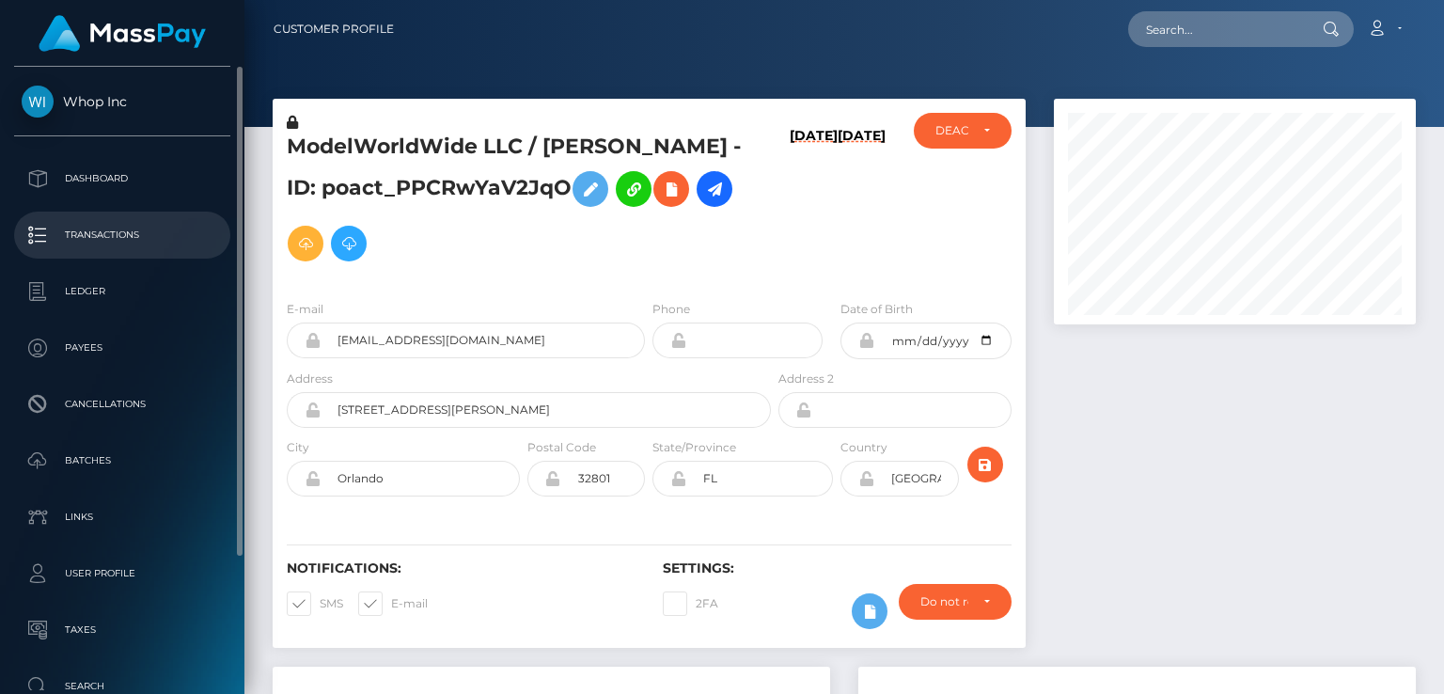
scroll to position [226, 361]
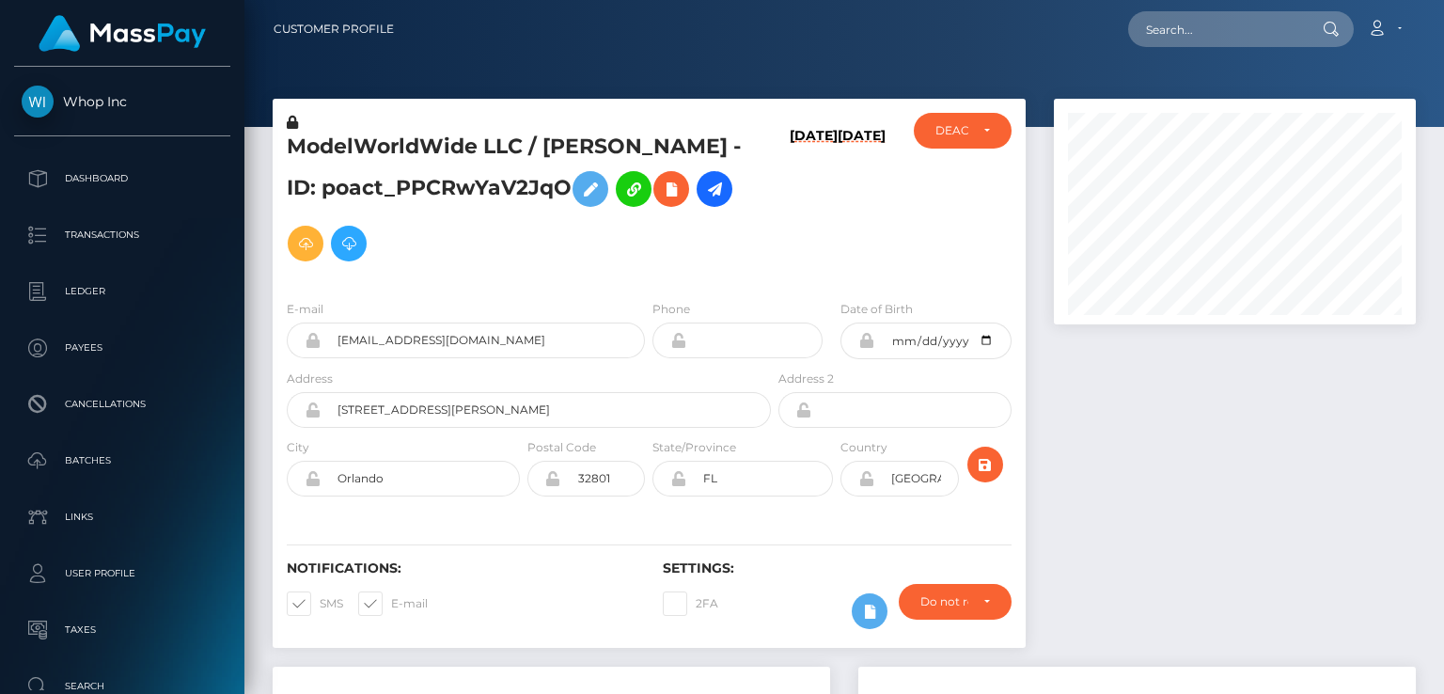
click at [429, 151] on h5 "ModelWorldWide LLC / [PERSON_NAME] - ID: poact_PPCRwYaV2JqO" at bounding box center [524, 202] width 474 height 138
copy h5 "ModelWorldWide LLC / [PERSON_NAME] - ID: poact_PPCRwYaV2JqO"
paste input "poact_oSij0wFE5YCk"
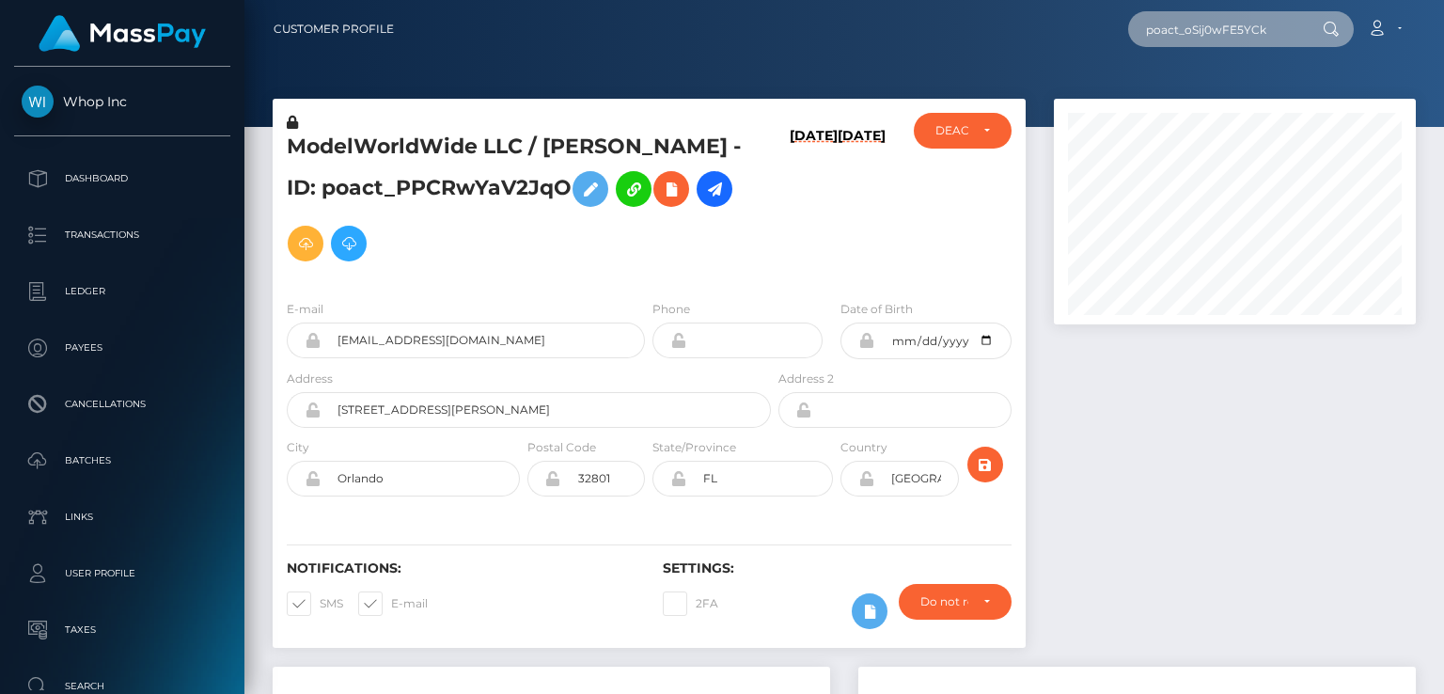
type input "poact_oSij0wFE5YCk"
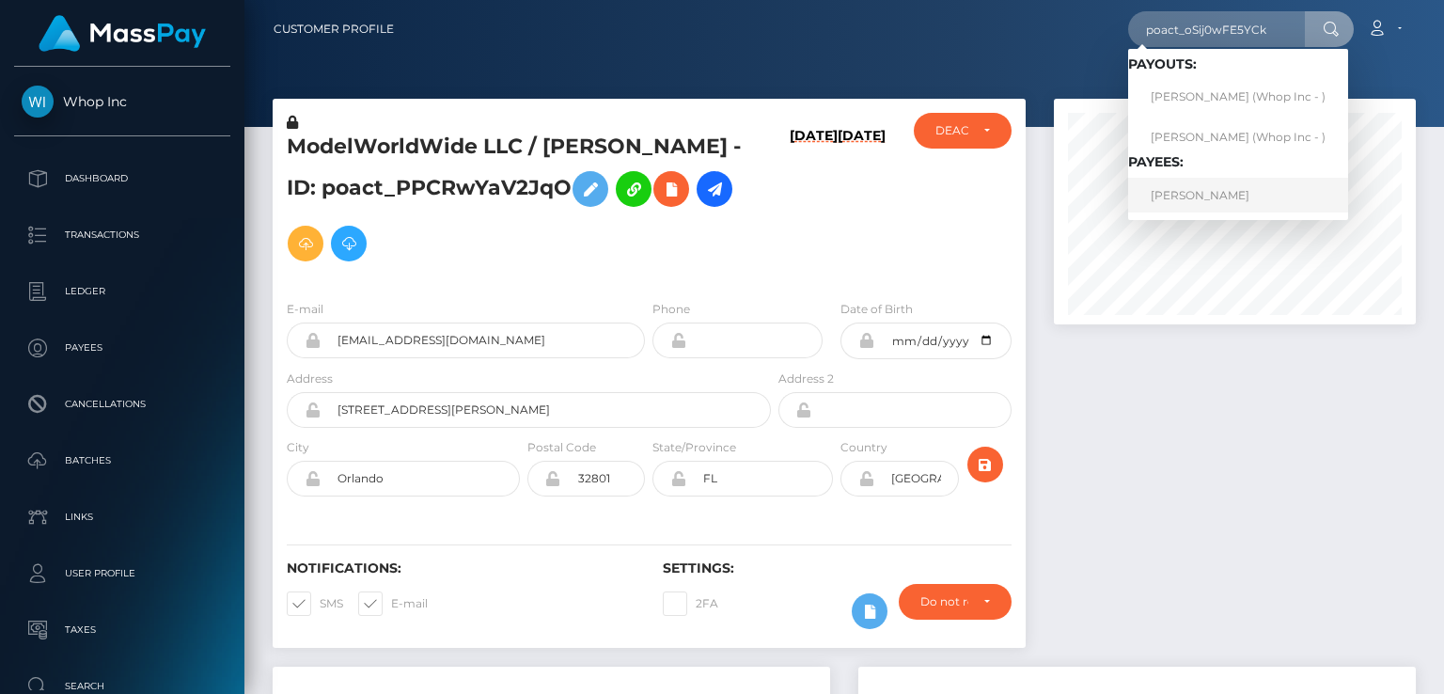
click at [1181, 195] on link "[PERSON_NAME]" at bounding box center [1238, 195] width 220 height 35
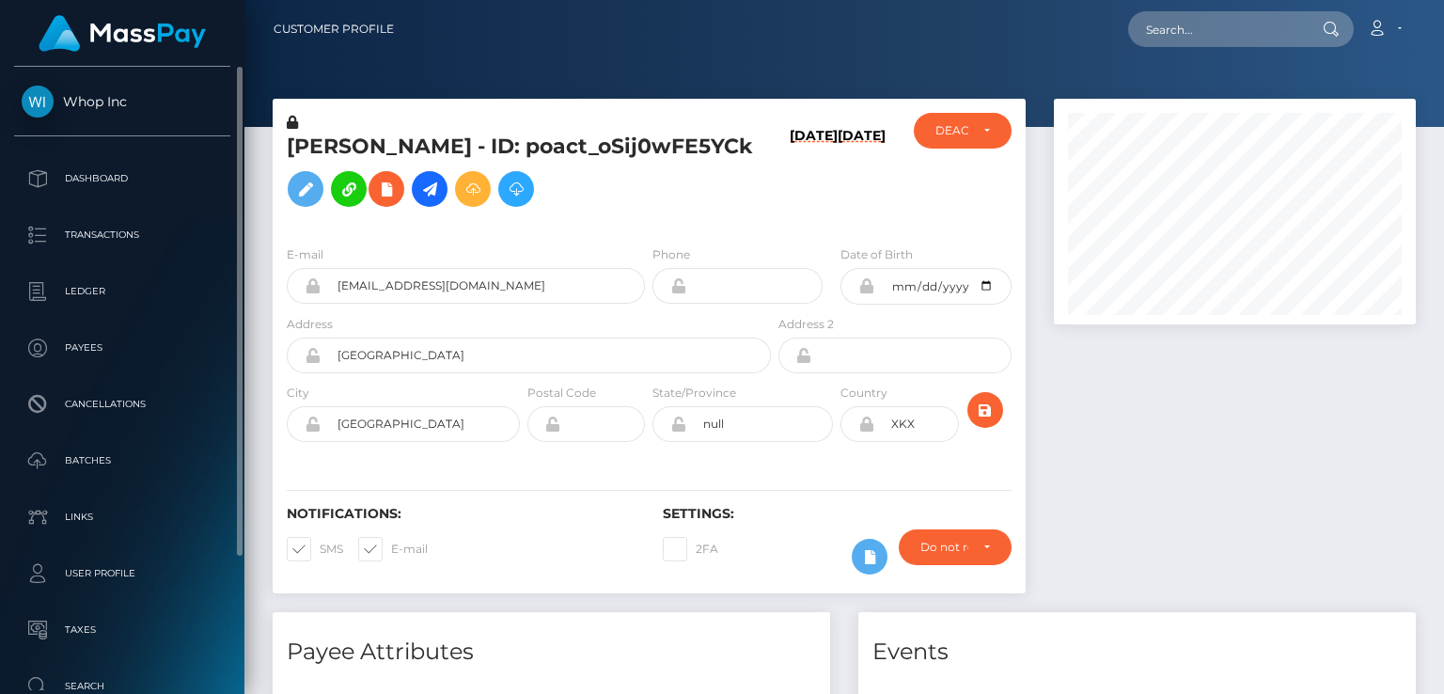
scroll to position [226, 361]
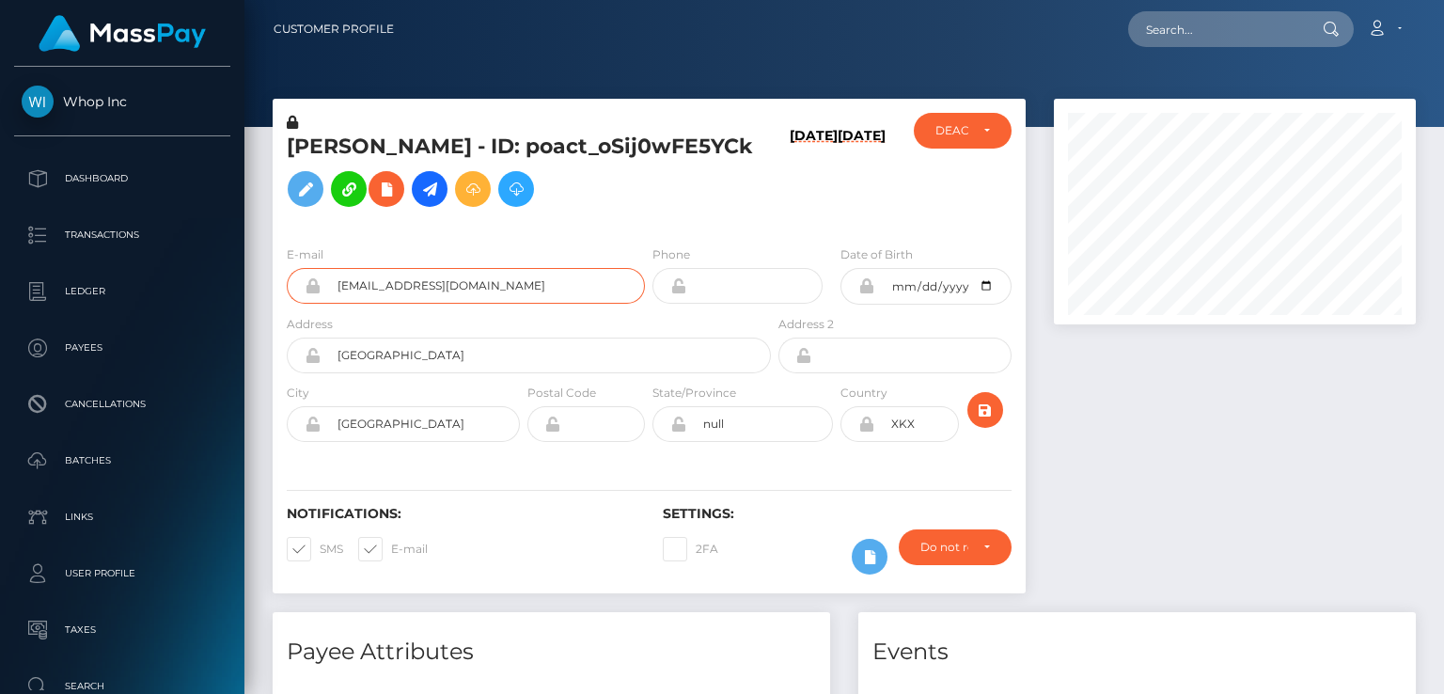
click at [403, 291] on input "[EMAIL_ADDRESS][DOMAIN_NAME]" at bounding box center [482, 286] width 324 height 36
click at [403, 290] on input "[EMAIL_ADDRESS][DOMAIN_NAME]" at bounding box center [482, 286] width 324 height 36
